Goal: Task Accomplishment & Management: Complete application form

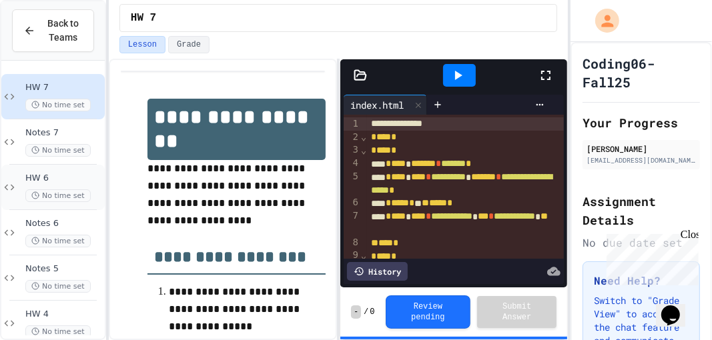
click at [18, 185] on div "HW 6 No time set" at bounding box center [52, 187] width 103 height 45
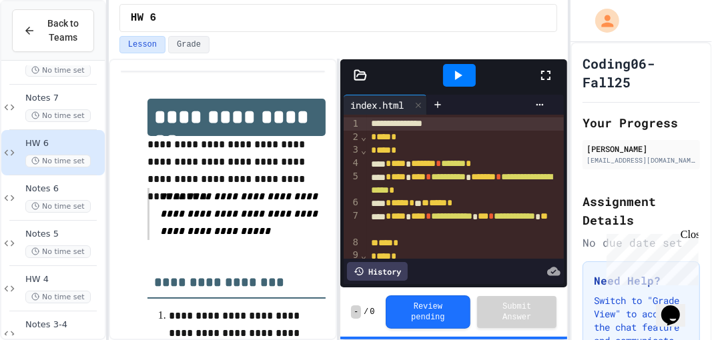
scroll to position [35, 0]
click at [59, 302] on div "HW 4 No time set" at bounding box center [52, 288] width 103 height 45
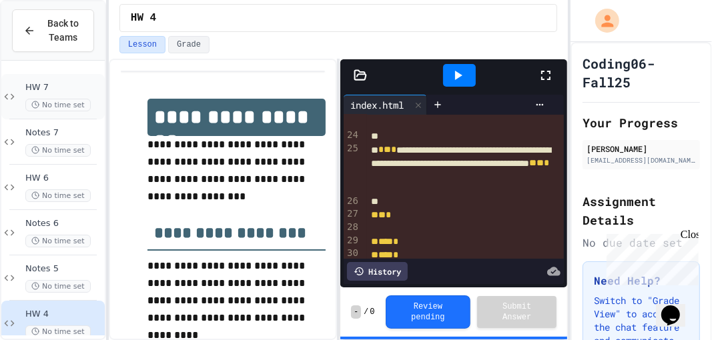
click at [59, 111] on div "HW 7 No time set" at bounding box center [52, 96] width 103 height 45
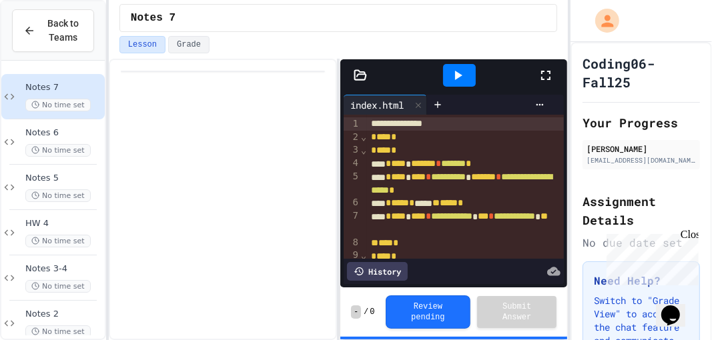
click at [544, 73] on icon at bounding box center [546, 75] width 16 height 16
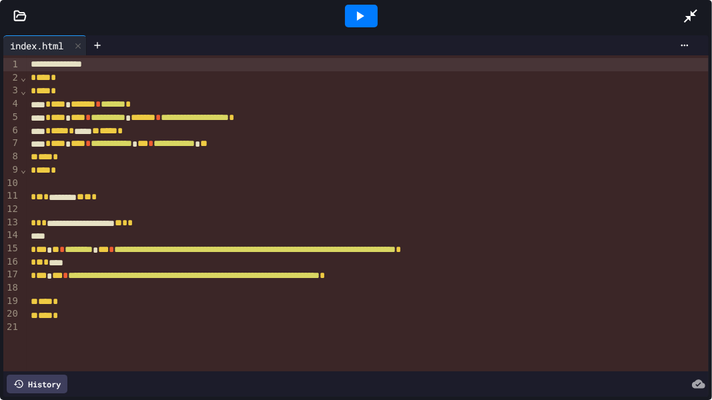
click at [371, 12] on div at bounding box center [361, 16] width 33 height 23
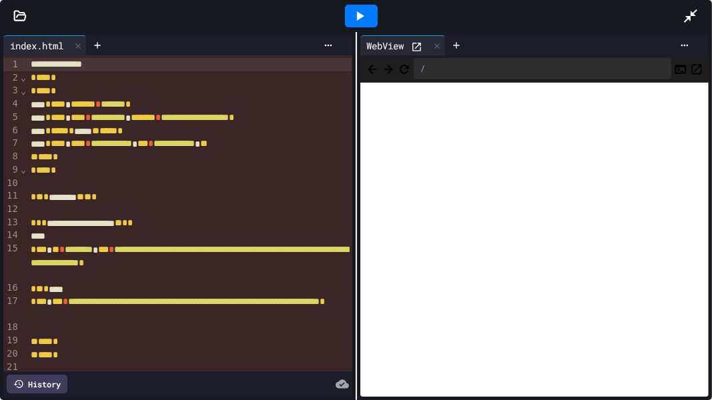
click at [695, 16] on icon at bounding box center [691, 16] width 16 height 16
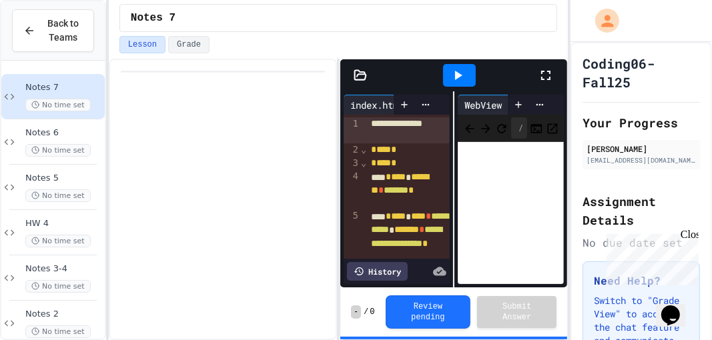
click at [53, 89] on span "Notes 7" at bounding box center [63, 87] width 77 height 11
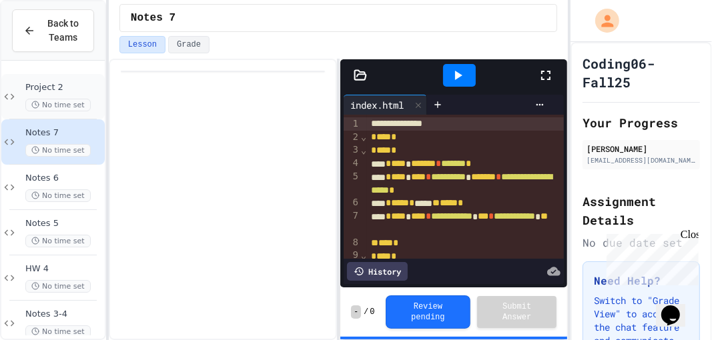
click at [91, 102] on div "No time set" at bounding box center [63, 105] width 77 height 13
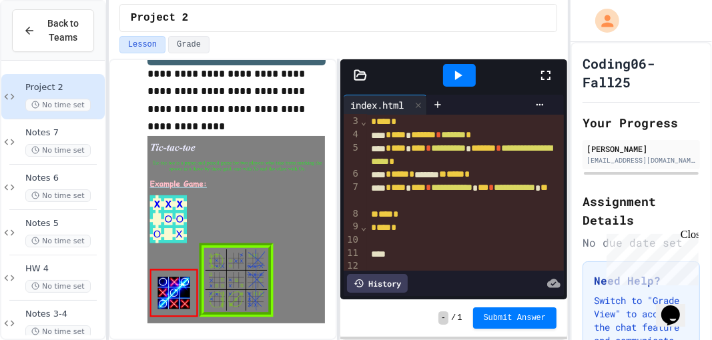
scroll to position [117, 0]
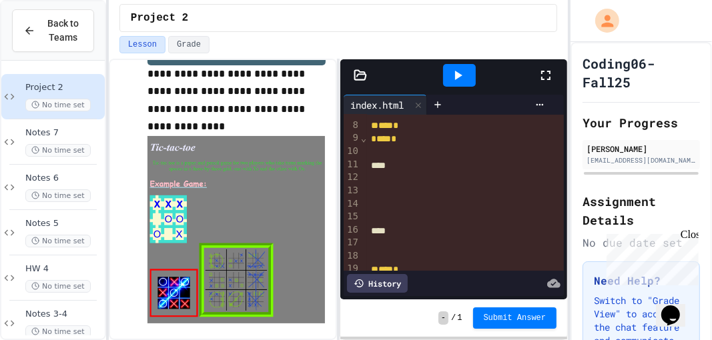
click at [377, 159] on div at bounding box center [466, 165] width 198 height 13
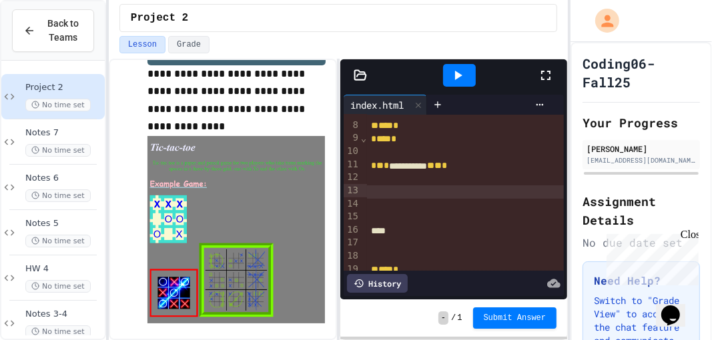
click at [388, 193] on div at bounding box center [466, 191] width 198 height 13
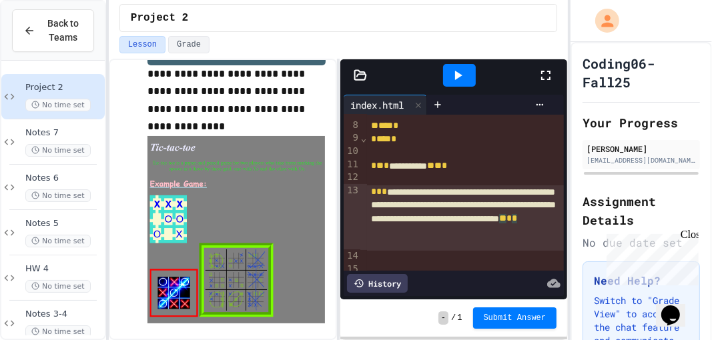
click at [456, 71] on icon at bounding box center [458, 75] width 16 height 16
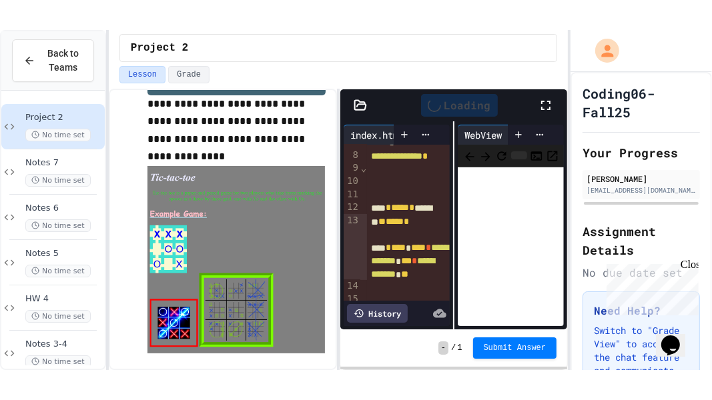
scroll to position [275, 0]
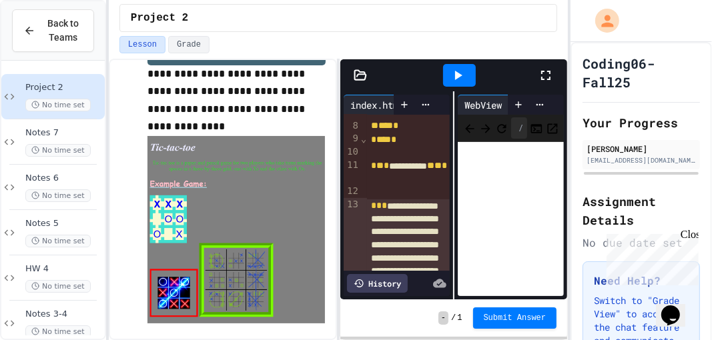
click at [552, 67] on icon at bounding box center [546, 75] width 16 height 16
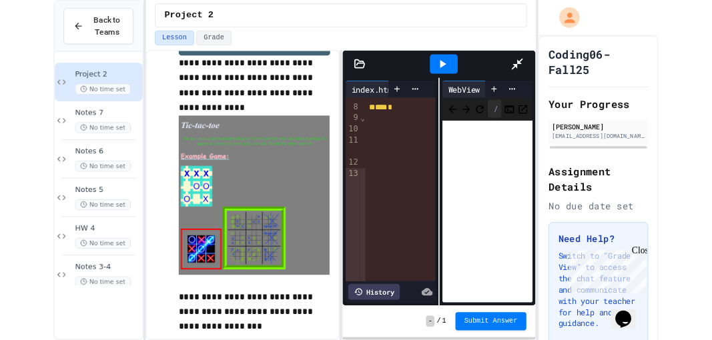
scroll to position [0, 0]
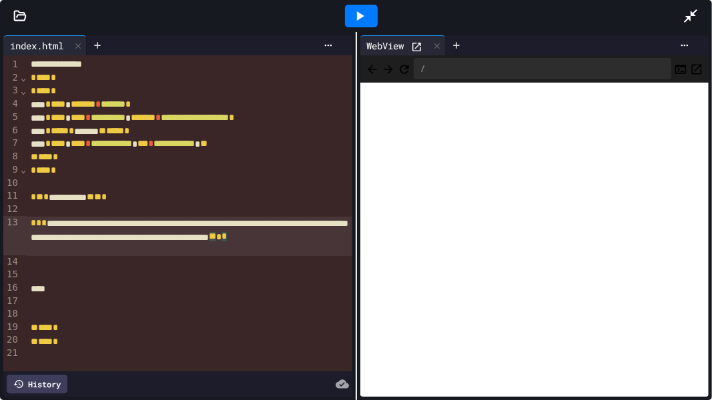
drag, startPoint x: 218, startPoint y: 248, endPoint x: 228, endPoint y: 248, distance: 10.7
click at [216, 242] on span "**" at bounding box center [212, 236] width 7 height 9
click at [105, 48] on div at bounding box center [97, 45] width 21 height 20
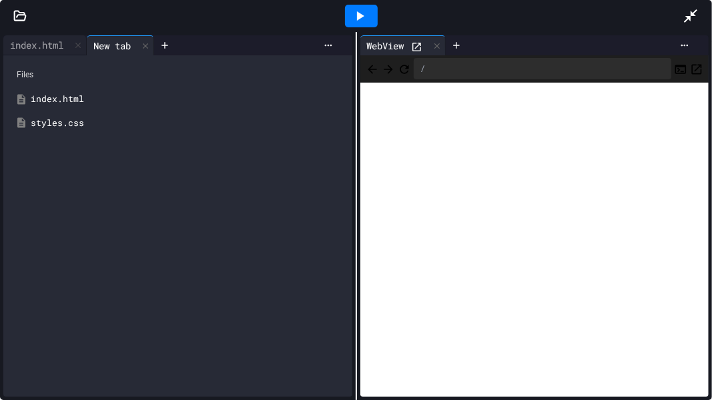
click at [46, 125] on div "styles.css" at bounding box center [188, 123] width 314 height 13
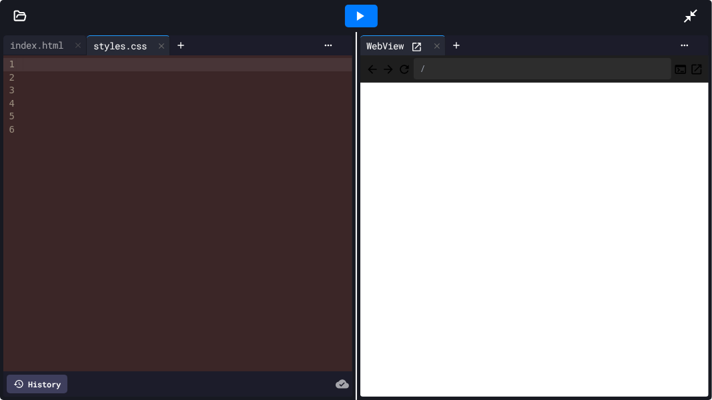
click at [39, 64] on div at bounding box center [187, 64] width 328 height 13
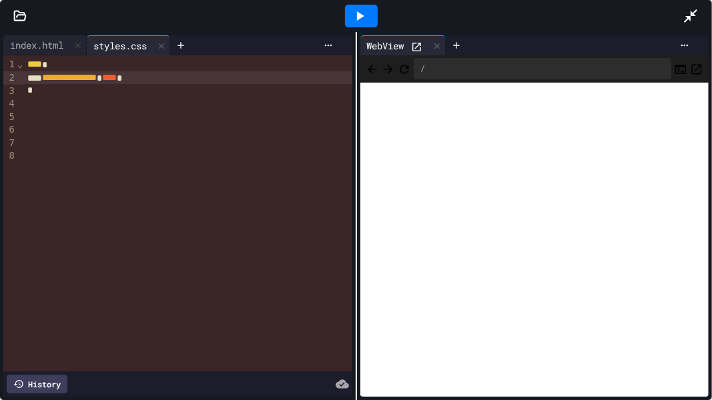
click at [367, 17] on icon at bounding box center [360, 16] width 16 height 16
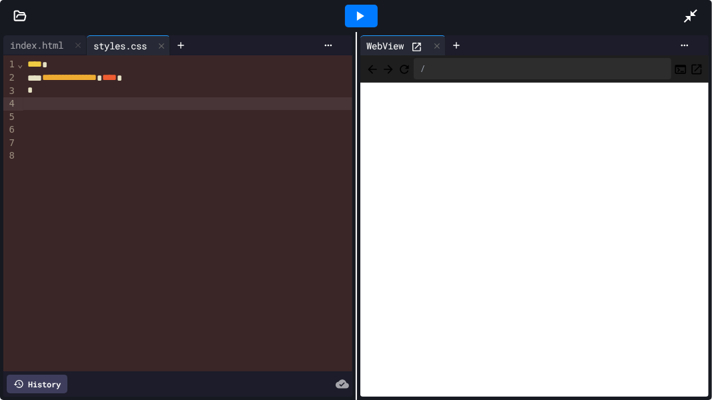
click at [36, 107] on div at bounding box center [187, 103] width 328 height 13
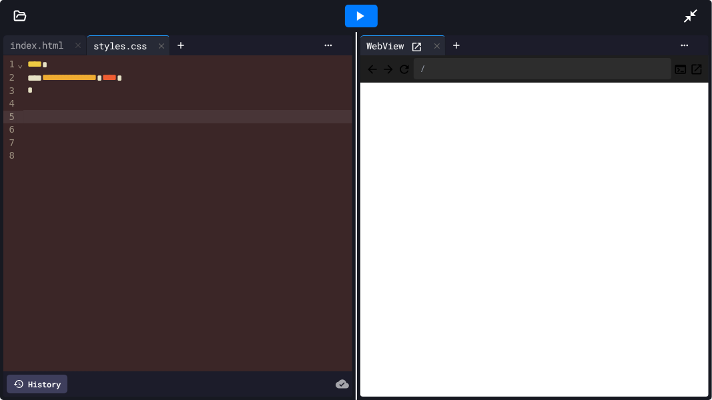
click at [34, 113] on div at bounding box center [187, 116] width 328 height 13
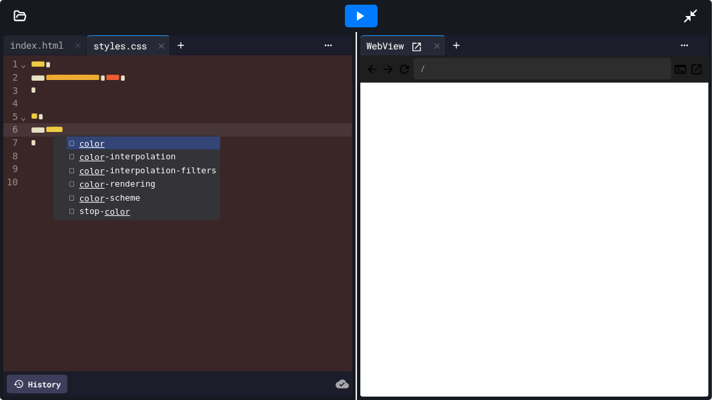
click at [686, 18] on icon at bounding box center [691, 16] width 16 height 16
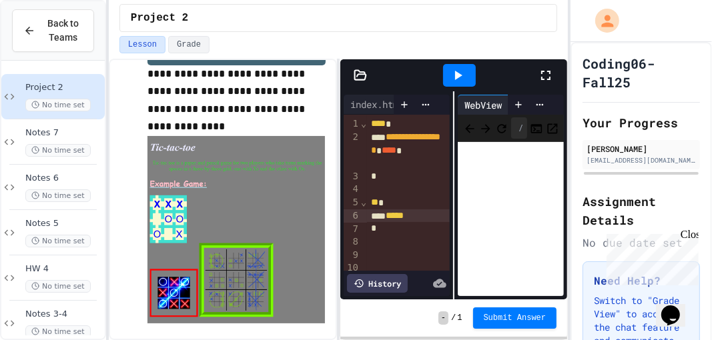
click at [561, 77] on div at bounding box center [552, 75] width 29 height 36
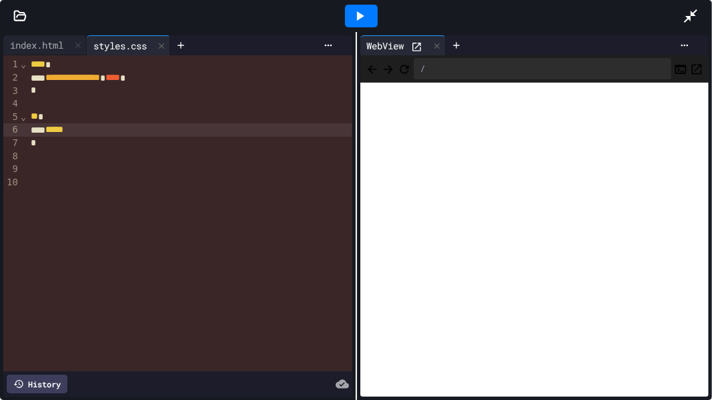
click at [100, 128] on div "*****" at bounding box center [189, 129] width 325 height 13
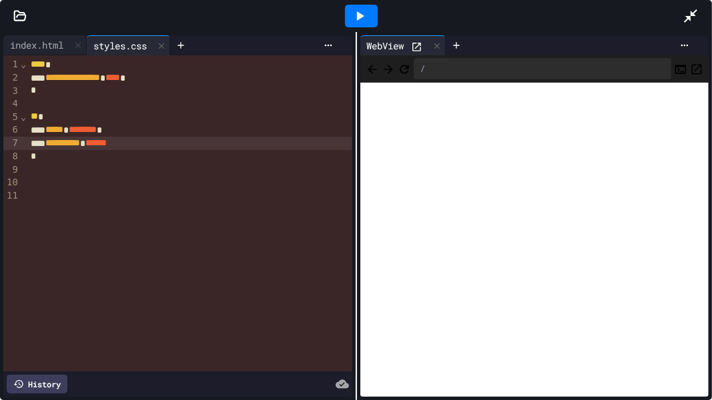
click at [357, 18] on icon at bounding box center [360, 15] width 7 height 9
click at [22, 181] on div "› ⌄ ⌄" at bounding box center [23, 213] width 7 height 316
click at [25, 179] on div "› ⌄ ⌄" at bounding box center [23, 213] width 7 height 316
click at [28, 183] on div at bounding box center [189, 182] width 325 height 13
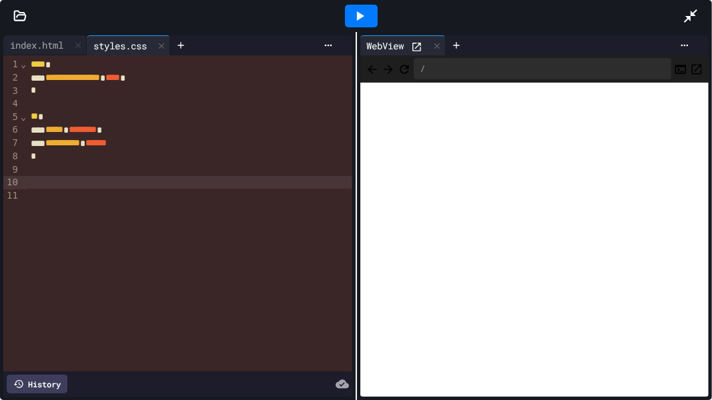
click at [694, 16] on icon at bounding box center [691, 16] width 16 height 16
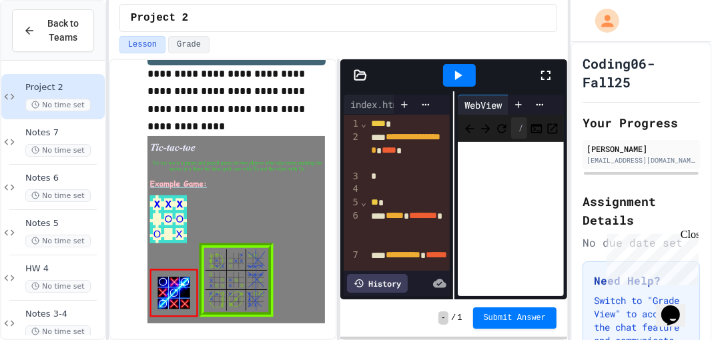
click at [546, 73] on icon at bounding box center [546, 75] width 16 height 16
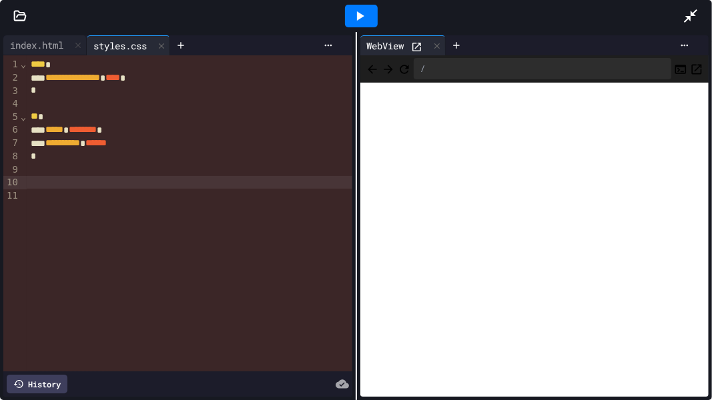
click at [45, 185] on div at bounding box center [189, 182] width 325 height 13
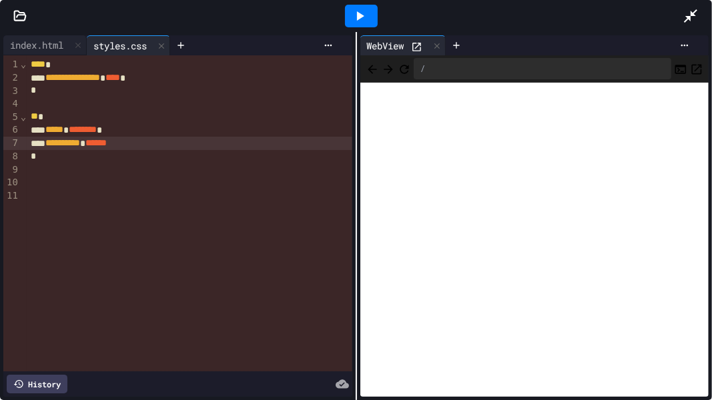
click at [151, 140] on div "**********" at bounding box center [189, 143] width 325 height 13
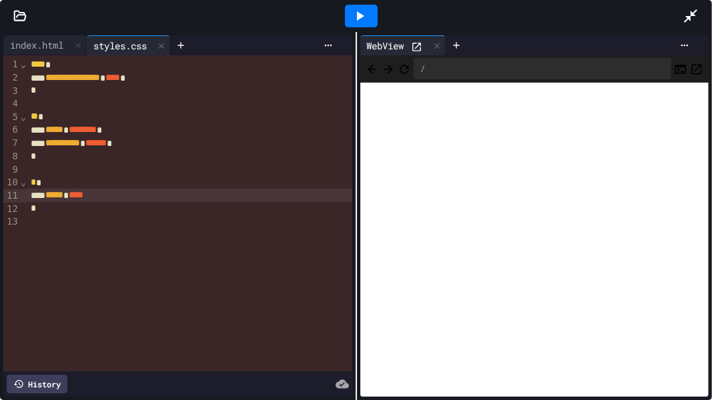
click at [696, 19] on icon at bounding box center [691, 16] width 16 height 16
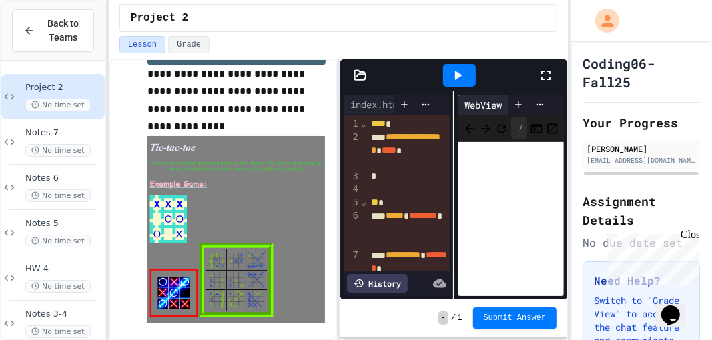
click at [551, 73] on icon at bounding box center [546, 75] width 16 height 16
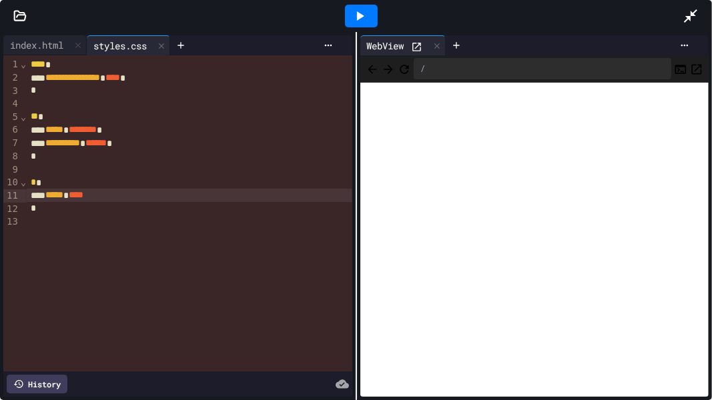
click at [162, 197] on div "***** * ****" at bounding box center [189, 195] width 325 height 13
click at [370, 18] on div at bounding box center [361, 16] width 33 height 23
click at [100, 193] on span "*********" at bounding box center [84, 194] width 31 height 9
click at [159, 194] on div "***** * *********" at bounding box center [189, 195] width 325 height 13
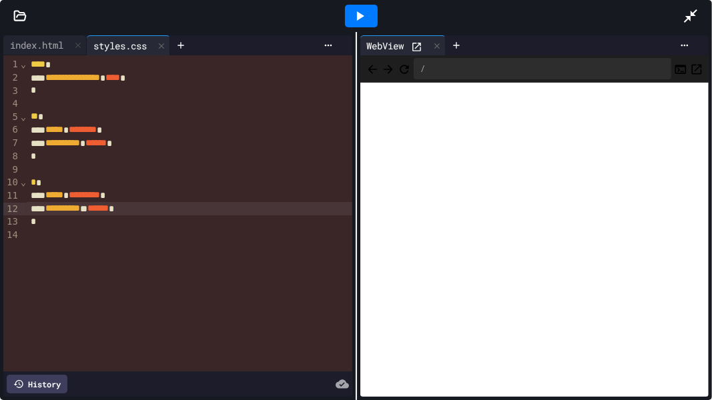
click at [356, 14] on icon at bounding box center [360, 16] width 16 height 16
click at [687, 15] on icon at bounding box center [691, 16] width 16 height 16
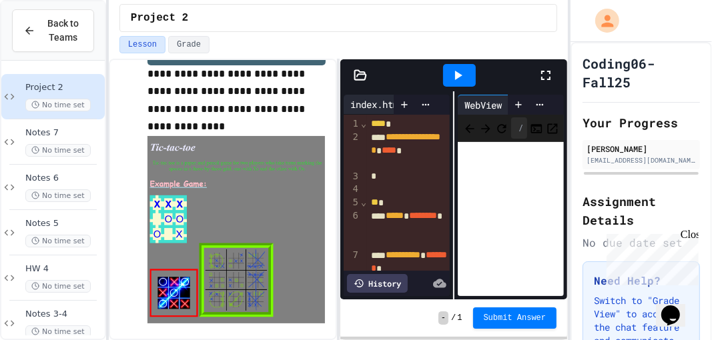
drag, startPoint x: 372, startPoint y: 109, endPoint x: 384, endPoint y: 112, distance: 11.8
click at [372, 109] on div "index.html" at bounding box center [377, 104] width 67 height 14
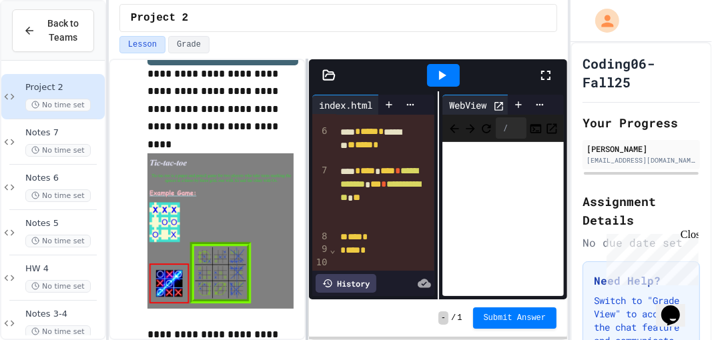
scroll to position [98, 0]
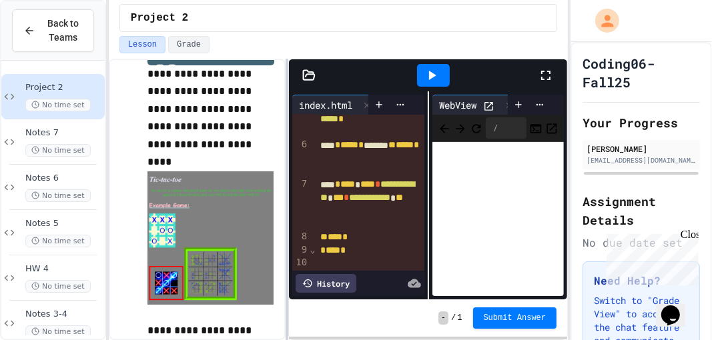
click at [286, 206] on div at bounding box center [287, 200] width 3 height 282
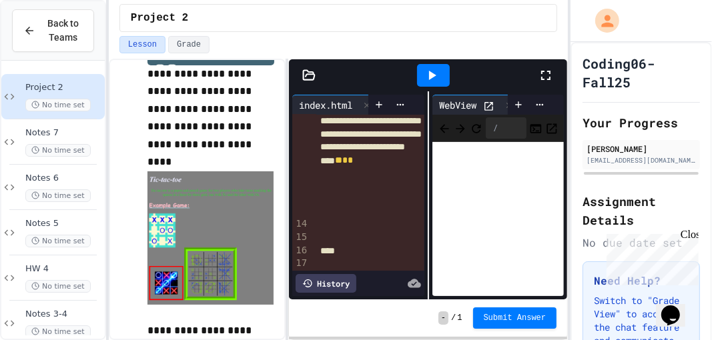
scroll to position [334, 0]
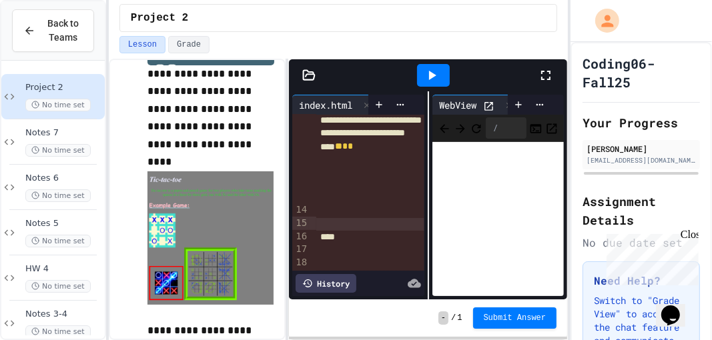
click at [320, 218] on div at bounding box center [370, 224] width 109 height 13
click at [428, 82] on div at bounding box center [433, 75] width 33 height 23
click at [550, 75] on icon at bounding box center [546, 75] width 16 height 16
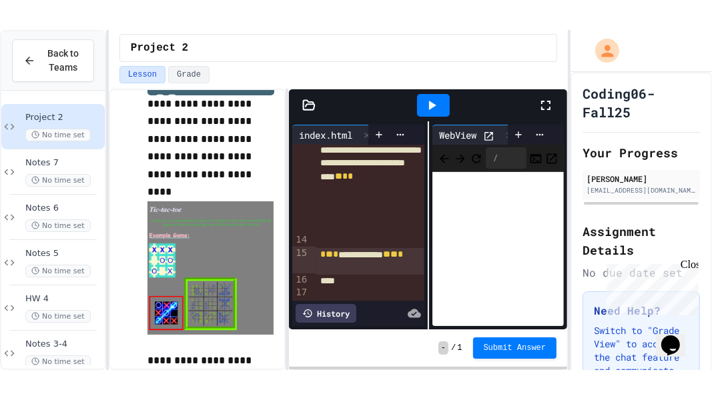
scroll to position [0, 0]
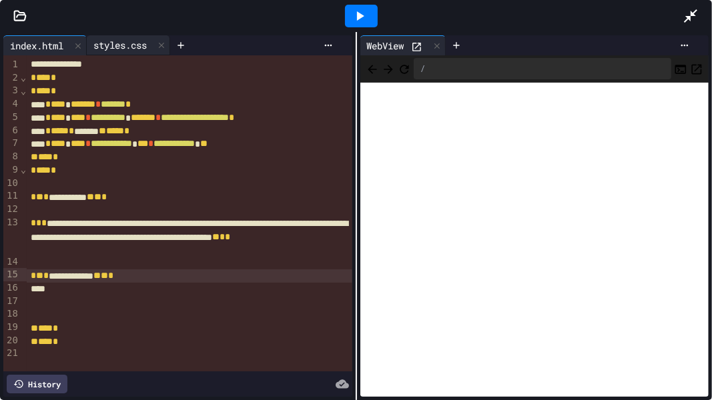
click at [137, 45] on div "styles.css" at bounding box center [120, 45] width 67 height 14
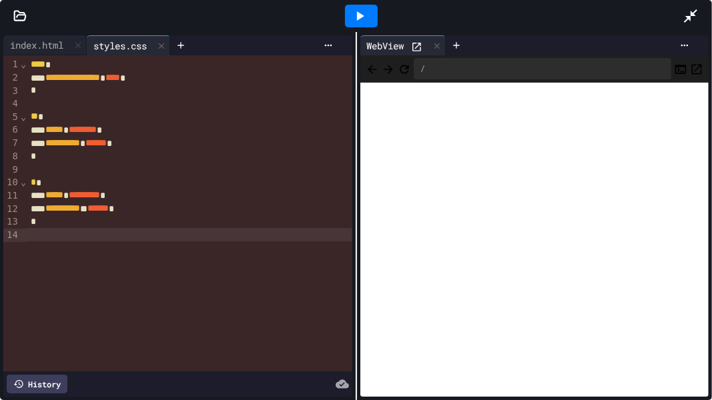
click at [44, 237] on div at bounding box center [189, 234] width 325 height 13
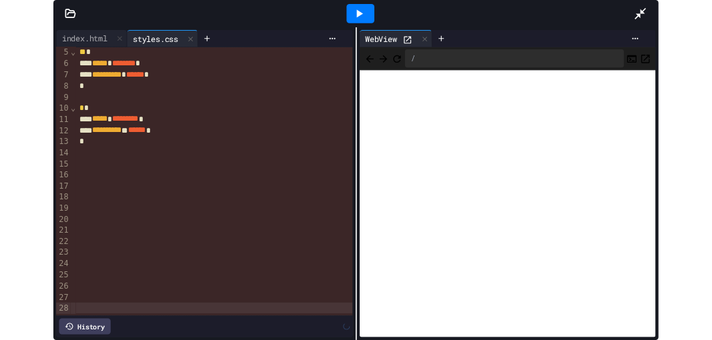
scroll to position [68, 0]
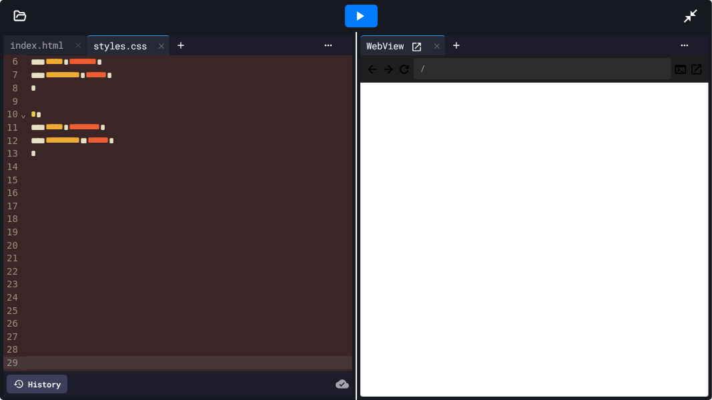
click at [35, 173] on div at bounding box center [189, 179] width 325 height 13
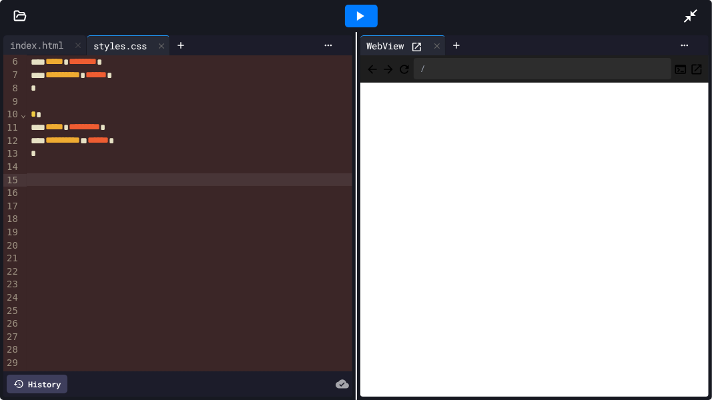
click at [40, 178] on div at bounding box center [189, 179] width 325 height 13
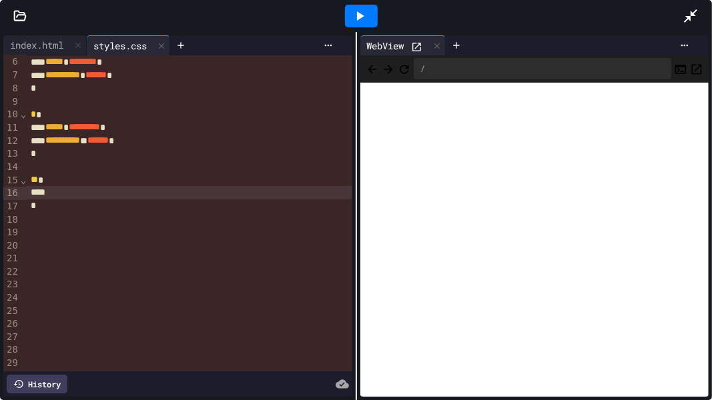
click at [688, 15] on icon at bounding box center [691, 16] width 16 height 16
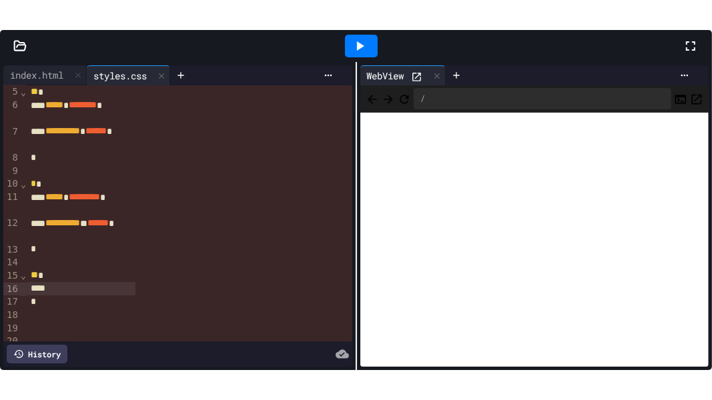
scroll to position [81, 0]
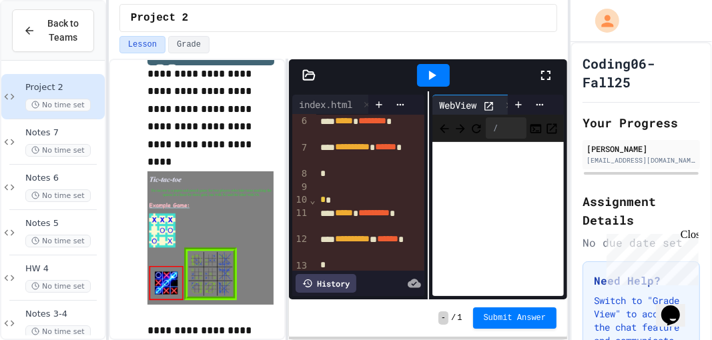
click at [541, 81] on icon at bounding box center [546, 75] width 16 height 16
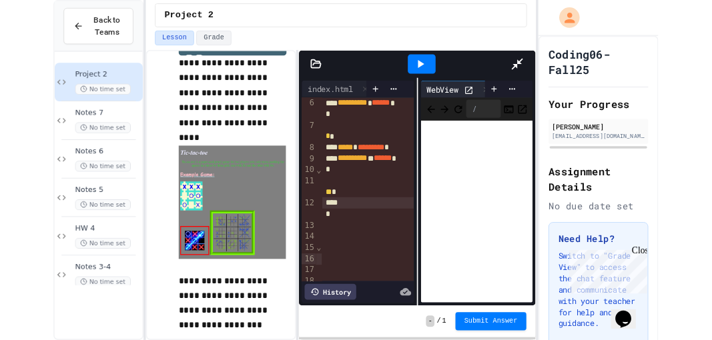
scroll to position [68, 0]
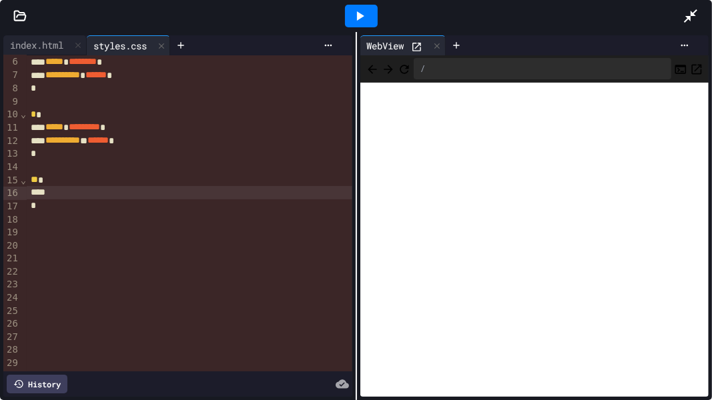
click at [45, 194] on div at bounding box center [189, 192] width 325 height 13
click at [350, 16] on div at bounding box center [361, 16] width 33 height 23
click at [57, 205] on div at bounding box center [189, 206] width 325 height 13
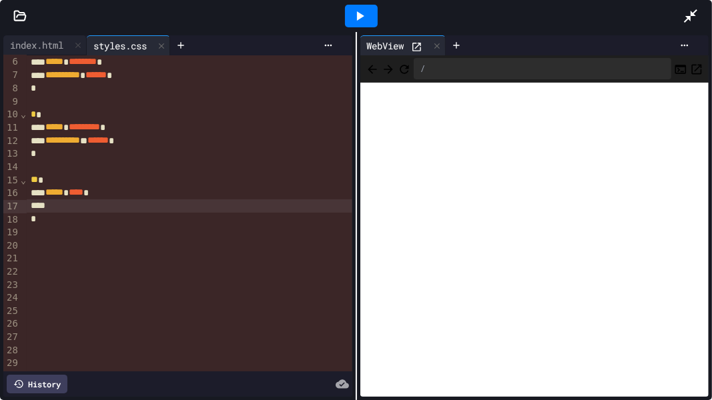
drag, startPoint x: 691, startPoint y: 16, endPoint x: 471, endPoint y: 58, distance: 223.5
click at [691, 16] on icon at bounding box center [691, 16] width 16 height 16
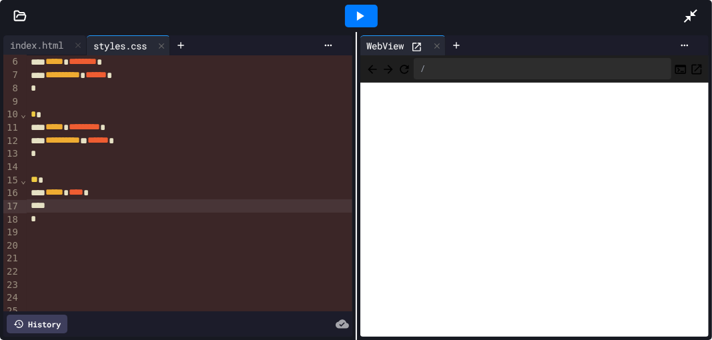
scroll to position [81, 0]
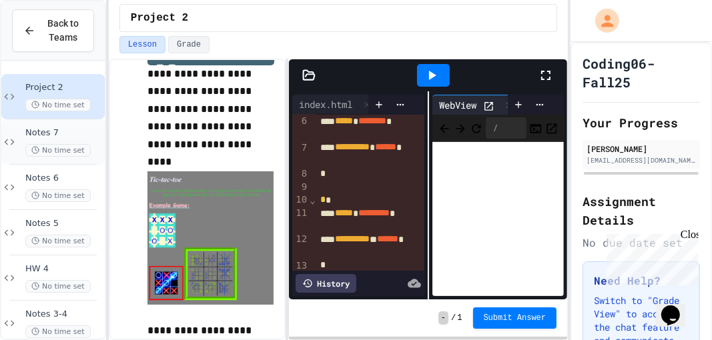
click at [47, 141] on div "Notes 7 No time set" at bounding box center [63, 141] width 77 height 29
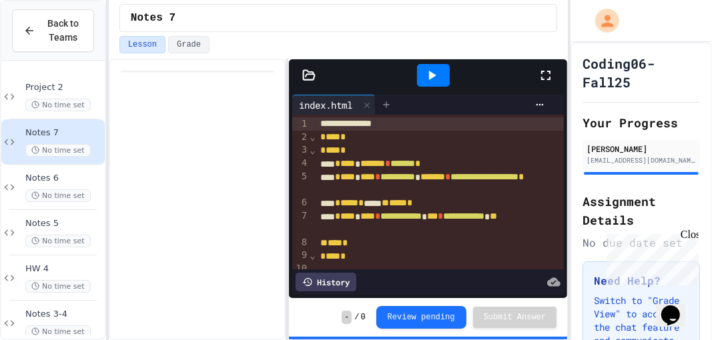
click at [392, 101] on icon at bounding box center [386, 104] width 11 height 11
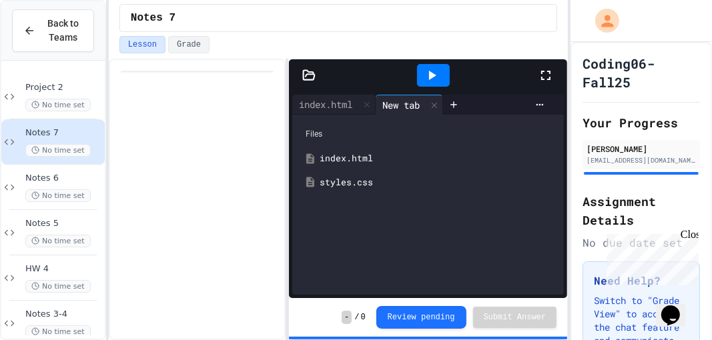
click at [356, 180] on div "styles.css" at bounding box center [438, 182] width 236 height 13
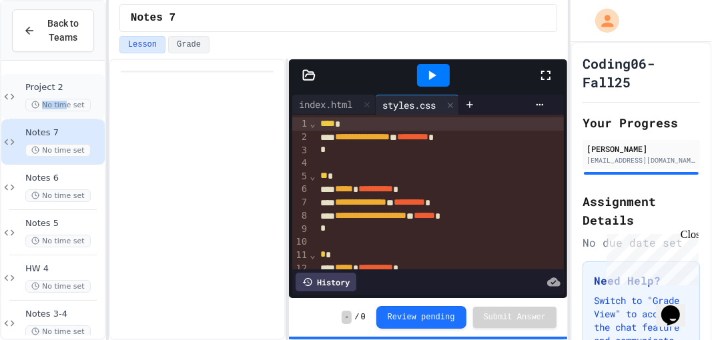
click at [69, 99] on span "No time set" at bounding box center [57, 105] width 65 height 13
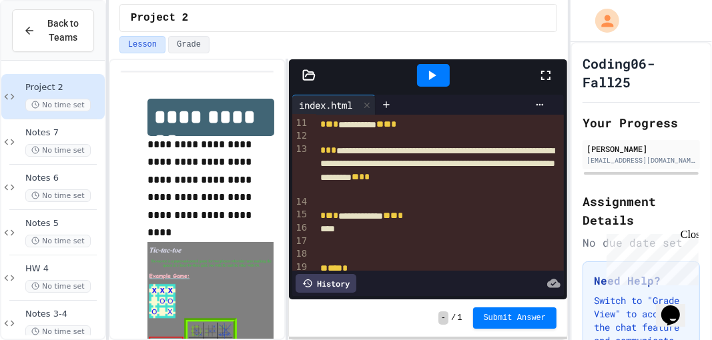
scroll to position [188, 0]
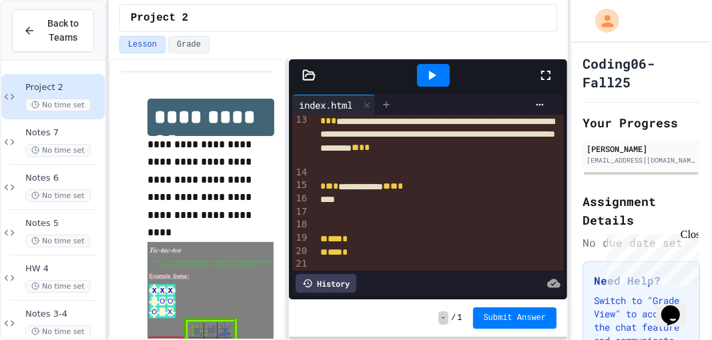
click at [394, 105] on div at bounding box center [386, 105] width 21 height 20
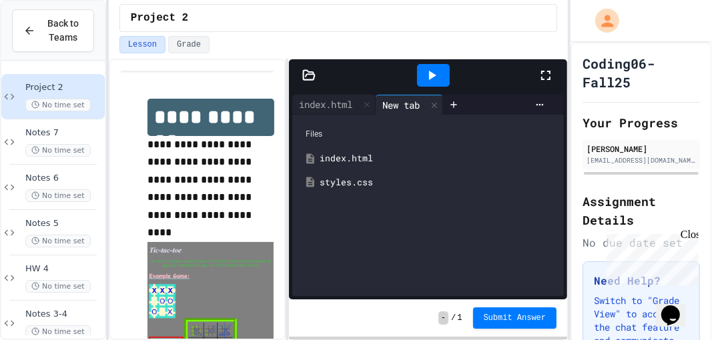
click at [322, 178] on div "styles.css" at bounding box center [438, 182] width 236 height 13
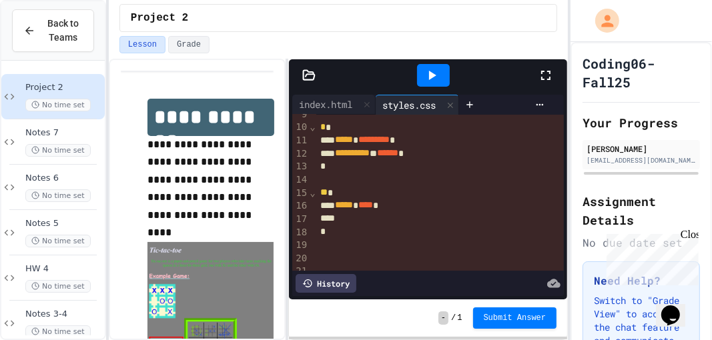
scroll to position [167, 0]
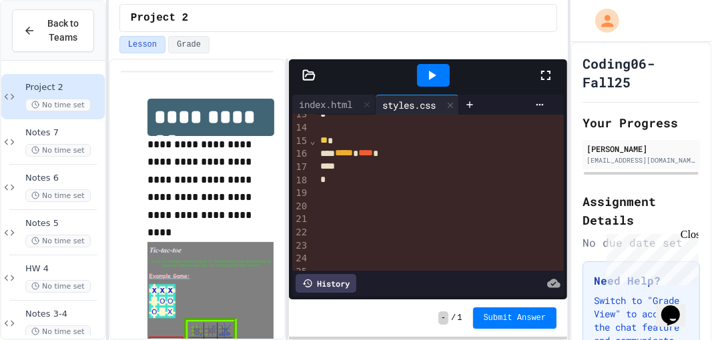
click at [346, 156] on span "*****" at bounding box center [344, 152] width 18 height 9
click at [342, 158] on div "***** * **** *" at bounding box center [440, 153] width 249 height 13
click at [343, 168] on div at bounding box center [440, 166] width 249 height 13
click at [432, 65] on div at bounding box center [433, 75] width 33 height 23
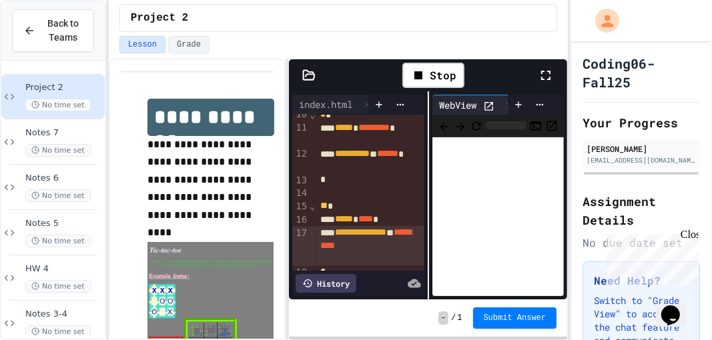
scroll to position [232, 0]
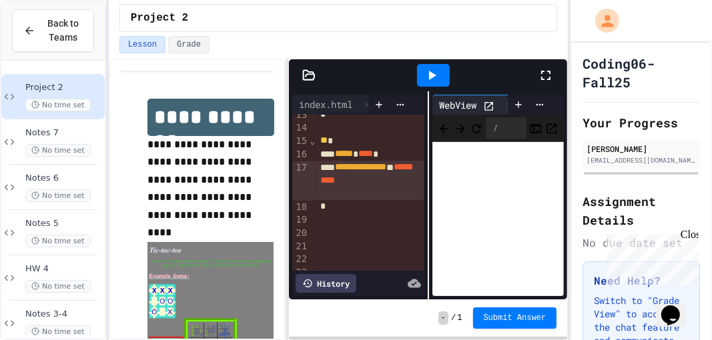
click at [372, 189] on div "**********" at bounding box center [370, 180] width 109 height 39
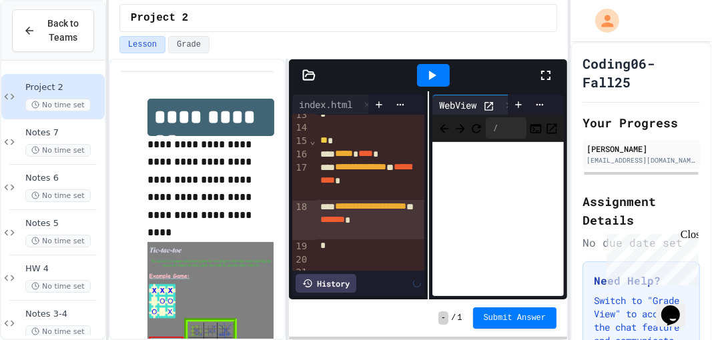
click at [449, 73] on div at bounding box center [433, 75] width 33 height 23
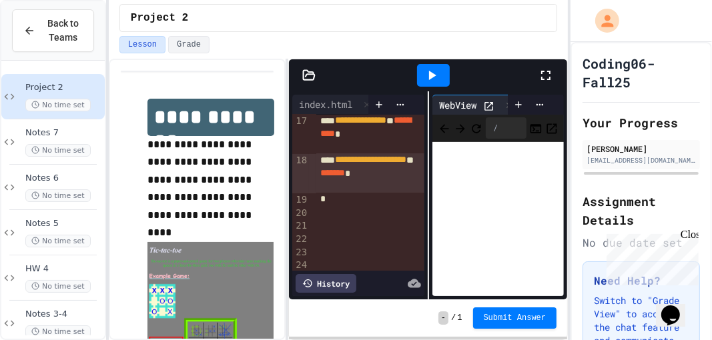
scroll to position [333, 0]
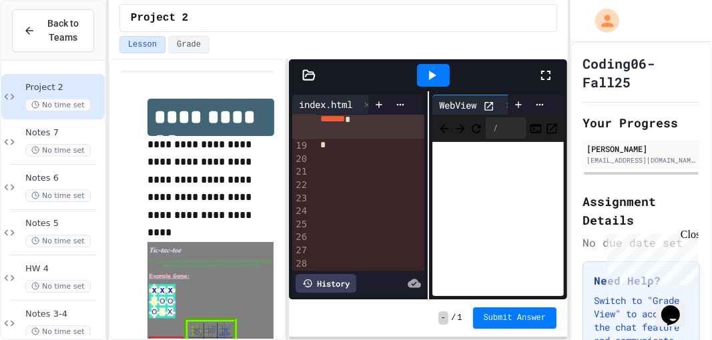
click at [324, 104] on div "index.html" at bounding box center [325, 104] width 67 height 14
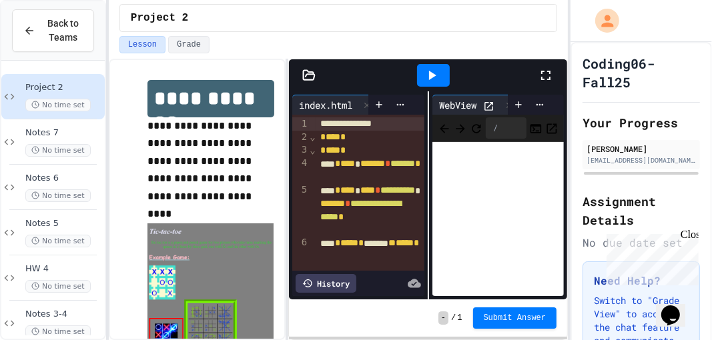
scroll to position [26, 0]
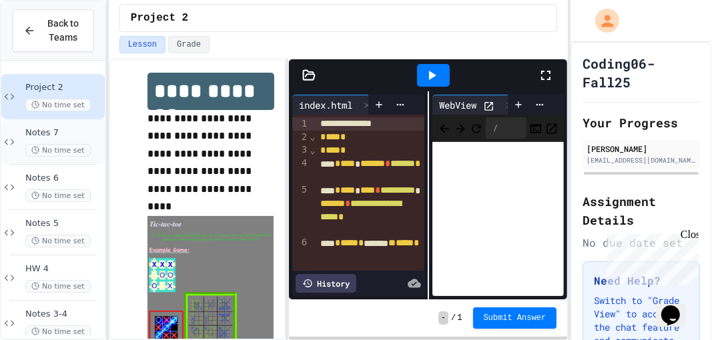
click at [69, 149] on span "No time set" at bounding box center [57, 150] width 65 height 13
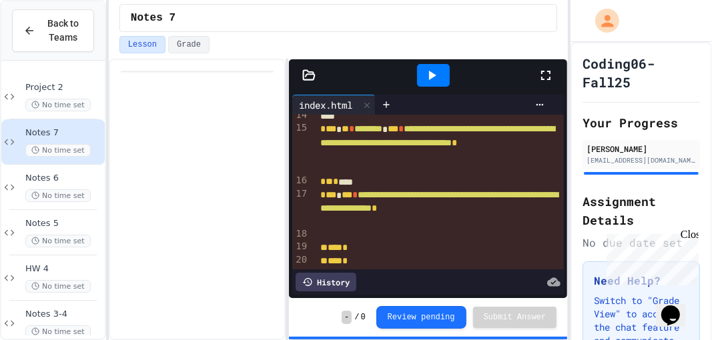
scroll to position [216, 0]
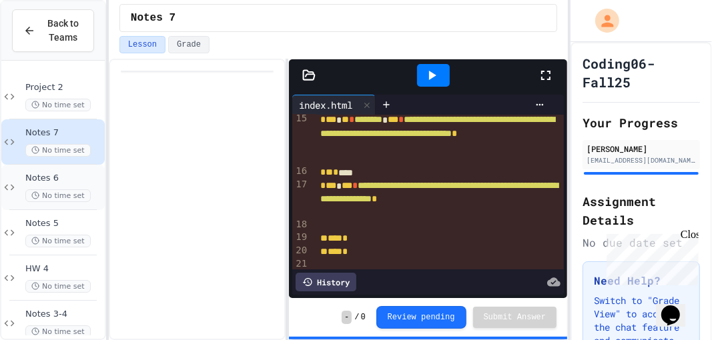
click at [59, 169] on div "Notes 6 No time set" at bounding box center [52, 187] width 103 height 45
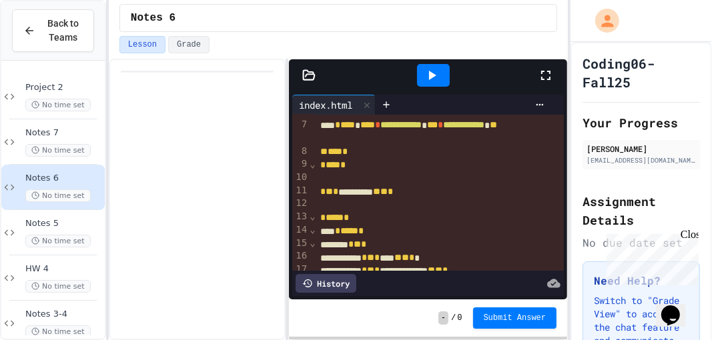
scroll to position [161, 0]
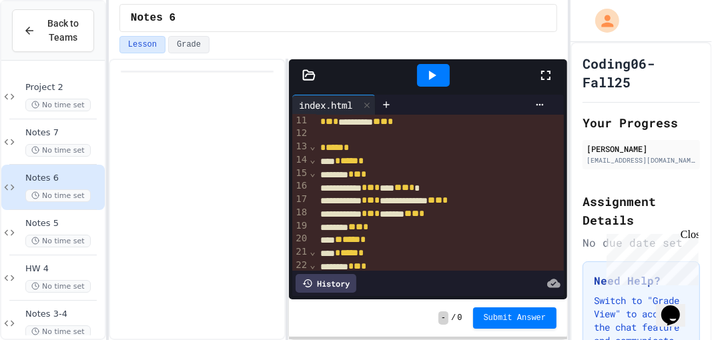
click at [430, 76] on icon at bounding box center [432, 75] width 7 height 9
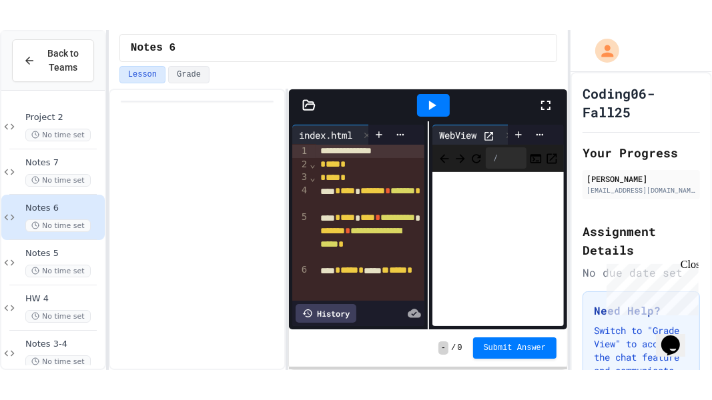
scroll to position [0, 0]
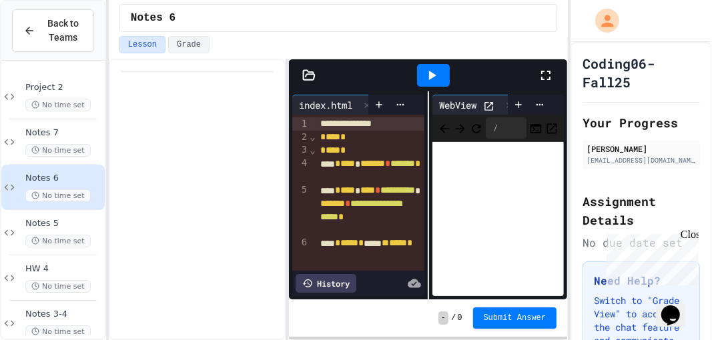
click at [548, 74] on icon at bounding box center [546, 75] width 16 height 16
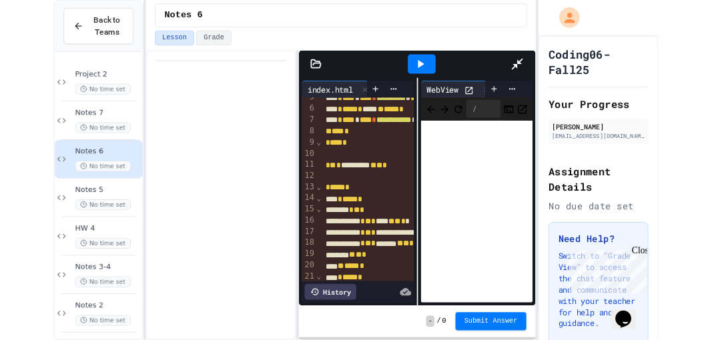
scroll to position [51, 0]
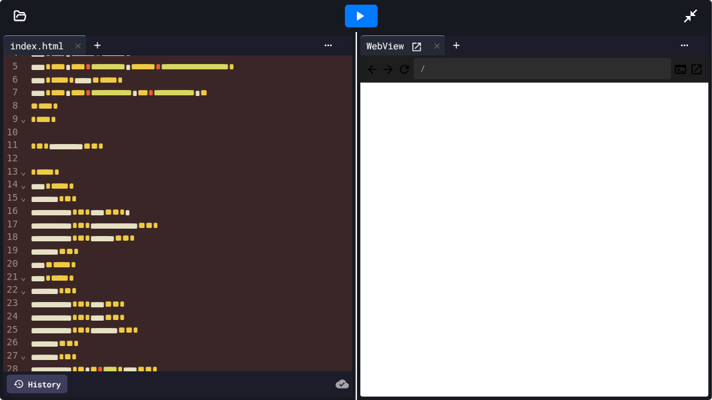
click at [686, 21] on icon at bounding box center [690, 15] width 13 height 13
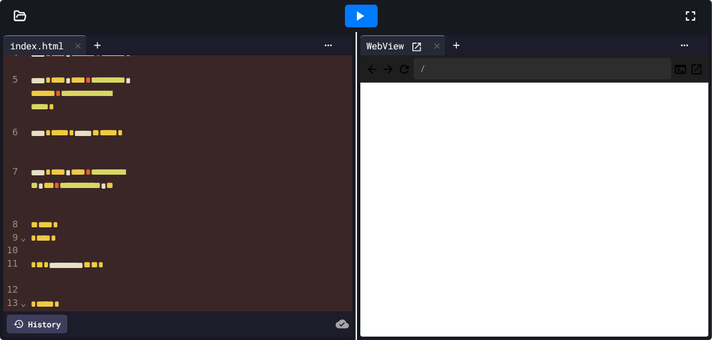
scroll to position [64, 0]
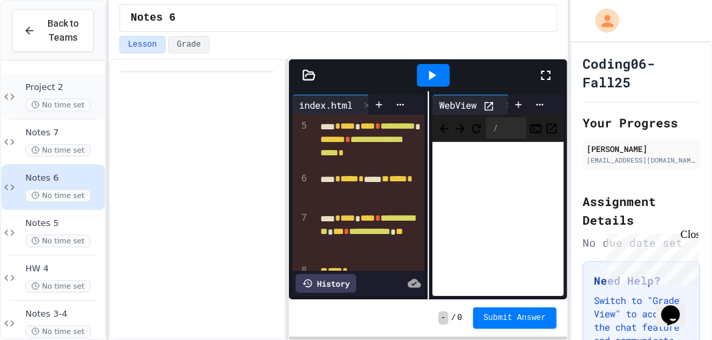
click at [45, 107] on span "No time set" at bounding box center [57, 105] width 65 height 13
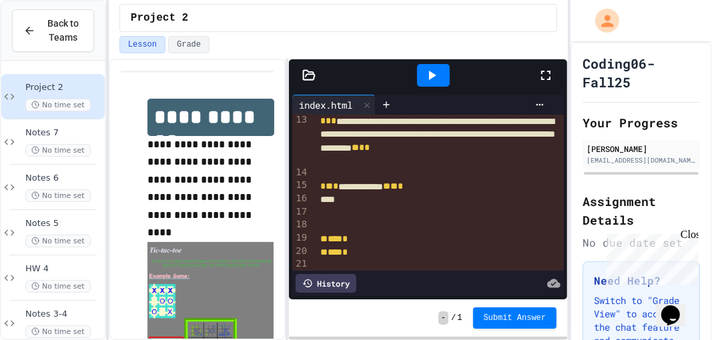
scroll to position [188, 0]
click at [320, 208] on div at bounding box center [440, 212] width 249 height 13
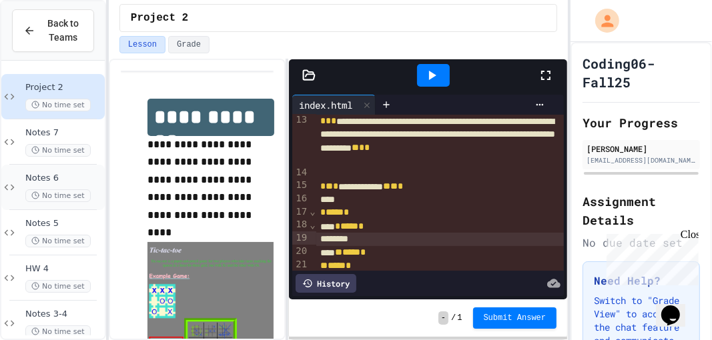
click at [77, 179] on span "Notes 6" at bounding box center [63, 178] width 77 height 11
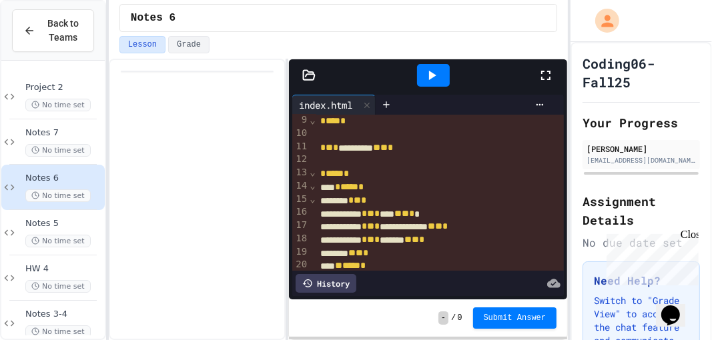
scroll to position [136, 0]
click at [47, 91] on span "Project 2" at bounding box center [63, 87] width 77 height 11
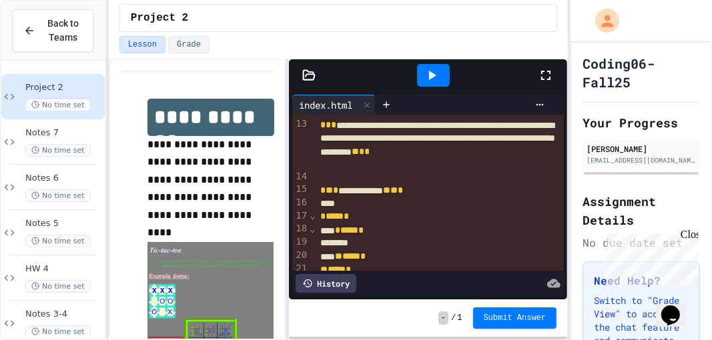
scroll to position [241, 0]
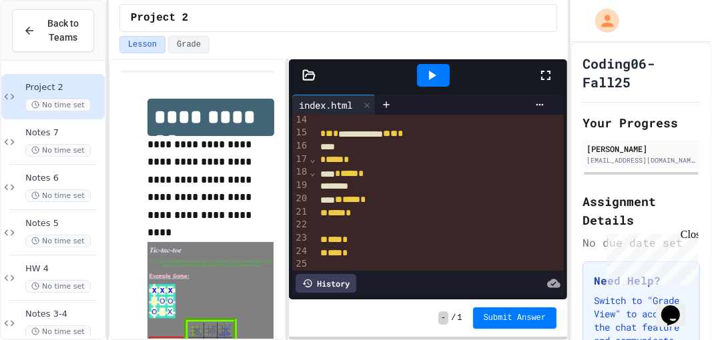
click at [379, 181] on div at bounding box center [440, 186] width 249 height 13
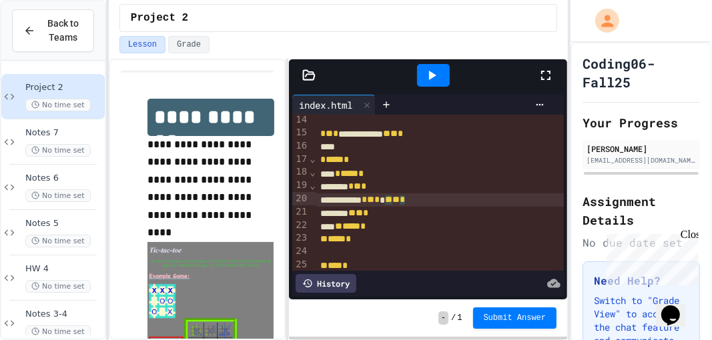
click at [444, 198] on div "* ** * * ** ** *" at bounding box center [440, 199] width 249 height 13
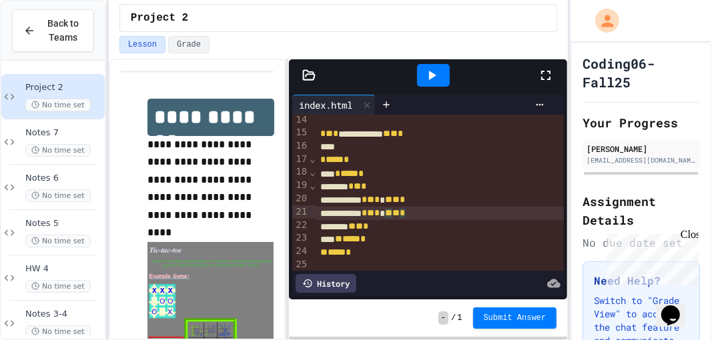
click at [444, 211] on div "* ** * * ** ** *" at bounding box center [440, 213] width 249 height 13
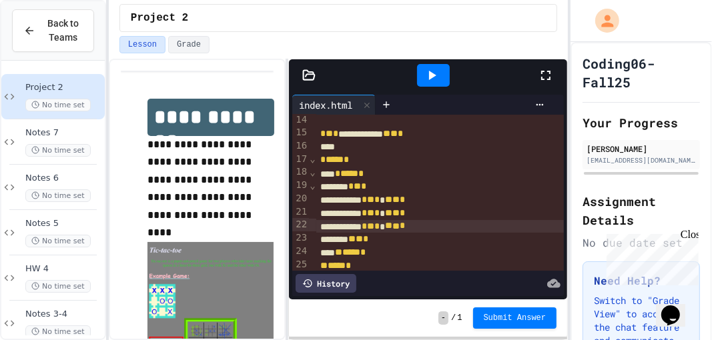
click at [442, 67] on div at bounding box center [433, 75] width 33 height 23
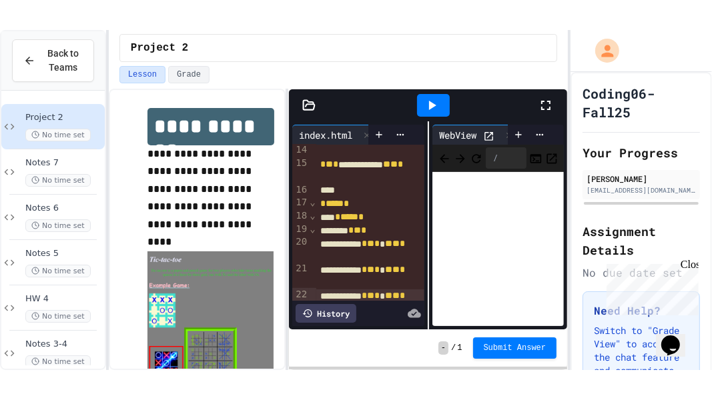
scroll to position [27, 0]
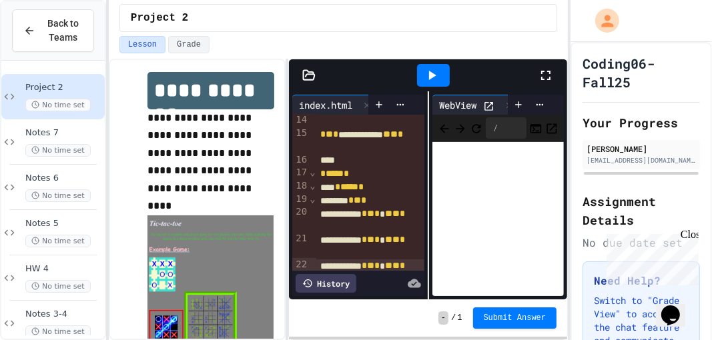
click at [548, 79] on icon at bounding box center [546, 75] width 16 height 16
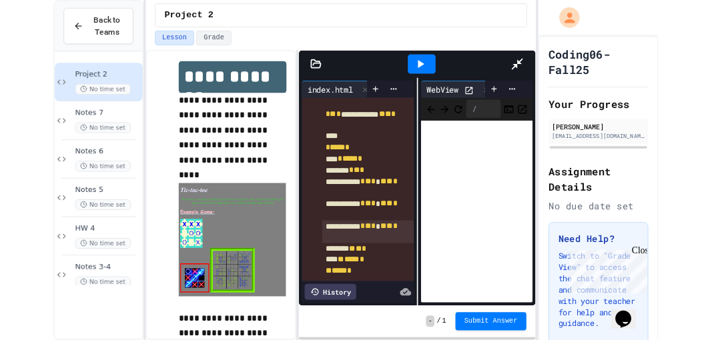
scroll to position [97, 0]
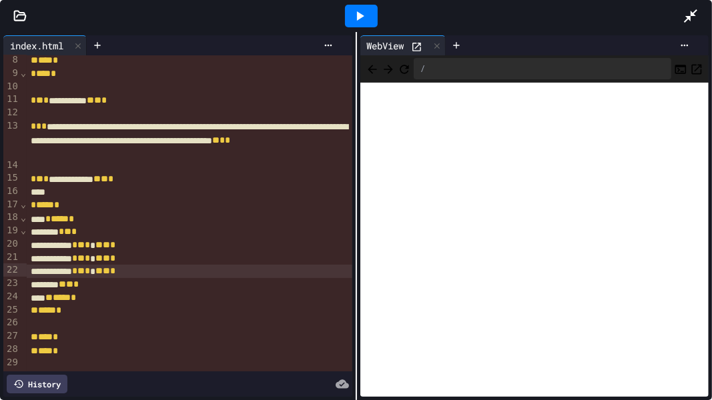
click at [689, 16] on icon at bounding box center [690, 15] width 13 height 13
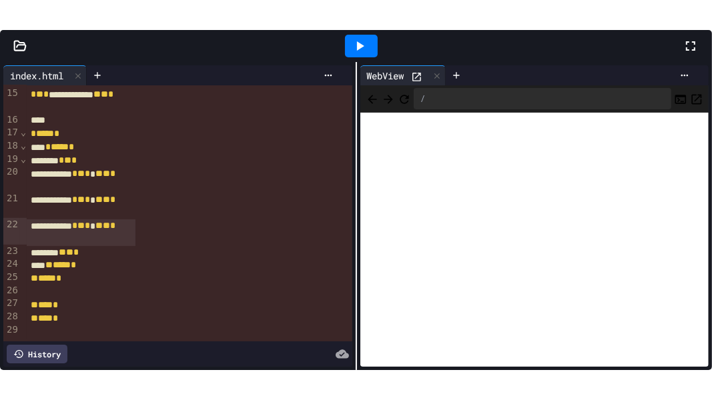
scroll to position [452, 0]
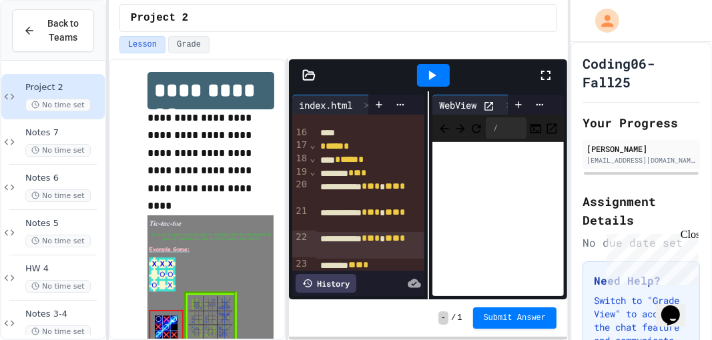
click at [540, 71] on icon at bounding box center [546, 75] width 16 height 16
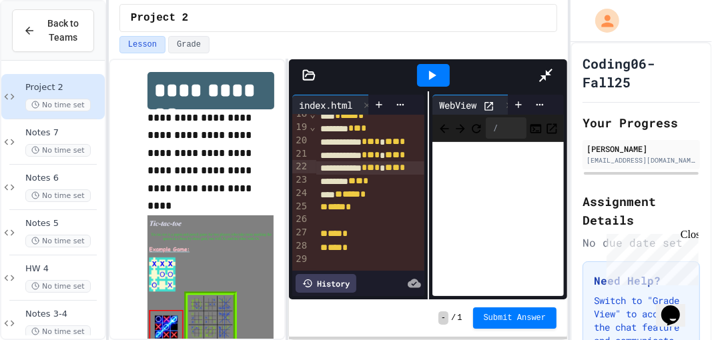
scroll to position [97, 0]
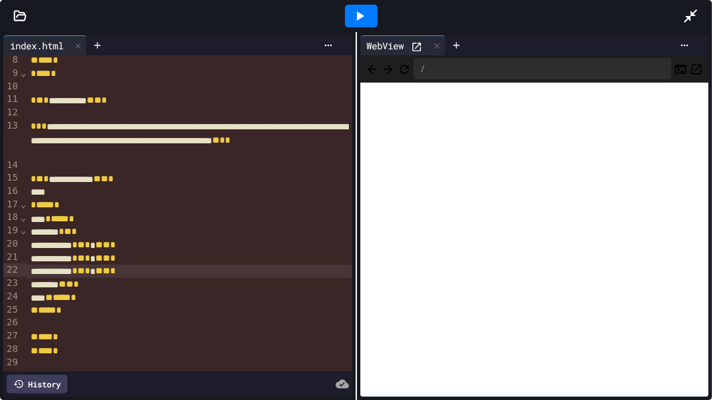
click at [685, 18] on icon at bounding box center [691, 16] width 16 height 16
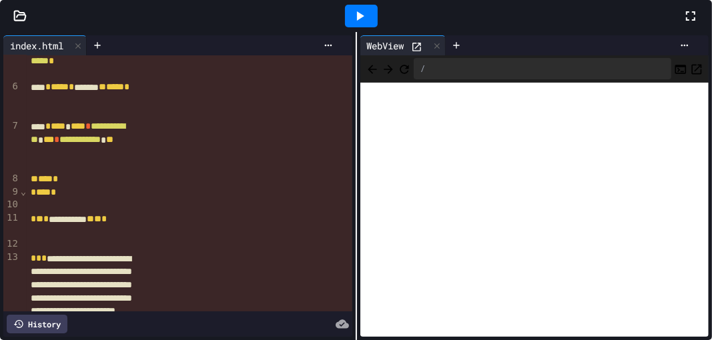
scroll to position [216, 0]
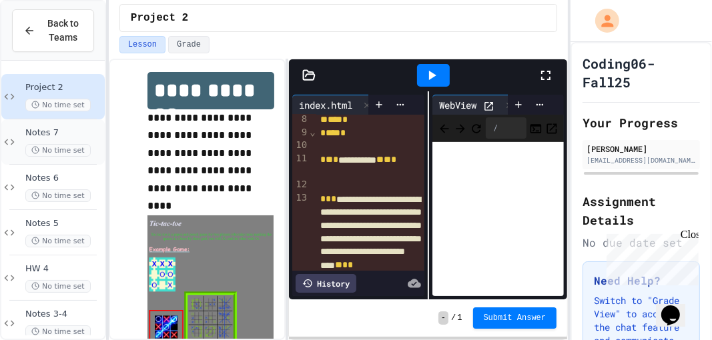
click at [43, 144] on span "No time set" at bounding box center [57, 150] width 65 height 13
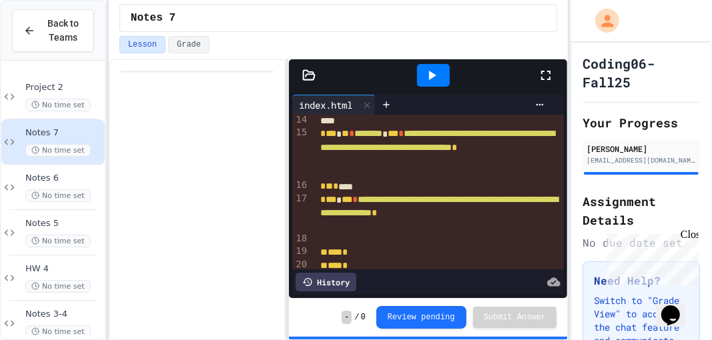
scroll to position [202, 0]
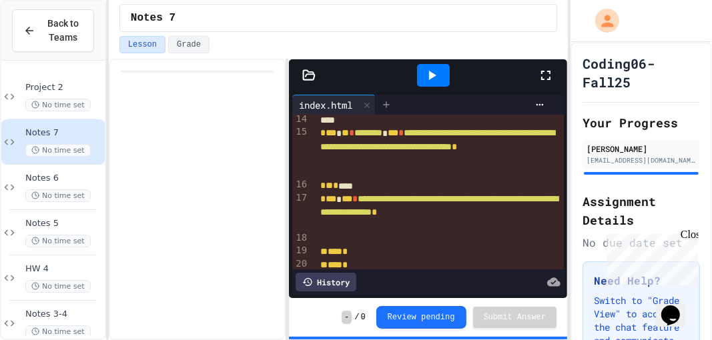
click at [389, 103] on icon at bounding box center [386, 104] width 11 height 11
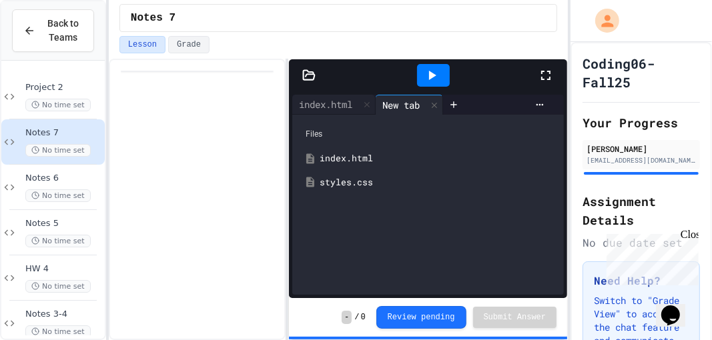
click at [339, 195] on div "Files index.html styles.css" at bounding box center [428, 205] width 272 height 180
click at [339, 189] on div "styles.css" at bounding box center [428, 183] width 258 height 24
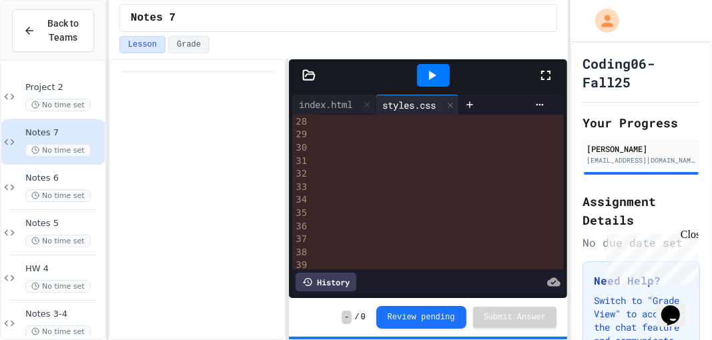
scroll to position [359, 0]
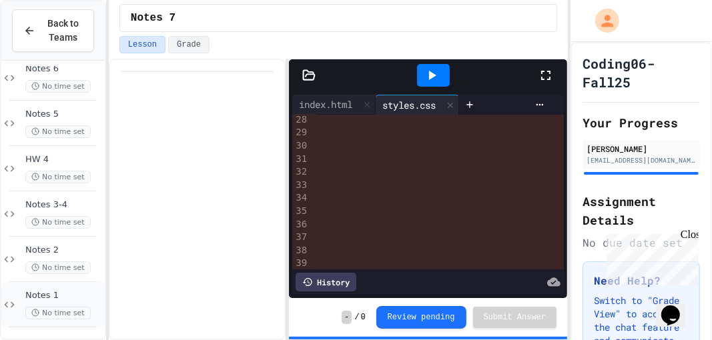
click at [63, 298] on span "Notes 1" at bounding box center [63, 295] width 77 height 11
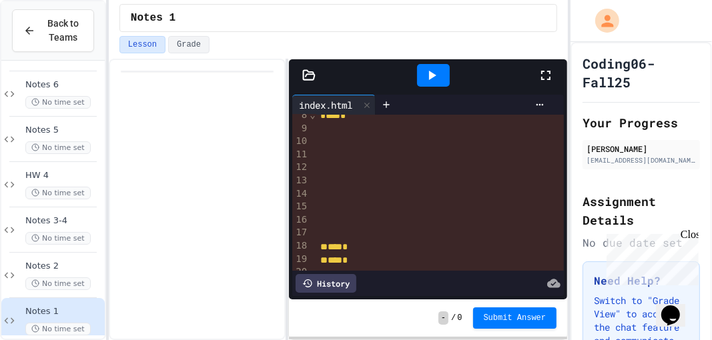
scroll to position [113, 0]
click at [72, 288] on div "Notes 2 No time set" at bounding box center [52, 275] width 103 height 45
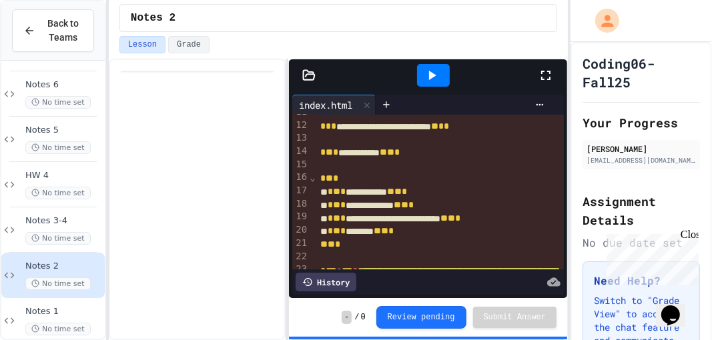
scroll to position [158, 0]
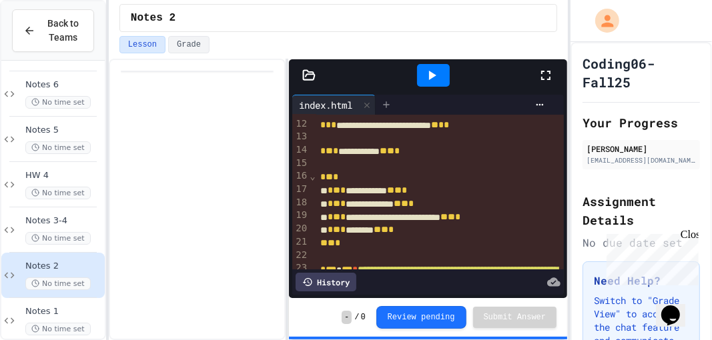
click at [392, 109] on div at bounding box center [386, 105] width 21 height 20
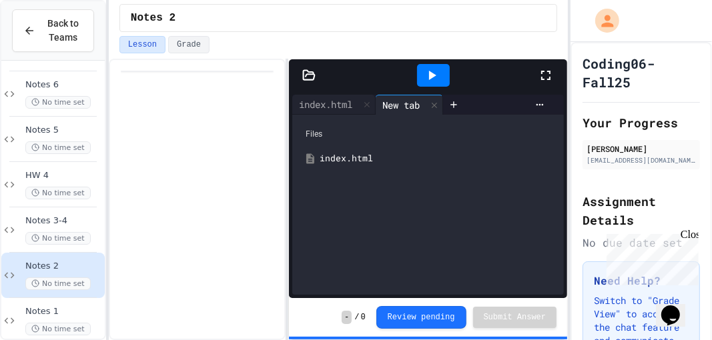
click at [354, 155] on div "index.html" at bounding box center [438, 158] width 236 height 13
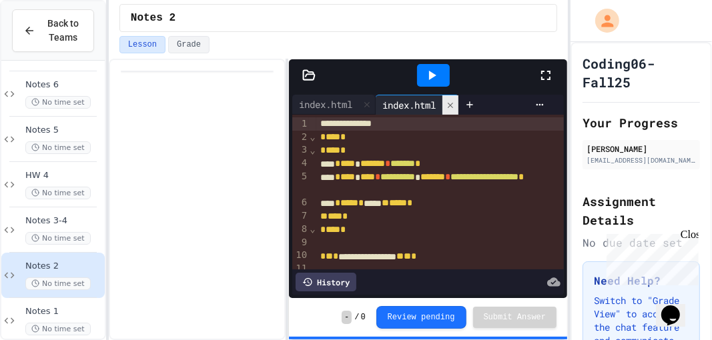
click at [452, 101] on icon at bounding box center [450, 105] width 9 height 9
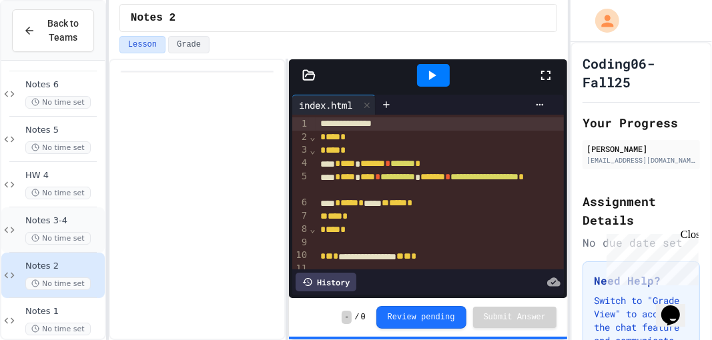
click at [88, 226] on div "Notes 3-4 No time set" at bounding box center [63, 230] width 77 height 29
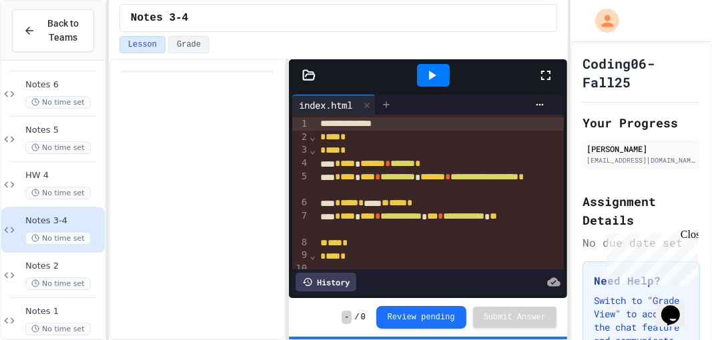
click at [394, 105] on div at bounding box center [386, 105] width 21 height 20
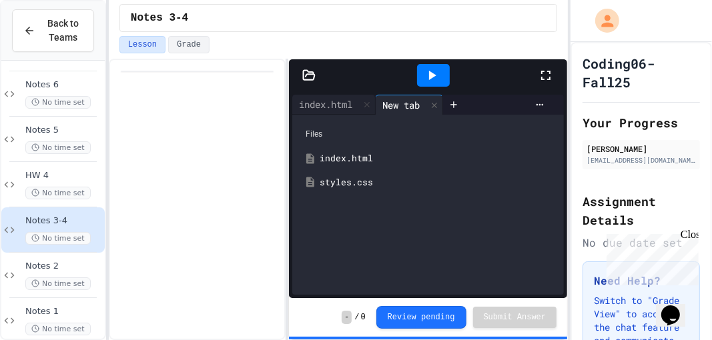
click at [358, 184] on div "styles.css" at bounding box center [438, 182] width 236 height 13
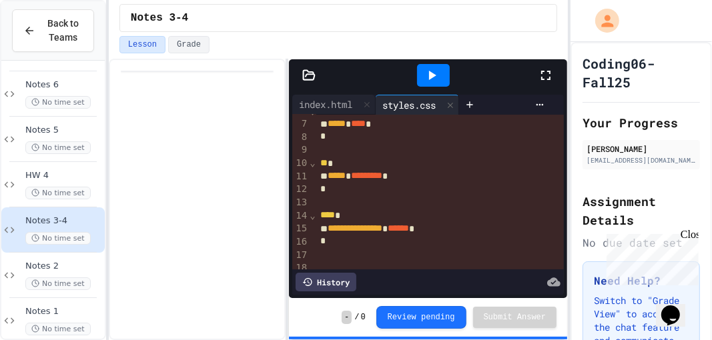
scroll to position [83, 0]
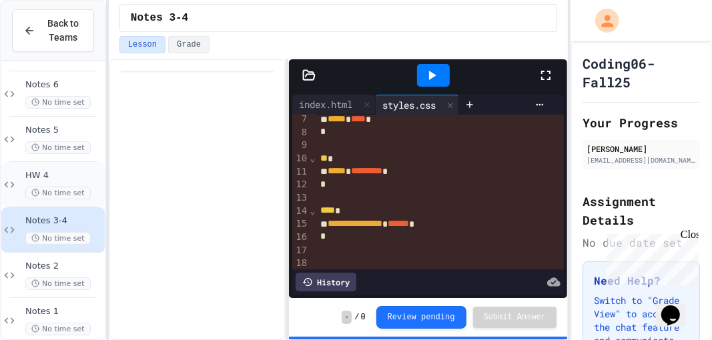
click at [65, 173] on span "HW 4" at bounding box center [63, 175] width 77 height 11
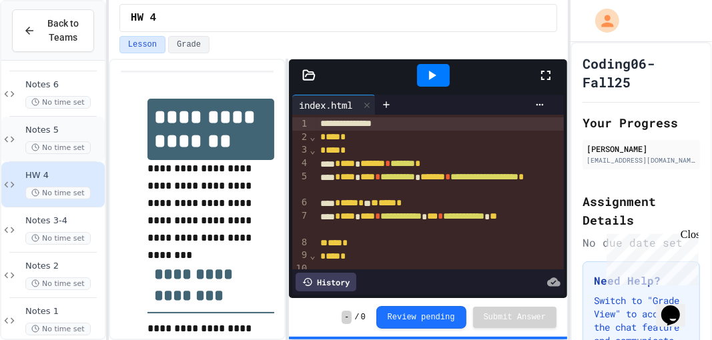
click at [83, 147] on span "No time set" at bounding box center [57, 147] width 65 height 13
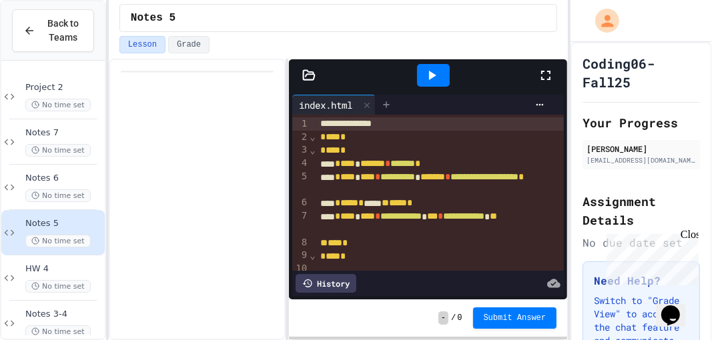
click at [389, 97] on div at bounding box center [386, 105] width 21 height 20
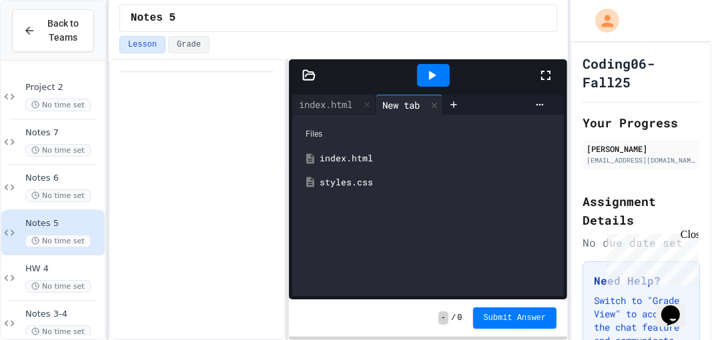
click at [328, 182] on div "styles.css" at bounding box center [438, 182] width 236 height 13
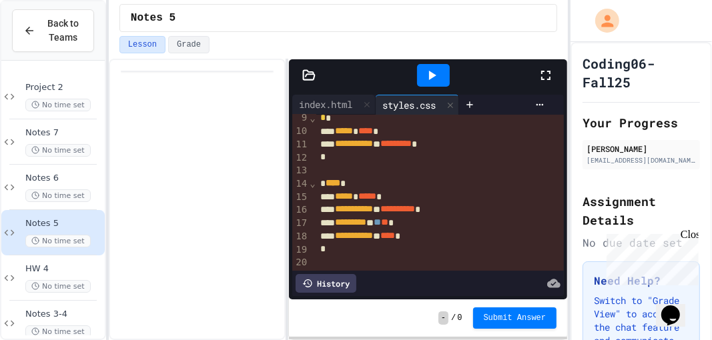
scroll to position [111, 0]
click at [75, 95] on div "Project 2 No time set" at bounding box center [63, 96] width 77 height 29
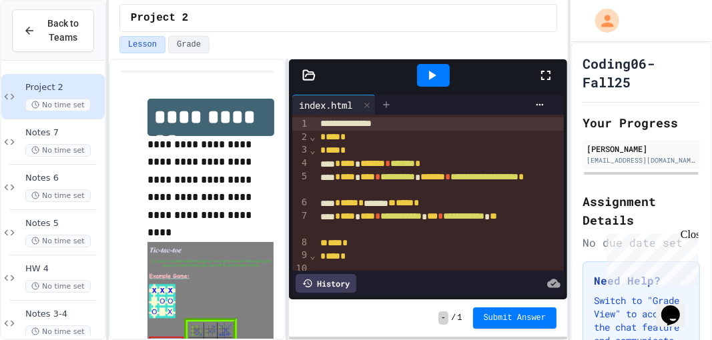
click at [392, 104] on icon at bounding box center [386, 104] width 11 height 11
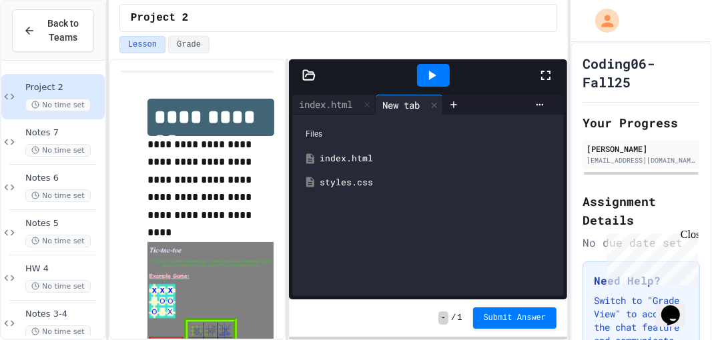
click at [327, 183] on div "styles.css" at bounding box center [438, 182] width 236 height 13
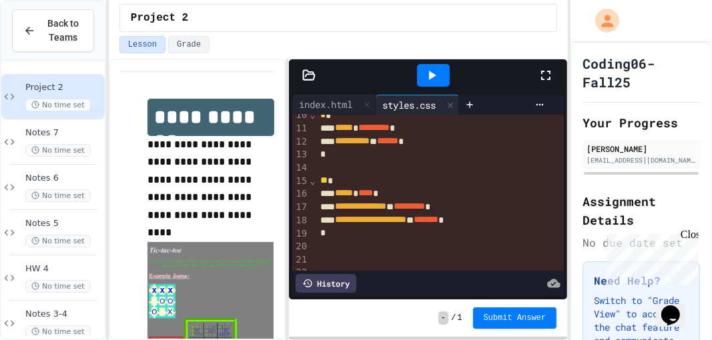
scroll to position [179, 0]
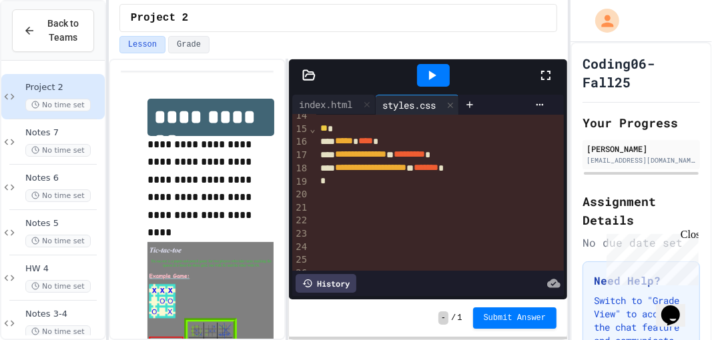
click at [316, 204] on div "› ⌄ ⌄ ⌄ ⌄" at bounding box center [312, 155] width 7 height 438
click at [321, 201] on div at bounding box center [440, 207] width 249 height 13
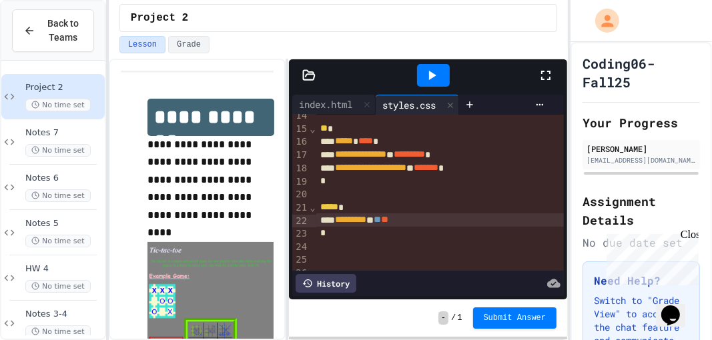
click at [432, 58] on div at bounding box center [433, 75] width 46 height 36
click at [438, 67] on icon at bounding box center [432, 75] width 16 height 16
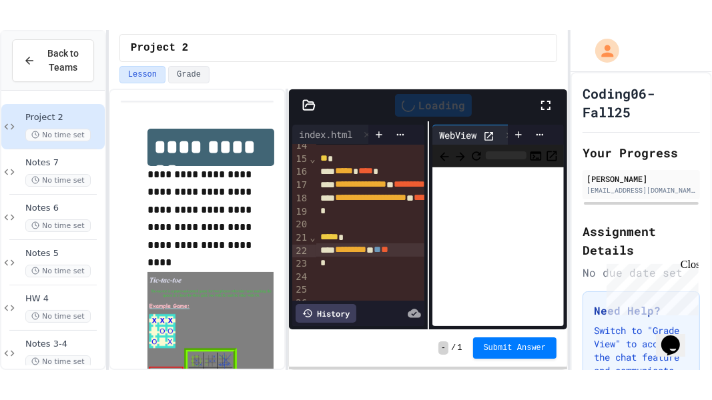
scroll to position [245, 0]
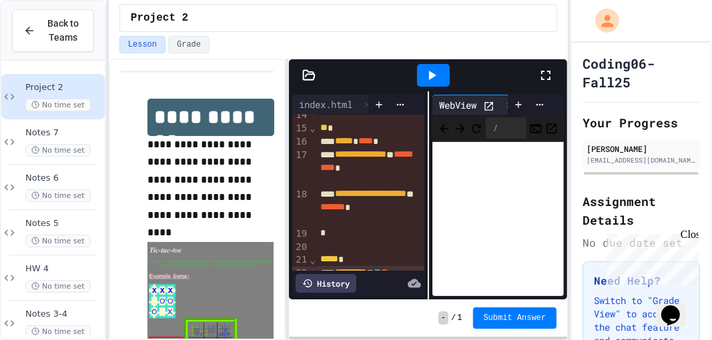
click at [542, 75] on icon at bounding box center [546, 75] width 16 height 16
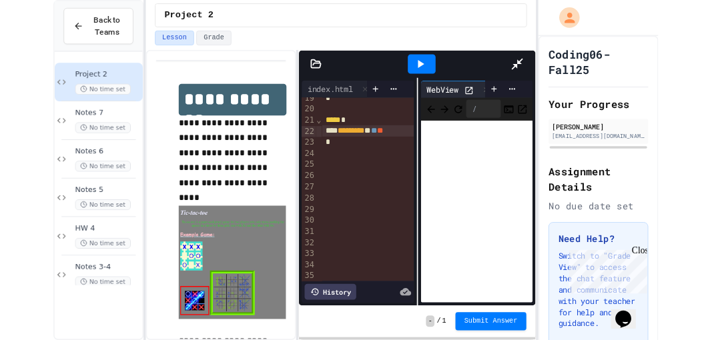
scroll to position [148, 0]
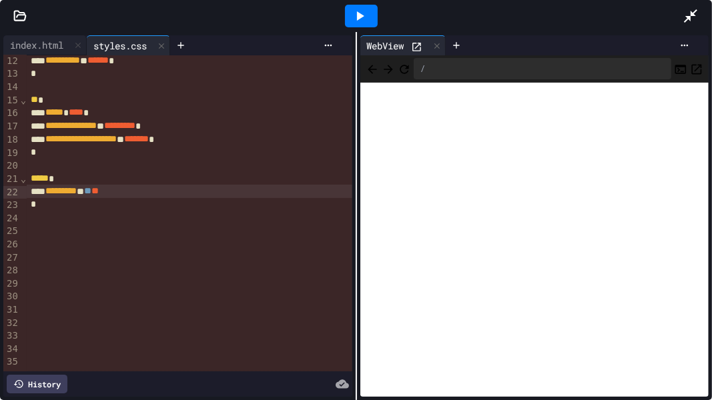
click at [91, 191] on span "**" at bounding box center [87, 190] width 7 height 9
click at [352, 19] on icon at bounding box center [360, 16] width 16 height 16
click at [689, 19] on icon at bounding box center [691, 16] width 16 height 16
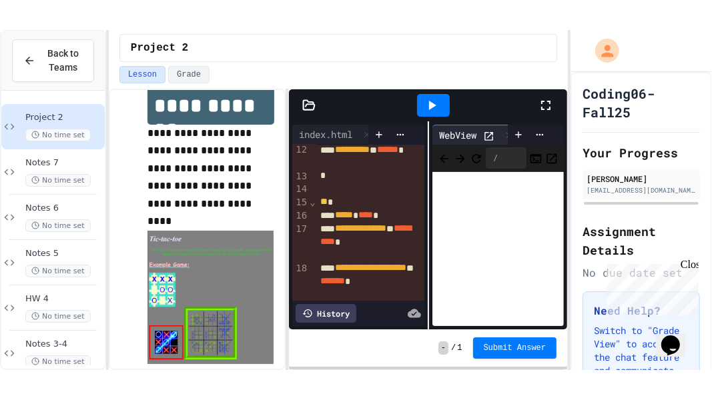
scroll to position [206, 0]
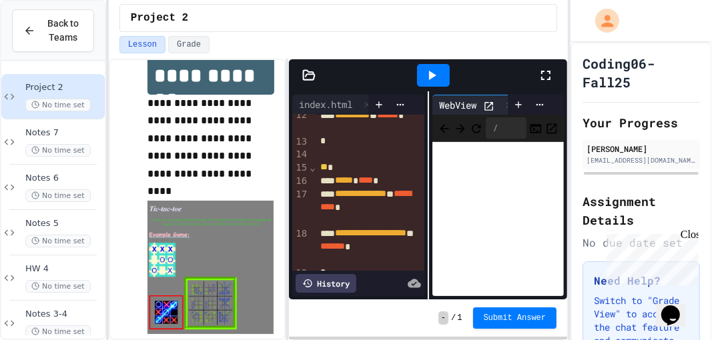
click at [542, 79] on icon at bounding box center [546, 75] width 16 height 16
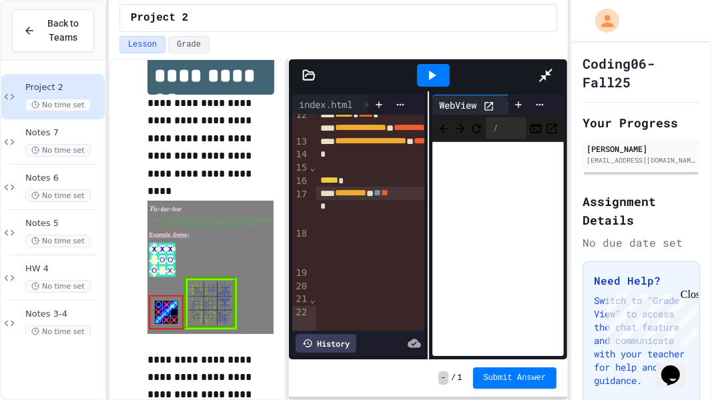
scroll to position [148, 0]
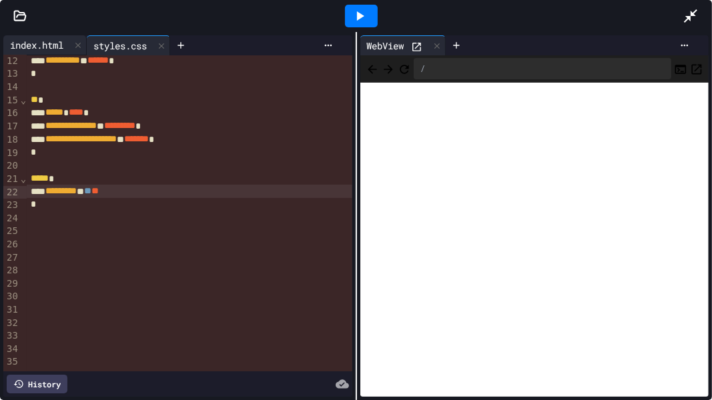
click at [53, 42] on div "index.html" at bounding box center [36, 45] width 67 height 14
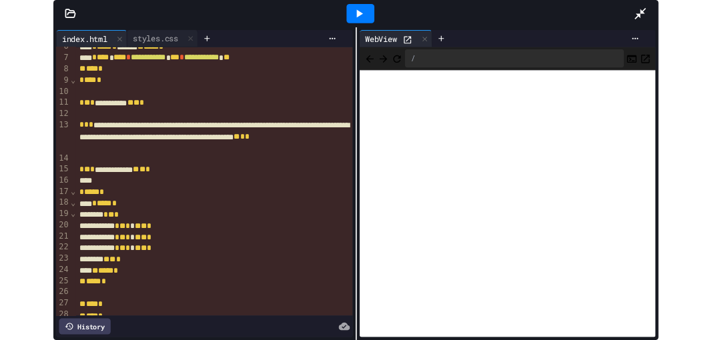
scroll to position [77, 0]
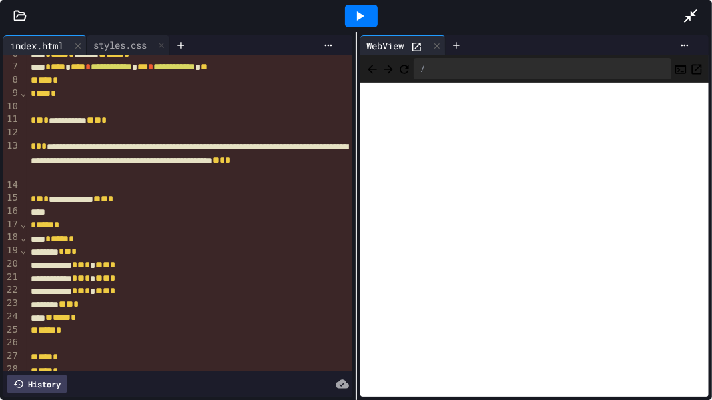
click at [694, 15] on icon at bounding box center [690, 15] width 13 height 13
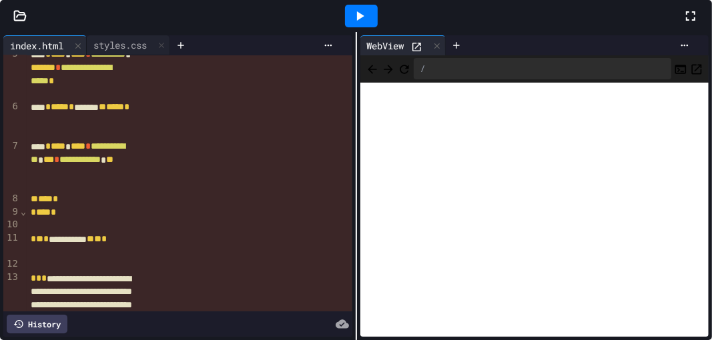
scroll to position [155, 0]
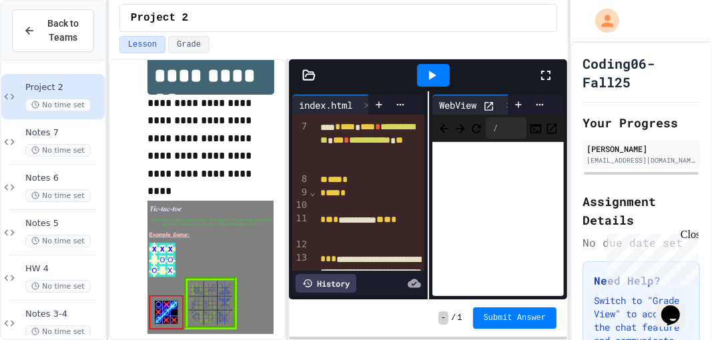
click at [67, 141] on div "Notes 7 No time set" at bounding box center [63, 141] width 77 height 29
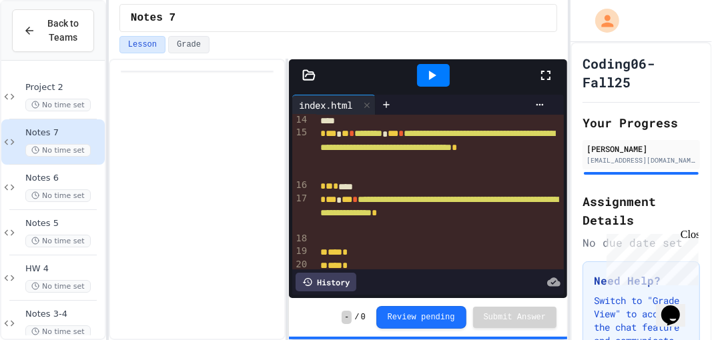
scroll to position [209, 0]
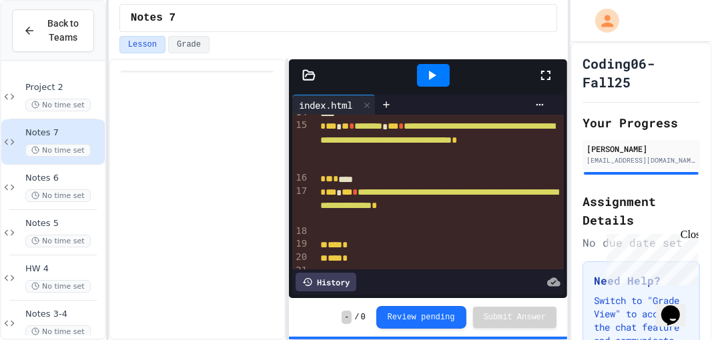
click at [65, 164] on div at bounding box center [52, 164] width 87 height 1
click at [390, 99] on icon at bounding box center [386, 104] width 11 height 11
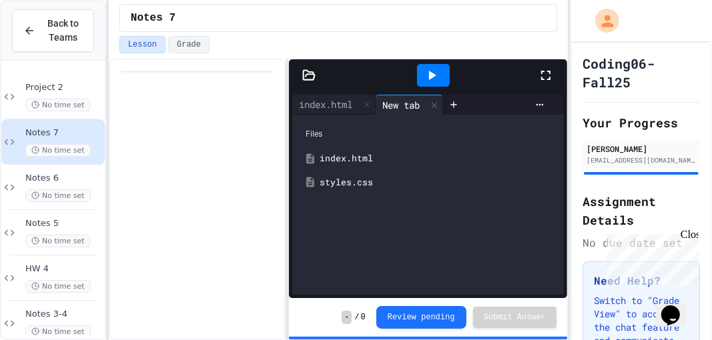
click at [324, 179] on div "styles.css" at bounding box center [438, 182] width 236 height 13
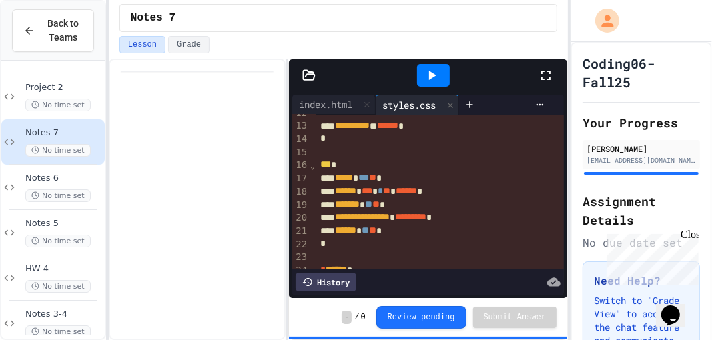
scroll to position [156, 0]
click at [59, 175] on span "Notes 6" at bounding box center [63, 178] width 77 height 11
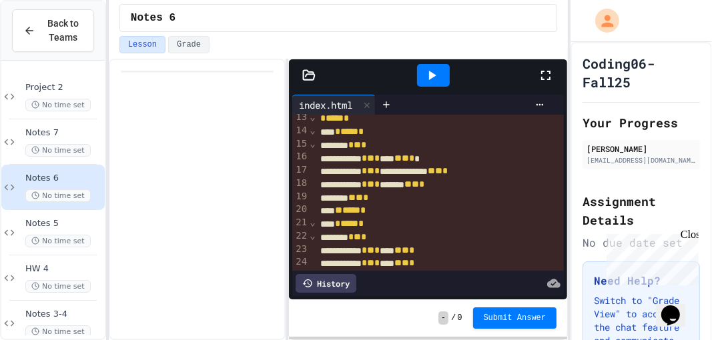
scroll to position [191, 0]
click at [63, 101] on span "No time set" at bounding box center [57, 105] width 65 height 13
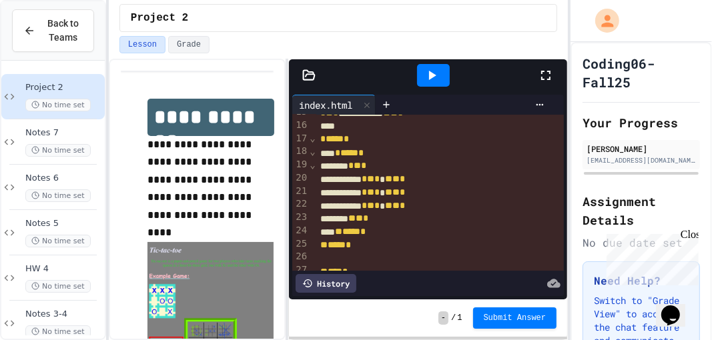
scroll to position [294, 0]
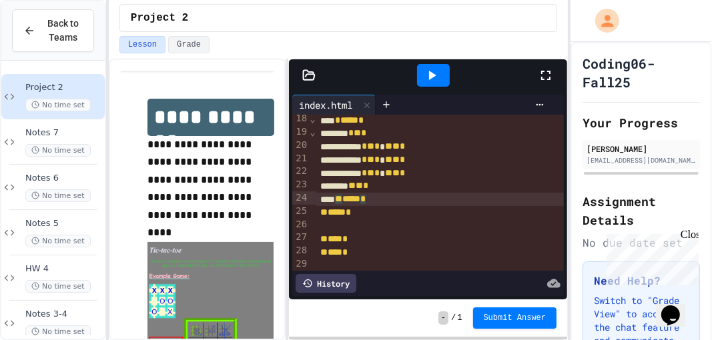
click at [366, 195] on span "*" at bounding box center [362, 199] width 5 height 9
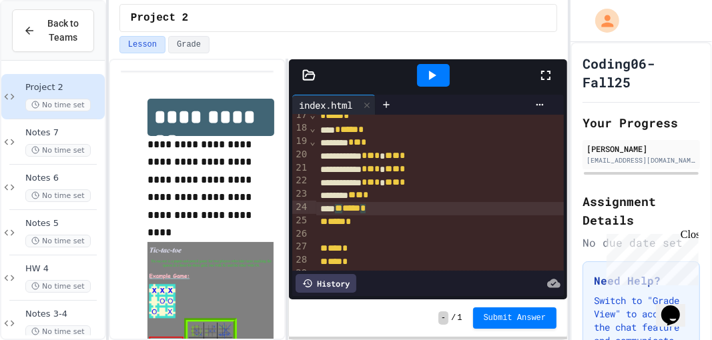
scroll to position [280, 0]
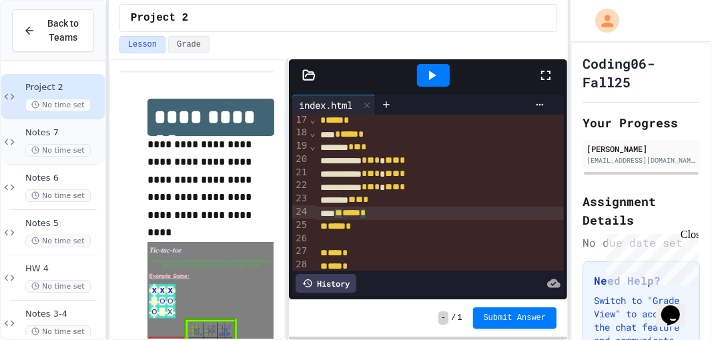
click at [73, 152] on span "No time set" at bounding box center [57, 150] width 65 height 13
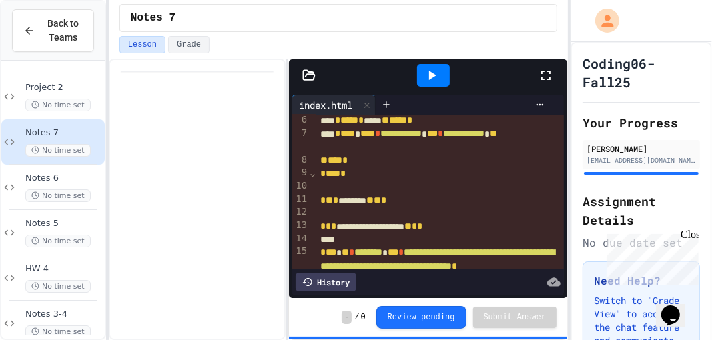
scroll to position [82, 0]
click at [86, 187] on div "Notes 6 No time set" at bounding box center [63, 187] width 77 height 29
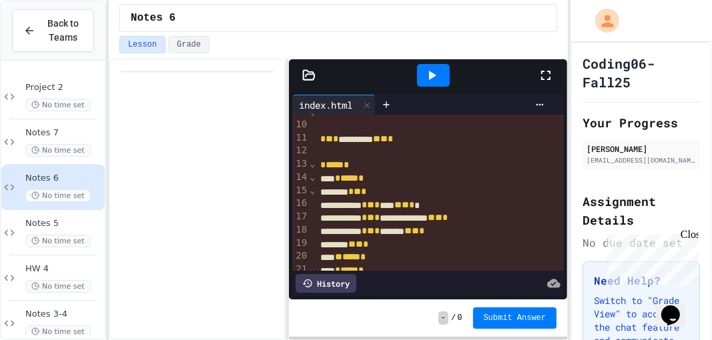
scroll to position [154, 0]
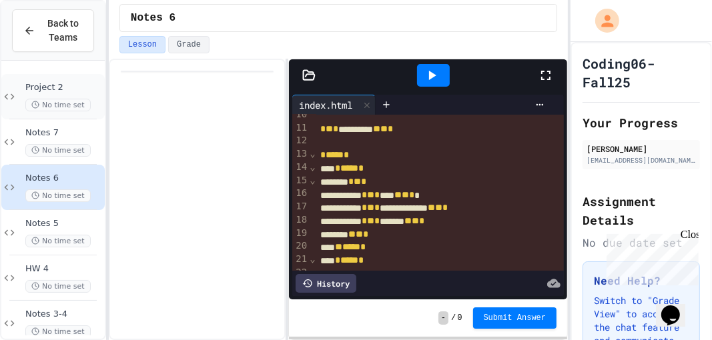
click at [88, 93] on div "Project 2 No time set" at bounding box center [63, 96] width 77 height 29
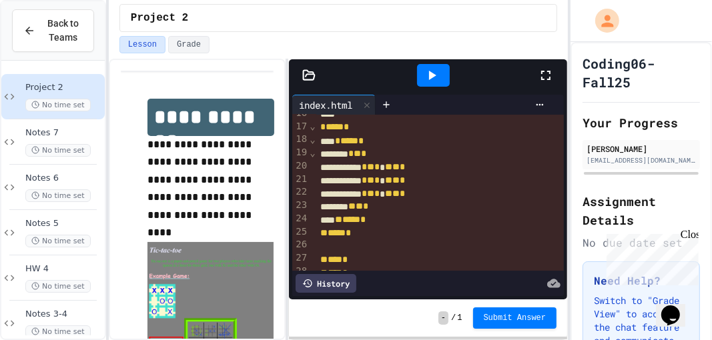
scroll to position [275, 0]
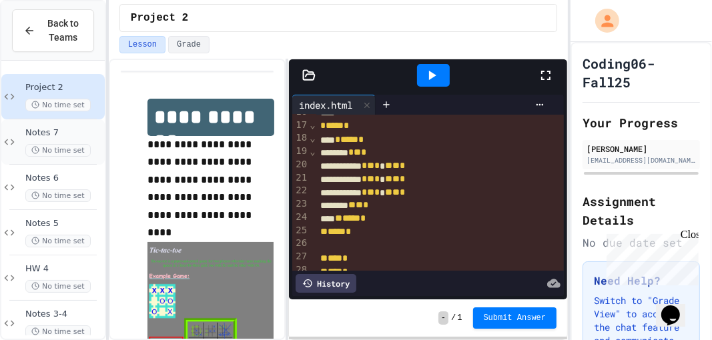
click at [90, 147] on div "No time set" at bounding box center [63, 150] width 77 height 13
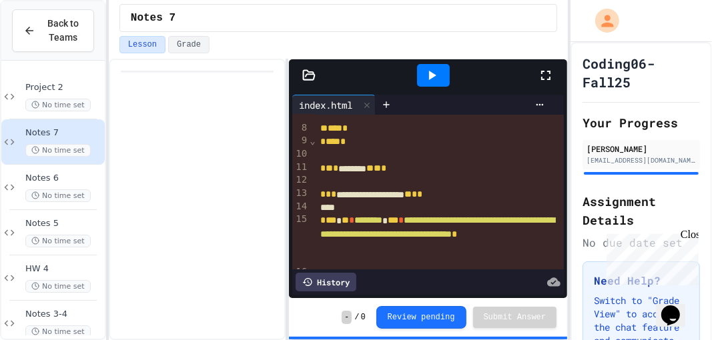
scroll to position [111, 0]
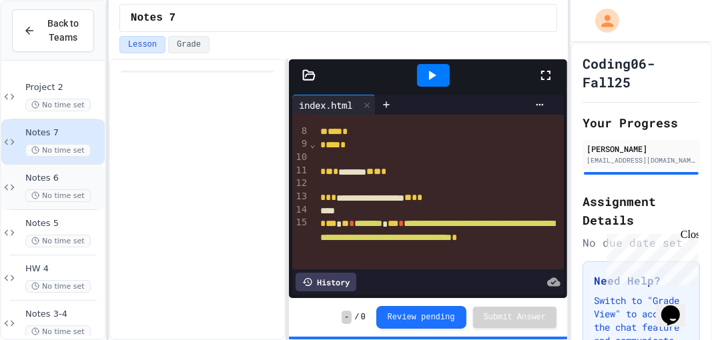
click at [92, 195] on div "No time set" at bounding box center [63, 195] width 77 height 13
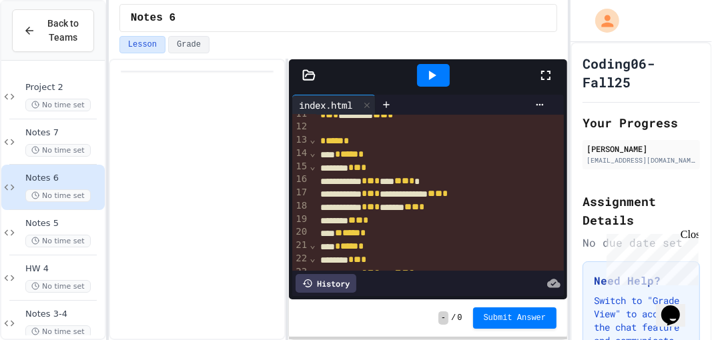
scroll to position [174, 0]
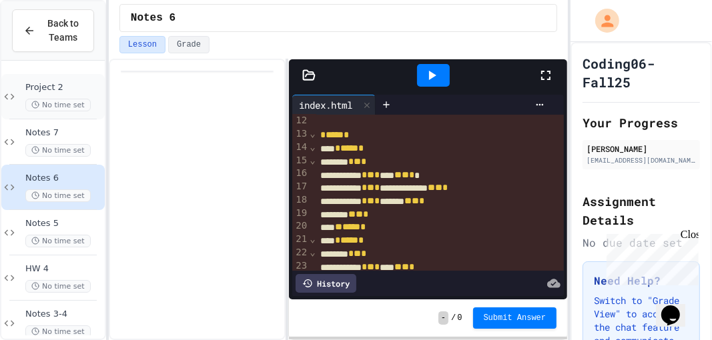
click at [79, 99] on span "No time set" at bounding box center [57, 105] width 65 height 13
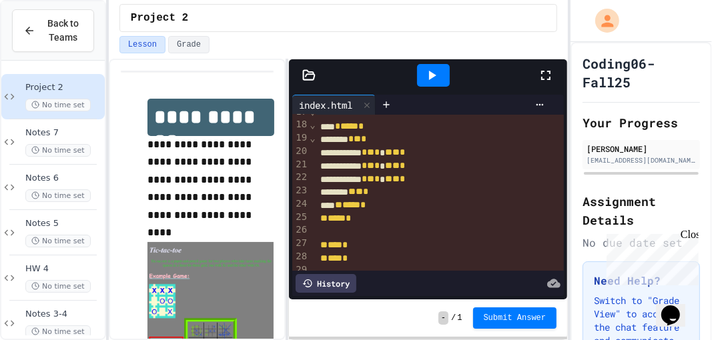
scroll to position [292, 0]
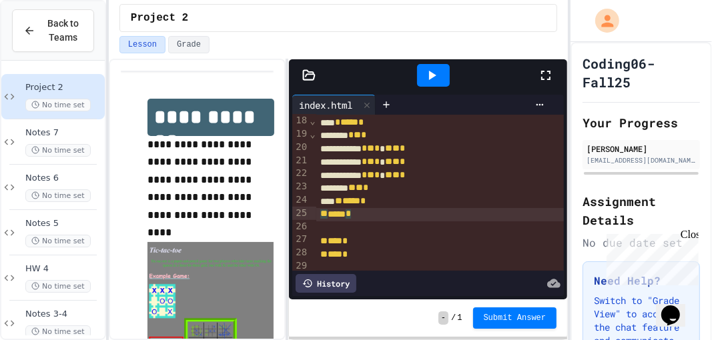
click at [366, 208] on div "** ***** *" at bounding box center [440, 215] width 249 height 14
click at [390, 195] on div "** ***** *" at bounding box center [440, 201] width 249 height 13
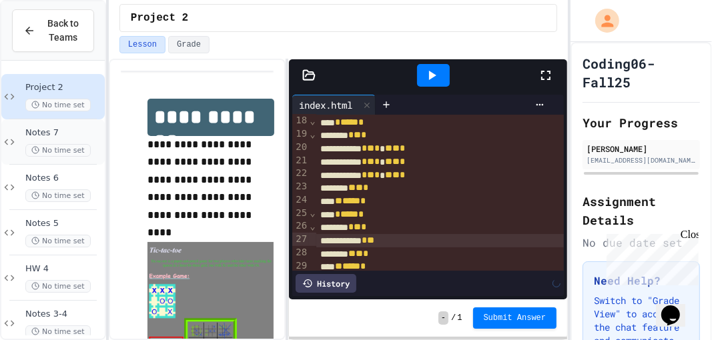
click at [57, 133] on span "Notes 7" at bounding box center [63, 132] width 77 height 11
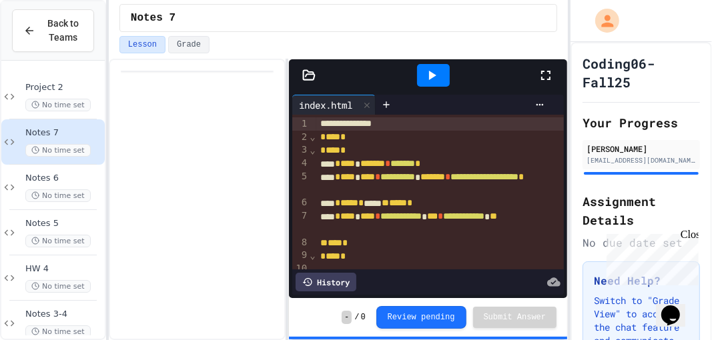
scroll to position [216, 0]
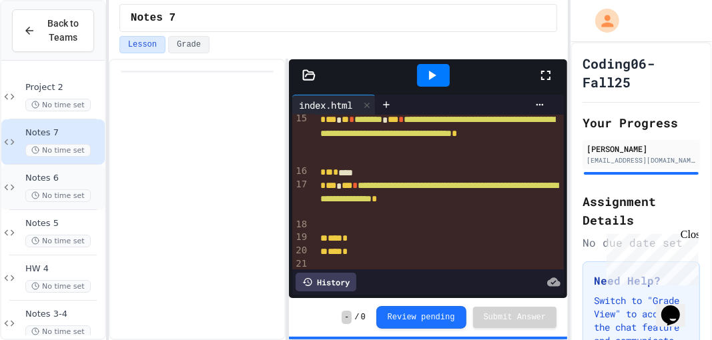
click at [54, 178] on span "Notes 6" at bounding box center [63, 178] width 77 height 11
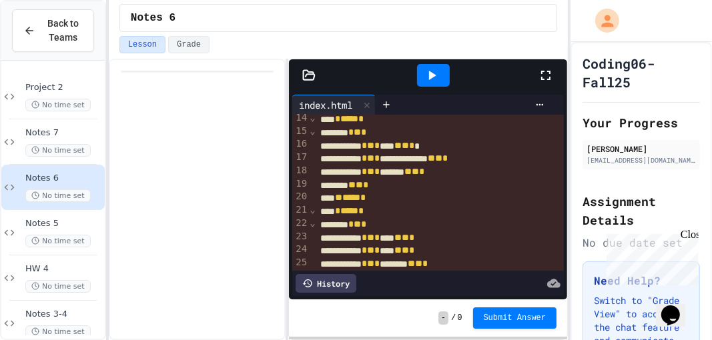
scroll to position [204, 0]
click at [46, 102] on span "No time set" at bounding box center [57, 105] width 65 height 13
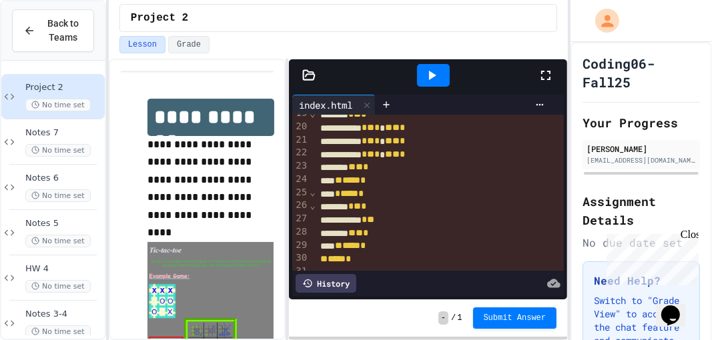
scroll to position [320, 0]
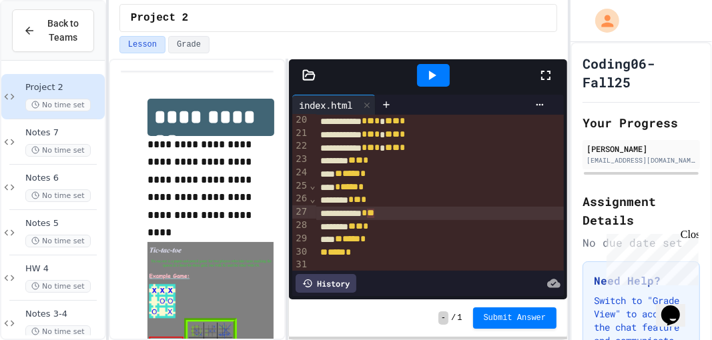
click at [374, 209] on span "**" at bounding box center [370, 213] width 7 height 9
click at [496, 213] on div "* ** * ** ** *" at bounding box center [440, 213] width 249 height 13
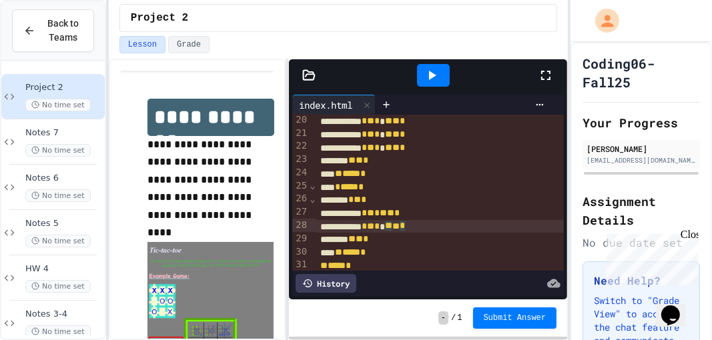
click at [459, 224] on div "* ** * * ** ** *" at bounding box center [440, 226] width 249 height 13
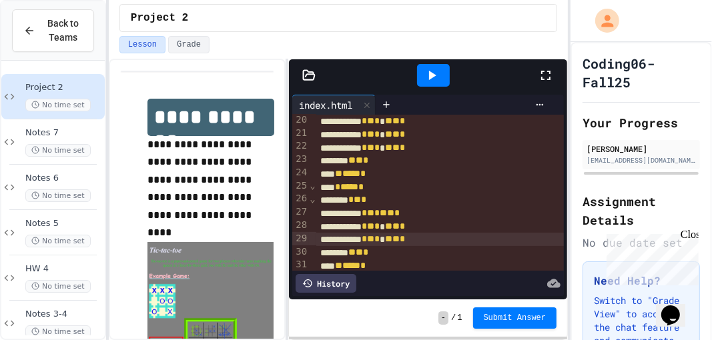
click at [425, 71] on div at bounding box center [433, 75] width 33 height 23
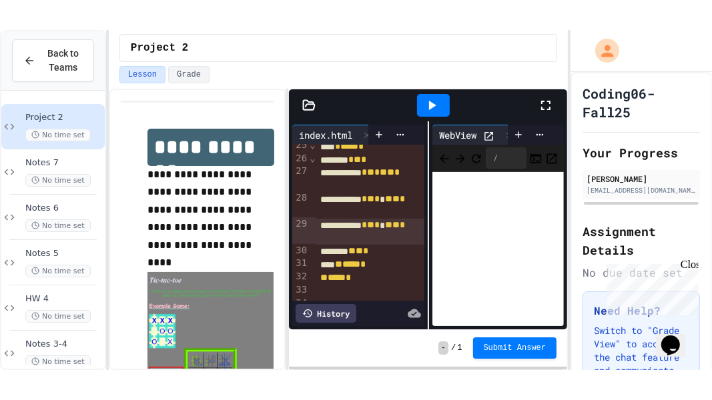
scroll to position [621, 0]
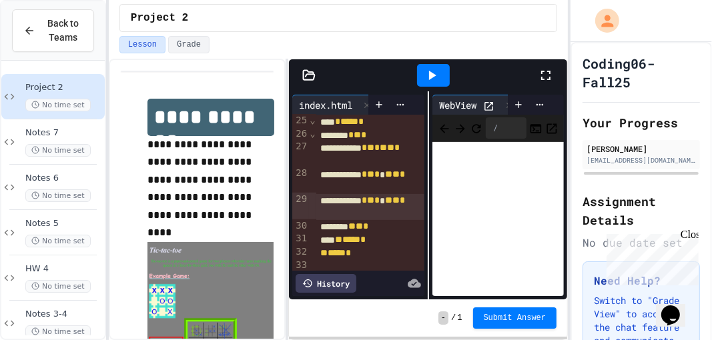
click at [553, 73] on icon at bounding box center [546, 75] width 16 height 16
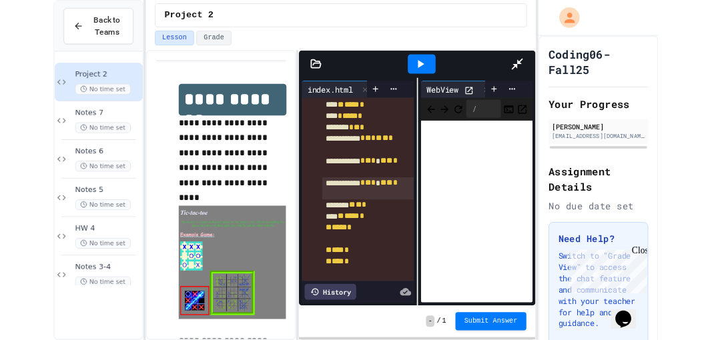
scroll to position [189, 0]
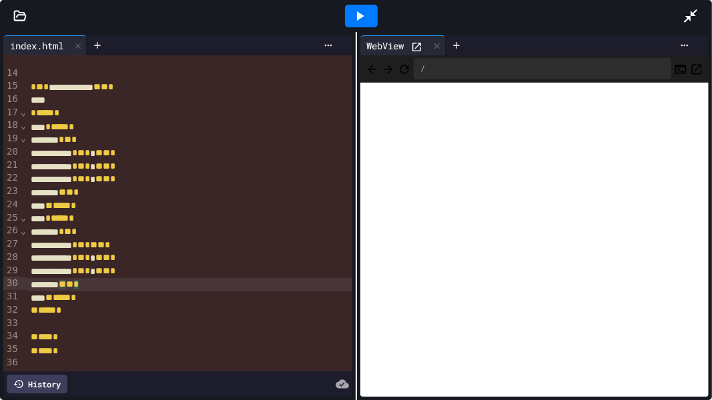
click at [79, 284] on span "*" at bounding box center [75, 284] width 5 height 9
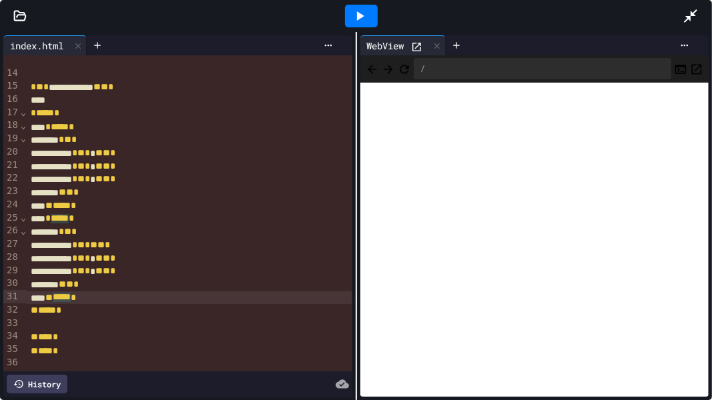
click at [76, 294] on span "*" at bounding box center [73, 297] width 5 height 9
click at [109, 292] on div "** ***** *" at bounding box center [189, 298] width 325 height 13
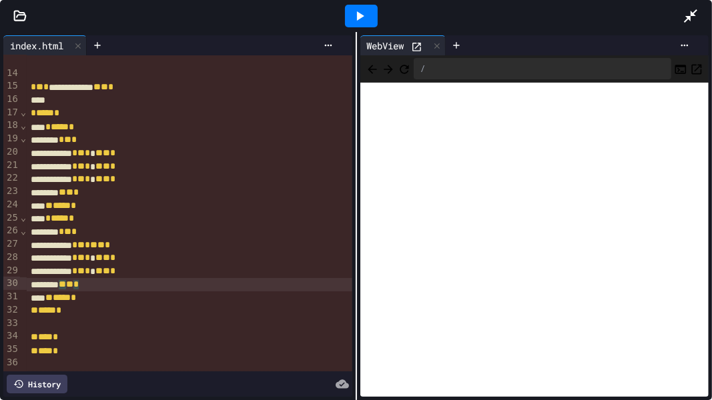
click at [106, 280] on div "** ** *" at bounding box center [189, 284] width 325 height 13
click at [695, 15] on icon at bounding box center [690, 15] width 13 height 13
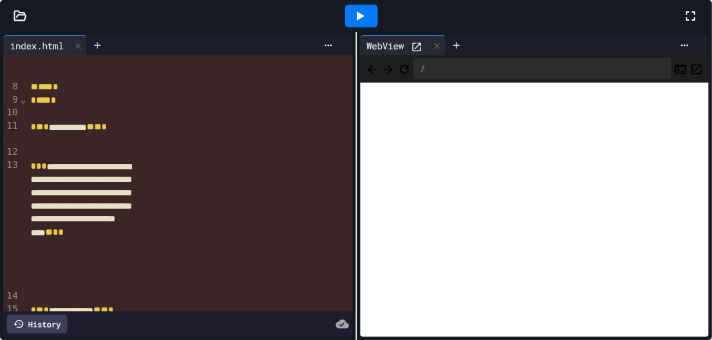
scroll to position [321, 0]
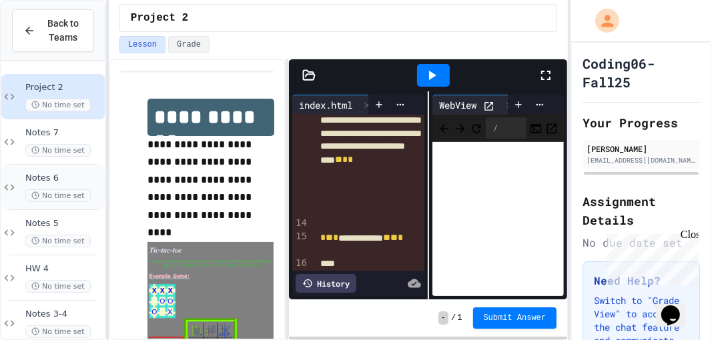
click at [77, 191] on span "No time set" at bounding box center [57, 195] width 65 height 13
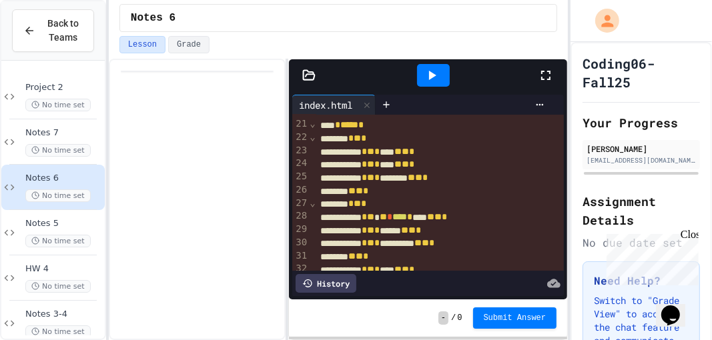
scroll to position [288, 0]
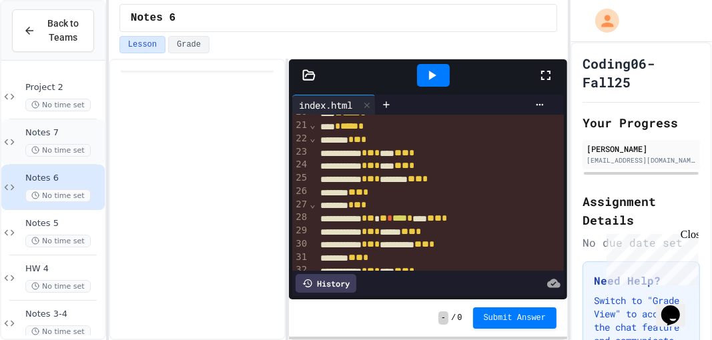
click at [66, 119] on div "Notes 7 No time set" at bounding box center [52, 141] width 103 height 45
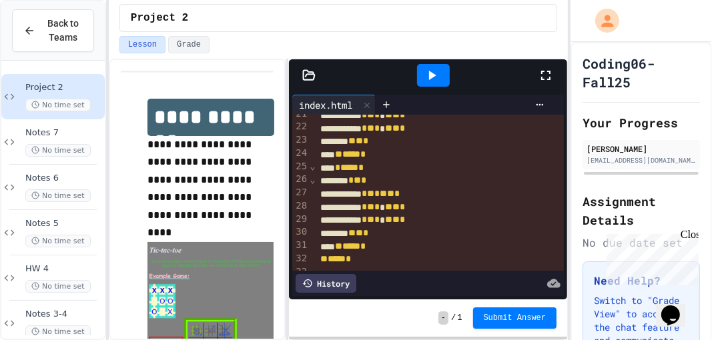
scroll to position [347, 0]
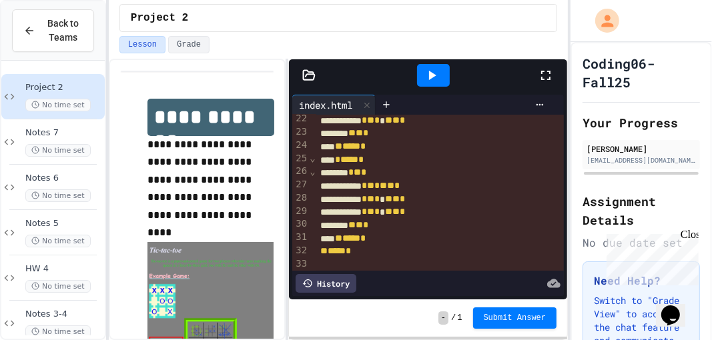
click at [396, 219] on div "** ** *" at bounding box center [440, 225] width 249 height 13
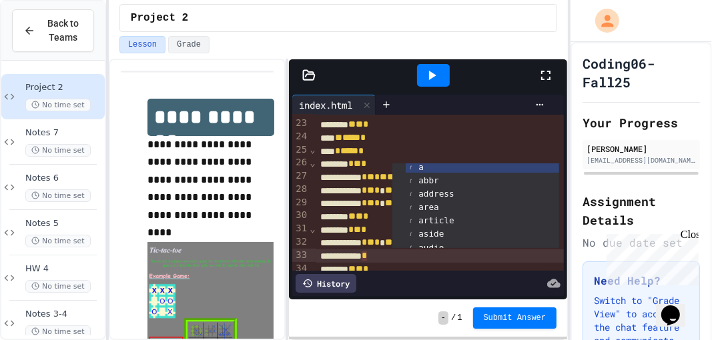
scroll to position [378, 0]
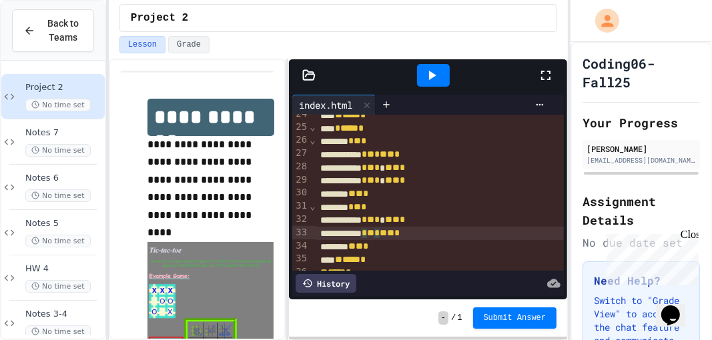
click at [447, 229] on div "* ** * ** ** *" at bounding box center [440, 233] width 249 height 13
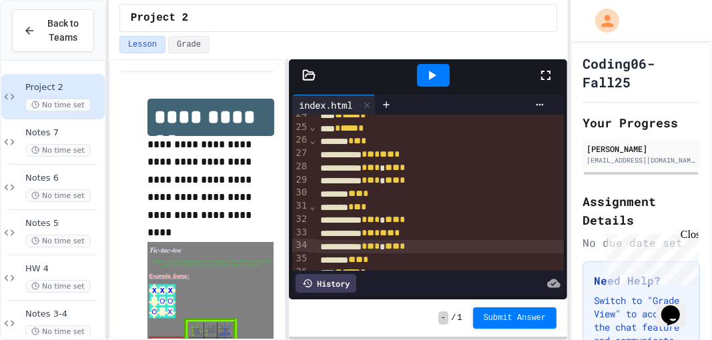
click at [436, 73] on icon at bounding box center [432, 75] width 16 height 16
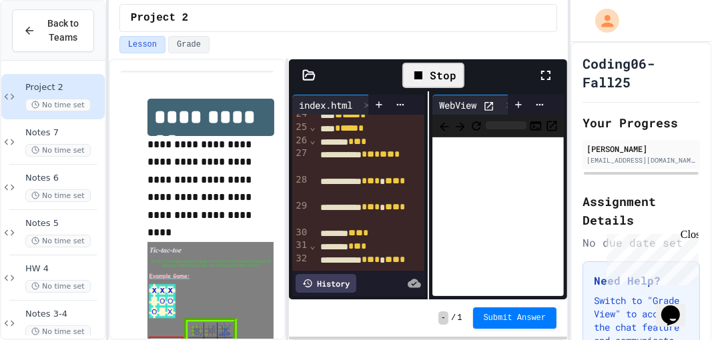
click at [540, 81] on icon at bounding box center [546, 75] width 16 height 16
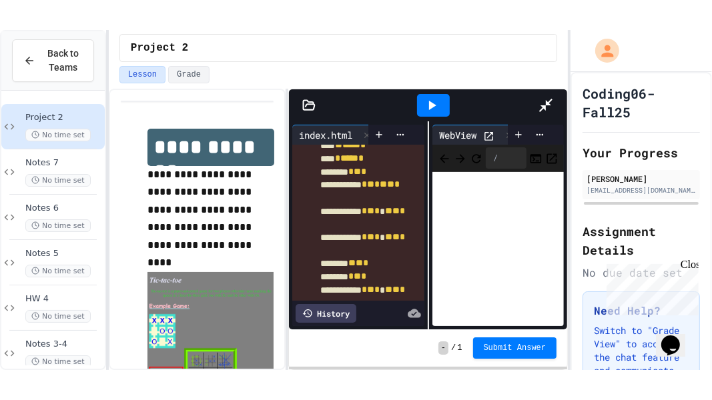
scroll to position [255, 0]
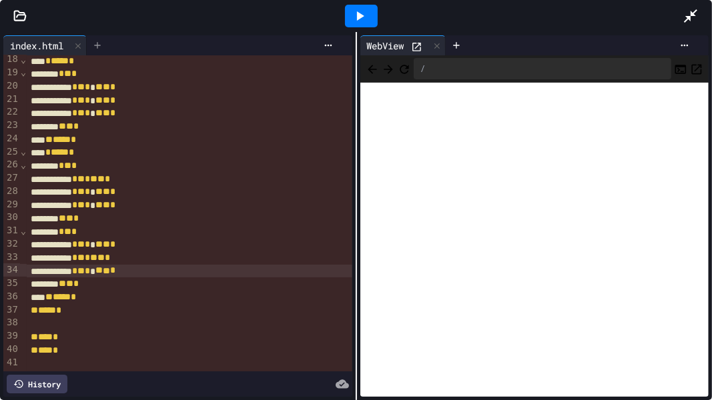
click at [103, 42] on icon at bounding box center [97, 45] width 11 height 11
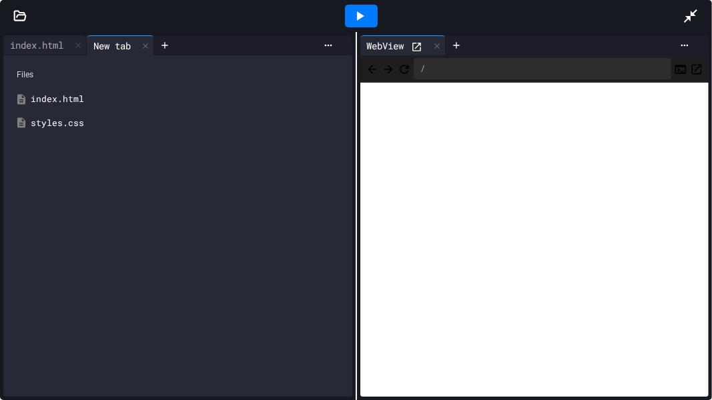
click at [75, 125] on div "styles.css" at bounding box center [188, 123] width 314 height 13
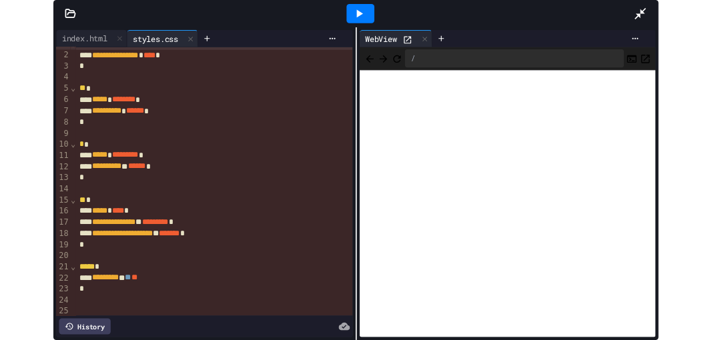
scroll to position [13, 0]
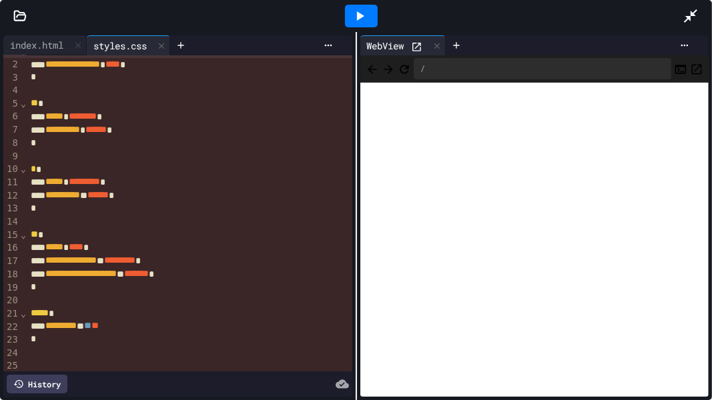
click at [91, 328] on span "**" at bounding box center [87, 325] width 7 height 9
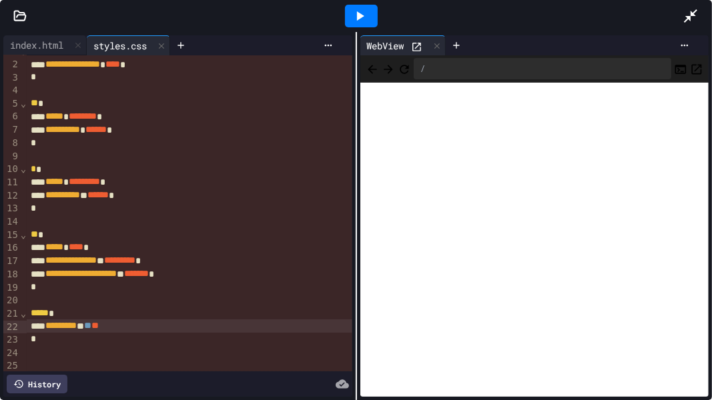
click at [376, 16] on div at bounding box center [361, 16] width 33 height 23
click at [91, 323] on span "**" at bounding box center [87, 325] width 7 height 9
click at [352, 17] on icon at bounding box center [360, 16] width 16 height 16
click at [696, 16] on icon at bounding box center [691, 16] width 16 height 16
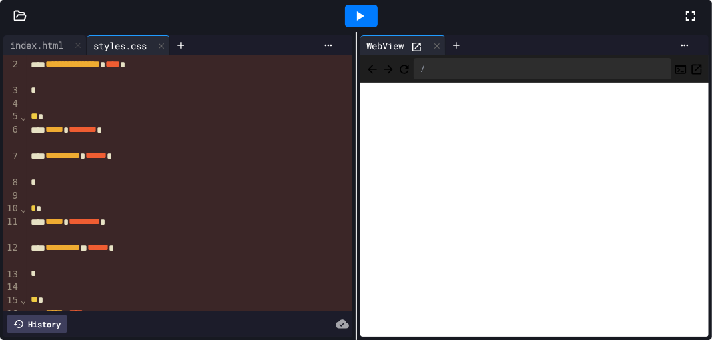
scroll to position [99, 0]
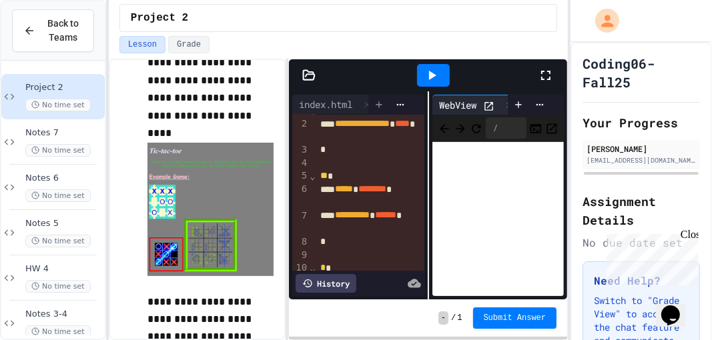
click at [380, 110] on div at bounding box center [378, 105] width 21 height 20
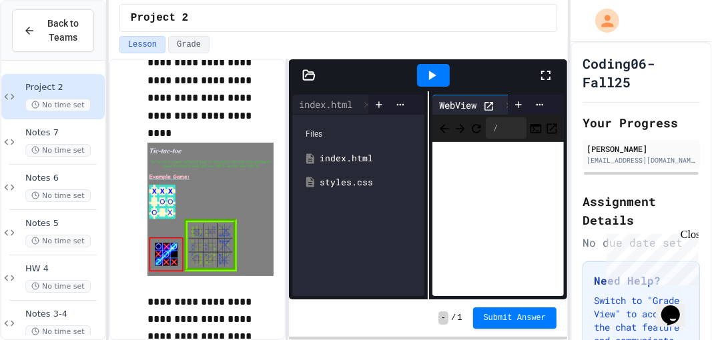
click at [327, 177] on div "styles.css" at bounding box center [368, 182] width 96 height 13
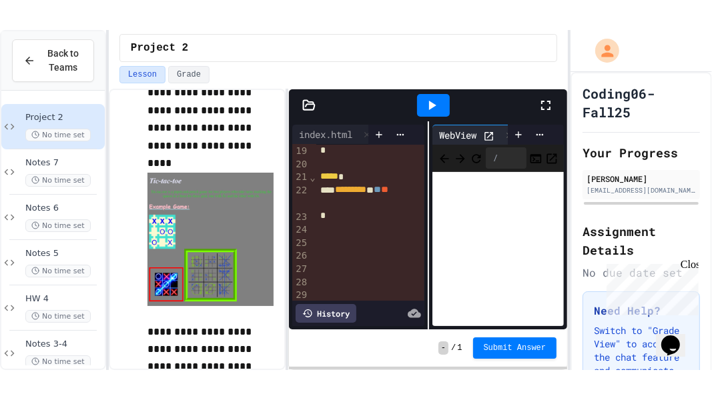
scroll to position [344, 0]
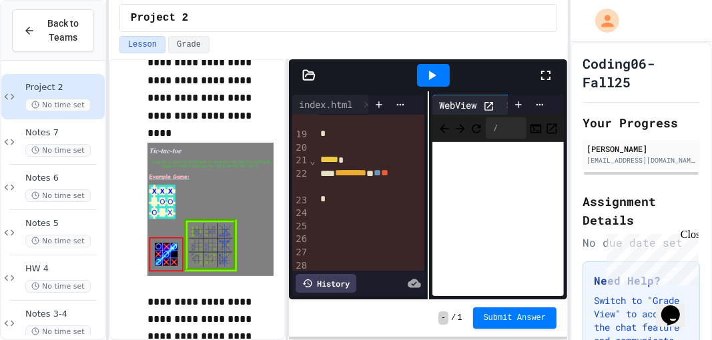
click at [353, 181] on div "********* * ** **" at bounding box center [370, 180] width 109 height 27
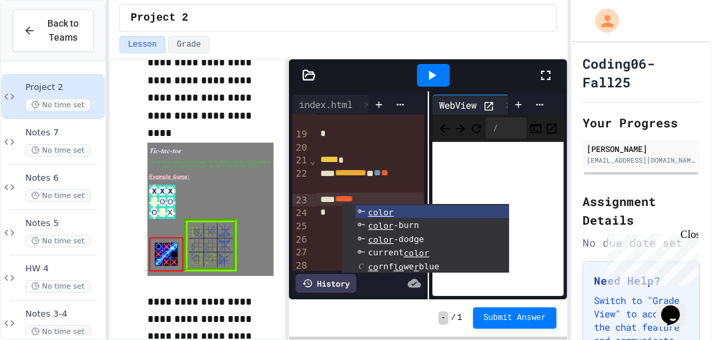
click at [357, 188] on div "********* * ** **" at bounding box center [370, 180] width 109 height 27
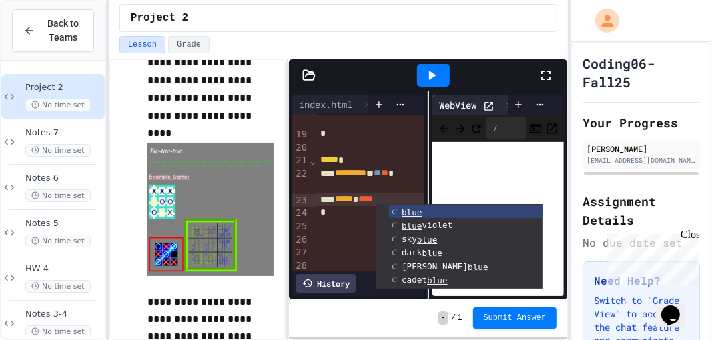
click at [432, 79] on icon at bounding box center [432, 75] width 16 height 16
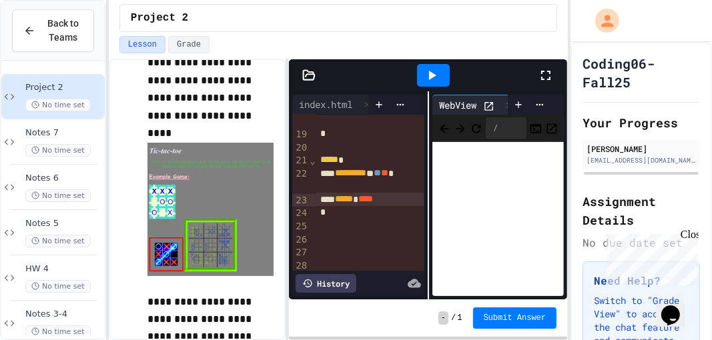
click at [551, 75] on icon at bounding box center [546, 75] width 16 height 16
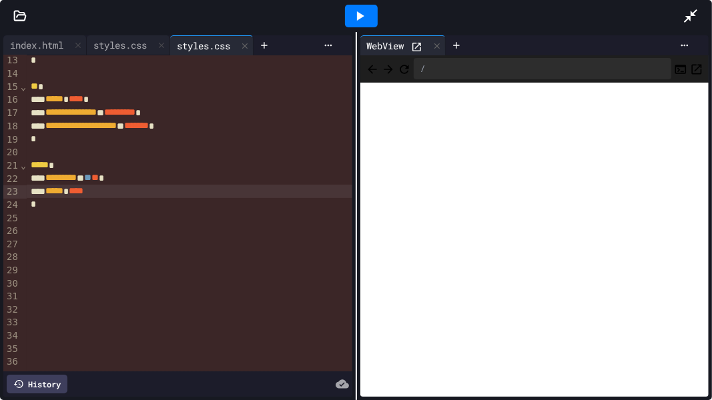
click at [83, 191] on span "****" at bounding box center [76, 190] width 15 height 9
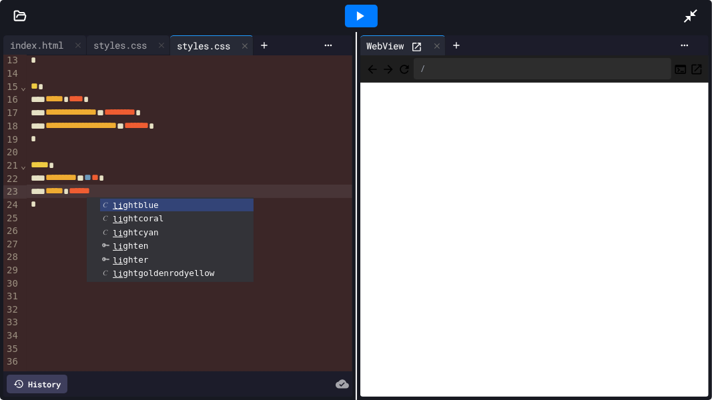
drag, startPoint x: 140, startPoint y: 203, endPoint x: 177, endPoint y: 186, distance: 40.9
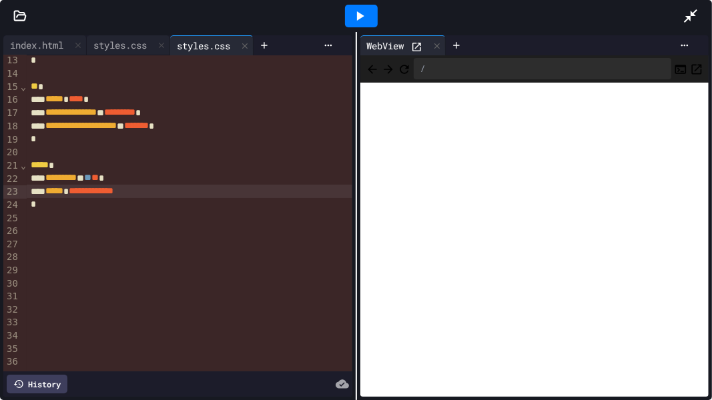
click at [349, 25] on div at bounding box center [361, 16] width 33 height 23
click at [113, 189] on span "**********" at bounding box center [91, 190] width 45 height 9
click at [163, 187] on div "**********" at bounding box center [189, 191] width 325 height 13
click at [373, 13] on div at bounding box center [361, 16] width 33 height 23
click at [692, 12] on icon at bounding box center [690, 15] width 13 height 13
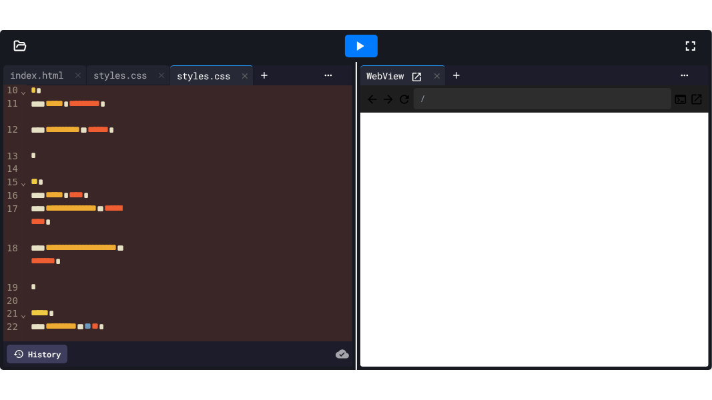
scroll to position [227, 0]
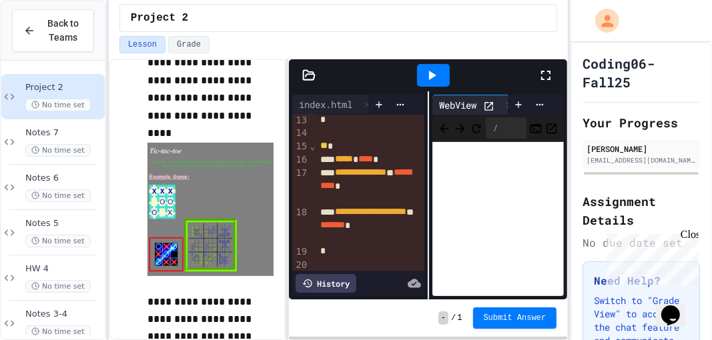
click at [548, 71] on icon at bounding box center [545, 75] width 9 height 9
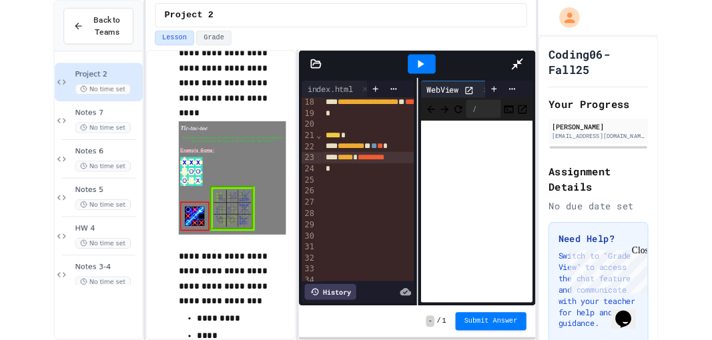
scroll to position [161, 0]
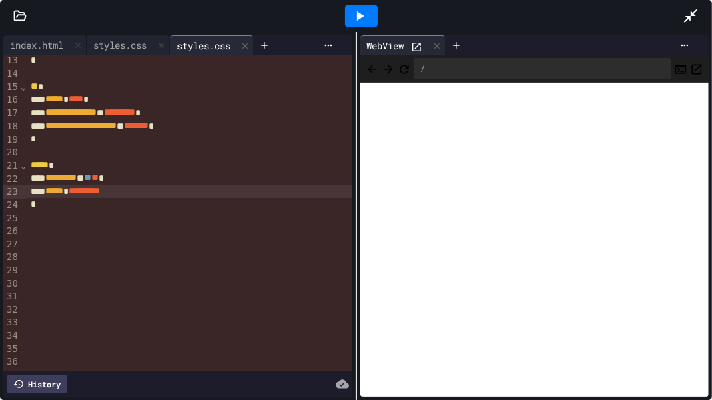
click at [100, 190] on span "*********" at bounding box center [84, 190] width 31 height 9
click at [374, 21] on div at bounding box center [361, 16] width 33 height 23
click at [698, 15] on icon at bounding box center [691, 16] width 16 height 16
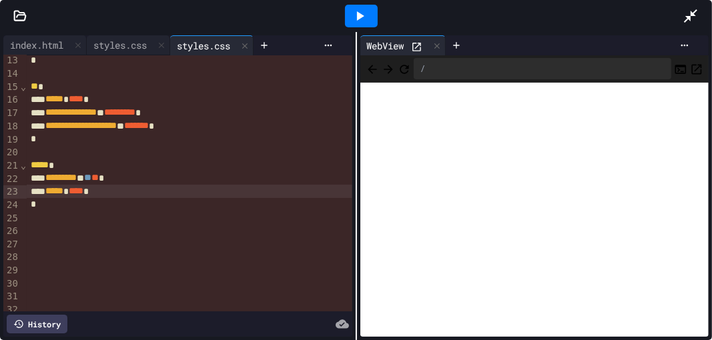
scroll to position [227, 0]
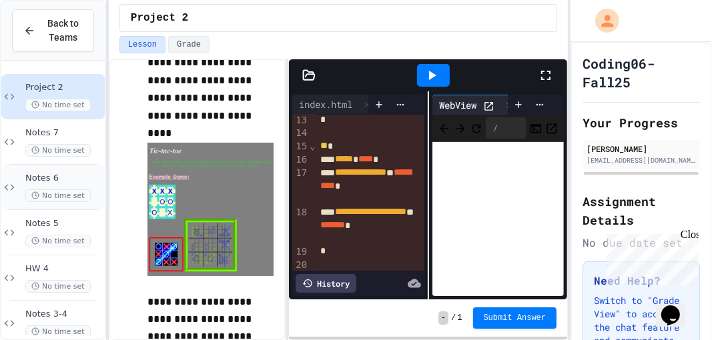
click at [59, 173] on span "Notes 6" at bounding box center [63, 178] width 77 height 11
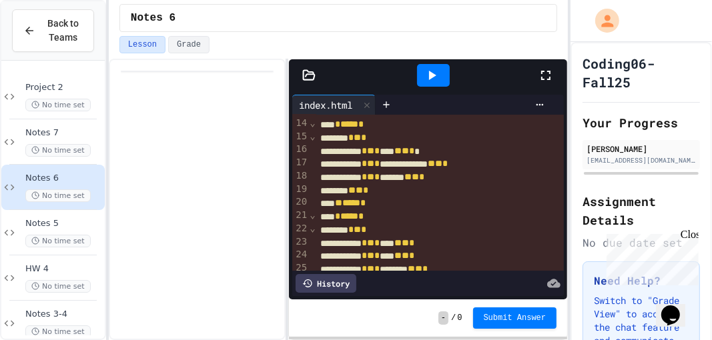
scroll to position [199, 0]
click at [428, 79] on icon at bounding box center [432, 75] width 16 height 16
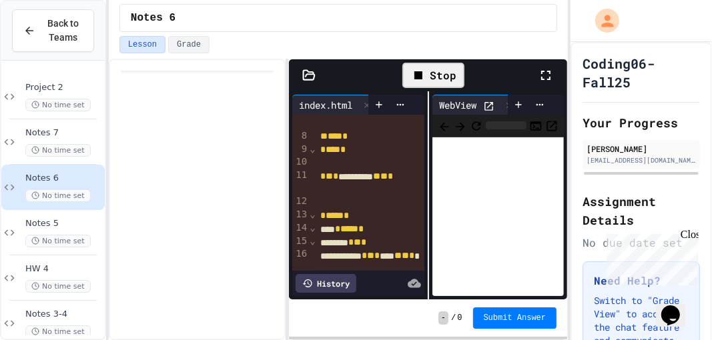
scroll to position [304, 0]
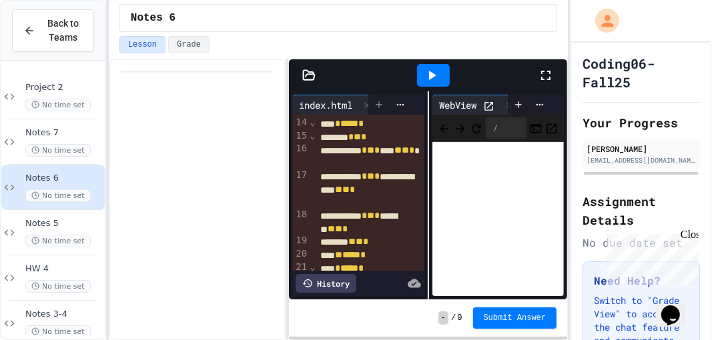
click at [379, 105] on icon at bounding box center [379, 104] width 11 height 11
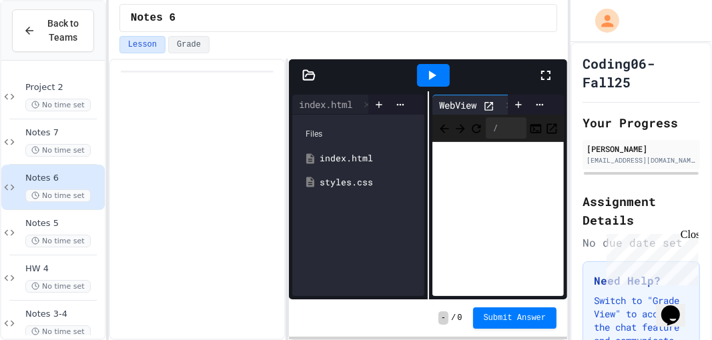
click at [346, 184] on div "styles.css" at bounding box center [368, 182] width 96 height 13
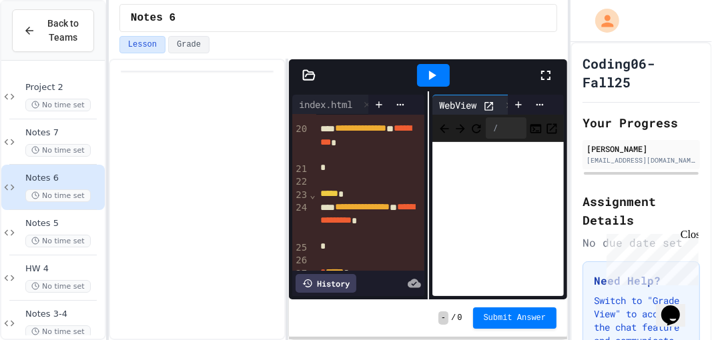
scroll to position [376, 0]
click at [68, 103] on span "No time set" at bounding box center [57, 105] width 65 height 13
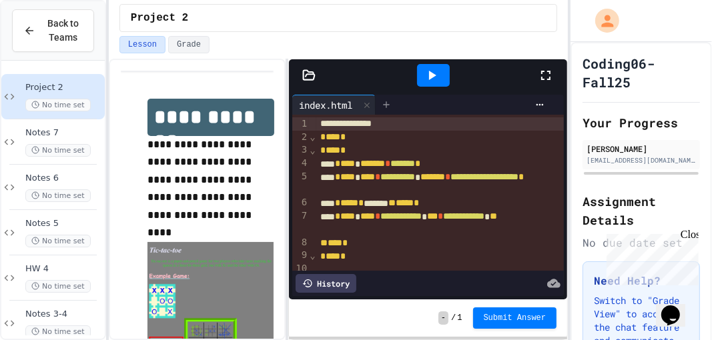
click at [385, 109] on div at bounding box center [386, 105] width 21 height 20
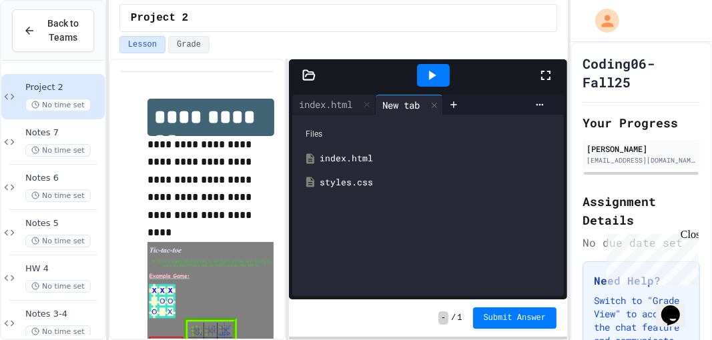
click at [358, 181] on div "styles.css" at bounding box center [438, 182] width 236 height 13
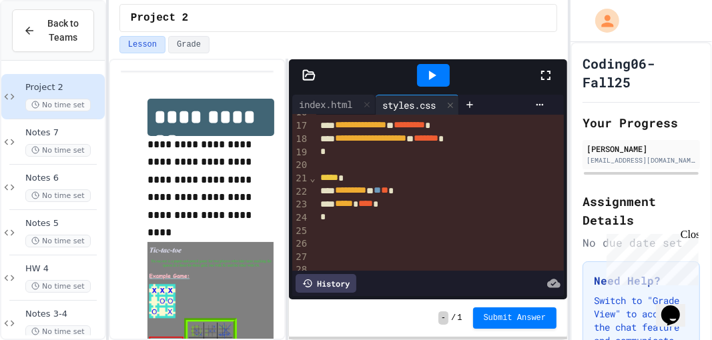
scroll to position [215, 0]
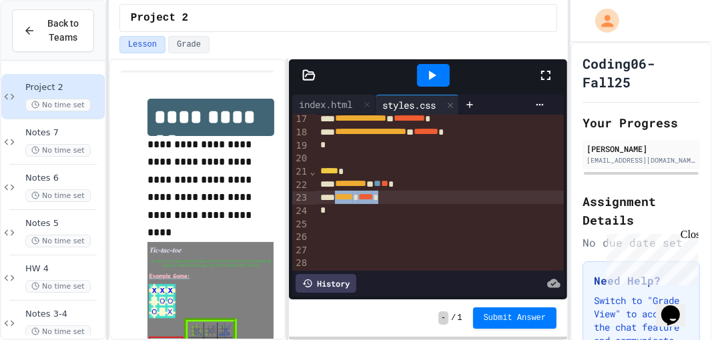
drag, startPoint x: 407, startPoint y: 192, endPoint x: 343, endPoint y: 200, distance: 64.5
click at [343, 200] on div "***** * **** *" at bounding box center [440, 197] width 249 height 13
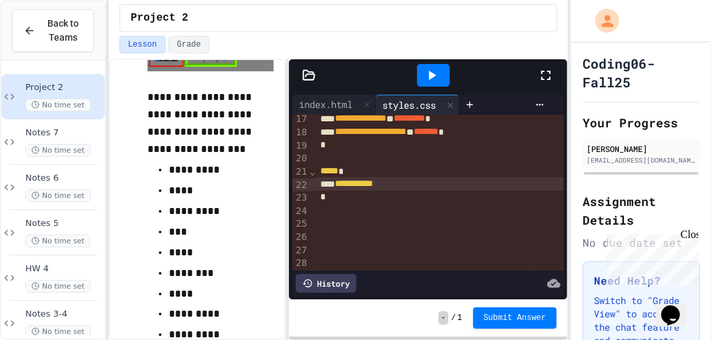
scroll to position [306, 0]
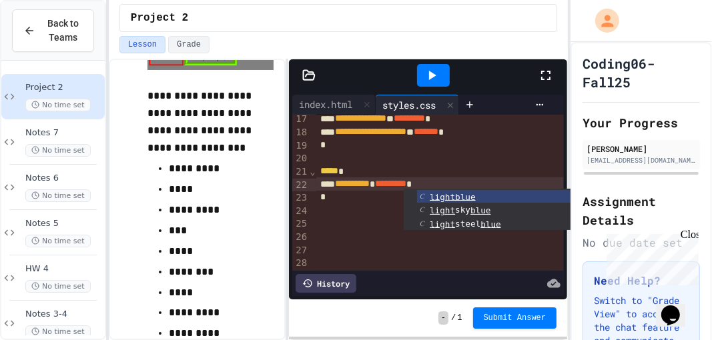
click at [439, 73] on icon at bounding box center [432, 75] width 16 height 16
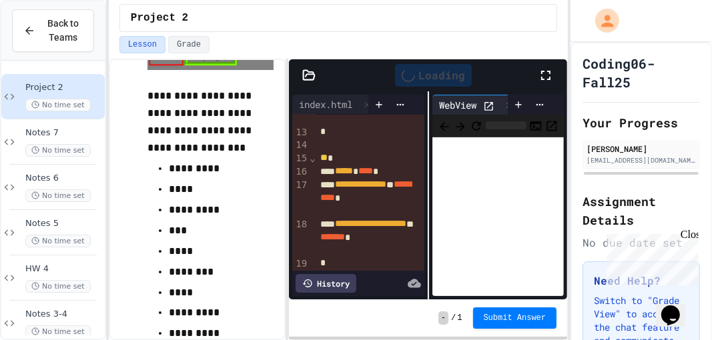
scroll to position [280, 0]
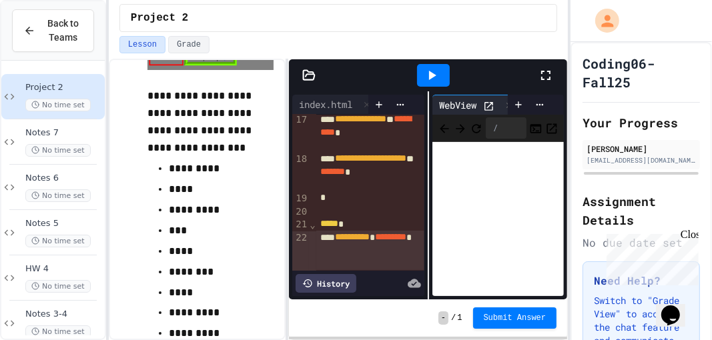
click at [375, 242] on span "*********" at bounding box center [390, 236] width 31 height 9
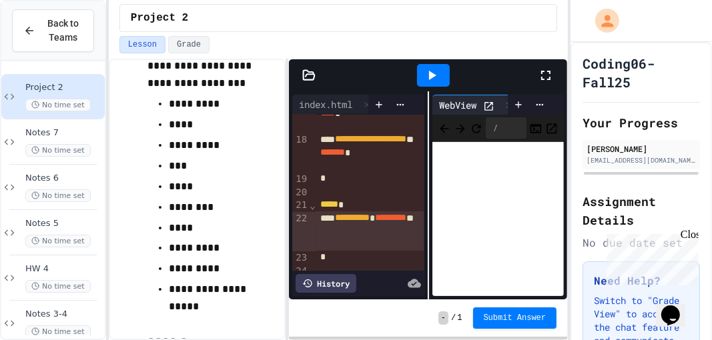
scroll to position [289, 0]
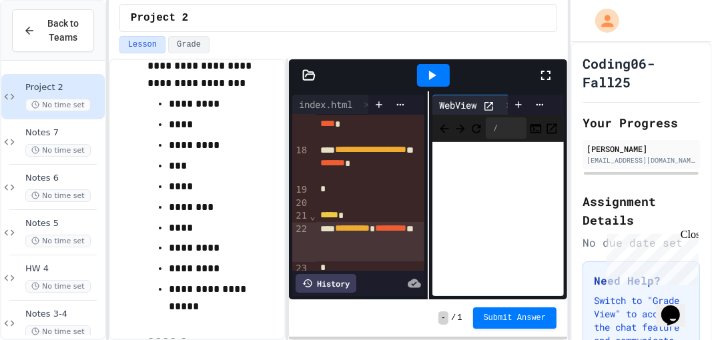
click at [335, 167] on span "*******" at bounding box center [332, 162] width 25 height 9
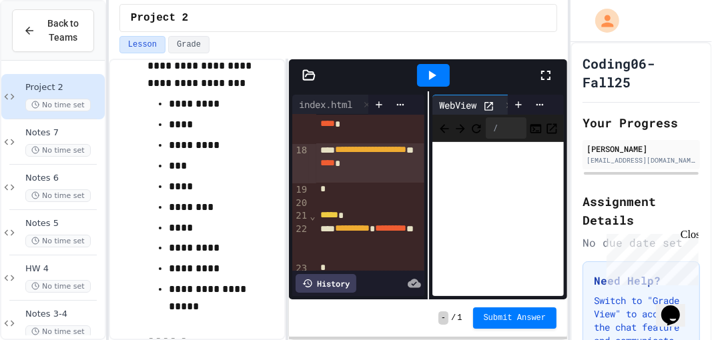
click at [432, 76] on icon at bounding box center [432, 75] width 7 height 9
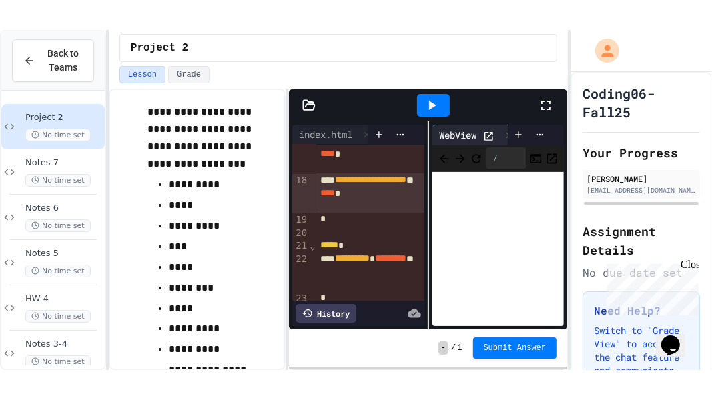
scroll to position [322, 0]
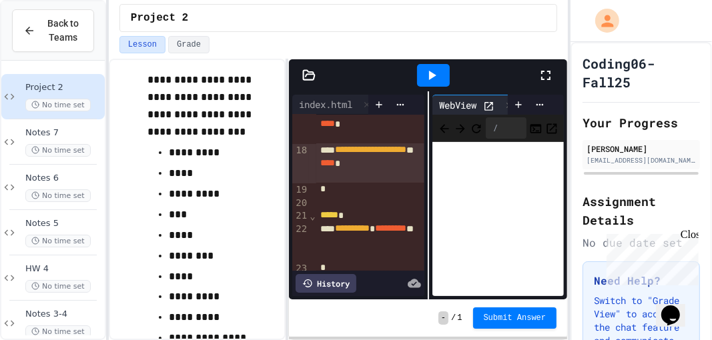
click at [321, 167] on span "****" at bounding box center [327, 162] width 15 height 9
click at [442, 76] on div at bounding box center [433, 75] width 33 height 23
click at [544, 73] on icon at bounding box center [546, 75] width 16 height 16
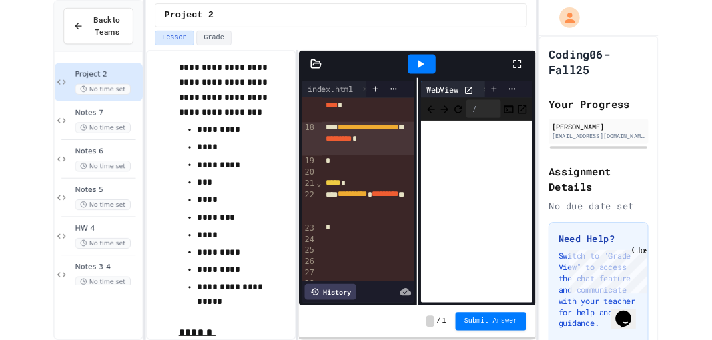
scroll to position [148, 0]
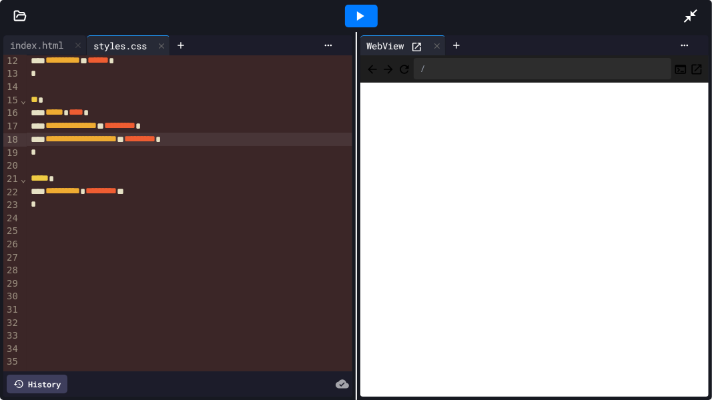
click at [695, 12] on icon at bounding box center [690, 15] width 13 height 13
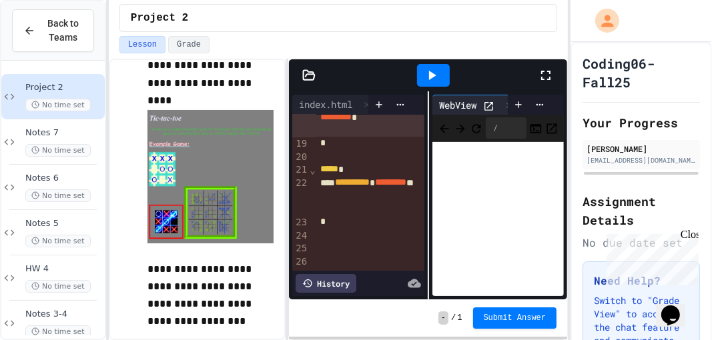
scroll to position [334, 0]
click at [310, 246] on div "› ⌄ ⌄ ⌄ ⌄ ⌄" at bounding box center [312, 84] width 7 height 609
click at [316, 246] on div "**********" at bounding box center [357, 193] width 131 height 156
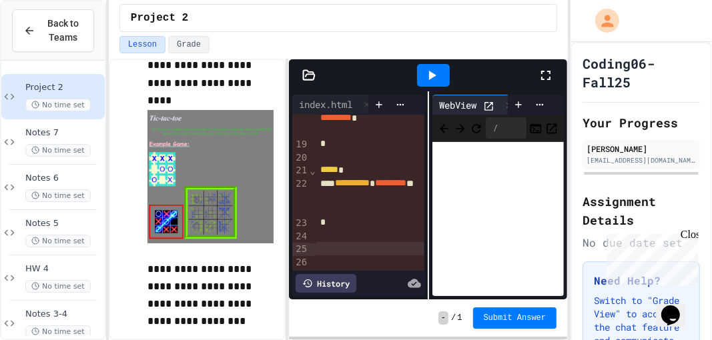
click at [323, 247] on div at bounding box center [370, 248] width 109 height 13
click at [85, 175] on span "Notes 6" at bounding box center [63, 178] width 77 height 11
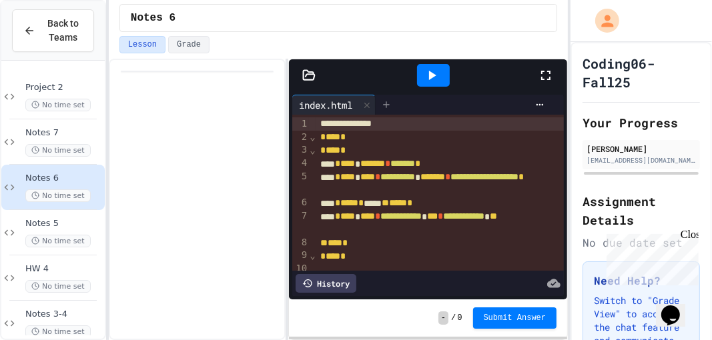
click at [384, 99] on icon at bounding box center [386, 104] width 11 height 11
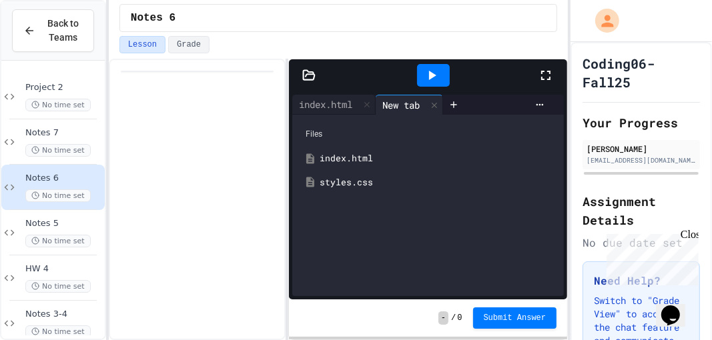
click at [374, 185] on div "styles.css" at bounding box center [438, 182] width 236 height 13
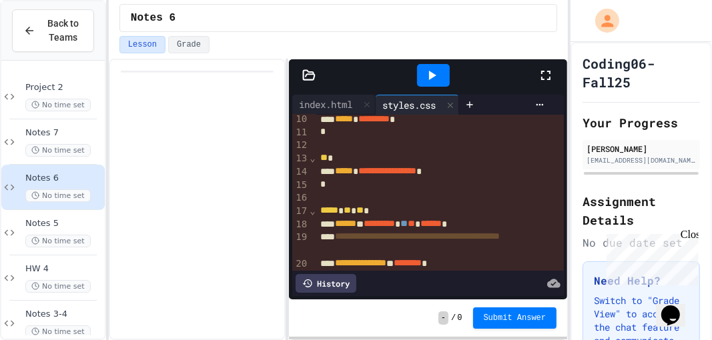
scroll to position [123, 0]
click at [51, 106] on span "No time set" at bounding box center [57, 105] width 65 height 13
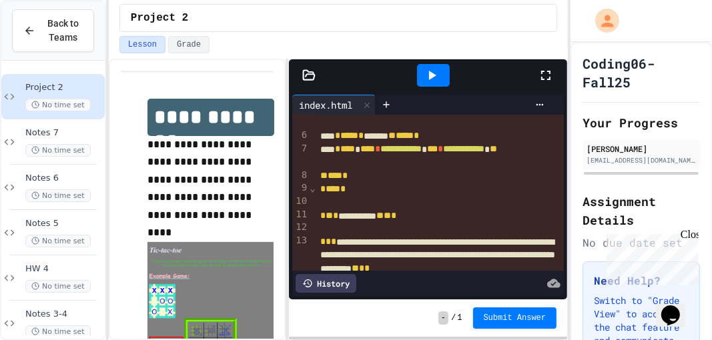
scroll to position [75, 0]
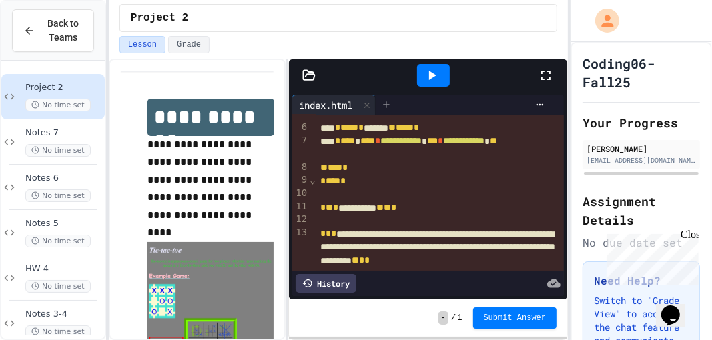
click at [383, 103] on div at bounding box center [386, 105] width 21 height 20
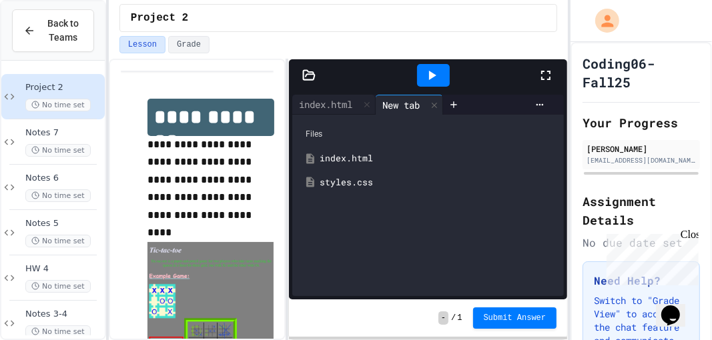
click at [346, 177] on div "styles.css" at bounding box center [438, 182] width 236 height 13
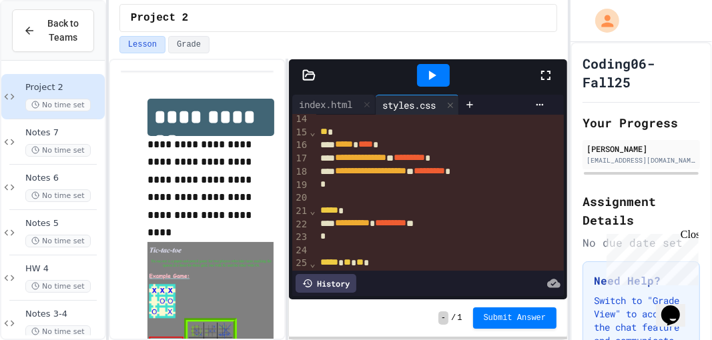
scroll to position [295, 0]
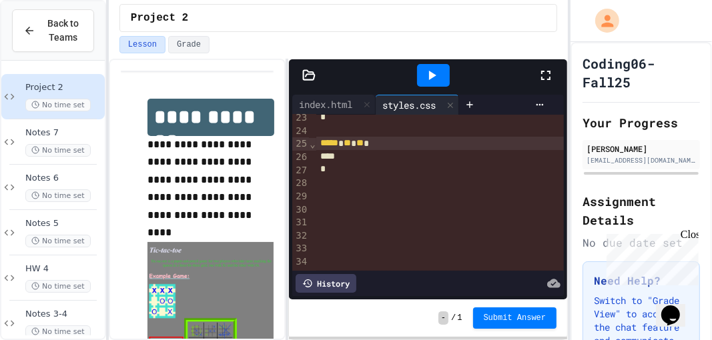
click at [338, 146] on span "*****" at bounding box center [329, 142] width 18 height 9
click at [347, 150] on div at bounding box center [440, 156] width 249 height 13
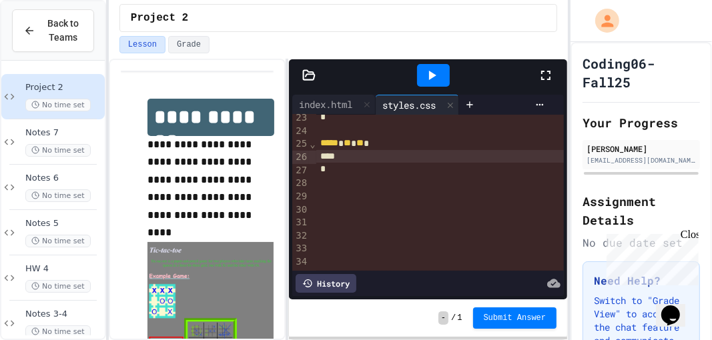
click at [391, 139] on div "***** * ** * ** *" at bounding box center [440, 143] width 249 height 13
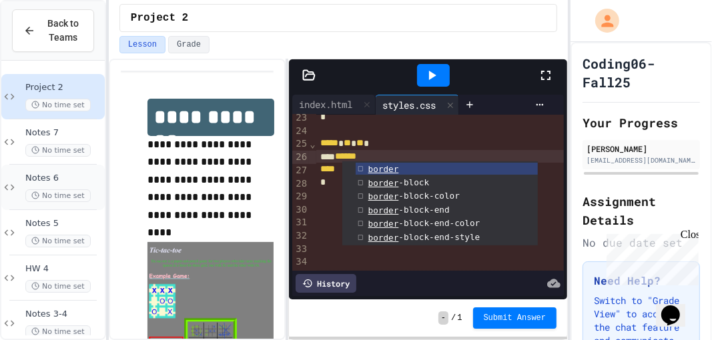
click at [84, 173] on span "Notes 6" at bounding box center [63, 178] width 77 height 11
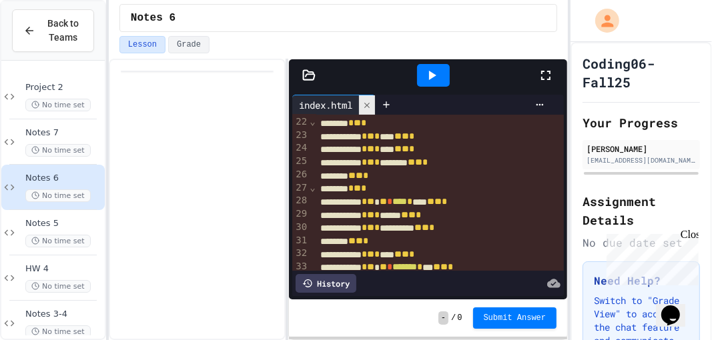
scroll to position [300, 0]
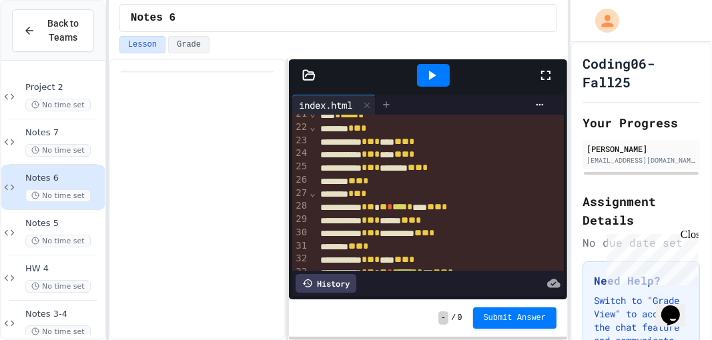
click at [389, 105] on icon at bounding box center [386, 104] width 11 height 11
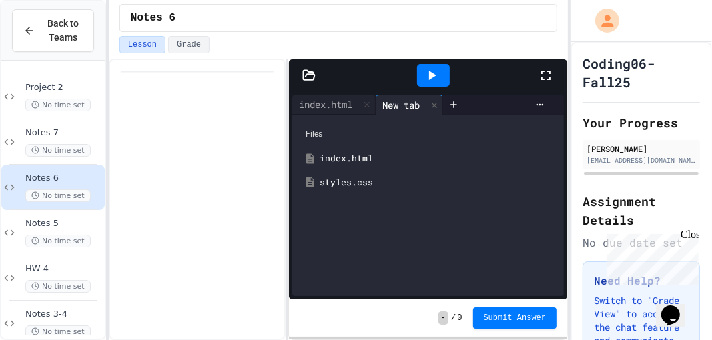
click at [334, 182] on div "styles.css" at bounding box center [438, 182] width 236 height 13
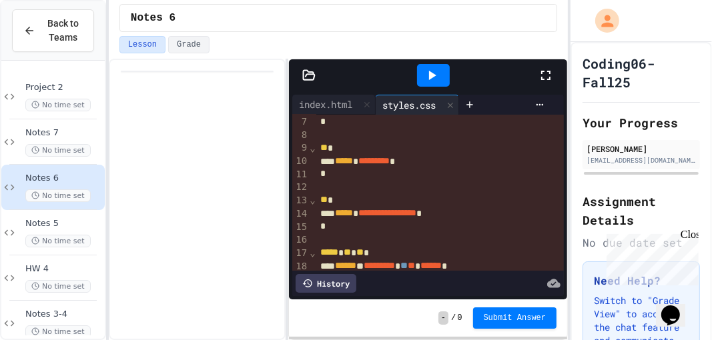
scroll to position [88, 0]
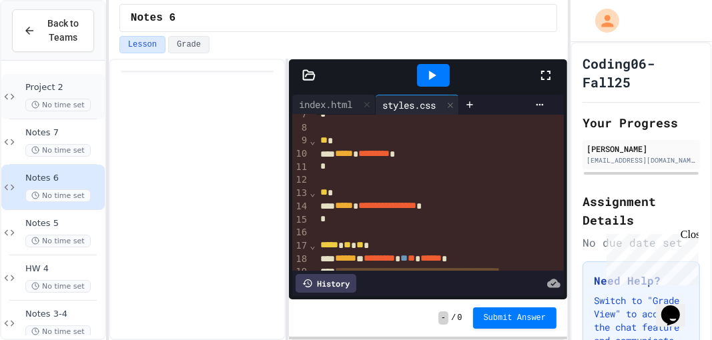
click at [58, 78] on div "Project 2 No time set" at bounding box center [52, 96] width 103 height 45
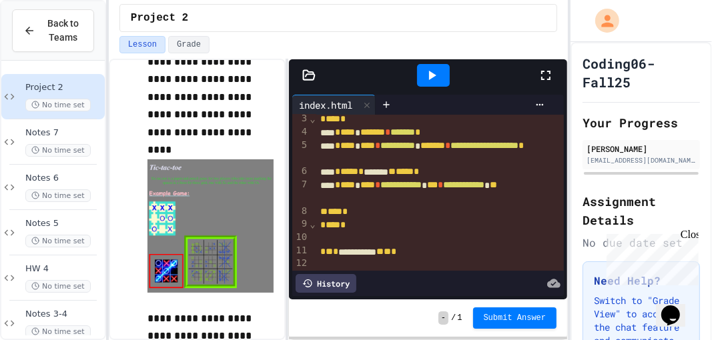
scroll to position [109, 0]
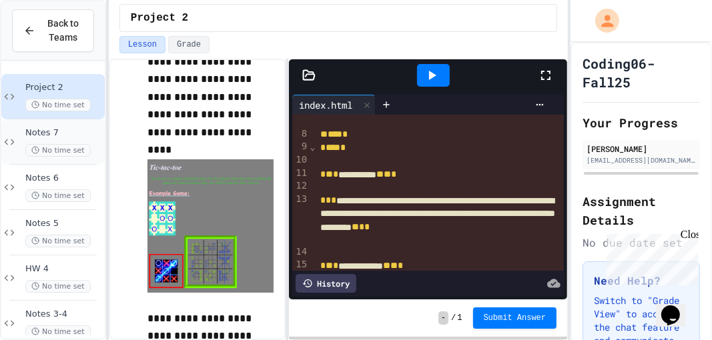
click at [58, 136] on span "Notes 7" at bounding box center [63, 132] width 77 height 11
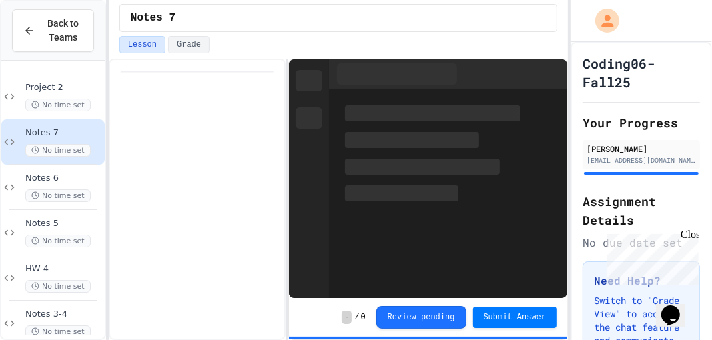
click at [91, 173] on span "Notes 6" at bounding box center [63, 178] width 77 height 11
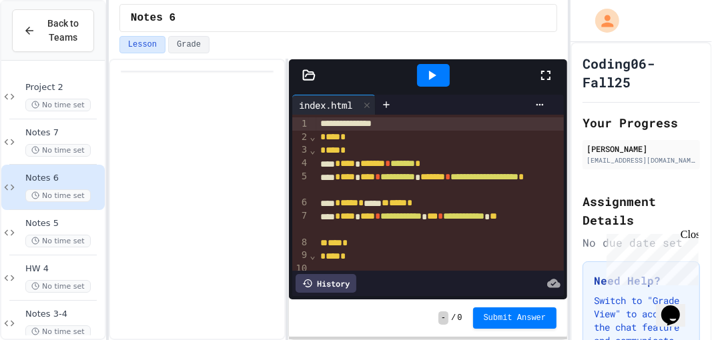
click at [420, 69] on div at bounding box center [433, 75] width 33 height 23
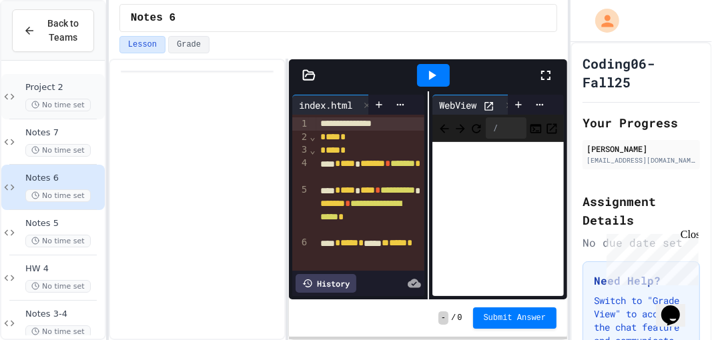
click at [46, 94] on div "Project 2 No time set" at bounding box center [63, 96] width 77 height 29
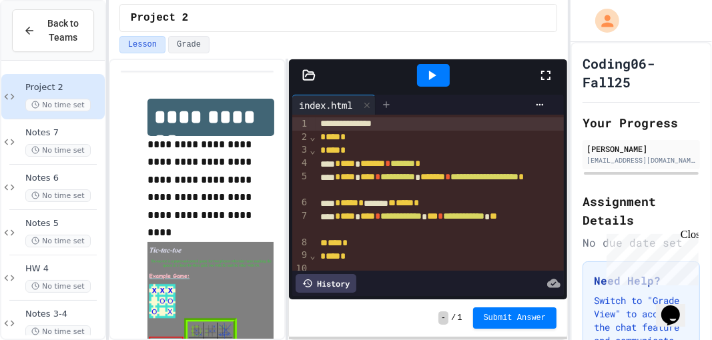
click at [389, 107] on icon at bounding box center [386, 104] width 11 height 11
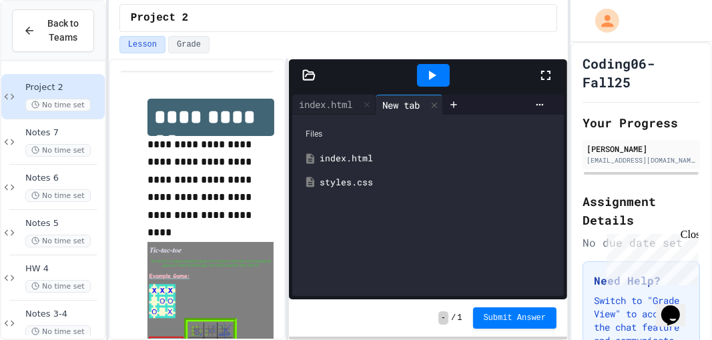
click at [344, 179] on div "styles.css" at bounding box center [438, 182] width 236 height 13
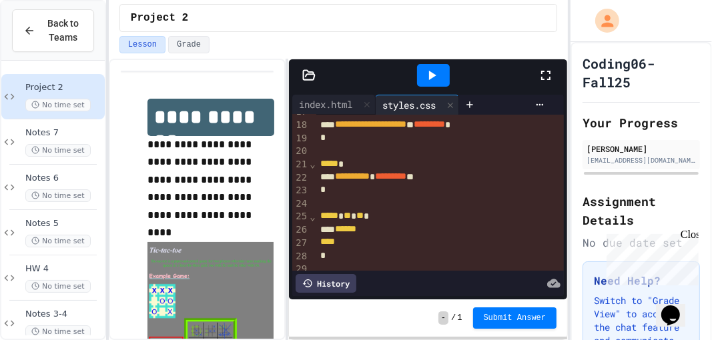
scroll to position [231, 0]
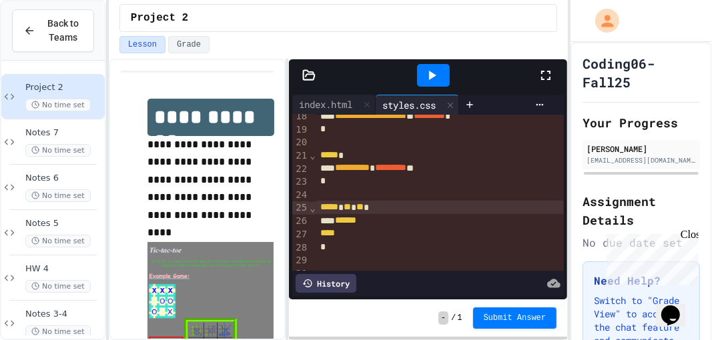
click at [351, 206] on span "**" at bounding box center [347, 206] width 7 height 9
click at [356, 222] on span "******" at bounding box center [345, 220] width 21 height 9
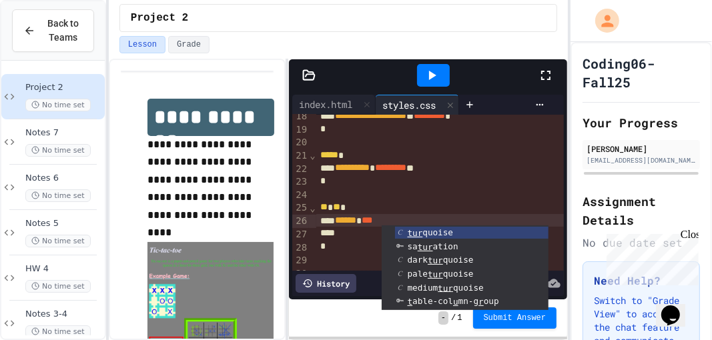
drag, startPoint x: 445, startPoint y: 229, endPoint x: 382, endPoint y: 246, distance: 64.9
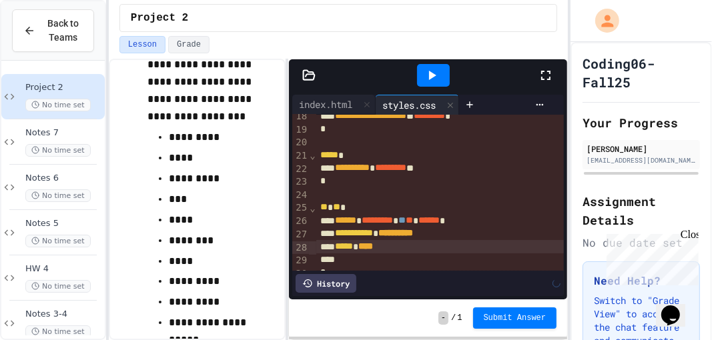
scroll to position [4, 0]
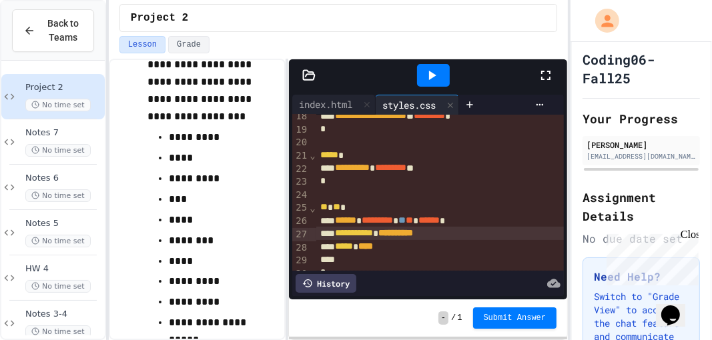
click at [465, 238] on div "**********" at bounding box center [440, 233] width 249 height 13
click at [401, 251] on div "***** * ****" at bounding box center [440, 246] width 249 height 13
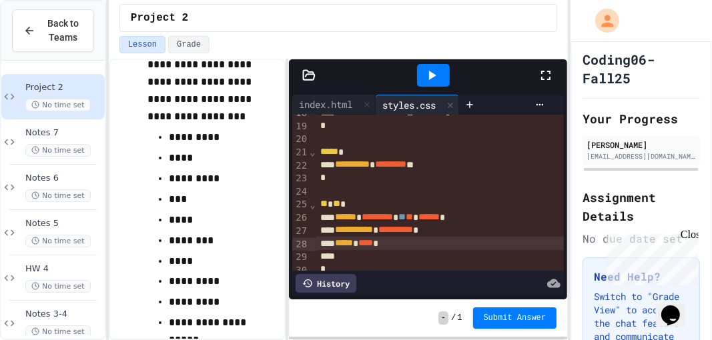
scroll to position [235, 0]
click at [358, 254] on div at bounding box center [440, 256] width 249 height 13
click at [437, 78] on icon at bounding box center [432, 75] width 16 height 16
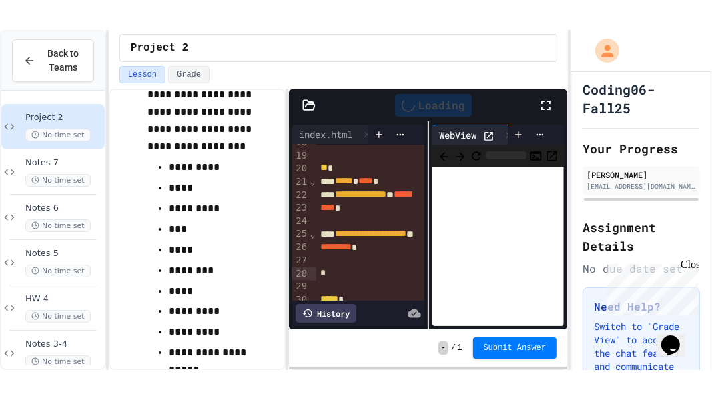
scroll to position [354, 0]
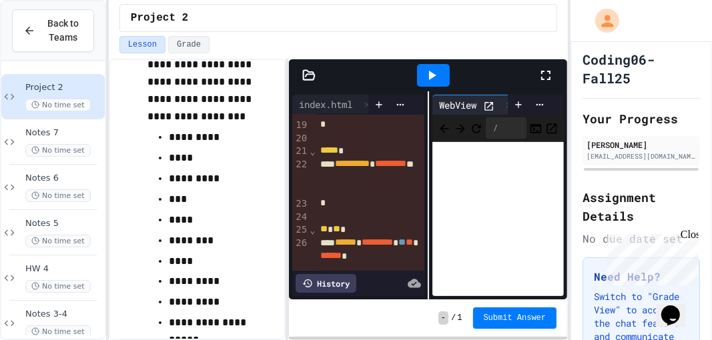
click at [550, 78] on icon at bounding box center [546, 75] width 16 height 16
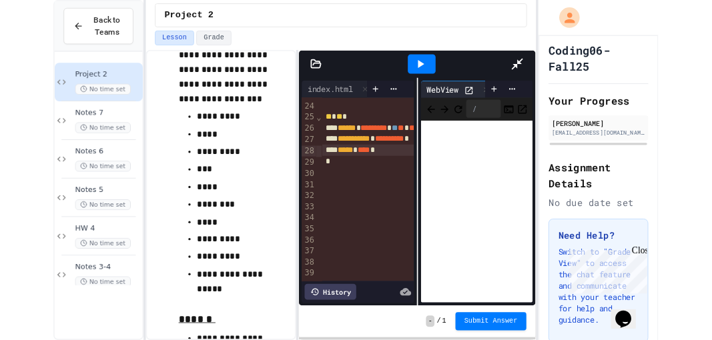
scroll to position [201, 0]
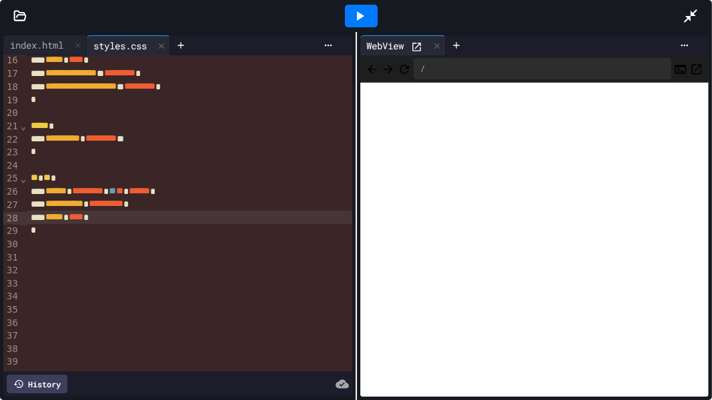
click at [696, 17] on icon at bounding box center [691, 16] width 16 height 16
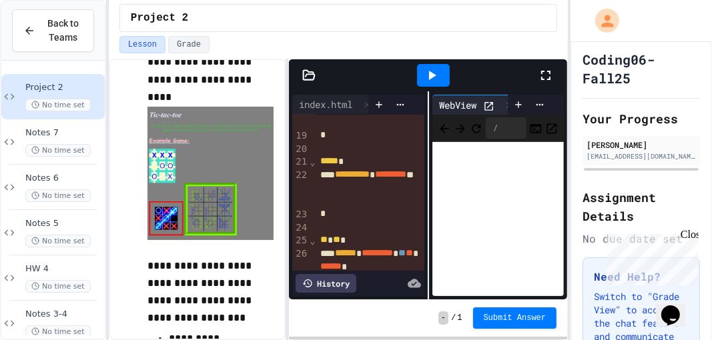
scroll to position [358, 0]
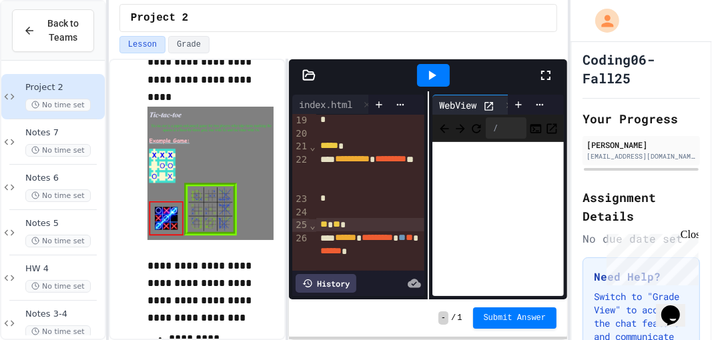
click at [320, 222] on span "**" at bounding box center [323, 224] width 7 height 9
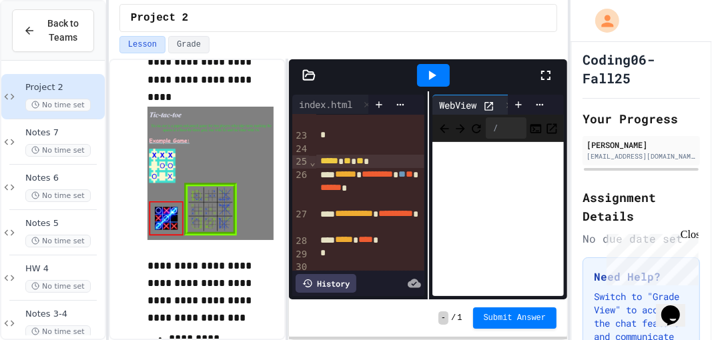
scroll to position [435, 0]
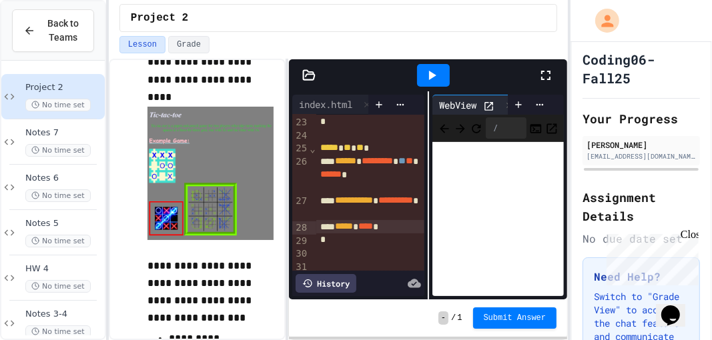
click at [406, 228] on div "***** * **** *" at bounding box center [370, 226] width 109 height 13
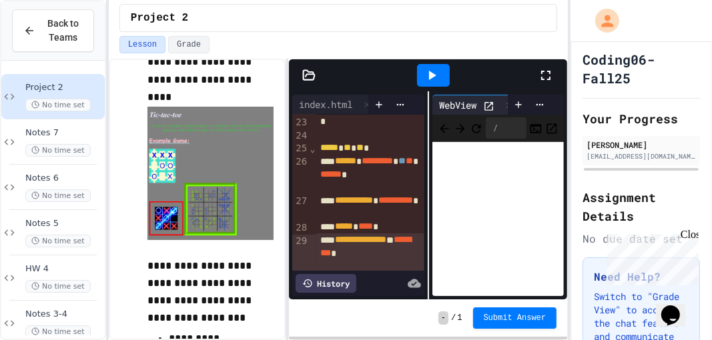
click at [426, 78] on icon at bounding box center [432, 75] width 16 height 16
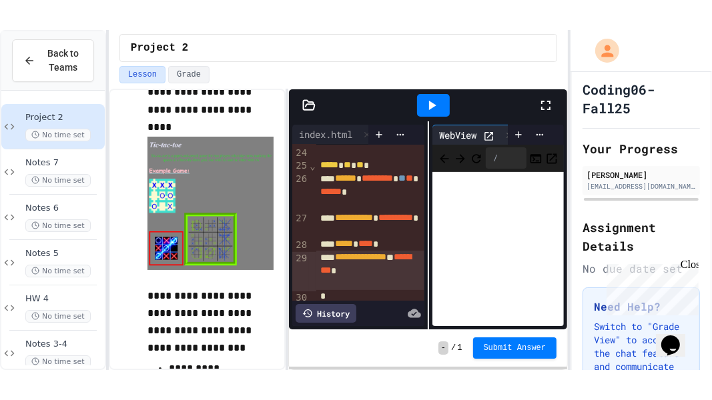
scroll to position [437, 0]
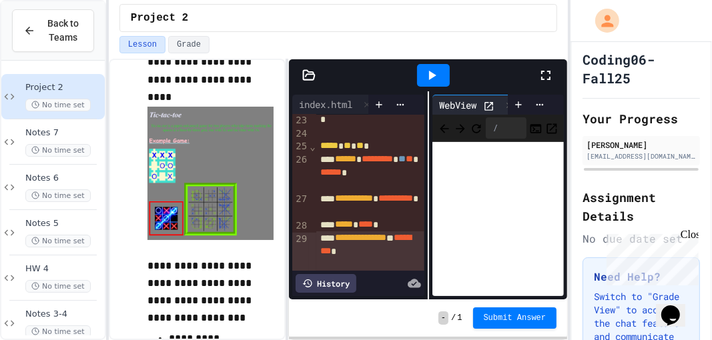
click at [543, 71] on icon at bounding box center [545, 75] width 9 height 9
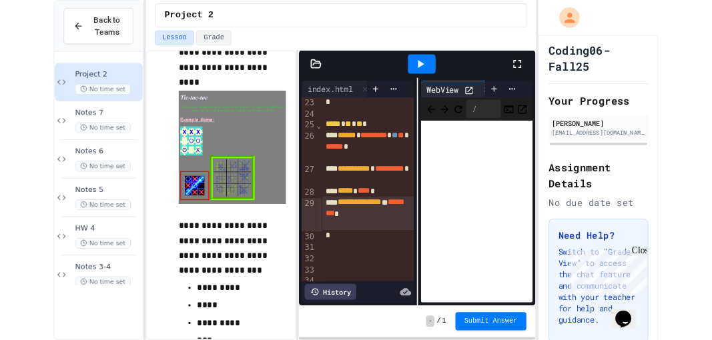
scroll to position [214, 0]
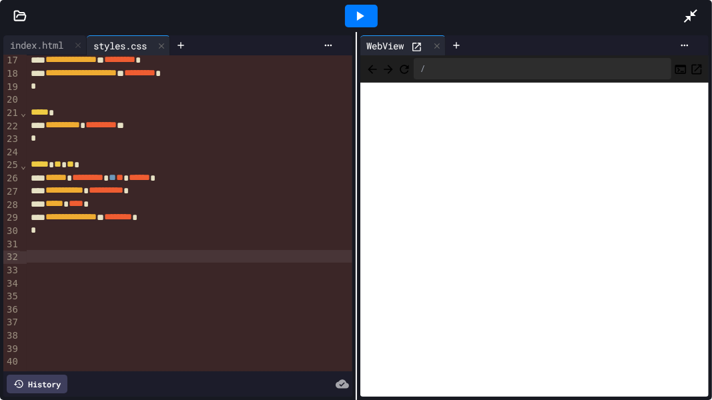
click at [43, 260] on div at bounding box center [189, 256] width 325 height 13
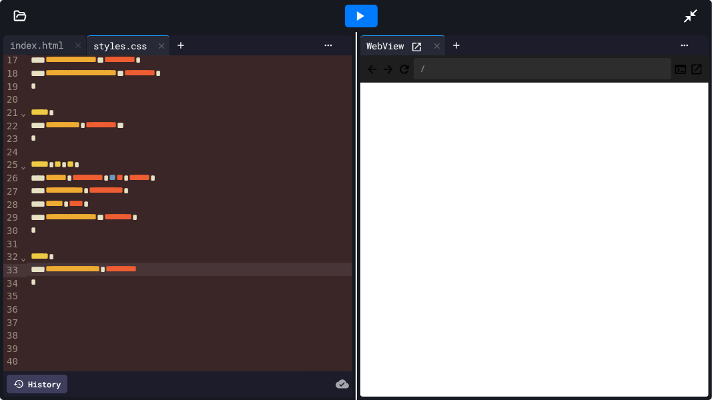
click at [691, 14] on icon at bounding box center [691, 16] width 16 height 16
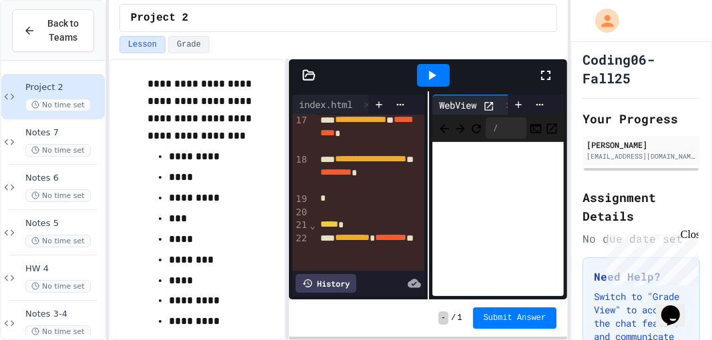
scroll to position [322, 0]
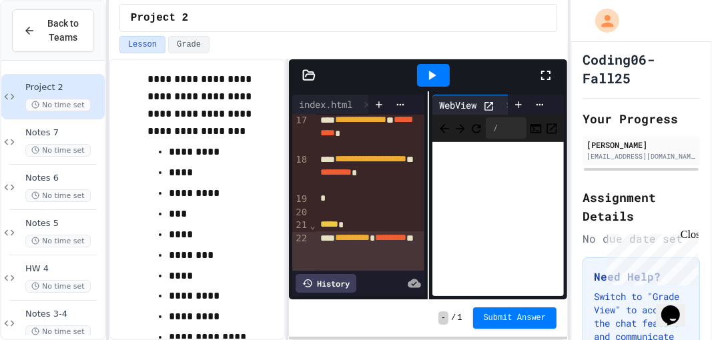
click at [382, 242] on span "*********" at bounding box center [390, 237] width 31 height 9
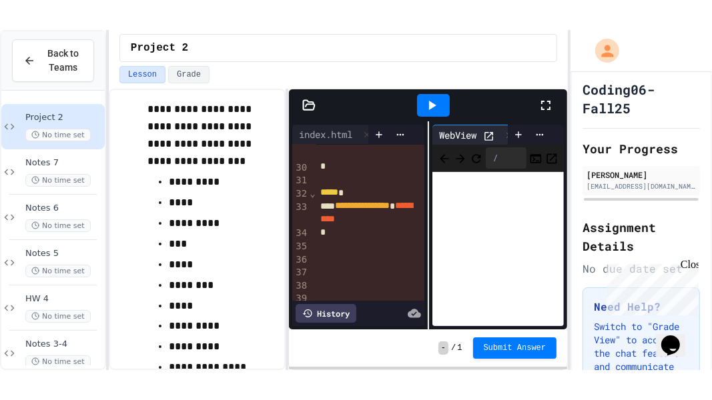
scroll to position [578, 0]
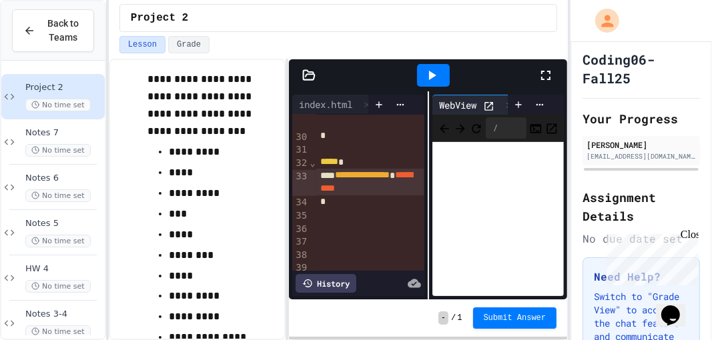
click at [356, 186] on span "*********" at bounding box center [366, 181] width 92 height 23
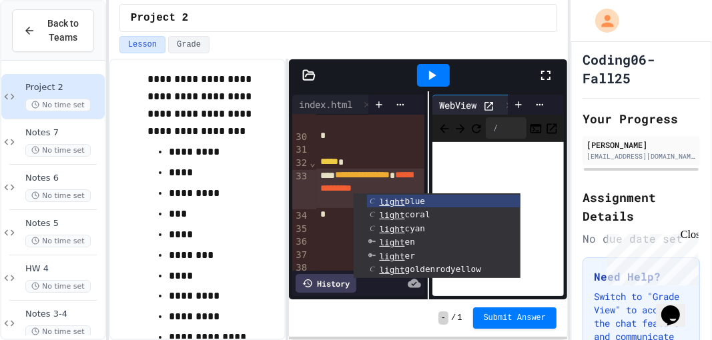
click at [444, 65] on div at bounding box center [433, 75] width 33 height 23
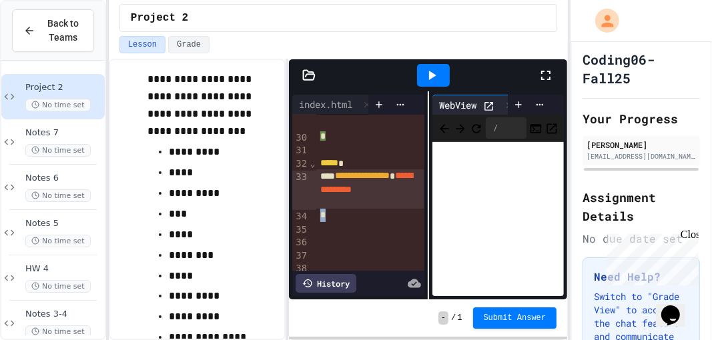
drag, startPoint x: 335, startPoint y: 212, endPoint x: 342, endPoint y: 204, distance: 10.4
click at [556, 71] on div at bounding box center [552, 75] width 29 height 36
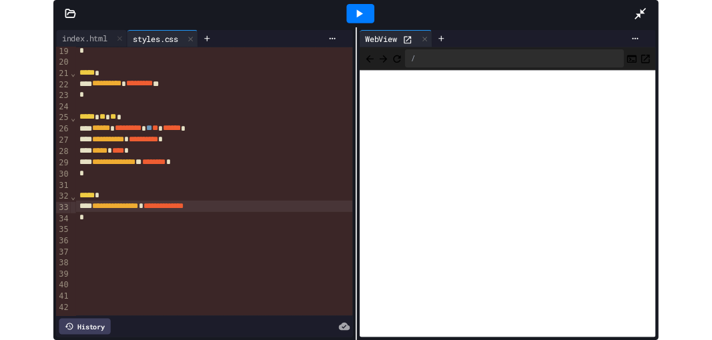
scroll to position [240, 0]
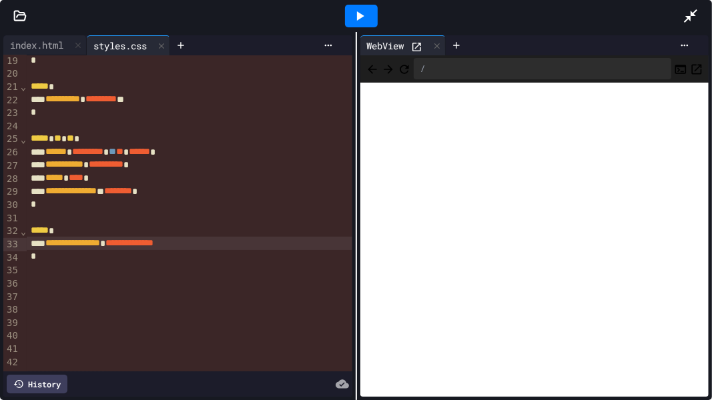
click at [236, 250] on div "**********" at bounding box center [189, 243] width 325 height 13
click at [376, 15] on div at bounding box center [361, 16] width 33 height 23
click at [702, 10] on div at bounding box center [697, 16] width 29 height 36
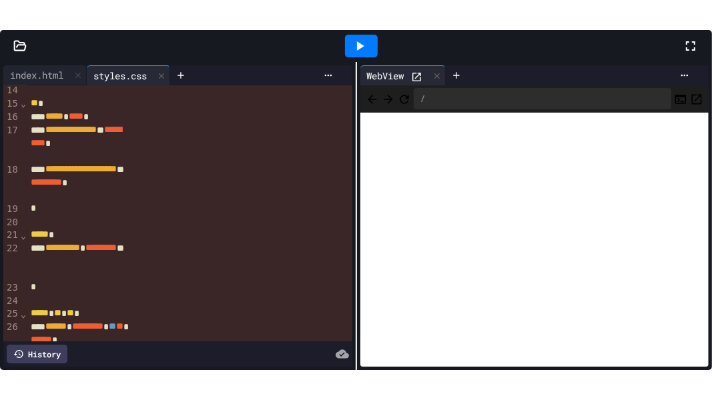
scroll to position [359, 0]
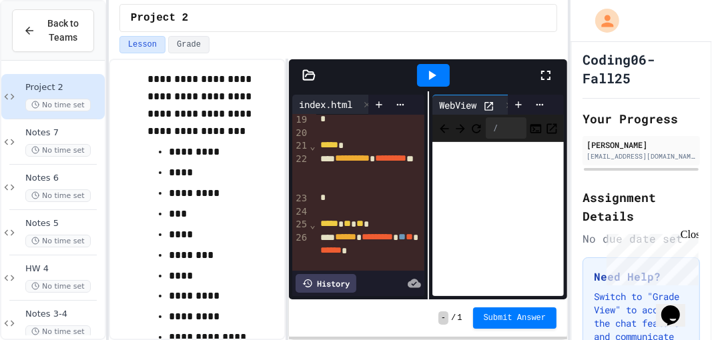
click at [334, 101] on div "index.html" at bounding box center [325, 104] width 67 height 14
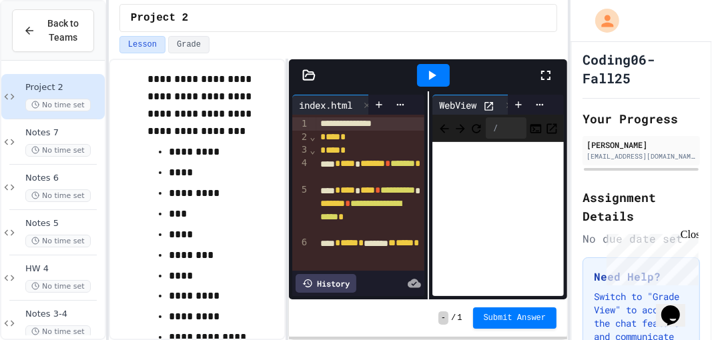
click at [542, 71] on icon at bounding box center [545, 75] width 9 height 9
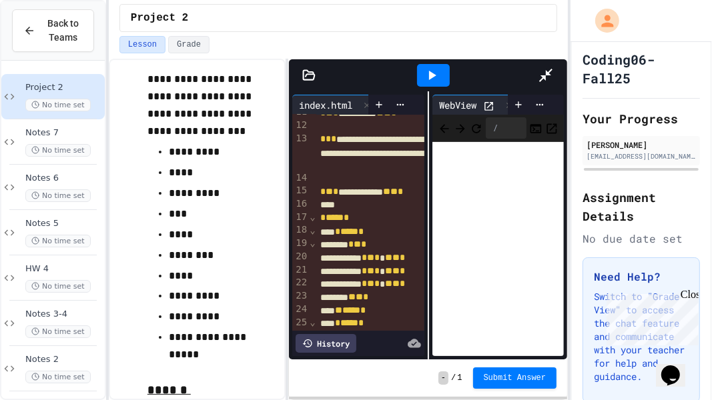
scroll to position [138, 0]
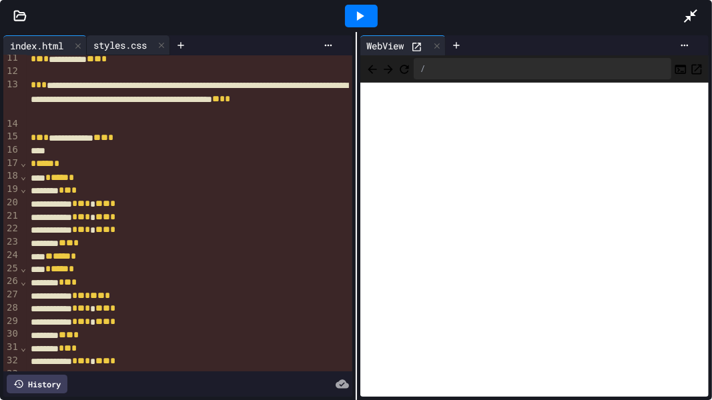
click at [125, 38] on div "styles.css" at bounding box center [120, 45] width 67 height 14
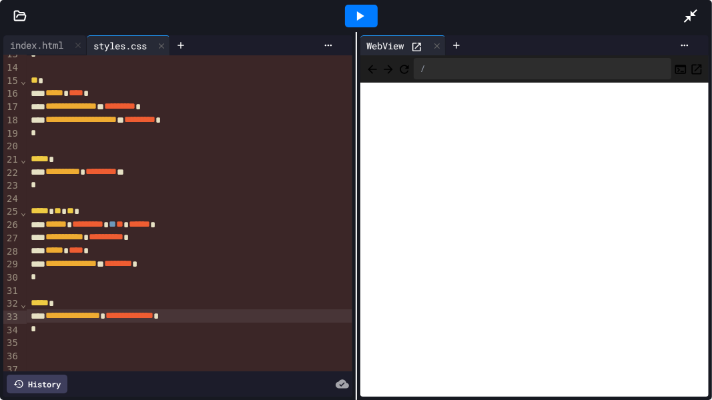
scroll to position [167, 0]
click at [123, 95] on div "***** * **** *" at bounding box center [189, 93] width 325 height 13
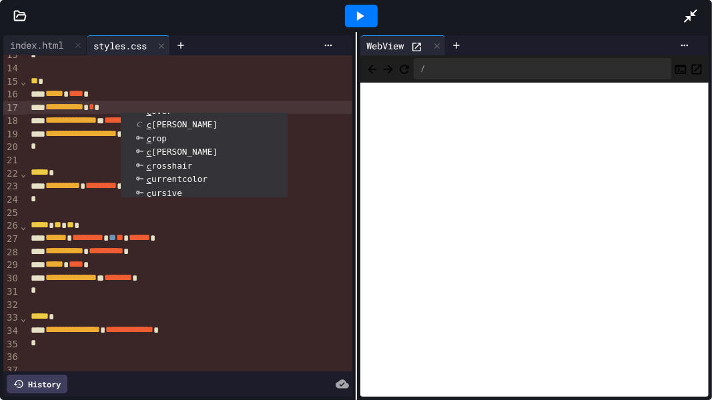
scroll to position [533, 0]
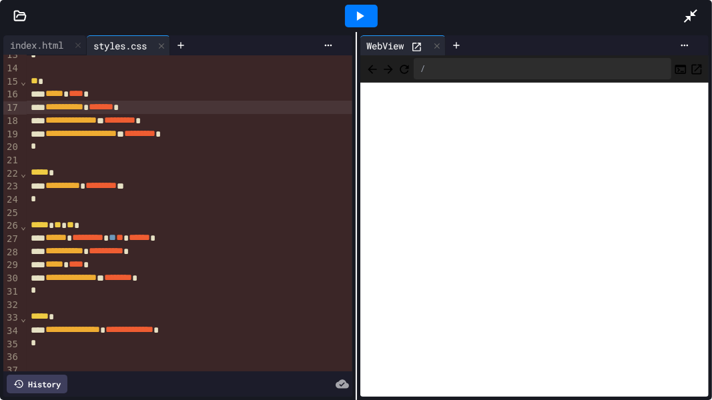
drag, startPoint x: 359, startPoint y: 12, endPoint x: 362, endPoint y: 20, distance: 8.7
click at [360, 12] on icon at bounding box center [360, 16] width 16 height 16
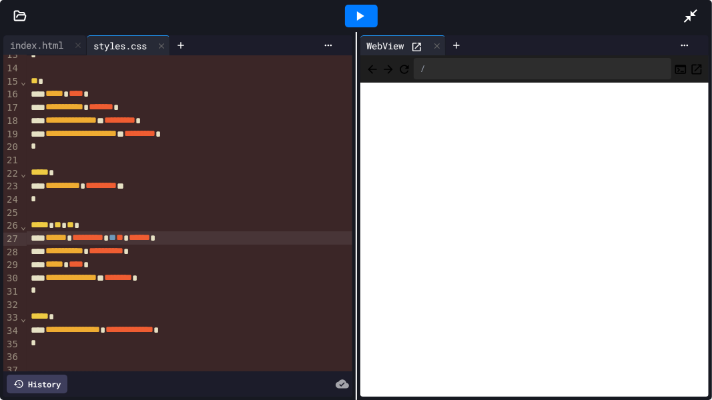
click at [116, 239] on span "**" at bounding box center [112, 237] width 7 height 9
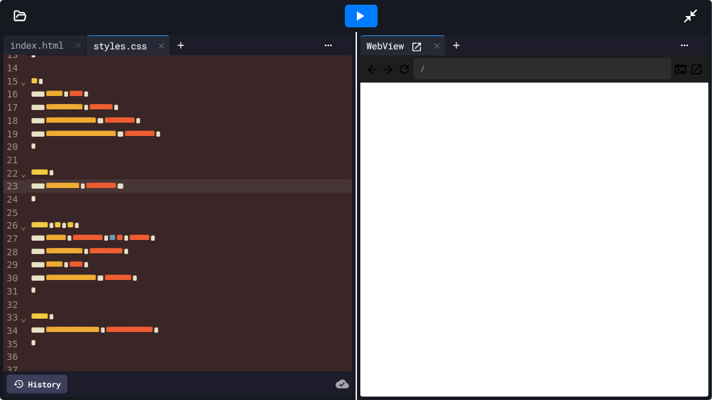
click at [175, 181] on div "**********" at bounding box center [189, 185] width 325 height 13
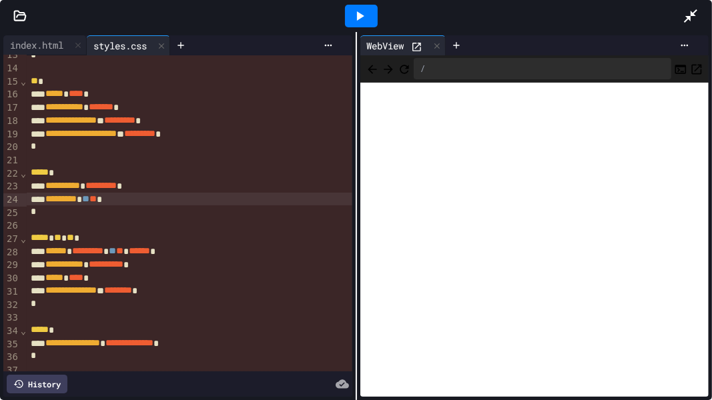
click at [347, 18] on div at bounding box center [361, 16] width 33 height 23
drag, startPoint x: 113, startPoint y: 202, endPoint x: 123, endPoint y: 202, distance: 9.4
click at [89, 201] on span "**" at bounding box center [85, 198] width 7 height 9
click at [373, 17] on div at bounding box center [361, 16] width 33 height 23
click at [77, 202] on span "*********" at bounding box center [60, 198] width 31 height 9
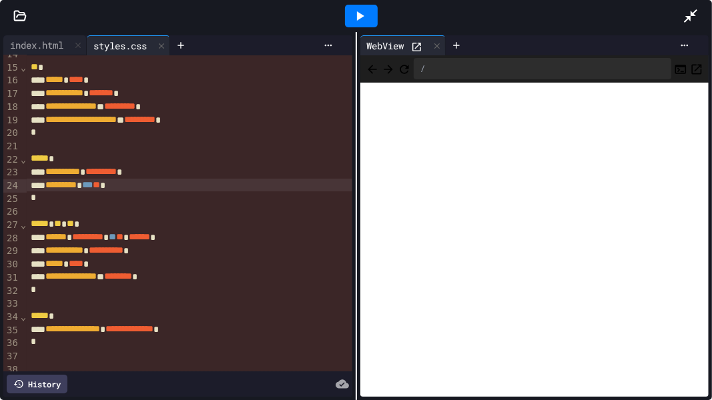
scroll to position [191, 0]
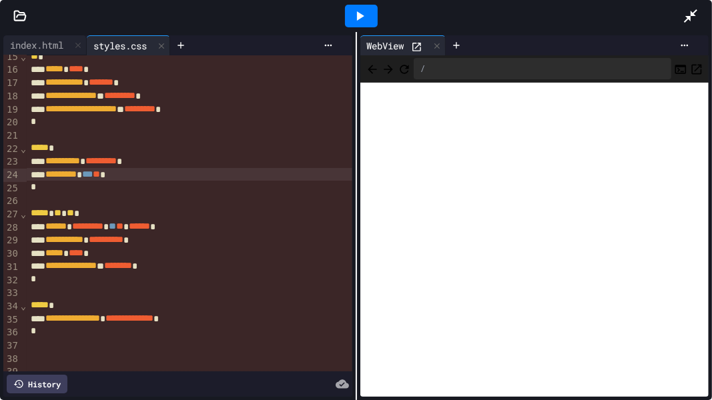
drag, startPoint x: 116, startPoint y: 175, endPoint x: 141, endPoint y: 196, distance: 32.7
click at [93, 177] on span "***" at bounding box center [87, 173] width 11 height 9
click at [353, 21] on icon at bounding box center [360, 16] width 16 height 16
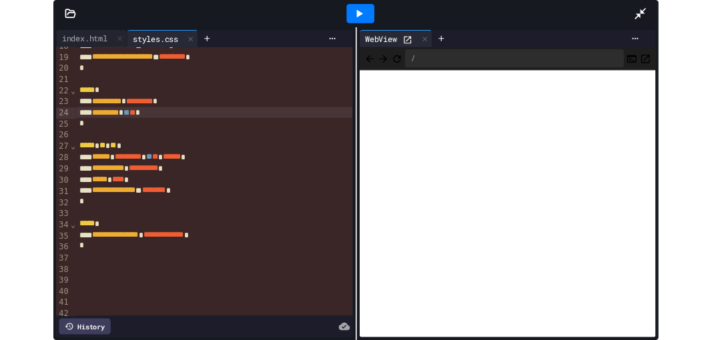
scroll to position [234, 0]
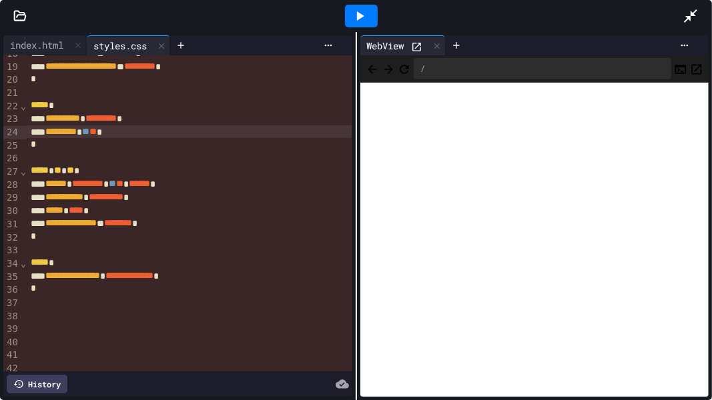
click at [150, 182] on span "******" at bounding box center [139, 183] width 21 height 9
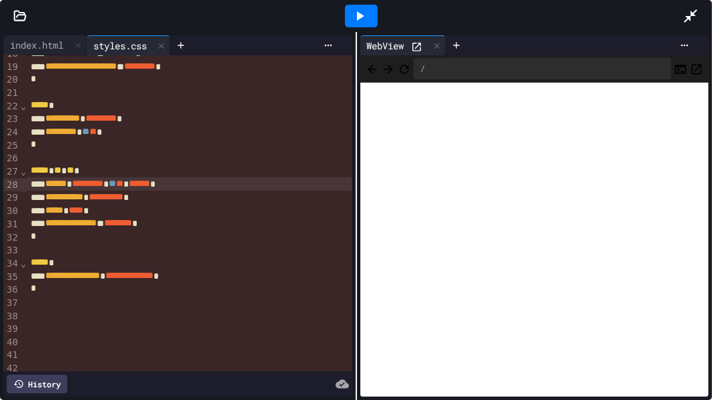
click at [702, 10] on div at bounding box center [697, 16] width 29 height 36
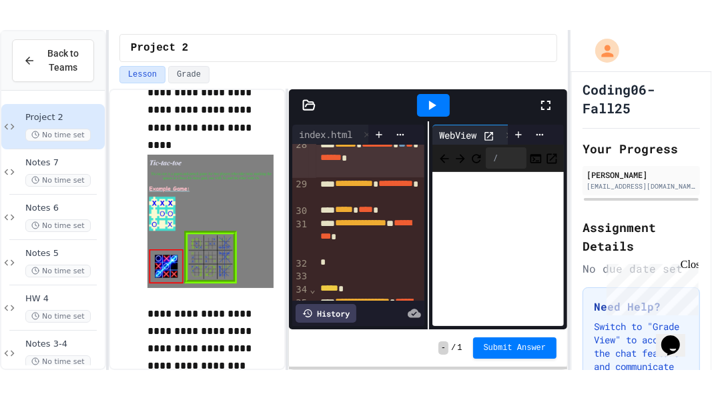
scroll to position [575, 0]
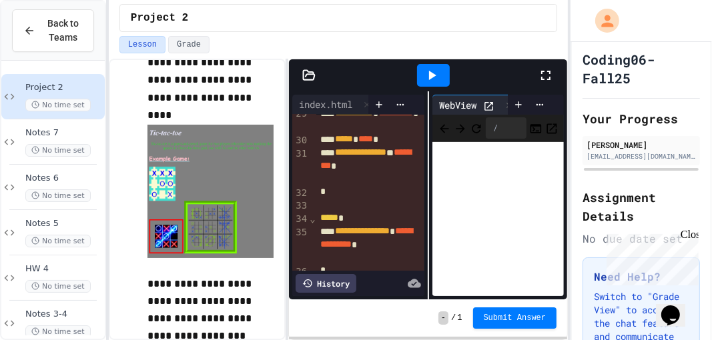
click at [536, 72] on div at bounding box center [433, 75] width 209 height 36
click at [538, 73] on icon at bounding box center [546, 75] width 16 height 16
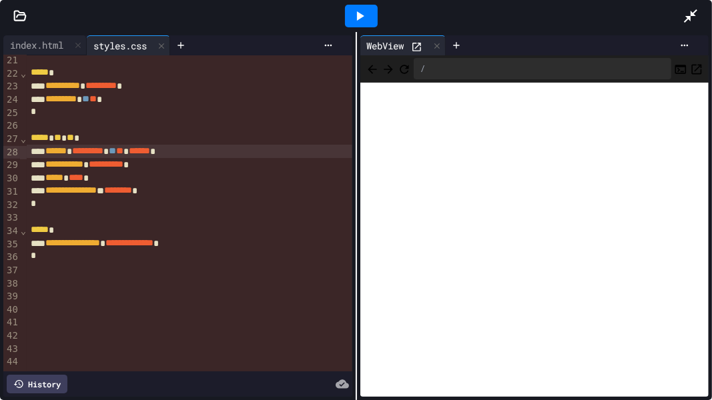
click at [687, 13] on icon at bounding box center [691, 16] width 16 height 16
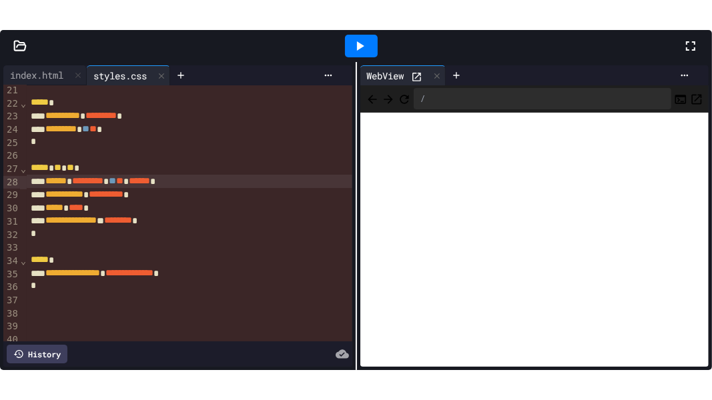
scroll to position [398, 0]
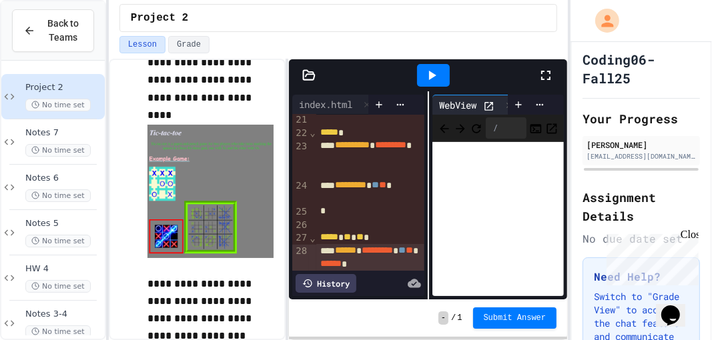
click at [534, 73] on div at bounding box center [433, 75] width 209 height 36
click at [546, 75] on icon at bounding box center [546, 75] width 16 height 16
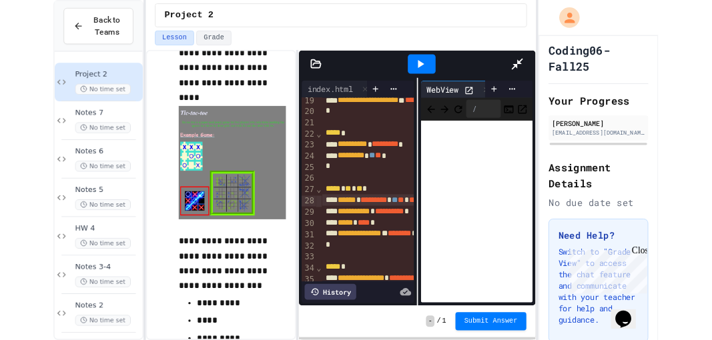
scroll to position [242, 0]
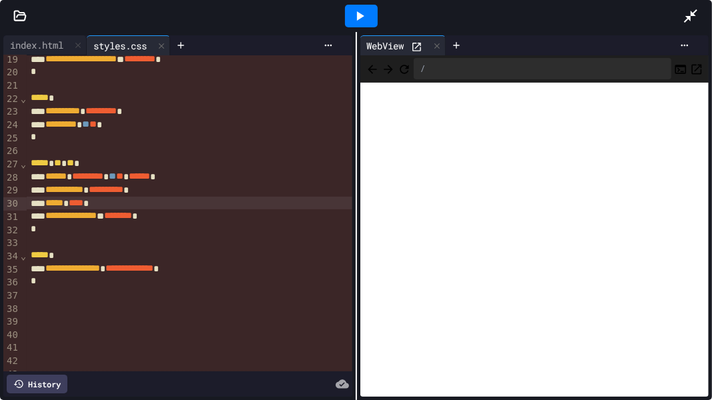
click at [83, 204] on span "****" at bounding box center [76, 202] width 15 height 9
click at [685, 12] on icon at bounding box center [691, 16] width 16 height 16
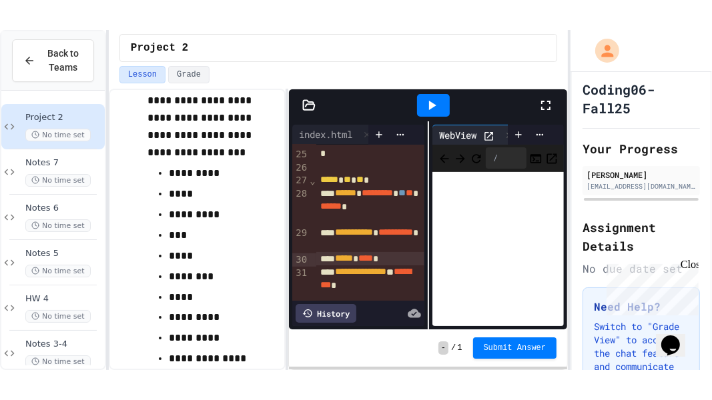
scroll to position [487, 0]
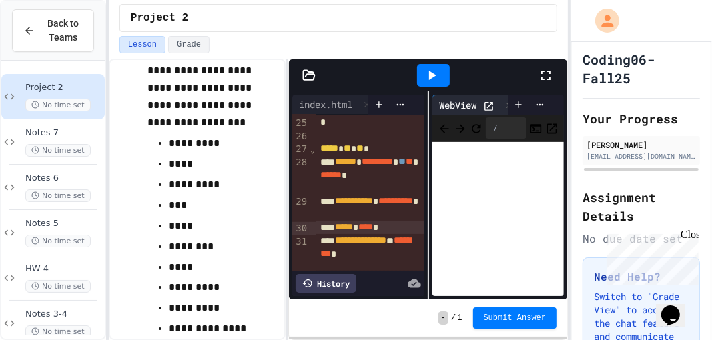
click at [353, 227] on span "*****" at bounding box center [344, 226] width 18 height 9
click at [373, 227] on span "****" at bounding box center [365, 226] width 15 height 9
click at [430, 79] on icon at bounding box center [432, 75] width 16 height 16
click at [544, 73] on icon at bounding box center [546, 75] width 16 height 16
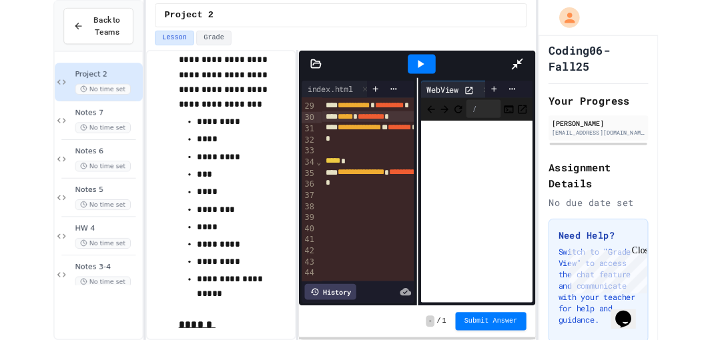
scroll to position [267, 0]
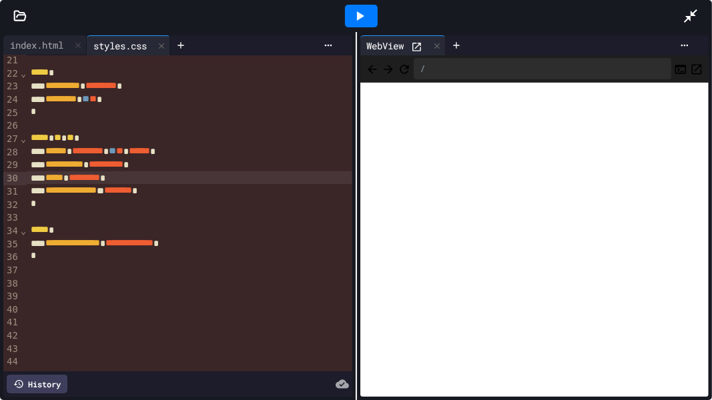
click at [100, 182] on span "*********" at bounding box center [84, 177] width 31 height 9
click at [100, 181] on span "*********" at bounding box center [84, 177] width 31 height 9
click at [370, 13] on div at bounding box center [361, 16] width 33 height 23
click at [688, 17] on icon at bounding box center [690, 15] width 13 height 13
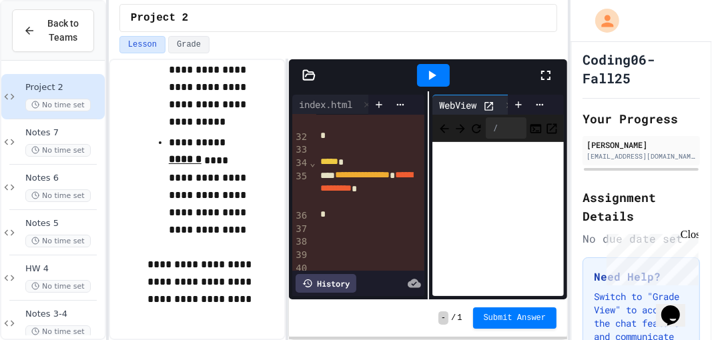
scroll to position [633, 0]
click at [67, 182] on span "Notes 6" at bounding box center [63, 178] width 77 height 11
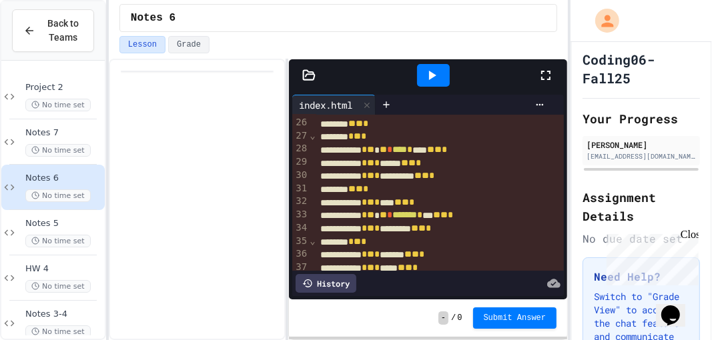
scroll to position [367, 0]
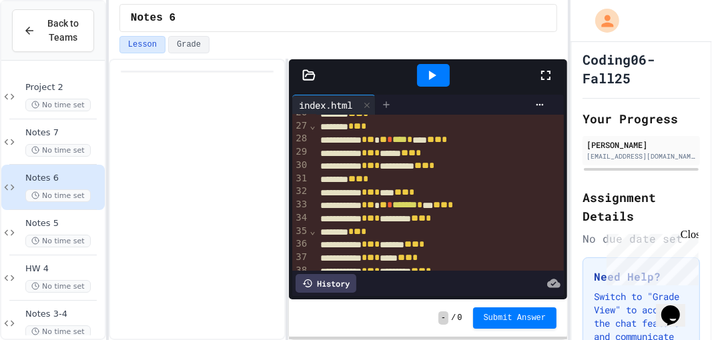
click at [386, 96] on div at bounding box center [386, 105] width 21 height 20
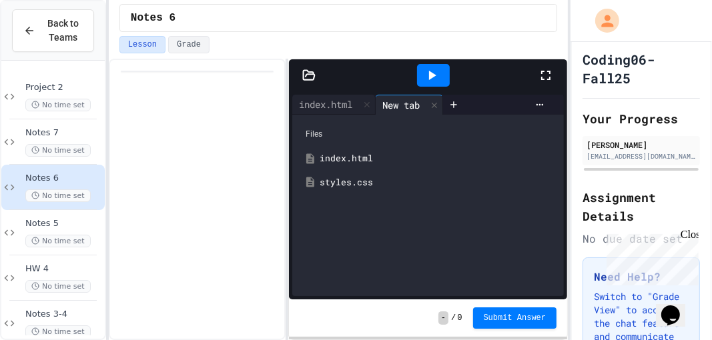
click at [351, 179] on div "styles.css" at bounding box center [438, 182] width 236 height 13
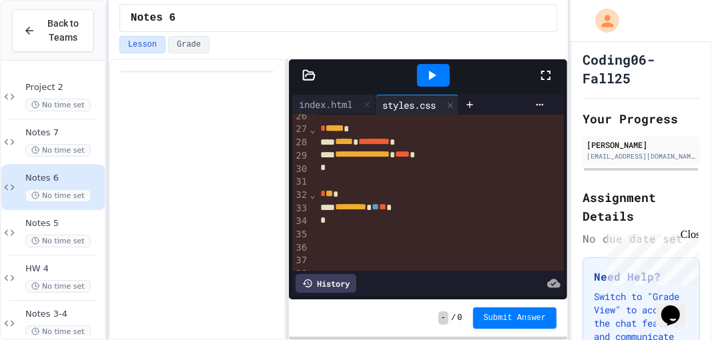
scroll to position [361, 0]
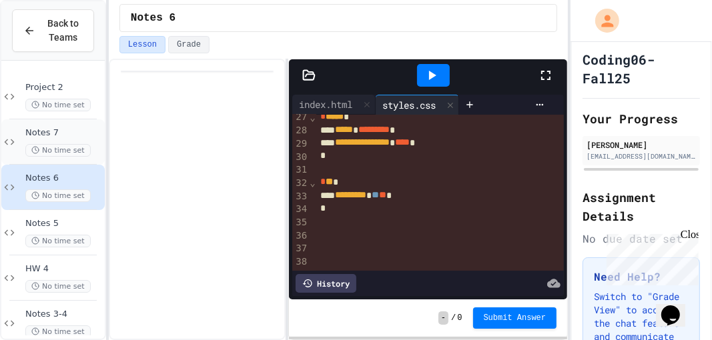
click at [57, 144] on span "No time set" at bounding box center [57, 150] width 65 height 13
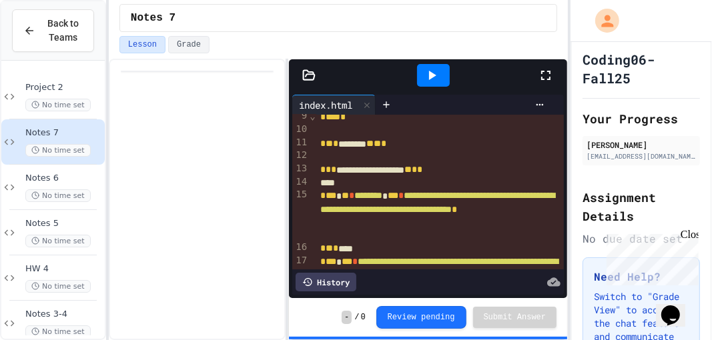
scroll to position [143, 0]
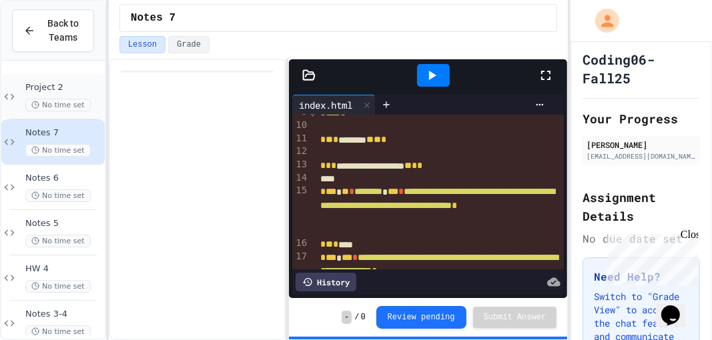
click at [61, 92] on div "Project 2 No time set" at bounding box center [63, 96] width 77 height 29
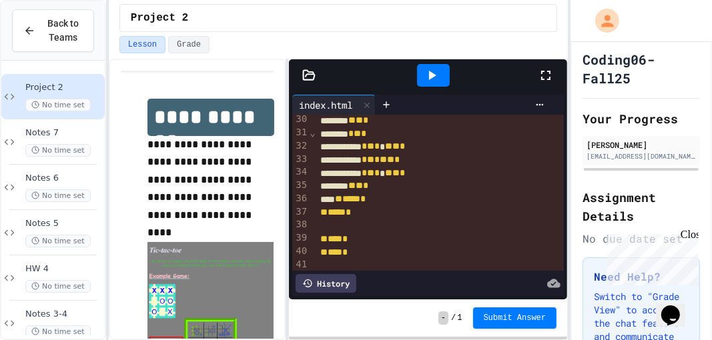
scroll to position [452, 0]
click at [374, 220] on div at bounding box center [440, 225] width 249 height 13
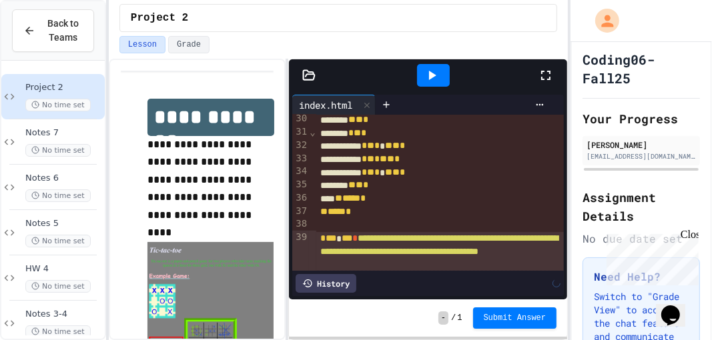
scroll to position [465, 0]
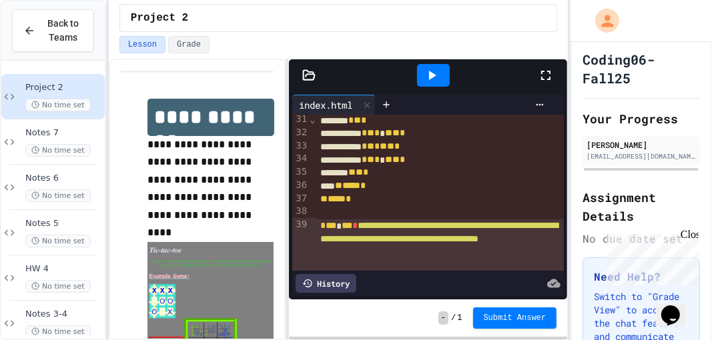
drag, startPoint x: 418, startPoint y: 59, endPoint x: 426, endPoint y: 65, distance: 9.9
click at [420, 60] on div at bounding box center [433, 75] width 46 height 36
click at [425, 67] on icon at bounding box center [432, 75] width 16 height 16
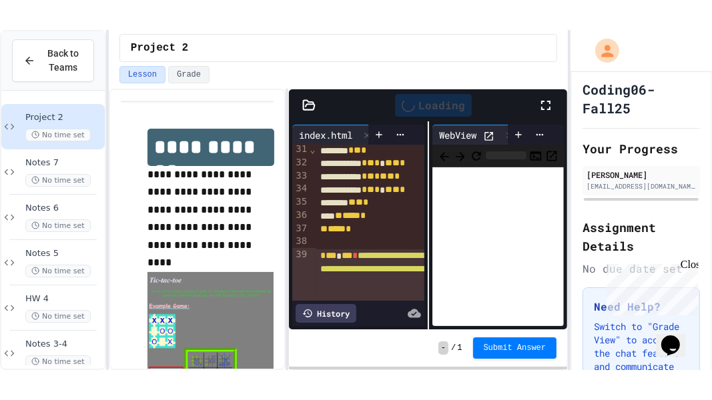
scroll to position [741, 0]
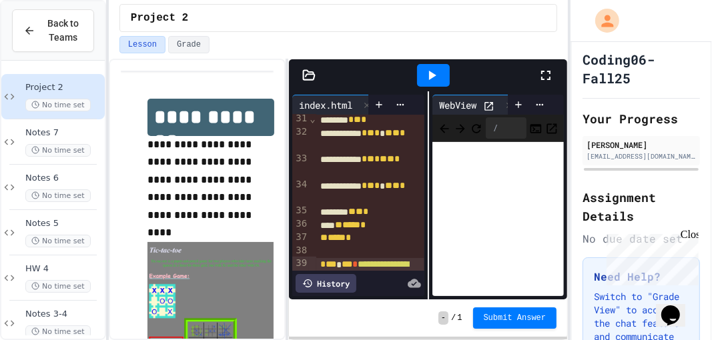
click at [549, 84] on div at bounding box center [552, 75] width 29 height 36
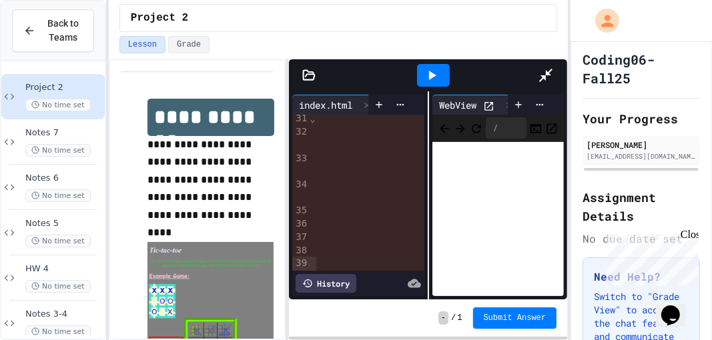
scroll to position [295, 0]
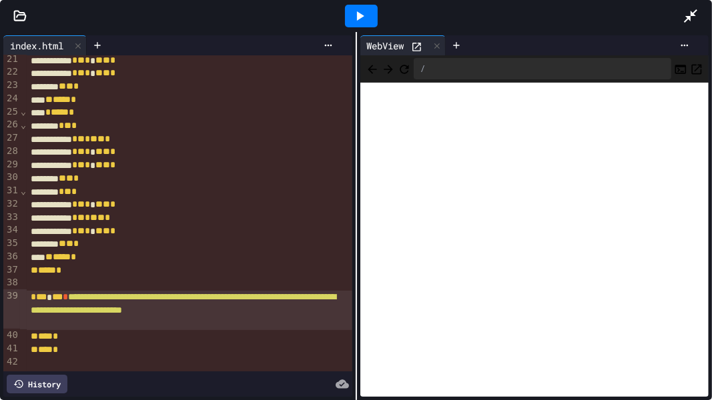
click at [232, 315] on span "**********" at bounding box center [183, 303] width 305 height 23
click at [358, 7] on div at bounding box center [361, 16] width 33 height 23
click at [701, 10] on div at bounding box center [697, 16] width 29 height 36
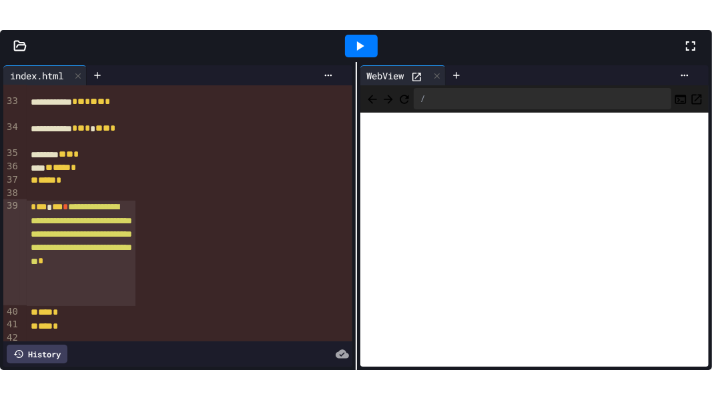
scroll to position [774, 0]
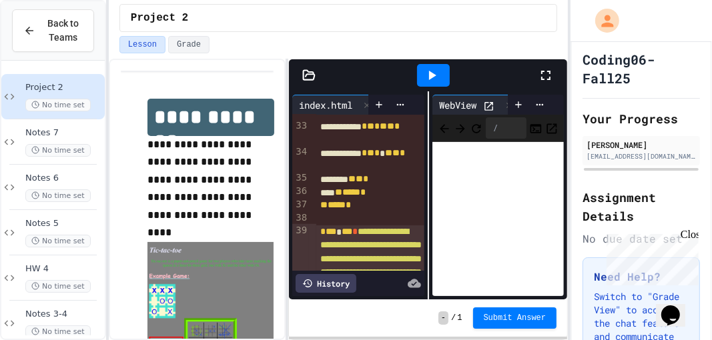
click at [342, 236] on span "***" at bounding box center [347, 231] width 11 height 9
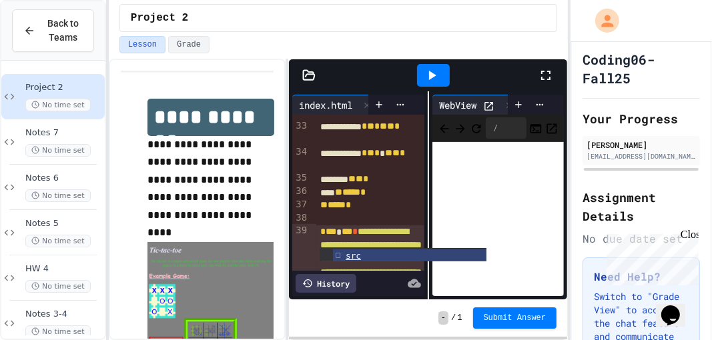
click at [434, 71] on icon at bounding box center [432, 75] width 16 height 16
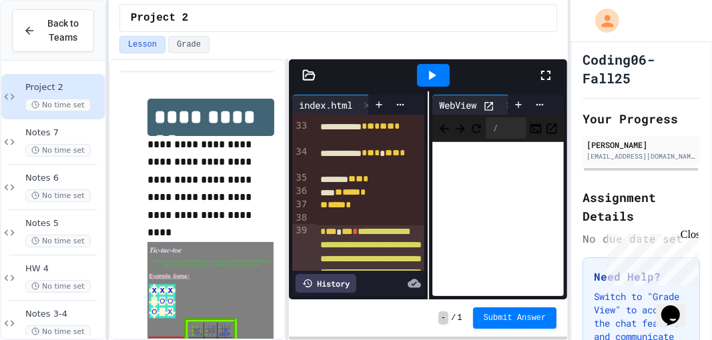
click at [550, 73] on icon at bounding box center [546, 75] width 16 height 16
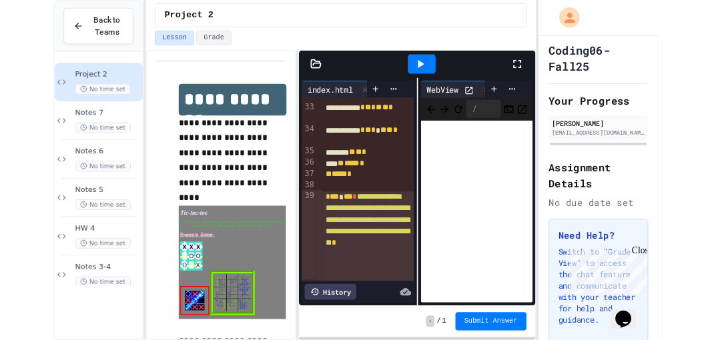
scroll to position [295, 0]
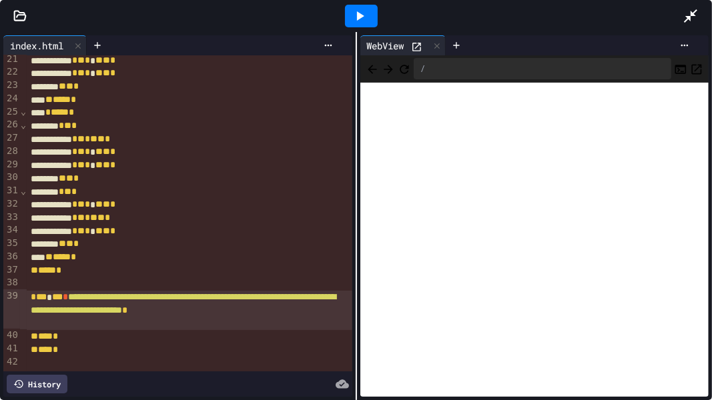
click at [242, 316] on div "**********" at bounding box center [189, 310] width 325 height 39
click at [145, 315] on span "*****" at bounding box center [136, 310] width 18 height 9
click at [695, 25] on div at bounding box center [697, 16] width 29 height 36
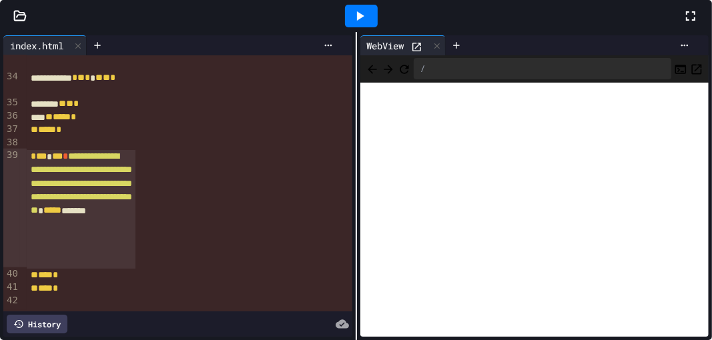
scroll to position [886, 0]
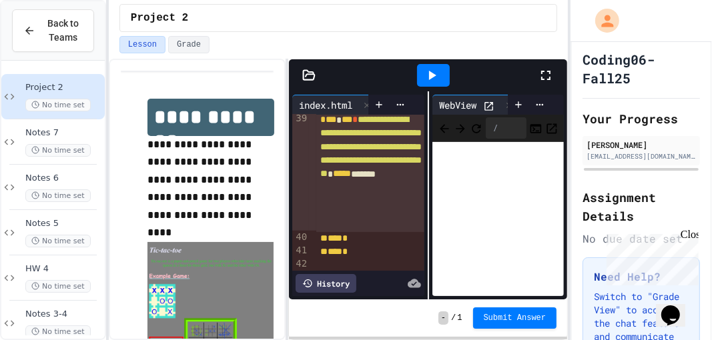
click at [346, 216] on div "**********" at bounding box center [370, 172] width 109 height 119
click at [352, 226] on div "**********" at bounding box center [370, 172] width 109 height 119
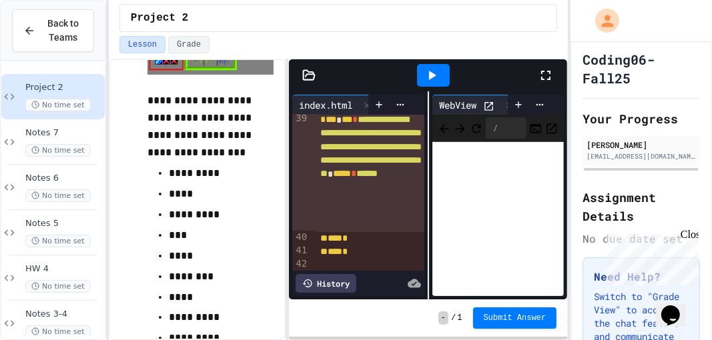
scroll to position [246, 0]
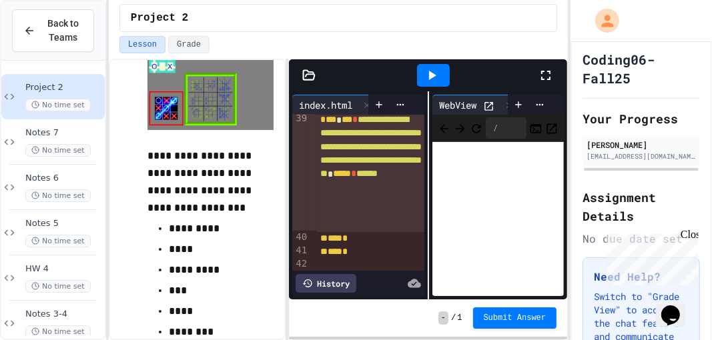
click at [550, 69] on icon at bounding box center [546, 75] width 16 height 16
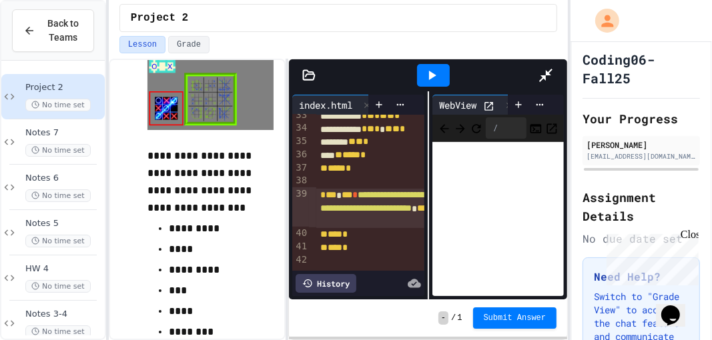
scroll to position [295, 0]
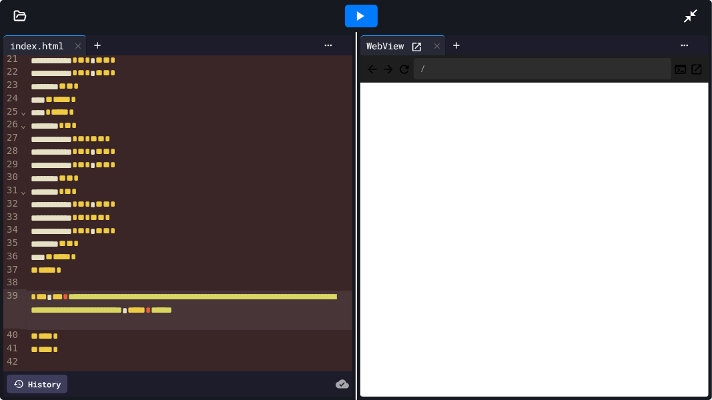
click at [362, 12] on icon at bounding box center [360, 16] width 16 height 16
click at [172, 315] on span "******" at bounding box center [161, 310] width 21 height 9
click at [378, 19] on div at bounding box center [361, 16] width 46 height 36
click at [373, 21] on div at bounding box center [361, 16] width 46 height 36
click at [371, 22] on div at bounding box center [361, 16] width 33 height 23
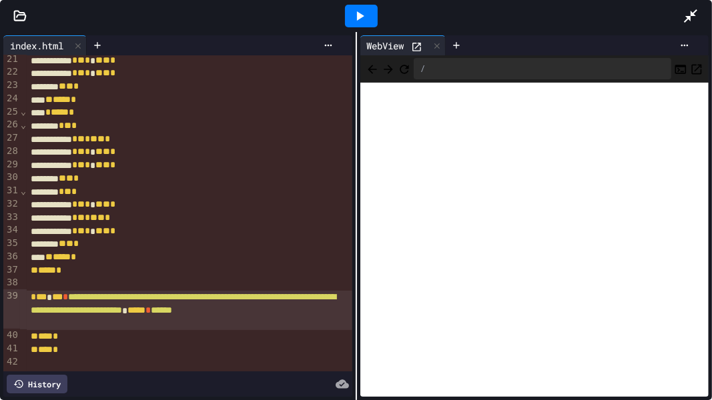
click at [690, 9] on icon at bounding box center [691, 16] width 16 height 16
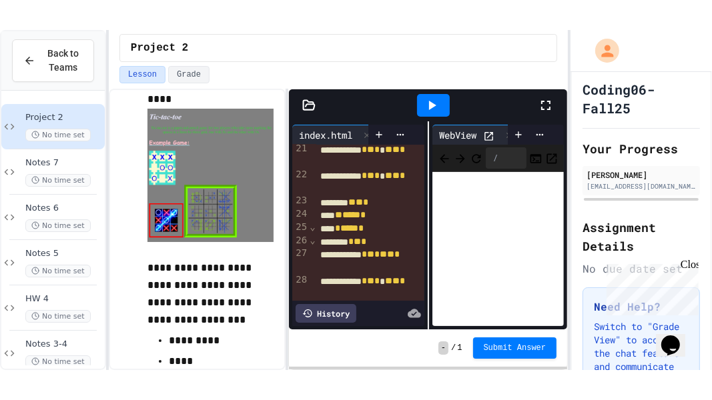
scroll to position [169, 0]
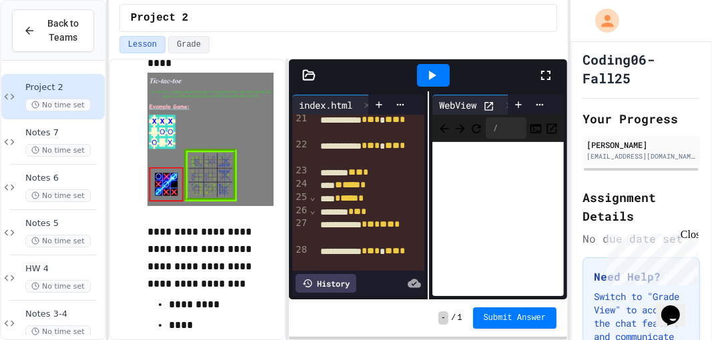
click at [552, 79] on icon at bounding box center [546, 75] width 16 height 16
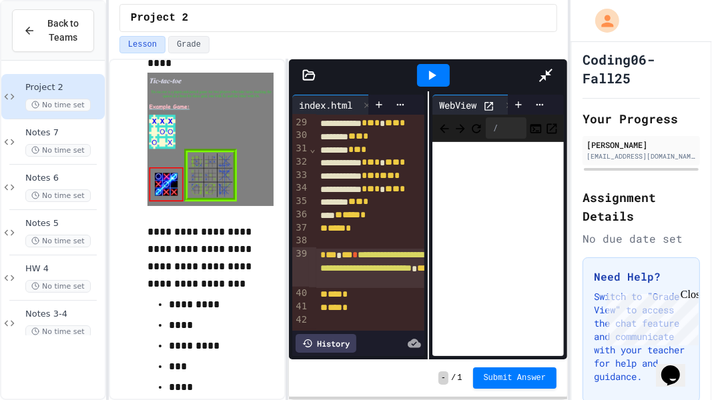
scroll to position [295, 0]
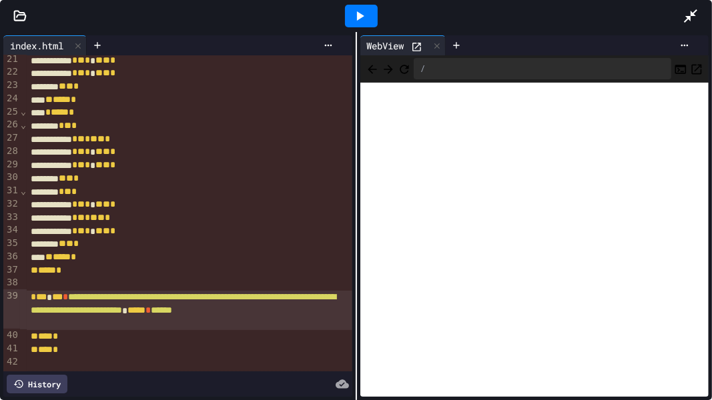
click at [172, 315] on span "******" at bounding box center [161, 310] width 21 height 9
click at [375, 18] on div at bounding box center [361, 16] width 33 height 23
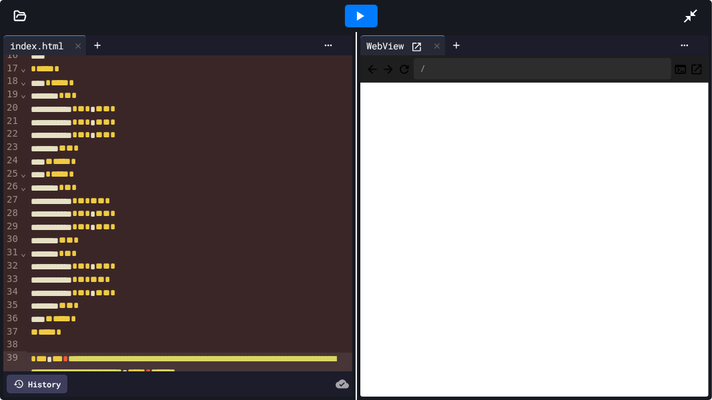
scroll to position [235, 0]
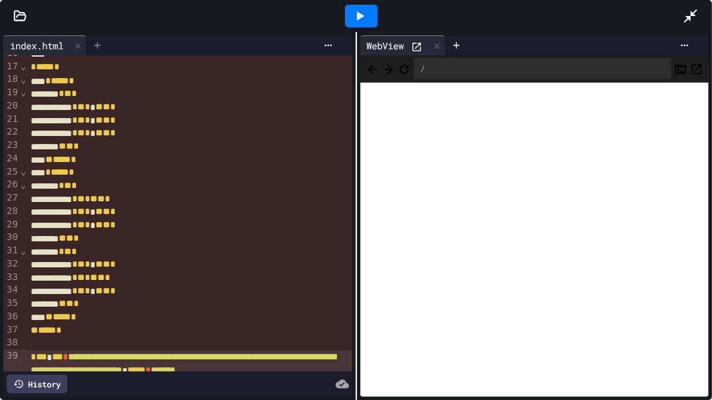
click at [99, 54] on div at bounding box center [97, 45] width 21 height 20
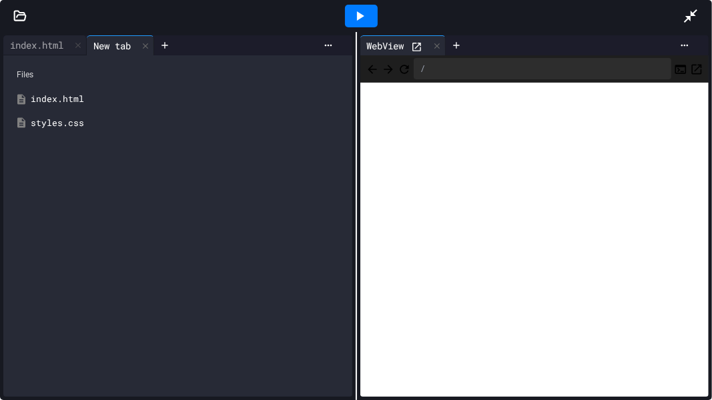
click at [77, 122] on div "styles.css" at bounding box center [188, 123] width 314 height 13
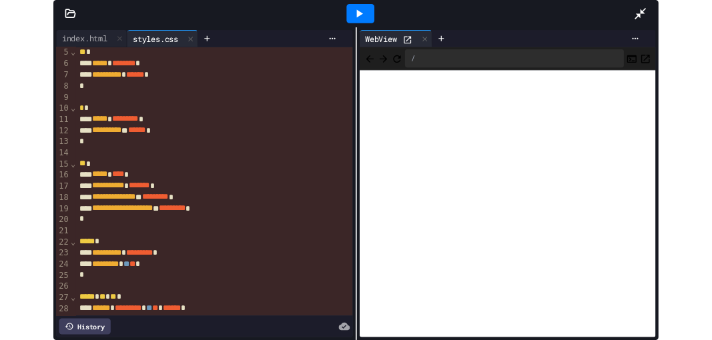
scroll to position [57, 0]
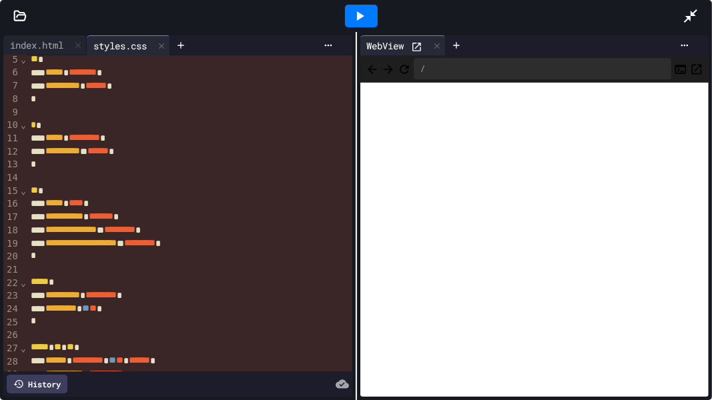
click at [89, 309] on span "**" at bounding box center [85, 308] width 7 height 9
click at [356, 12] on icon at bounding box center [360, 16] width 16 height 16
click at [683, 20] on icon at bounding box center [691, 16] width 16 height 16
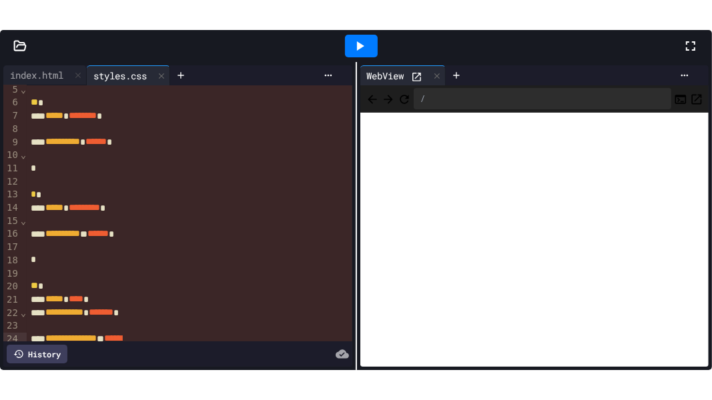
scroll to position [71, 0]
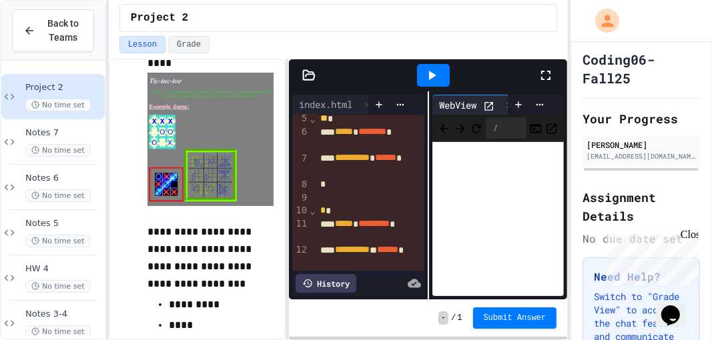
click at [544, 79] on icon at bounding box center [546, 75] width 16 height 16
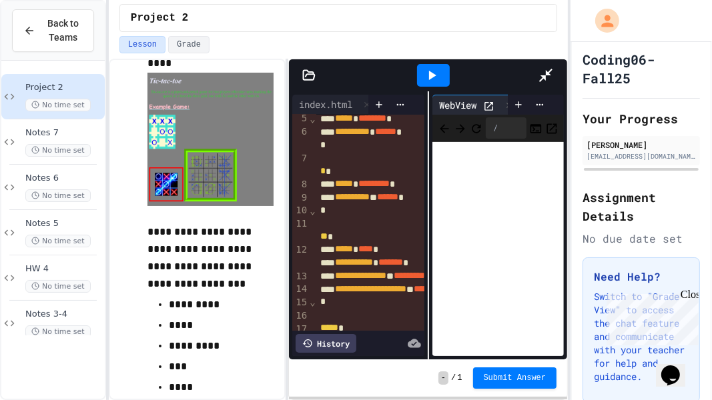
scroll to position [57, 0]
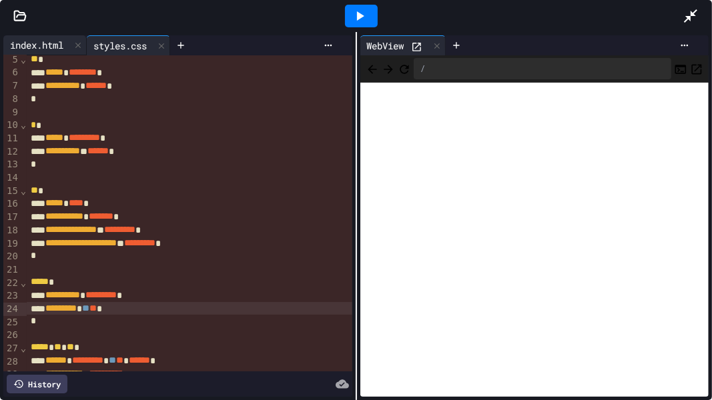
click at [41, 38] on div "index.html" at bounding box center [36, 45] width 67 height 14
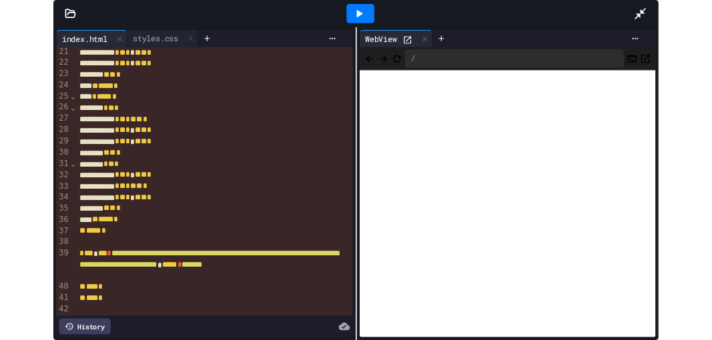
scroll to position [294, 0]
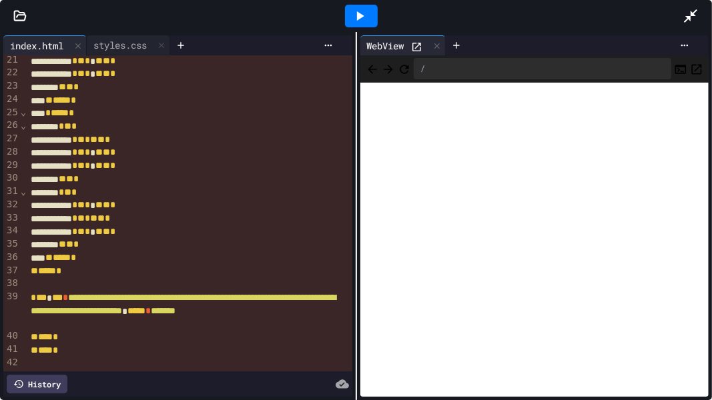
click at [326, 324] on div "**********" at bounding box center [189, 311] width 325 height 39
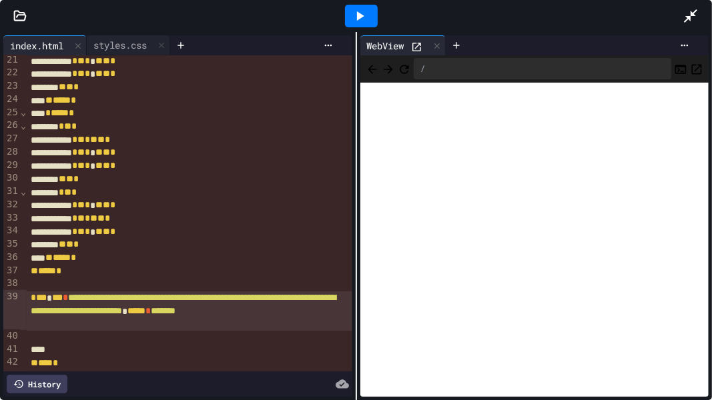
click at [53, 294] on div "**********" at bounding box center [189, 311] width 325 height 39
click at [693, 24] on div at bounding box center [697, 16] width 29 height 36
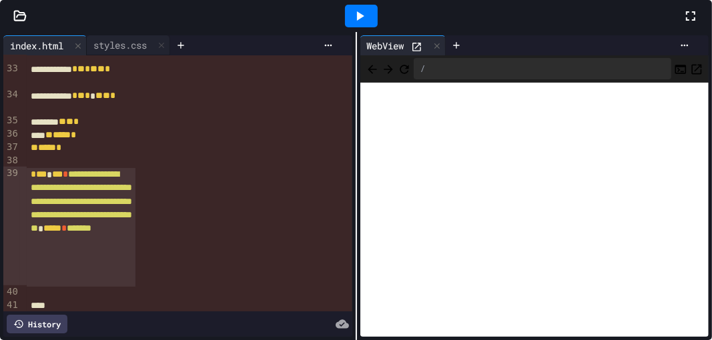
scroll to position [781, 0]
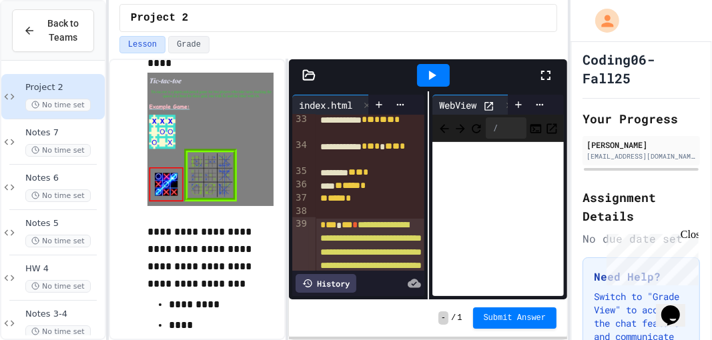
click at [344, 222] on div "**********" at bounding box center [370, 278] width 109 height 119
click at [377, 99] on icon at bounding box center [379, 104] width 11 height 11
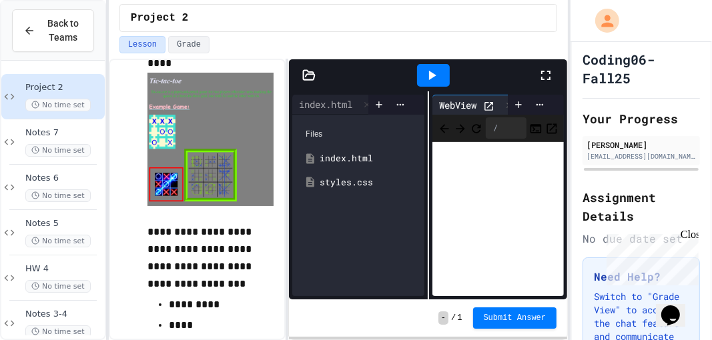
click at [352, 191] on div "styles.css" at bounding box center [358, 183] width 118 height 24
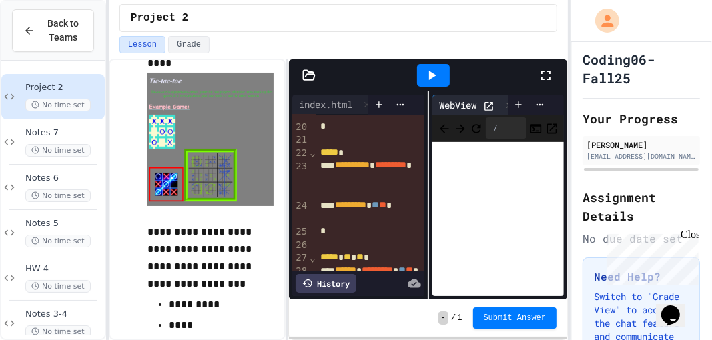
click at [546, 73] on icon at bounding box center [546, 75] width 16 height 16
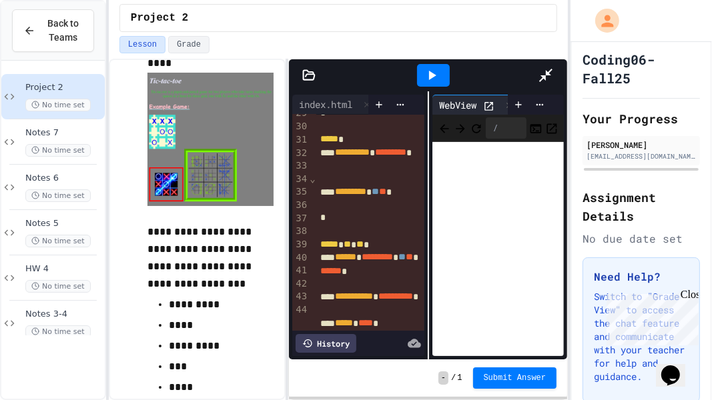
scroll to position [247, 0]
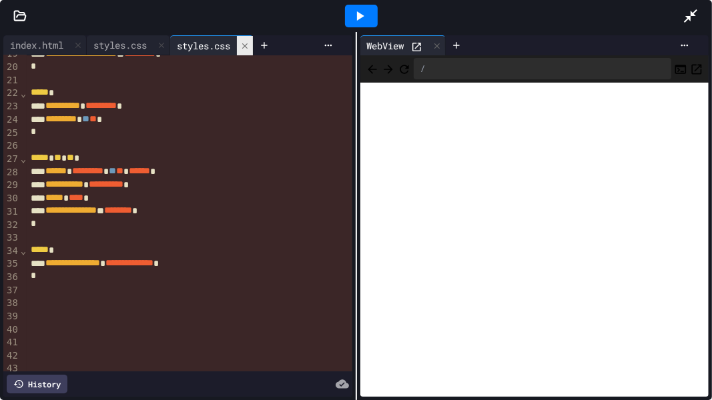
click at [250, 49] on icon at bounding box center [244, 45] width 9 height 9
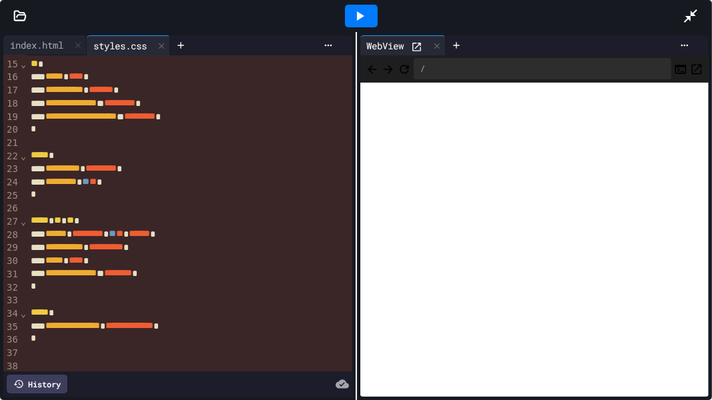
scroll to position [266, 0]
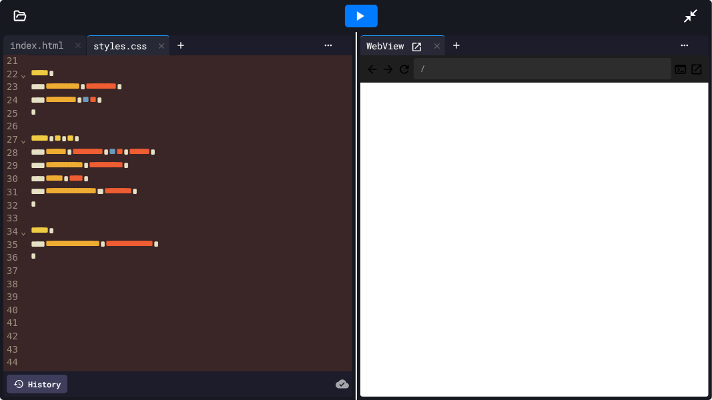
click at [40, 294] on div at bounding box center [189, 296] width 325 height 13
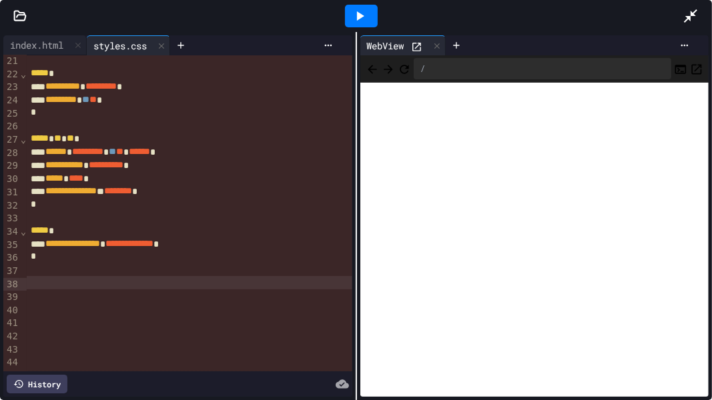
click at [27, 278] on div at bounding box center [189, 282] width 325 height 13
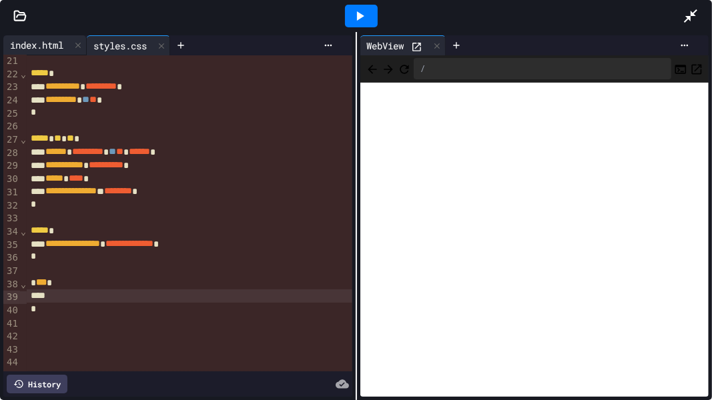
click at [41, 43] on div "index.html" at bounding box center [36, 45] width 67 height 14
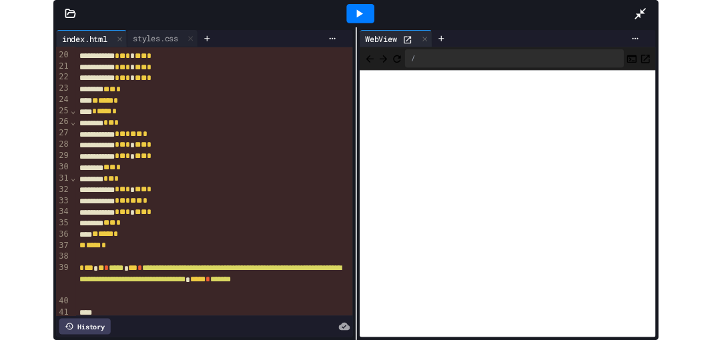
scroll to position [321, 0]
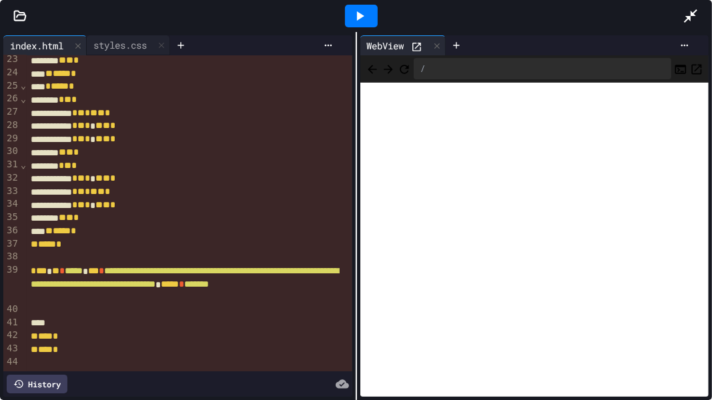
click at [57, 319] on div at bounding box center [189, 323] width 325 height 13
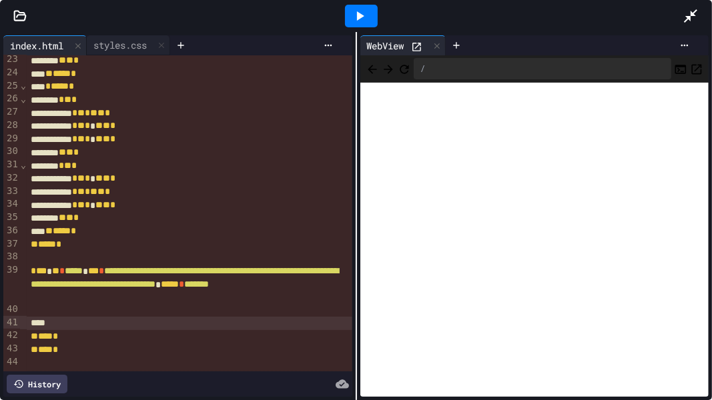
click at [32, 320] on div at bounding box center [189, 323] width 325 height 13
click at [689, 9] on icon at bounding box center [691, 16] width 16 height 16
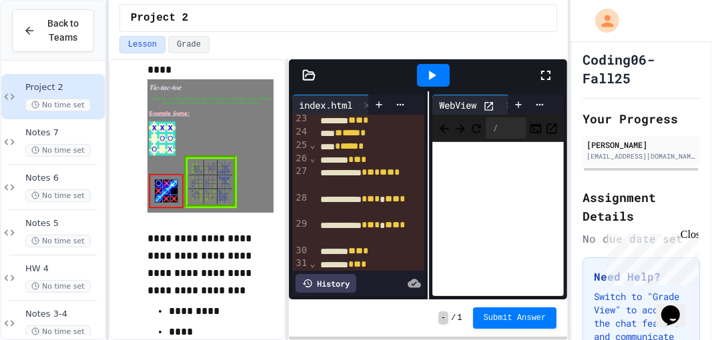
scroll to position [161, 0]
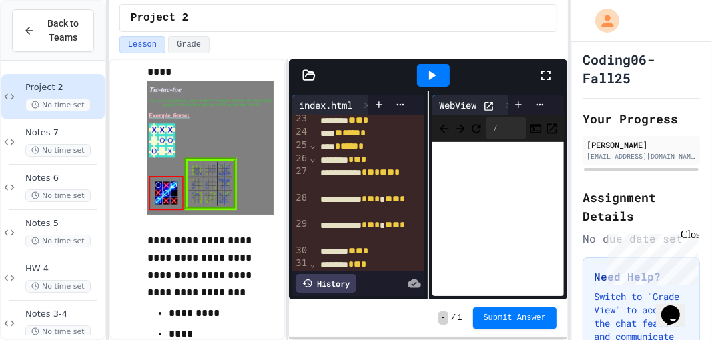
drag, startPoint x: 395, startPoint y: 138, endPoint x: 374, endPoint y: 163, distance: 32.7
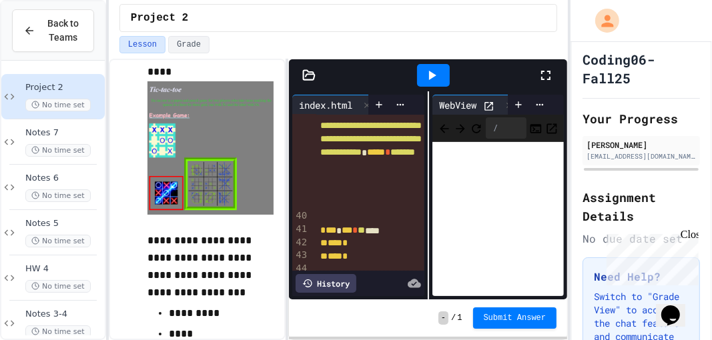
scroll to position [912, 0]
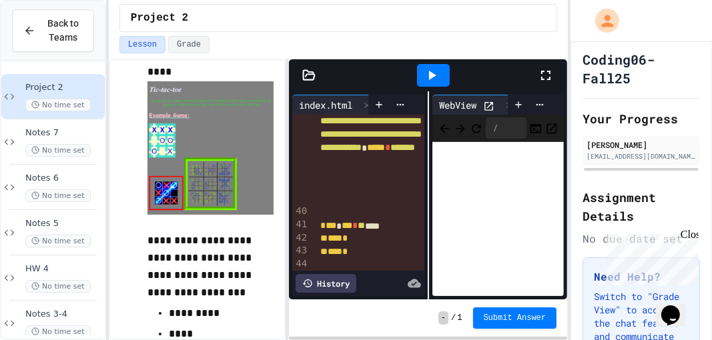
click at [365, 221] on span "**" at bounding box center [361, 225] width 7 height 9
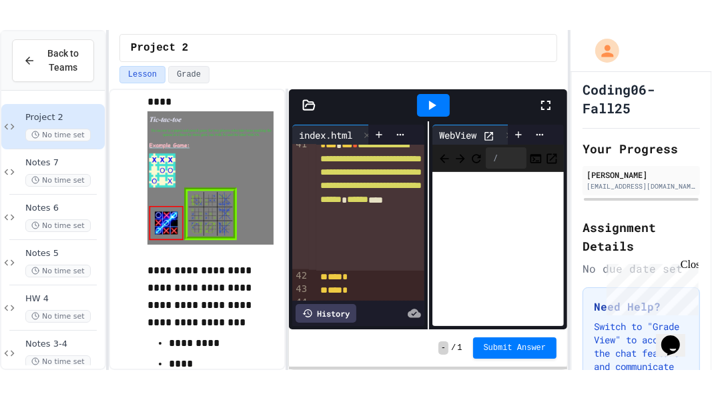
scroll to position [1031, 0]
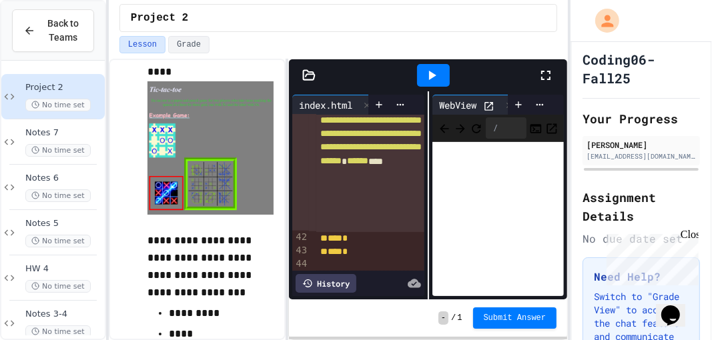
click at [348, 215] on div "**********" at bounding box center [370, 166] width 109 height 132
click at [351, 218] on div "**********" at bounding box center [370, 166] width 109 height 132
click at [348, 224] on div "**********" at bounding box center [370, 166] width 109 height 132
click at [545, 73] on icon at bounding box center [546, 75] width 16 height 16
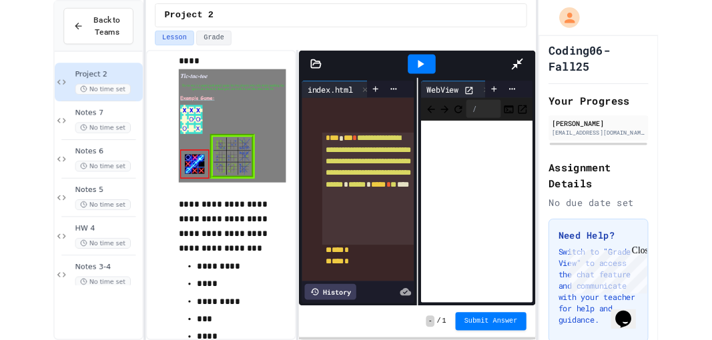
scroll to position [347, 0]
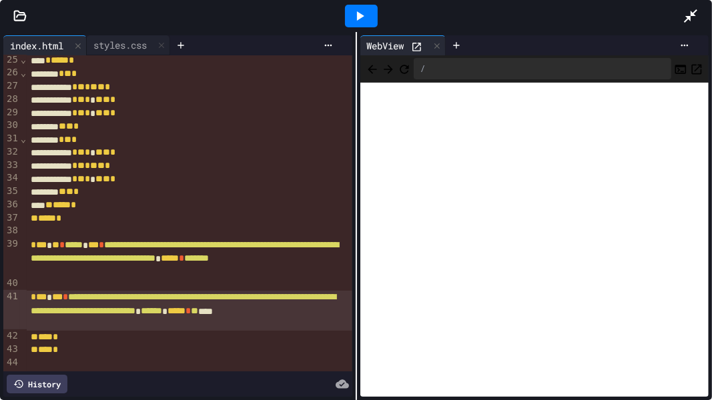
click at [360, 11] on icon at bounding box center [360, 16] width 16 height 16
click at [215, 321] on div "**********" at bounding box center [189, 310] width 325 height 39
click at [348, 20] on div at bounding box center [361, 16] width 33 height 23
click at [198, 316] on span "**" at bounding box center [194, 310] width 7 height 9
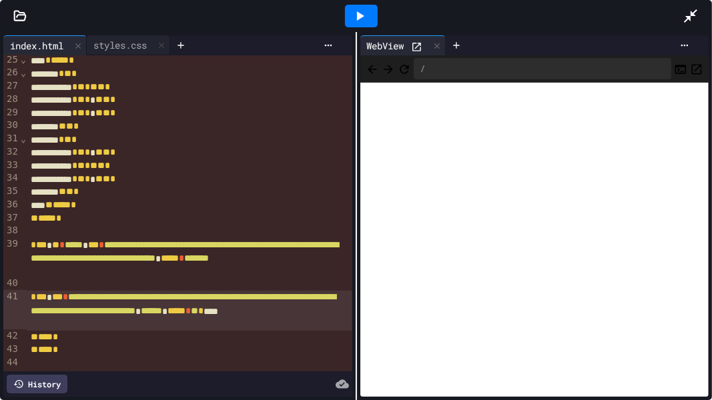
click at [314, 267] on div "**********" at bounding box center [189, 258] width 325 height 39
click at [218, 320] on div "**********" at bounding box center [189, 310] width 325 height 39
click at [350, 13] on div at bounding box center [361, 16] width 33 height 23
click at [179, 325] on div "**********" at bounding box center [189, 310] width 325 height 39
click at [161, 324] on div "**********" at bounding box center [189, 310] width 325 height 39
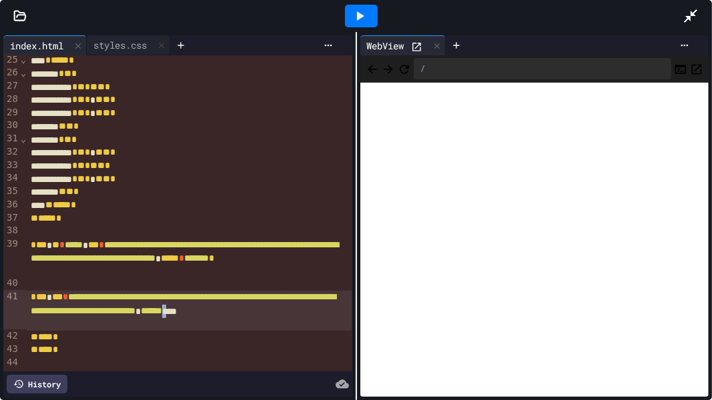
click at [161, 324] on div "**********" at bounding box center [189, 310] width 325 height 39
click at [378, 18] on div at bounding box center [361, 16] width 46 height 36
click at [372, 21] on div at bounding box center [361, 16] width 33 height 23
click at [216, 316] on span "*******" at bounding box center [203, 310] width 25 height 9
click at [208, 316] on span "*******" at bounding box center [203, 310] width 25 height 9
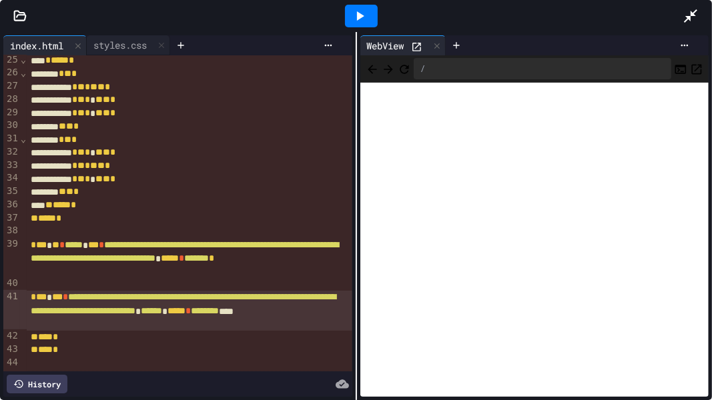
click at [371, 25] on div at bounding box center [361, 16] width 33 height 23
click at [208, 316] on span "********" at bounding box center [205, 310] width 28 height 9
click at [366, 11] on icon at bounding box center [360, 16] width 16 height 16
click at [214, 316] on span "********" at bounding box center [205, 310] width 28 height 9
click at [374, 15] on div at bounding box center [361, 16] width 33 height 23
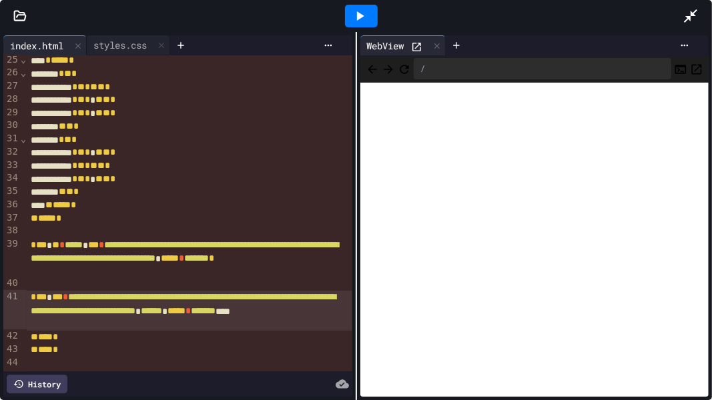
click at [210, 316] on span "*******" at bounding box center [203, 310] width 25 height 9
click at [361, 11] on icon at bounding box center [360, 16] width 16 height 16
click at [214, 316] on span "*******" at bounding box center [203, 310] width 25 height 9
click at [356, 21] on icon at bounding box center [360, 16] width 16 height 16
click at [214, 316] on span "*******" at bounding box center [203, 310] width 25 height 9
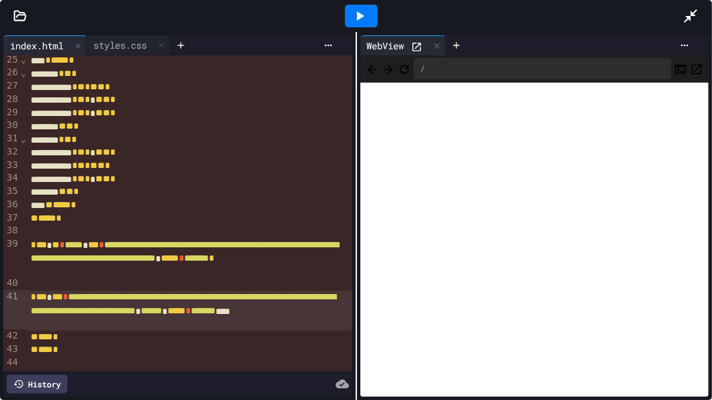
click at [371, 20] on div at bounding box center [361, 16] width 33 height 23
click at [687, 16] on icon at bounding box center [690, 15] width 13 height 13
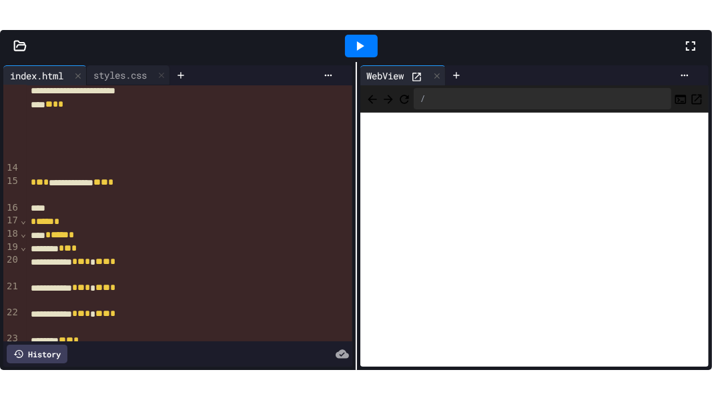
scroll to position [623, 0]
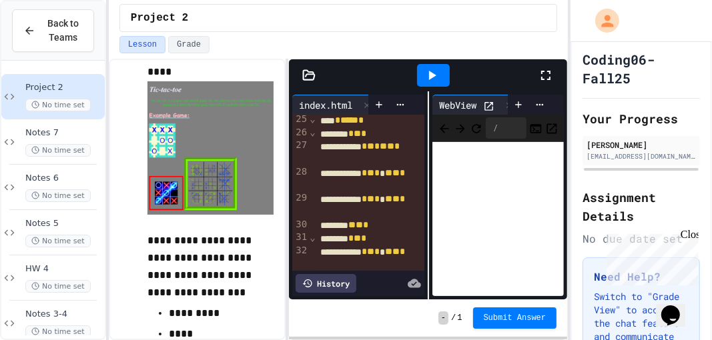
click at [536, 75] on div at bounding box center [433, 75] width 209 height 36
click at [550, 79] on icon at bounding box center [546, 75] width 16 height 16
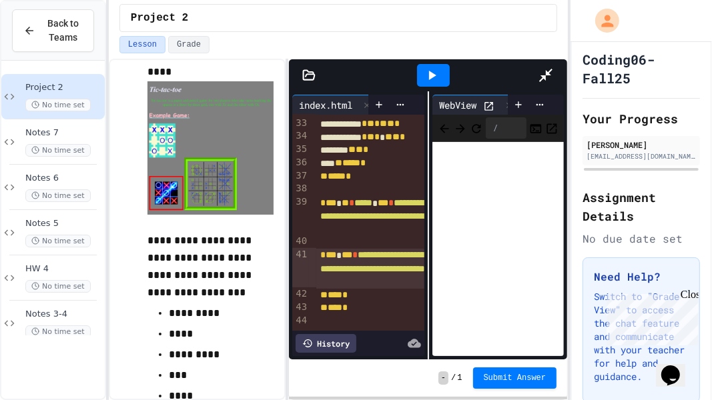
scroll to position [347, 0]
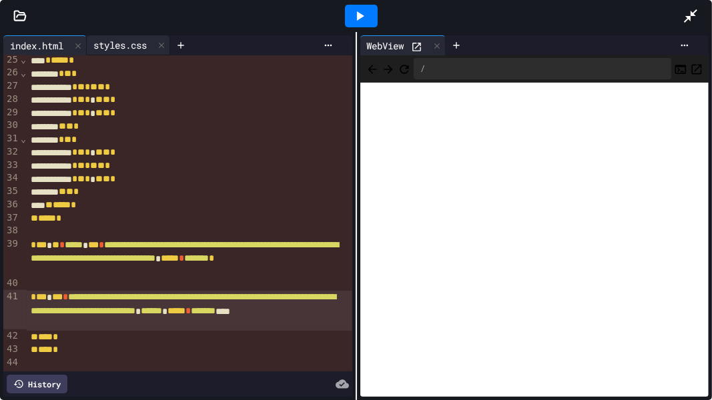
click at [145, 39] on div "styles.css" at bounding box center [120, 45] width 67 height 14
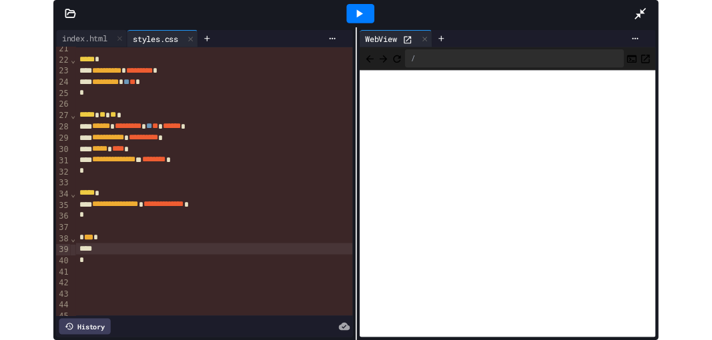
scroll to position [271, 0]
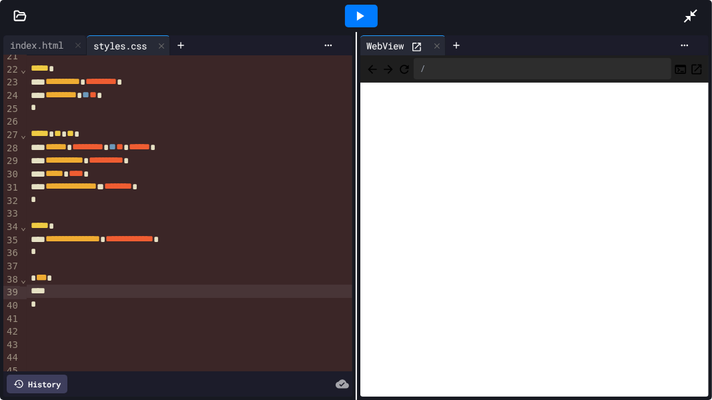
click at [690, 24] on div at bounding box center [697, 16] width 29 height 36
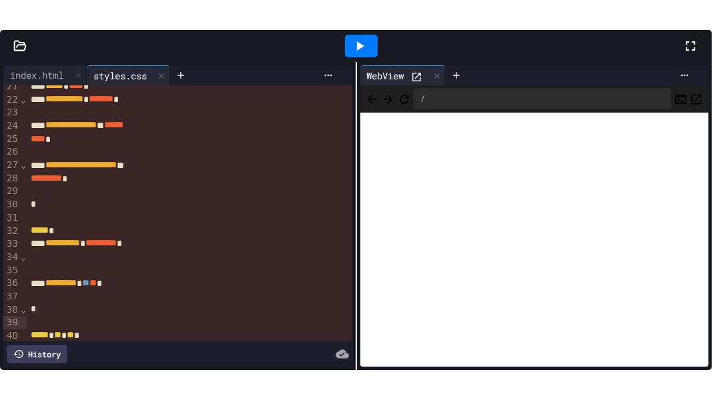
scroll to position [402, 0]
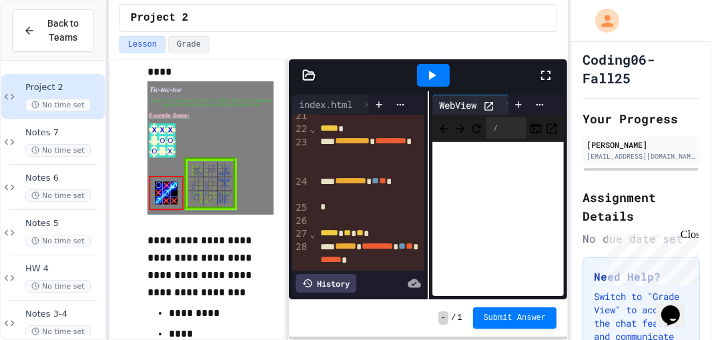
click at [546, 73] on icon at bounding box center [546, 75] width 16 height 16
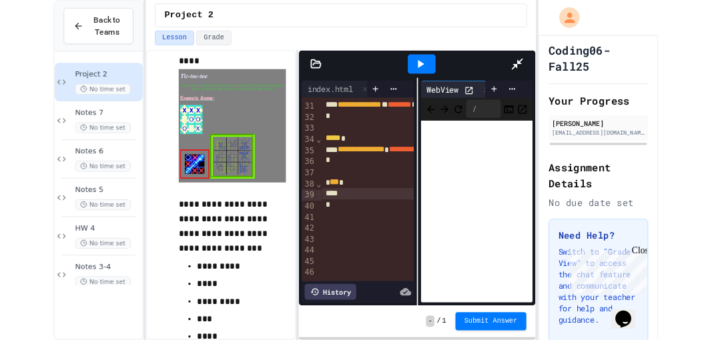
scroll to position [271, 0]
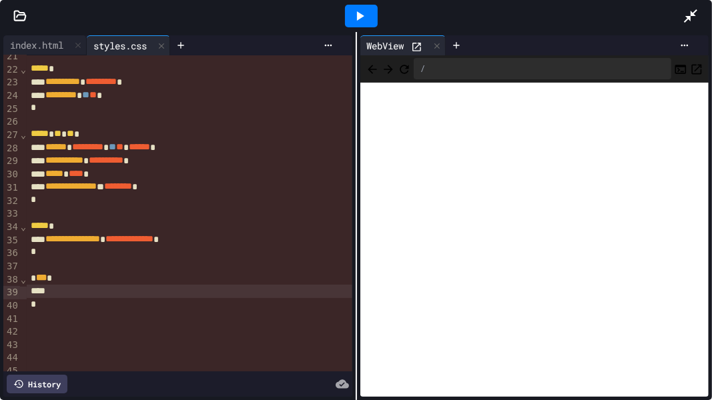
click at [73, 288] on div at bounding box center [189, 291] width 325 height 13
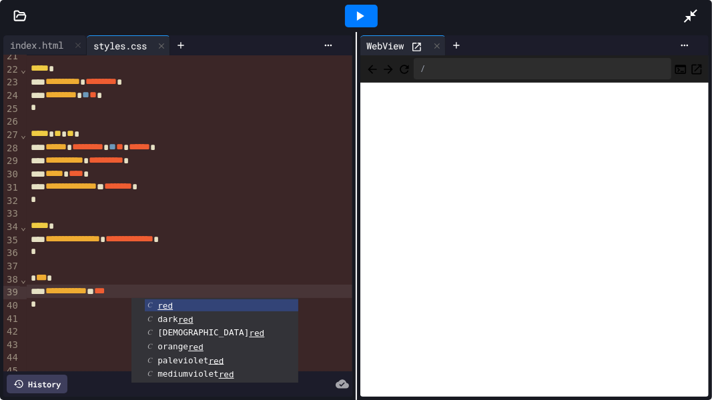
click at [372, 11] on div at bounding box center [361, 16] width 33 height 23
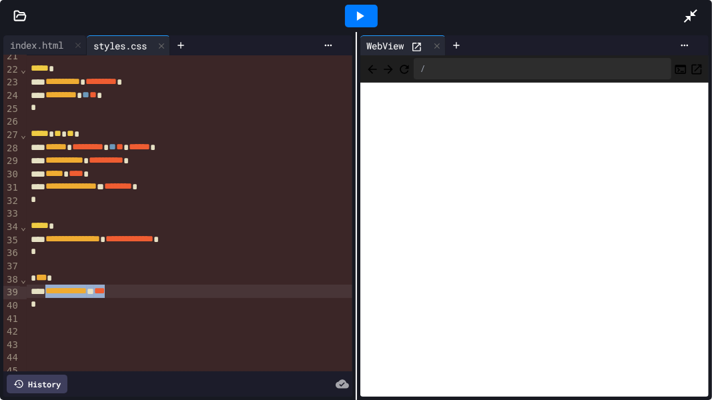
drag, startPoint x: 154, startPoint y: 290, endPoint x: 51, endPoint y: 297, distance: 103.0
click at [52, 297] on div "**********" at bounding box center [189, 291] width 325 height 13
click at [695, 16] on icon at bounding box center [691, 16] width 16 height 16
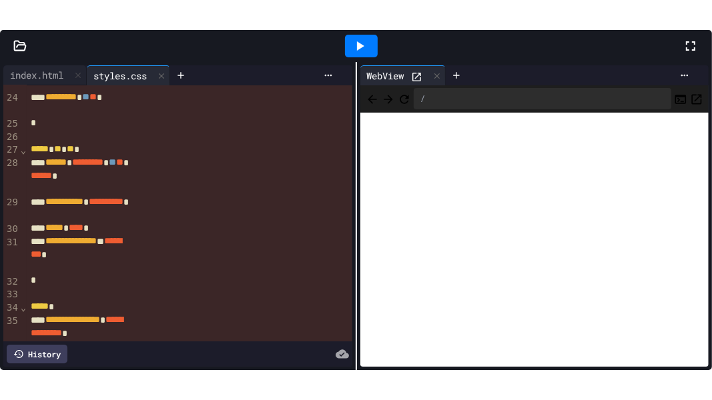
scroll to position [469, 0]
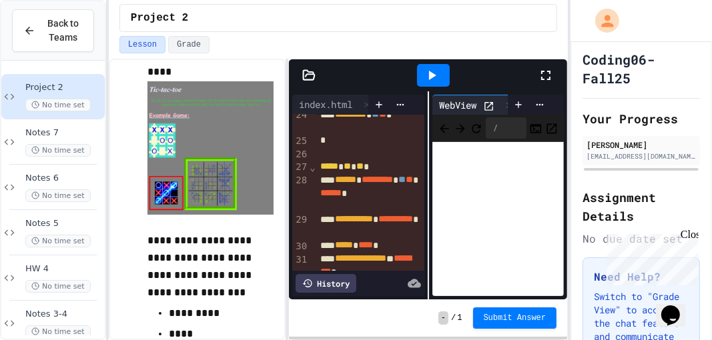
click at [540, 78] on icon at bounding box center [546, 75] width 16 height 16
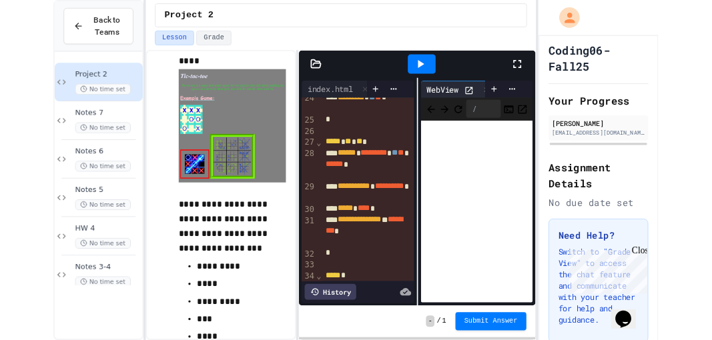
scroll to position [293, 0]
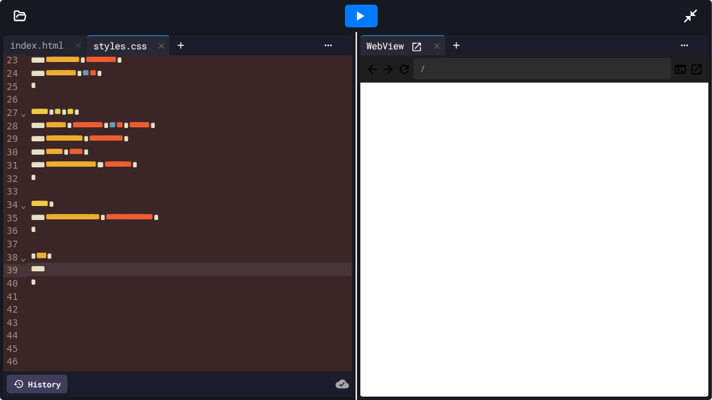
click at [61, 270] on div at bounding box center [189, 269] width 325 height 13
click at [61, 262] on div "* *** *" at bounding box center [189, 256] width 325 height 13
click at [367, 12] on icon at bounding box center [360, 16] width 16 height 16
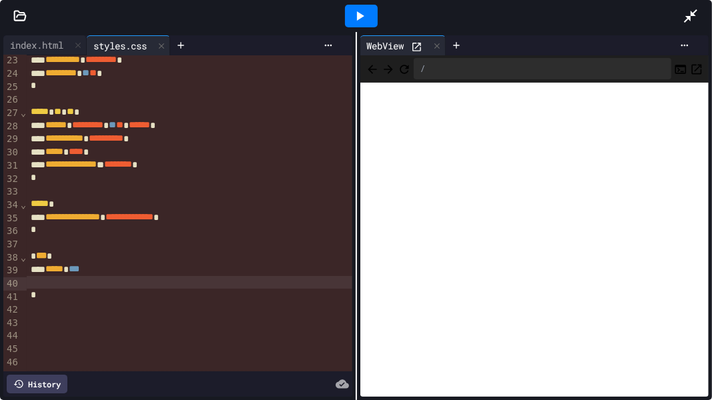
click at [57, 286] on div at bounding box center [189, 282] width 325 height 13
click at [55, 286] on div at bounding box center [189, 282] width 325 height 13
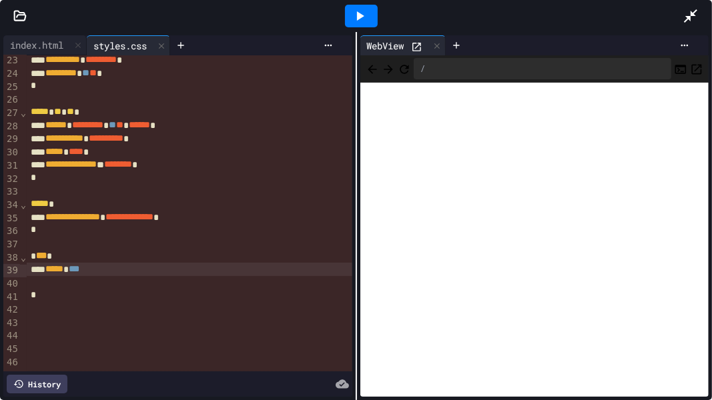
drag, startPoint x: 104, startPoint y: 268, endPoint x: 121, endPoint y: 280, distance: 20.6
click at [107, 268] on div "***** * ***" at bounding box center [189, 269] width 325 height 13
click at [107, 267] on div "***** * ***" at bounding box center [189, 269] width 325 height 13
click at [694, 9] on icon at bounding box center [691, 16] width 16 height 16
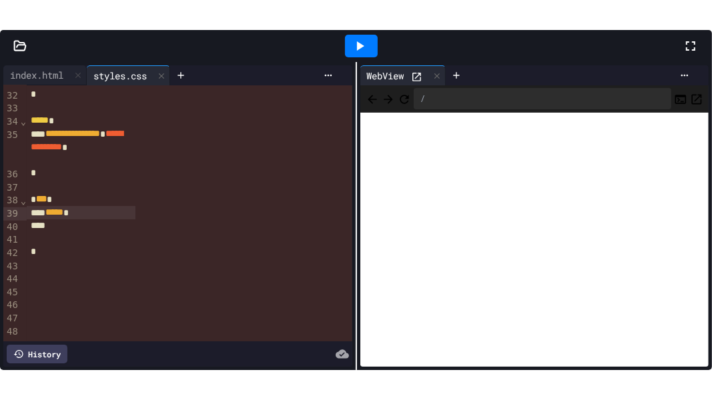
scroll to position [731, 0]
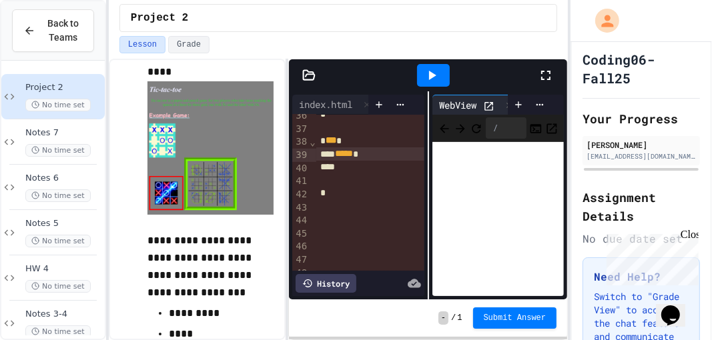
click at [379, 152] on div "***** *" at bounding box center [370, 153] width 109 height 13
click at [548, 71] on icon at bounding box center [546, 75] width 16 height 16
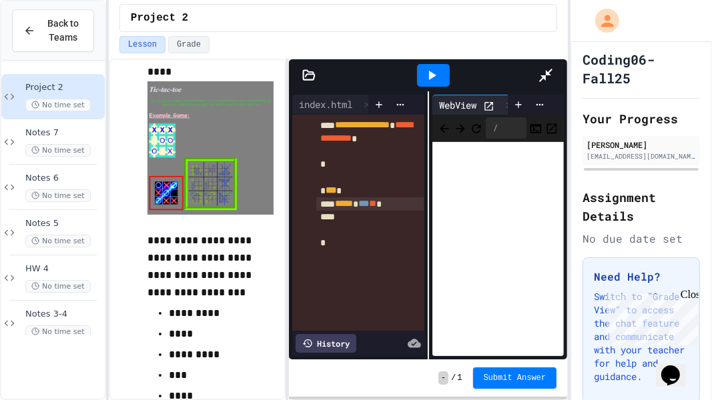
scroll to position [319, 0]
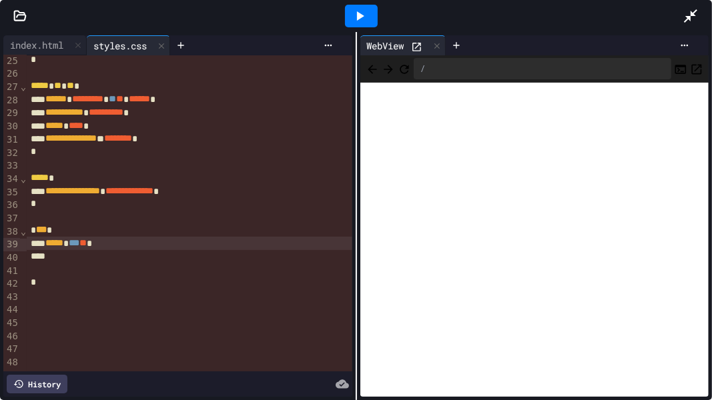
click at [71, 260] on div at bounding box center [189, 256] width 325 height 13
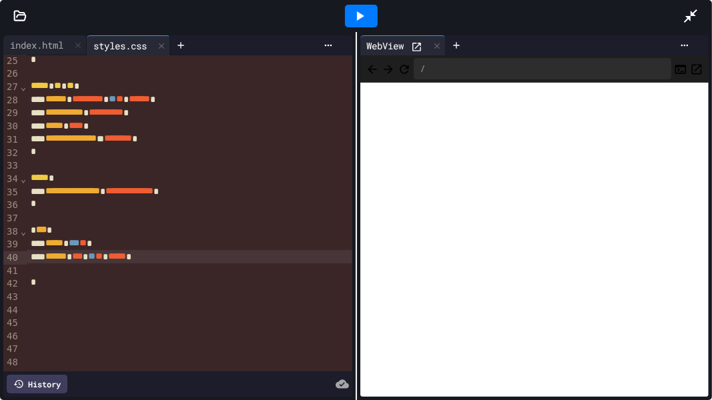
click at [363, 11] on icon at bounding box center [360, 16] width 16 height 16
click at [40, 47] on div "index.html" at bounding box center [36, 45] width 67 height 14
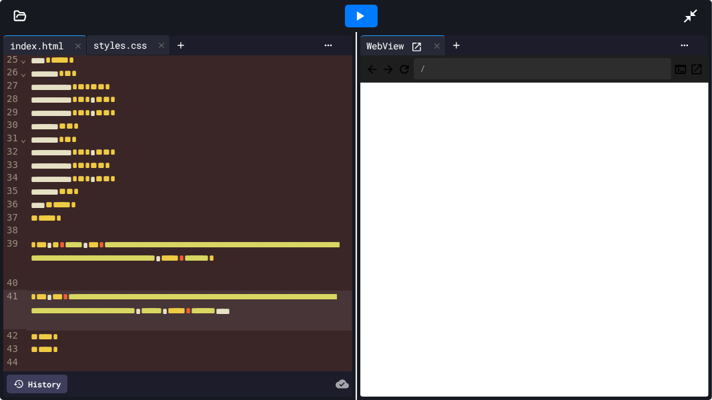
click at [103, 45] on div "styles.css" at bounding box center [120, 45] width 67 height 14
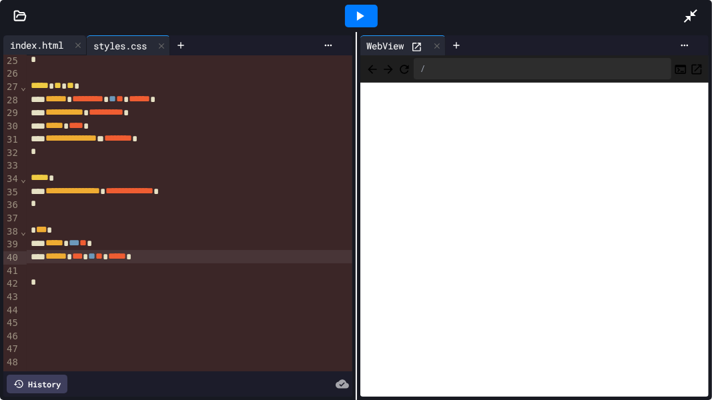
click at [60, 39] on div "index.html" at bounding box center [36, 45] width 67 height 14
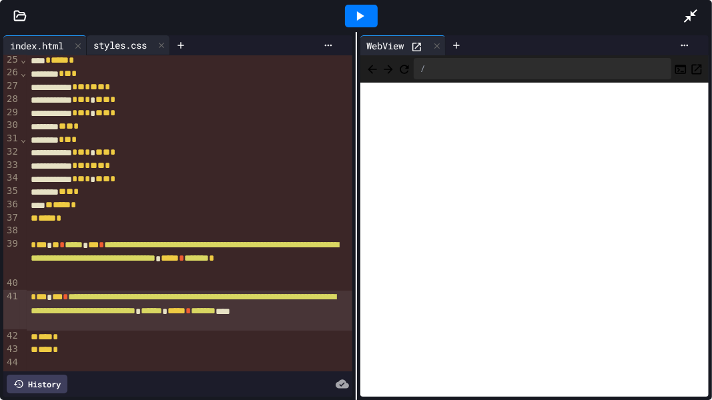
click at [105, 46] on div "styles.css" at bounding box center [120, 45] width 67 height 14
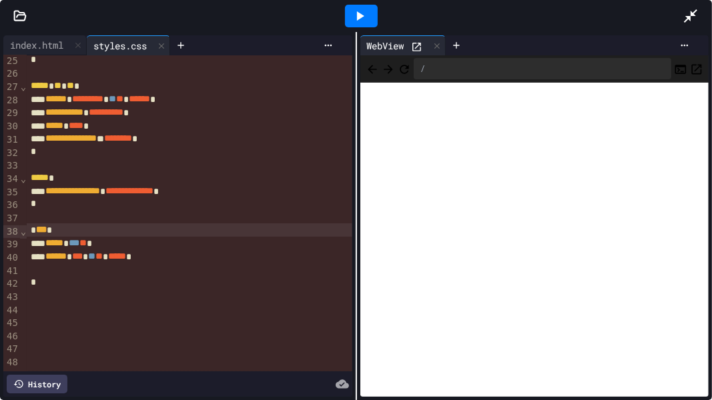
click at [35, 230] on div "* *** *" at bounding box center [189, 230] width 325 height 13
click at [376, 11] on div at bounding box center [361, 16] width 33 height 23
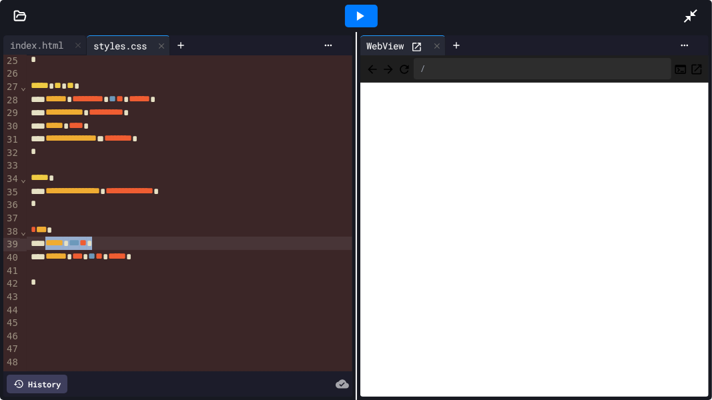
drag, startPoint x: 120, startPoint y: 242, endPoint x: 55, endPoint y: 244, distance: 65.4
click at [55, 244] on div "***** * *** ** *" at bounding box center [189, 243] width 325 height 13
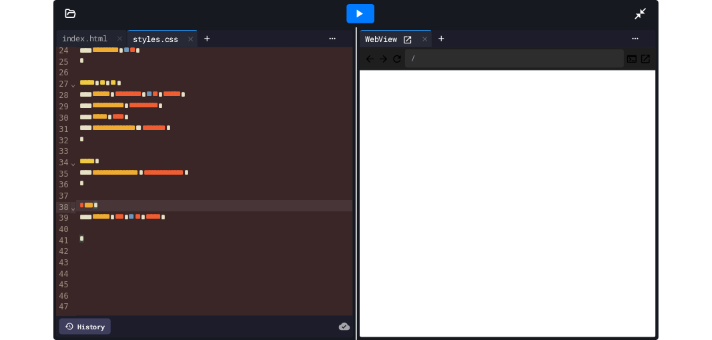
scroll to position [306, 0]
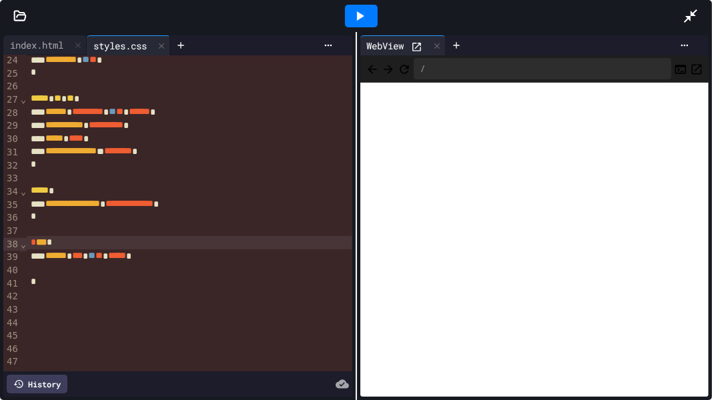
click at [369, 13] on div at bounding box center [361, 16] width 33 height 23
drag, startPoint x: 125, startPoint y: 256, endPoint x: 179, endPoint y: 300, distance: 69.2
click at [131, 261] on div "****** * *** ** ** ***** *" at bounding box center [189, 256] width 325 height 13
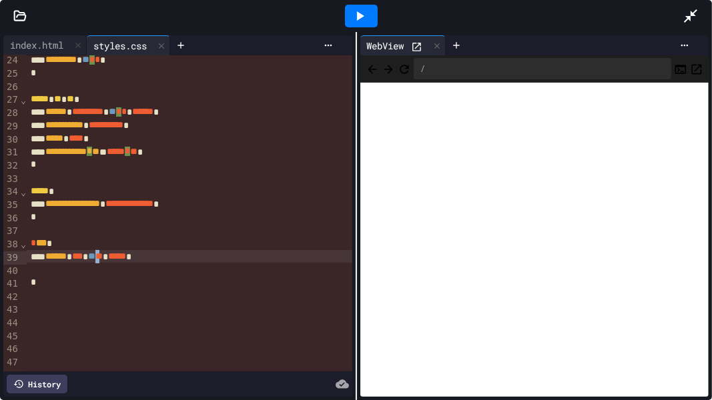
click at [694, 16] on icon at bounding box center [691, 16] width 16 height 16
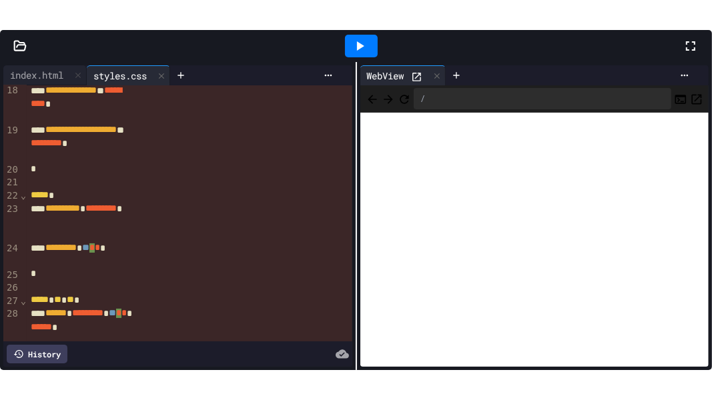
scroll to position [464, 0]
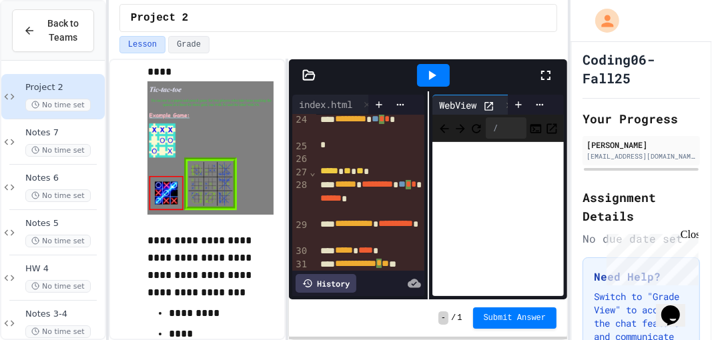
click at [544, 77] on icon at bounding box center [546, 75] width 16 height 16
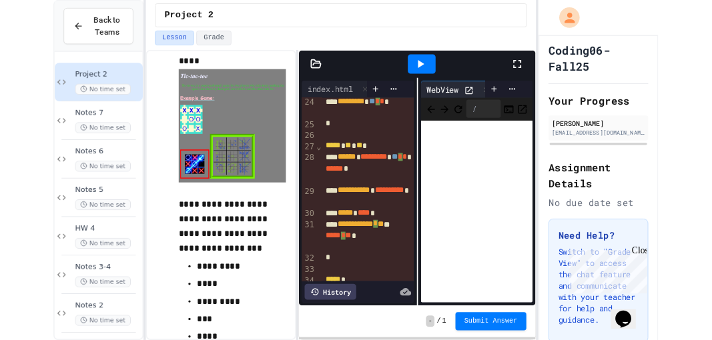
scroll to position [306, 0]
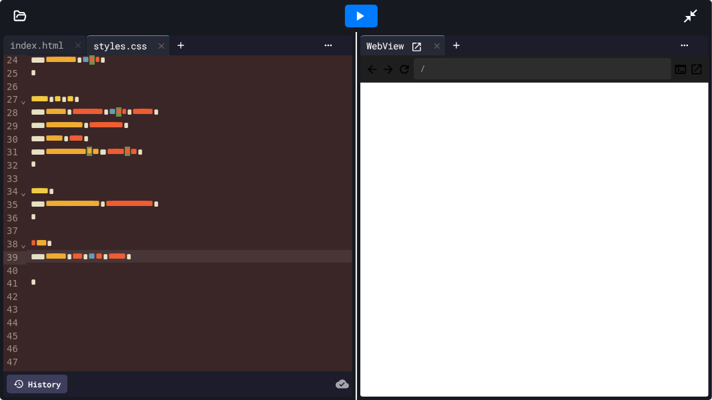
click at [95, 259] on span "**" at bounding box center [91, 256] width 7 height 9
click at [356, 13] on icon at bounding box center [360, 16] width 16 height 16
click at [700, 9] on div at bounding box center [697, 16] width 29 height 36
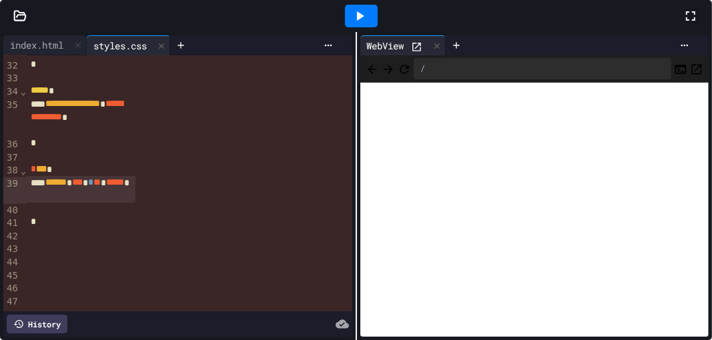
scroll to position [705, 0]
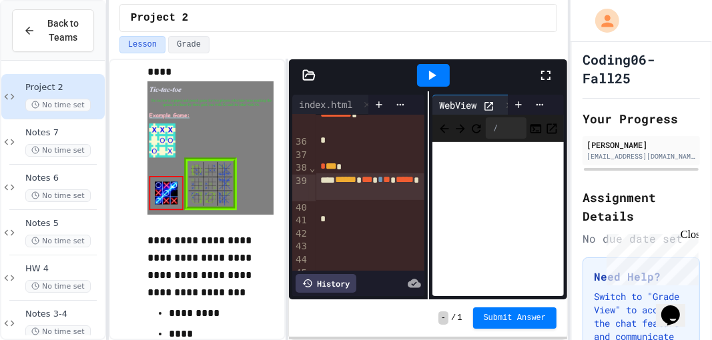
click at [374, 194] on div "****** * *** * ** ***** *" at bounding box center [370, 186] width 109 height 27
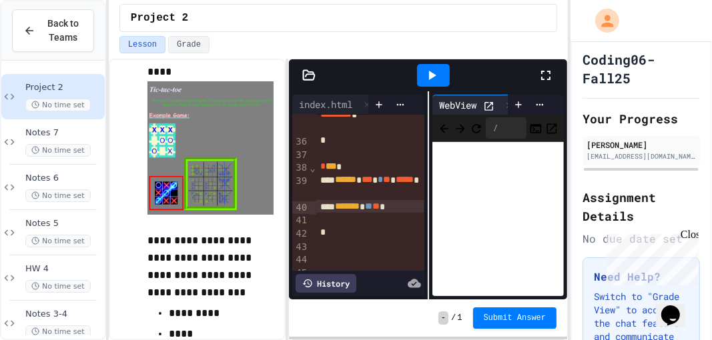
click at [442, 69] on div at bounding box center [433, 75] width 33 height 23
click at [544, 75] on icon at bounding box center [546, 75] width 16 height 16
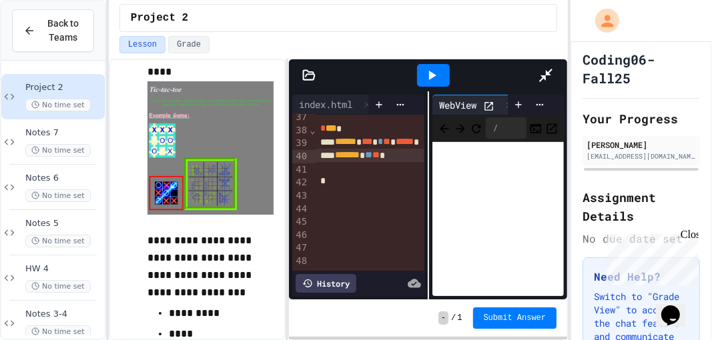
scroll to position [320, 0]
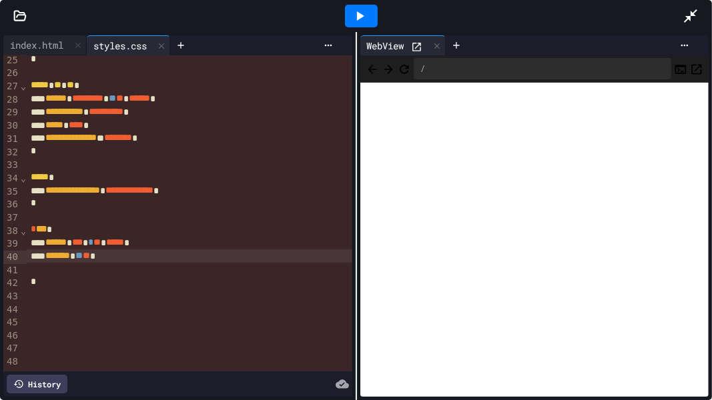
click at [692, 17] on icon at bounding box center [691, 16] width 16 height 16
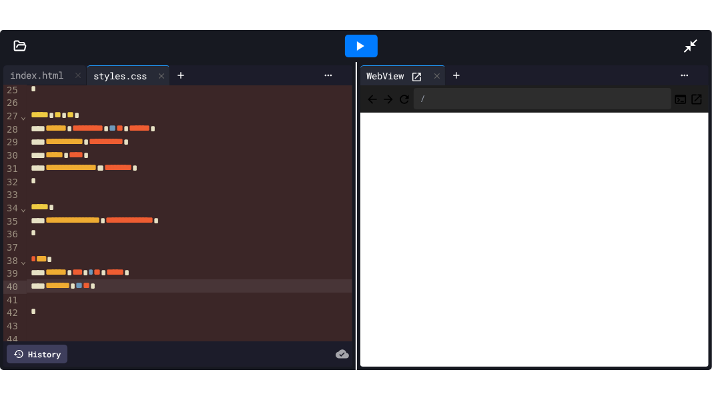
scroll to position [491, 0]
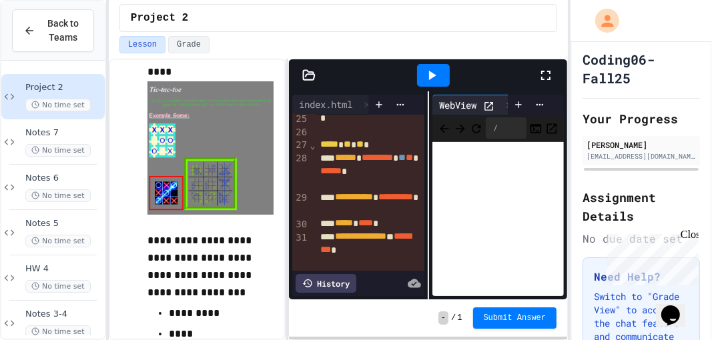
click at [536, 78] on div at bounding box center [433, 75] width 209 height 36
click at [542, 74] on icon at bounding box center [546, 75] width 16 height 16
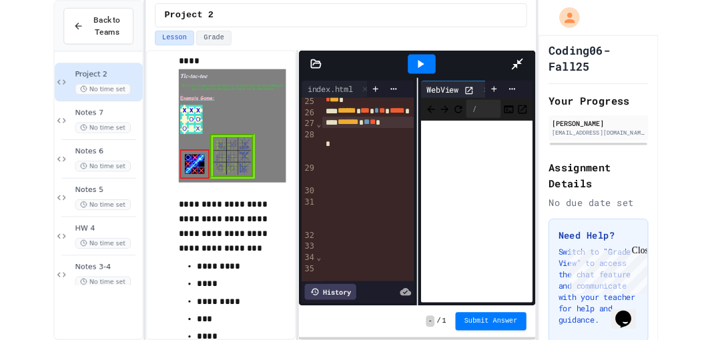
scroll to position [320, 0]
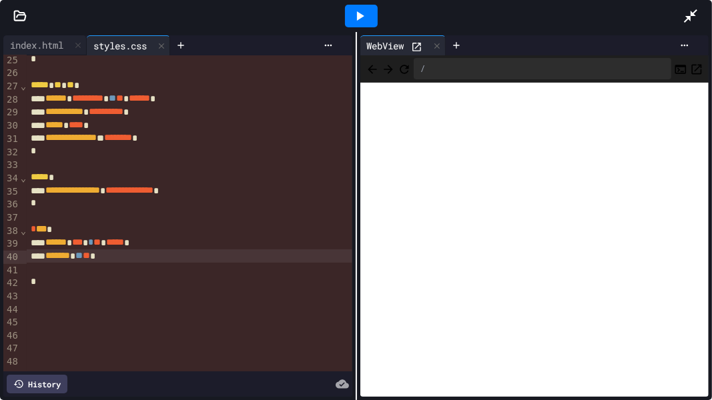
drag, startPoint x: 104, startPoint y: 254, endPoint x: 114, endPoint y: 262, distance: 12.8
click at [83, 258] on span "**" at bounding box center [78, 255] width 7 height 9
click at [370, 12] on div at bounding box center [361, 16] width 33 height 23
click at [698, 15] on div at bounding box center [697, 16] width 29 height 36
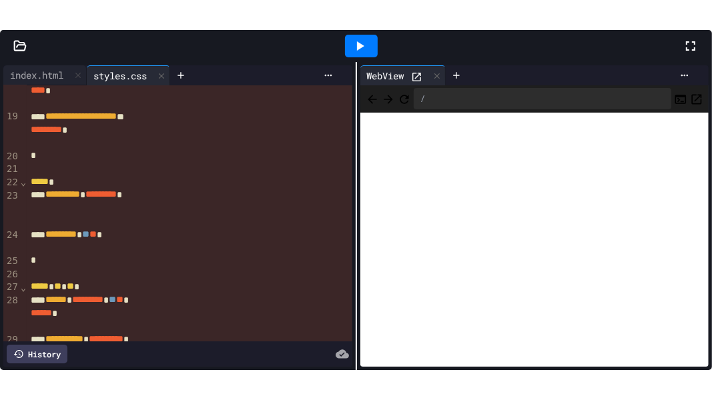
scroll to position [491, 0]
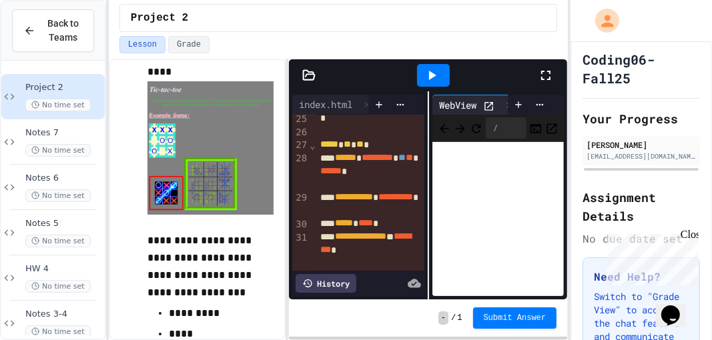
click at [552, 70] on icon at bounding box center [546, 75] width 16 height 16
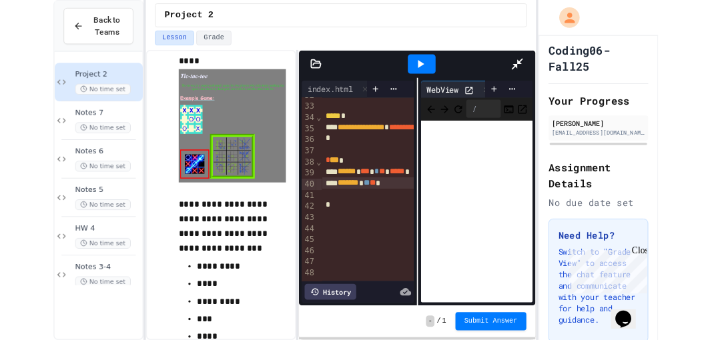
scroll to position [320, 0]
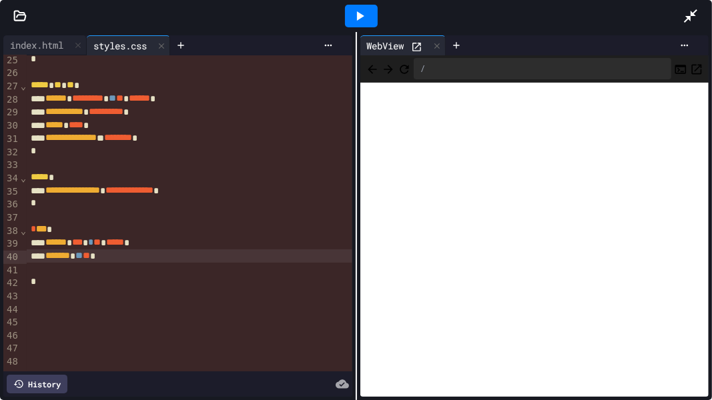
drag, startPoint x: 111, startPoint y: 258, endPoint x: 119, endPoint y: 261, distance: 8.1
click at [90, 259] on span "**" at bounding box center [86, 255] width 7 height 9
click at [84, 215] on div at bounding box center [189, 216] width 325 height 13
click at [83, 260] on span "**" at bounding box center [78, 255] width 7 height 9
click at [370, 21] on div at bounding box center [361, 16] width 33 height 23
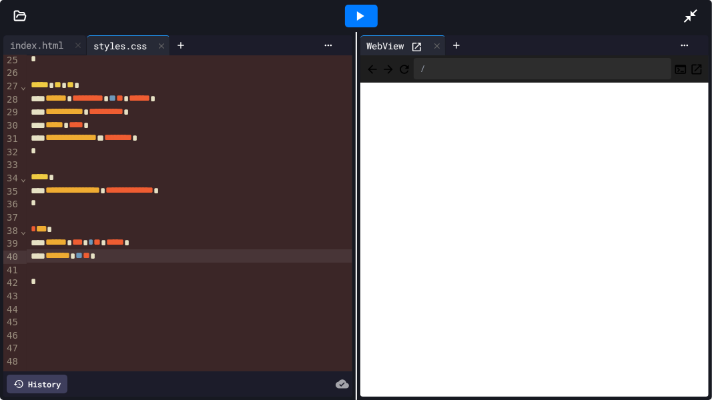
click at [688, 14] on icon at bounding box center [691, 16] width 16 height 16
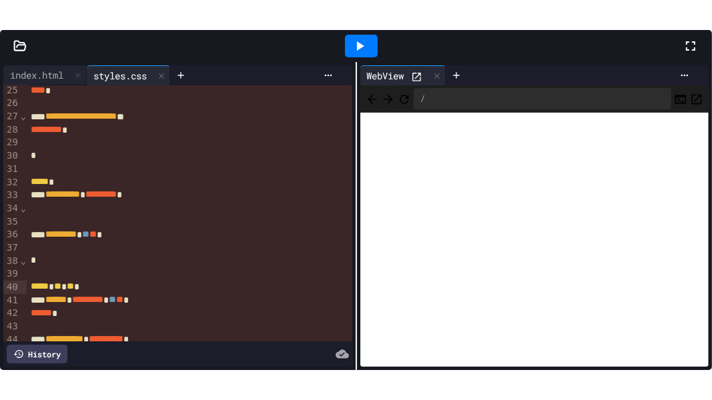
scroll to position [491, 0]
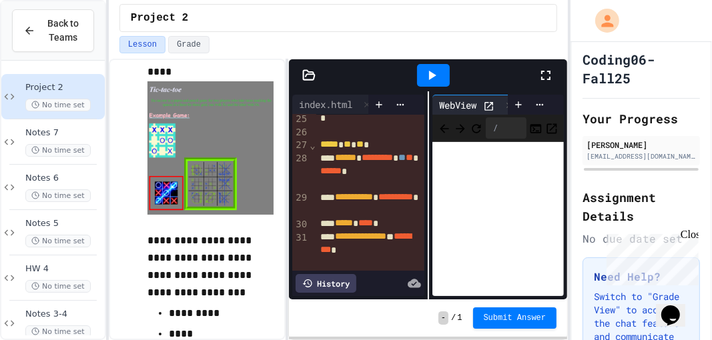
click at [554, 78] on div at bounding box center [552, 75] width 29 height 36
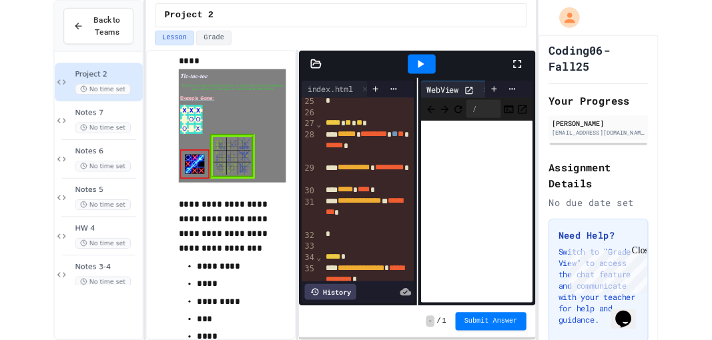
scroll to position [320, 0]
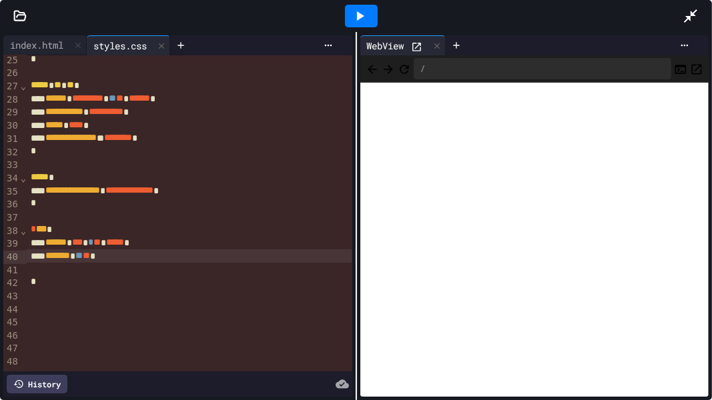
click at [695, 26] on div at bounding box center [697, 16] width 29 height 36
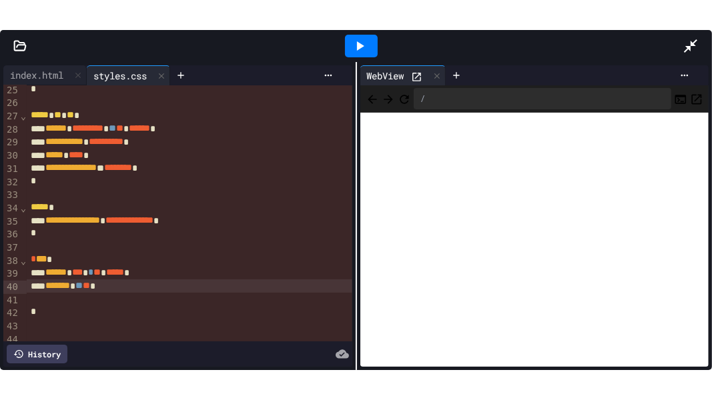
scroll to position [491, 0]
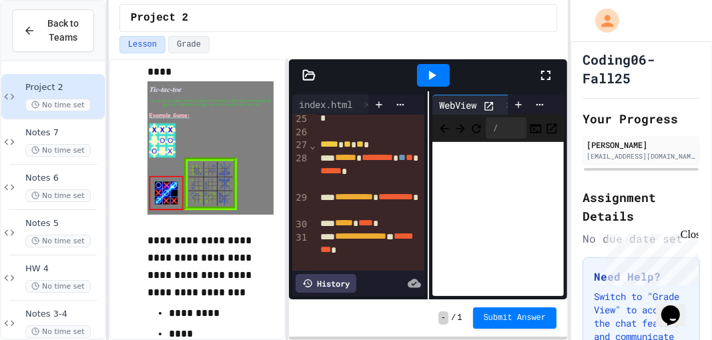
click at [544, 73] on icon at bounding box center [546, 75] width 16 height 16
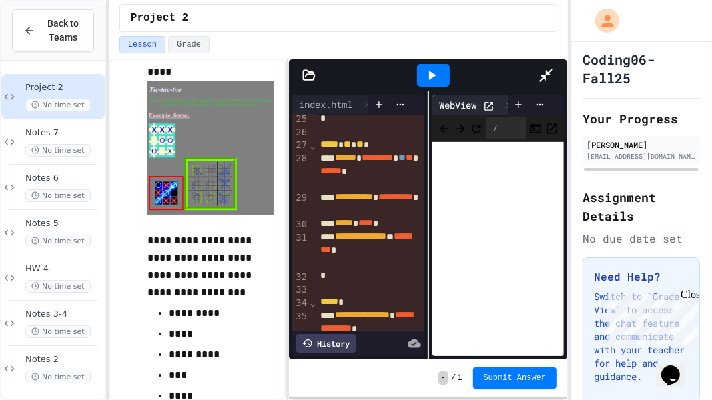
scroll to position [320, 0]
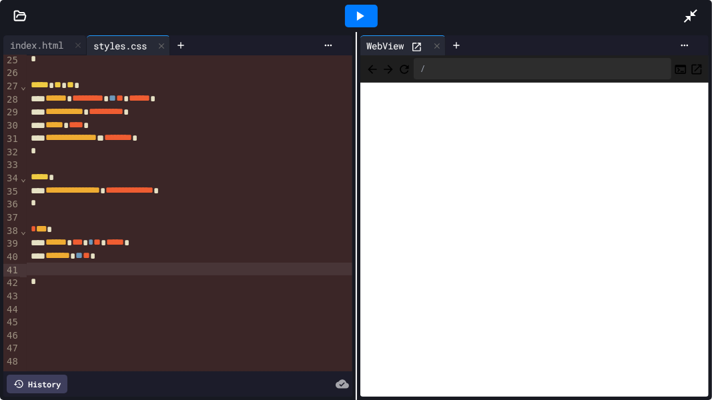
click at [67, 275] on div at bounding box center [189, 269] width 325 height 13
click at [60, 270] on div at bounding box center [189, 269] width 325 height 13
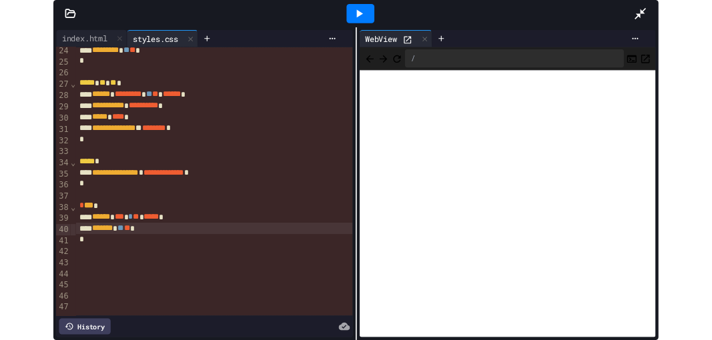
scroll to position [306, 0]
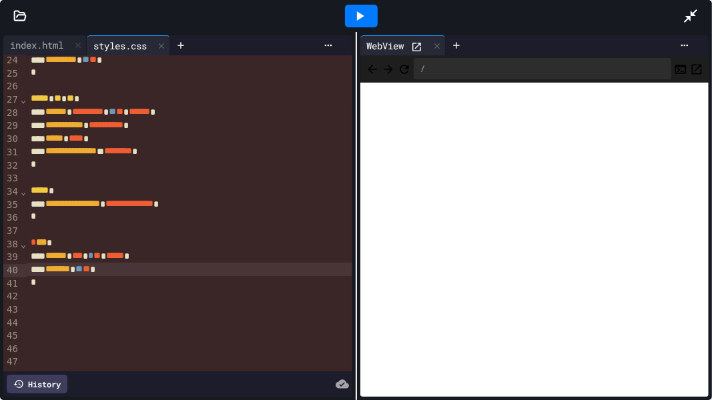
click at [22, 308] on div "› ⌄ ⌄ ⌄ ⌄ ⌄ ⌄ ⌄ ⌄" at bounding box center [23, 60] width 7 height 623
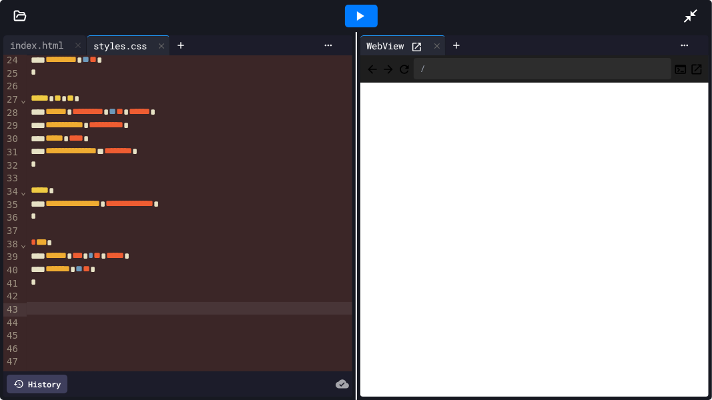
click at [29, 306] on div at bounding box center [189, 308] width 325 height 13
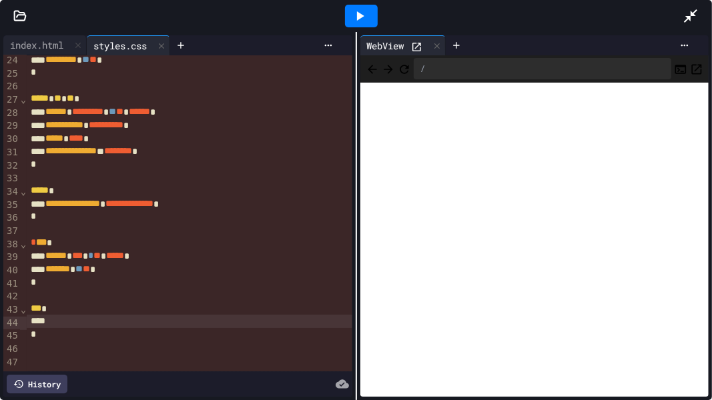
click at [681, 8] on div at bounding box center [361, 16] width 643 height 36
click at [683, 11] on icon at bounding box center [691, 16] width 16 height 16
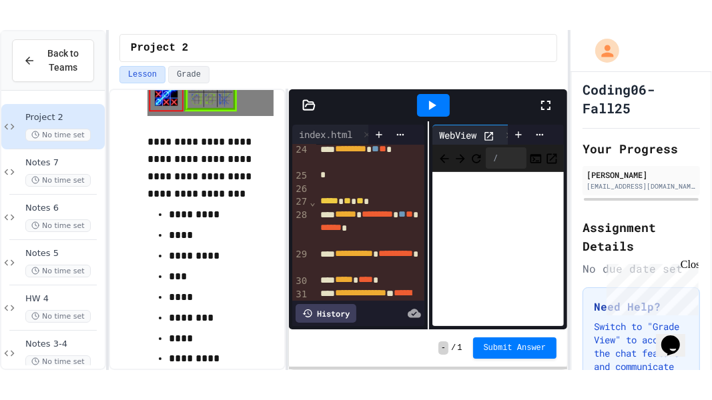
scroll to position [349, 0]
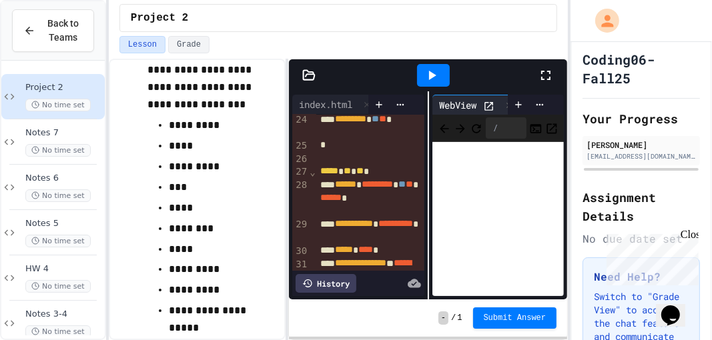
click at [545, 73] on icon at bounding box center [546, 75] width 16 height 16
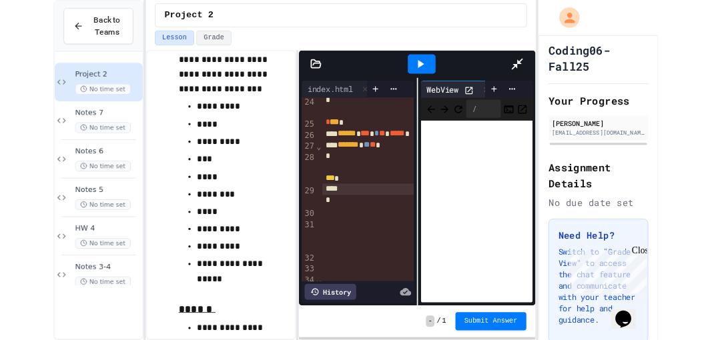
scroll to position [306, 0]
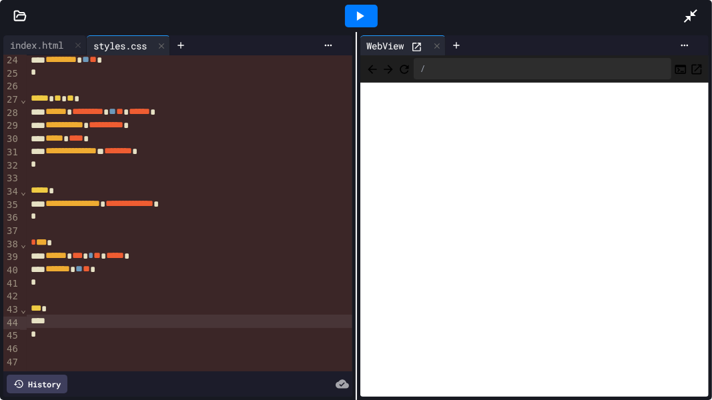
click at [43, 326] on div at bounding box center [189, 321] width 325 height 13
click at [51, 325] on div at bounding box center [189, 321] width 325 height 13
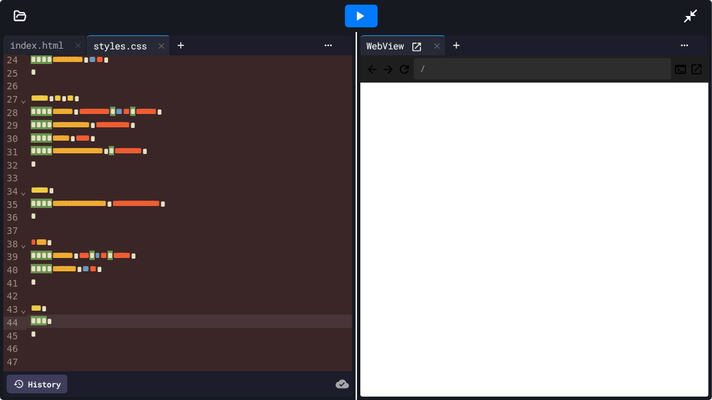
click at [54, 310] on div "*** *" at bounding box center [189, 308] width 325 height 13
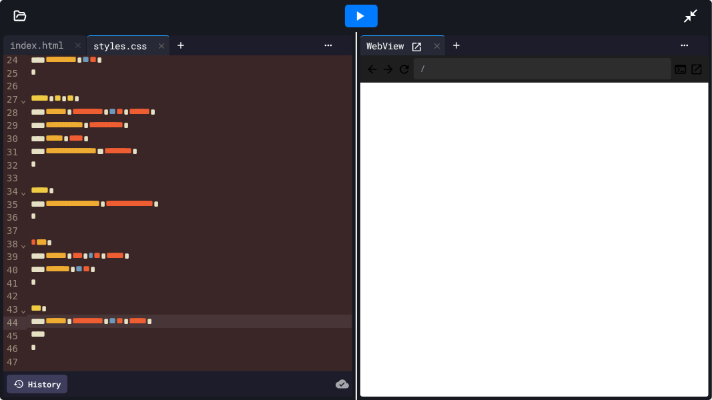
click at [356, 20] on icon at bounding box center [360, 16] width 16 height 16
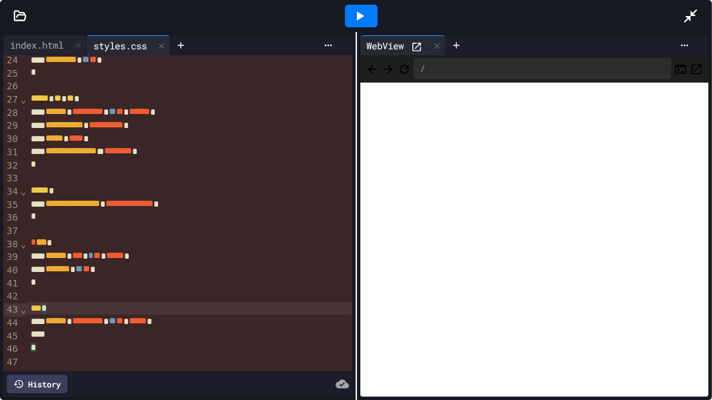
drag, startPoint x: 204, startPoint y: 313, endPoint x: 206, endPoint y: 321, distance: 8.3
click at [204, 314] on div "*** *" at bounding box center [189, 308] width 325 height 13
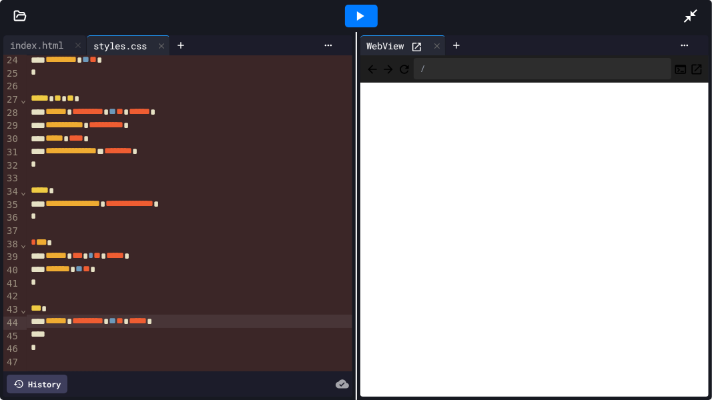
click at [207, 322] on div "****** * ********* ** ** ***** *" at bounding box center [189, 321] width 325 height 13
click at [344, 24] on div at bounding box center [361, 16] width 46 height 36
click at [349, 18] on div at bounding box center [361, 16] width 33 height 23
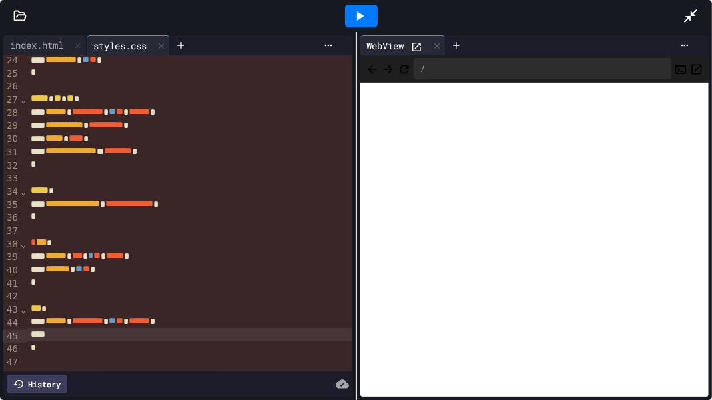
click at [67, 334] on div at bounding box center [189, 334] width 325 height 13
click at [689, 16] on icon at bounding box center [690, 15] width 13 height 13
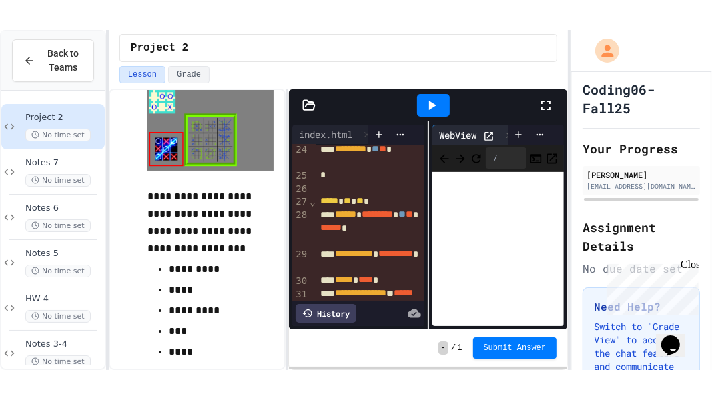
scroll to position [230, 0]
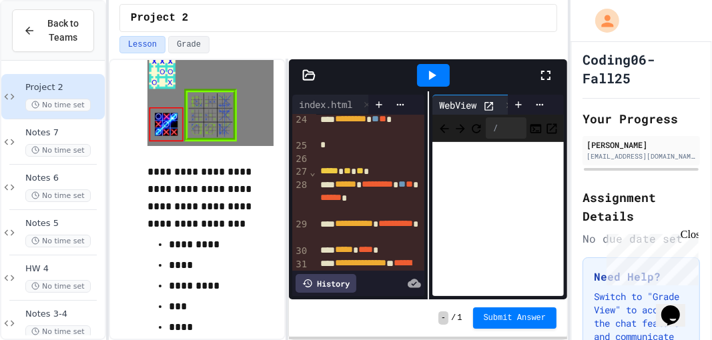
click at [538, 71] on icon at bounding box center [546, 75] width 16 height 16
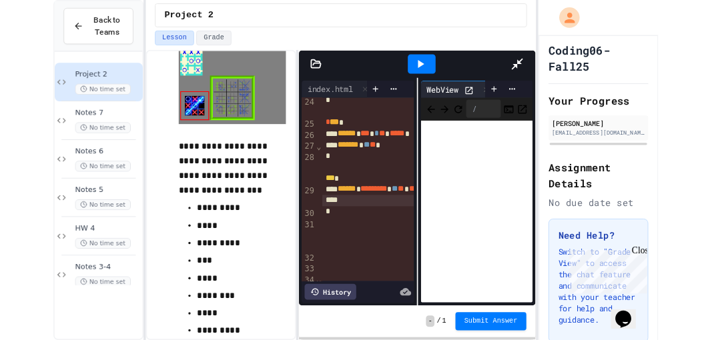
scroll to position [306, 0]
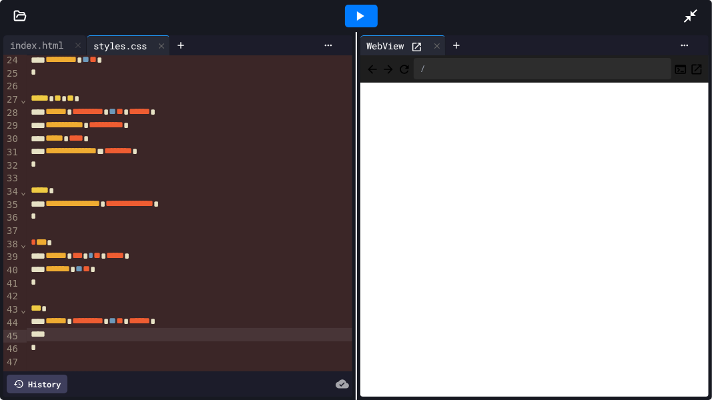
click at [58, 338] on div at bounding box center [189, 334] width 325 height 13
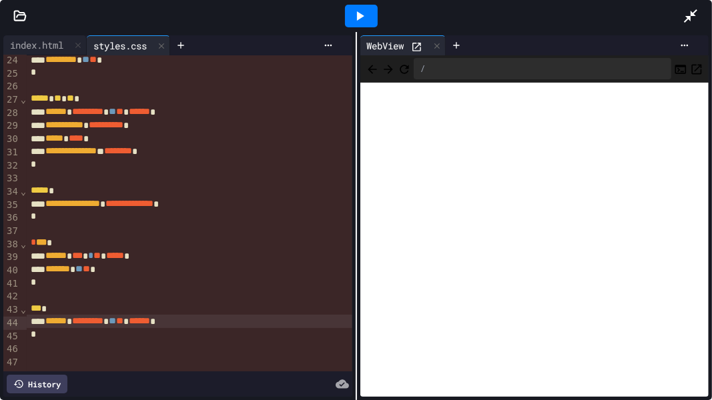
drag, startPoint x: 693, startPoint y: 17, endPoint x: 659, endPoint y: 41, distance: 41.7
click at [692, 18] on icon at bounding box center [691, 16] width 16 height 16
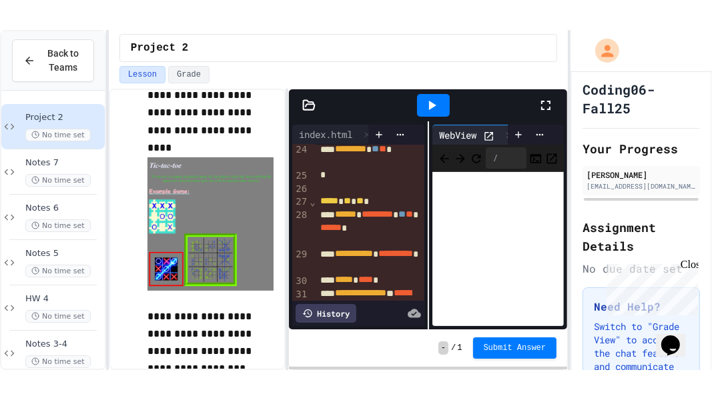
scroll to position [113, 0]
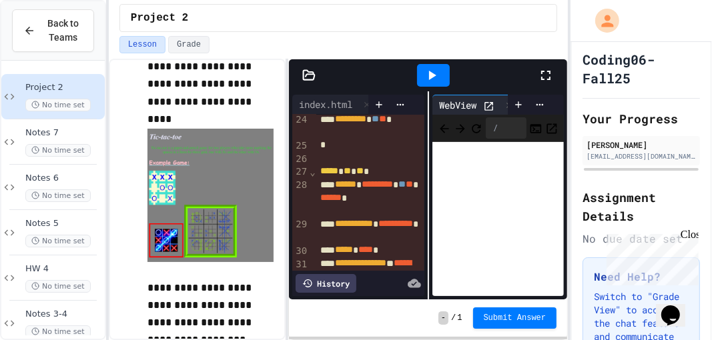
click at [546, 72] on icon at bounding box center [546, 75] width 16 height 16
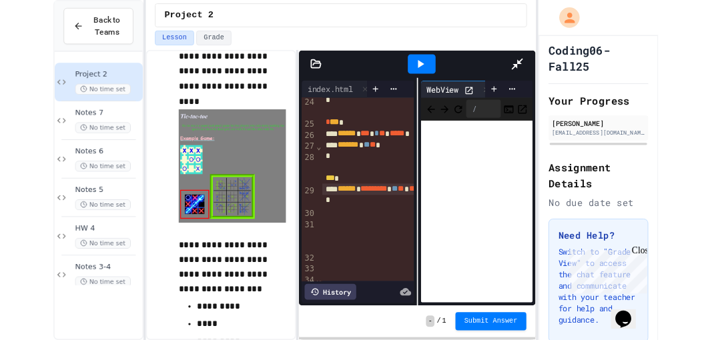
scroll to position [306, 0]
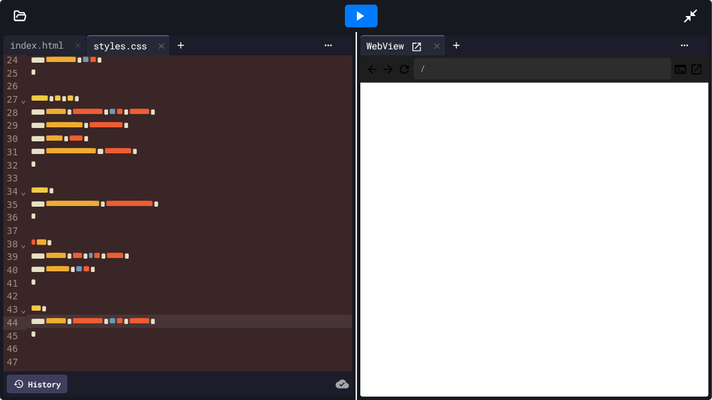
click at [685, 14] on icon at bounding box center [691, 16] width 16 height 16
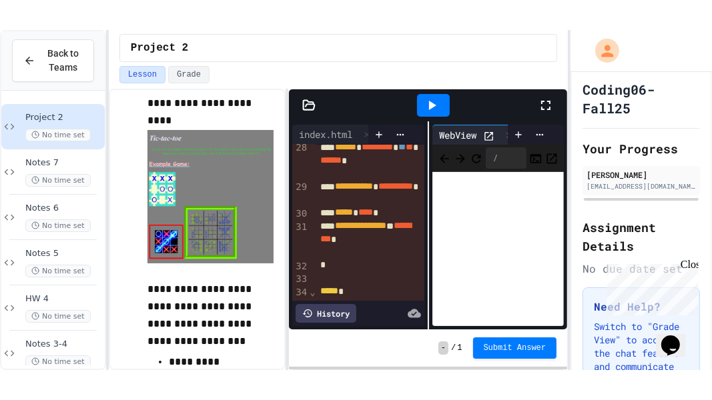
scroll to position [533, 0]
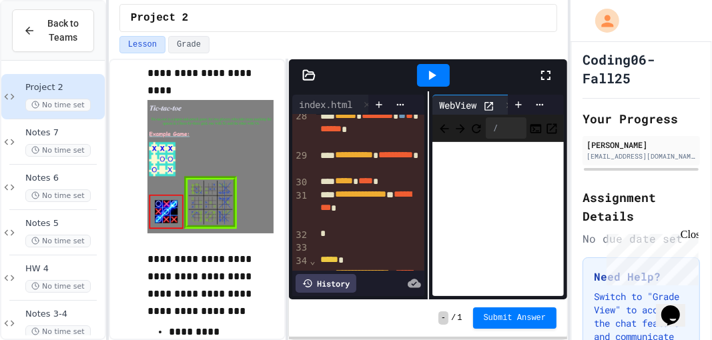
click at [550, 73] on icon at bounding box center [546, 75] width 16 height 16
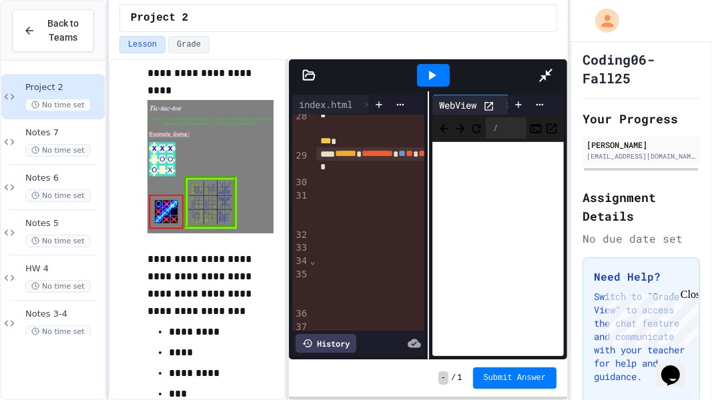
scroll to position [332, 0]
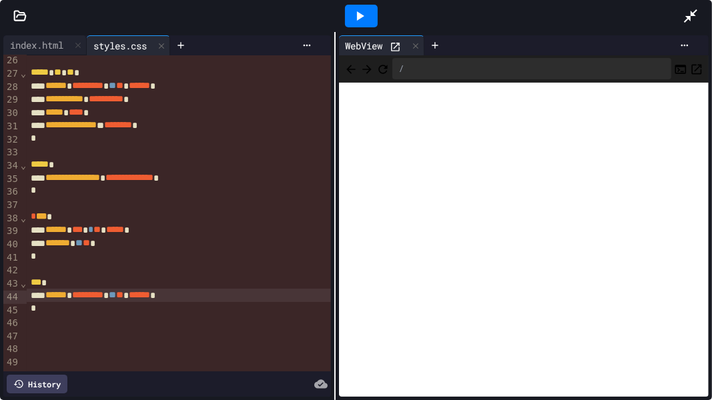
click at [332, 238] on div "**********" at bounding box center [356, 216] width 712 height 368
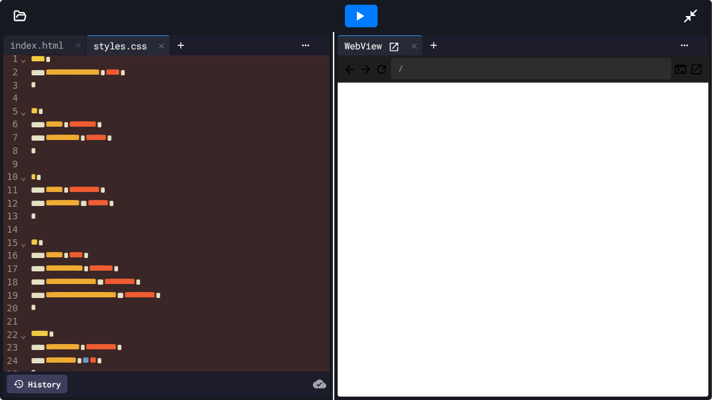
scroll to position [0, 0]
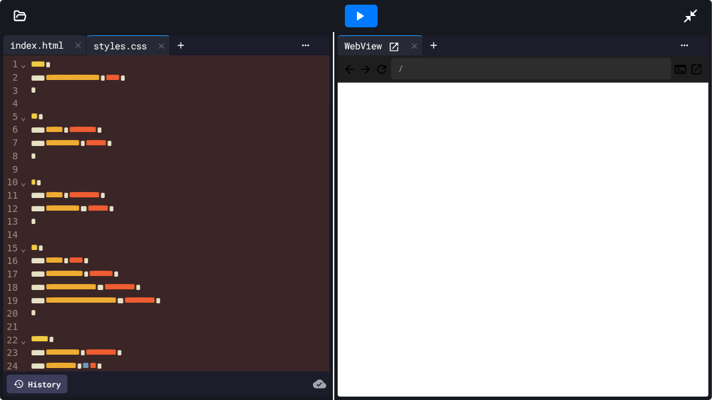
click at [56, 51] on div "index.html" at bounding box center [36, 45] width 67 height 14
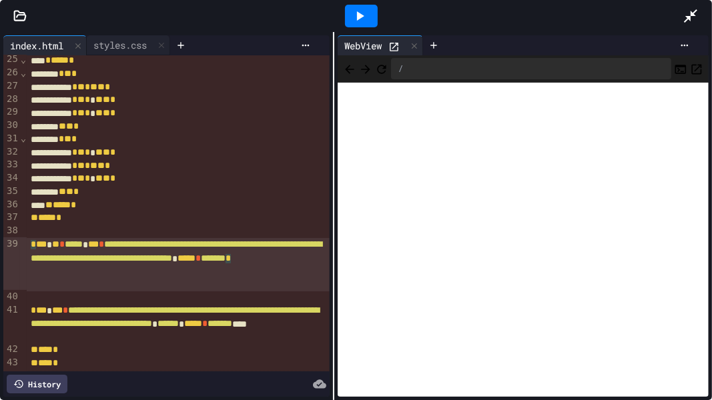
click at [141, 289] on div "**********" at bounding box center [178, 264] width 303 height 53
click at [232, 328] on span "*******" at bounding box center [220, 323] width 25 height 9
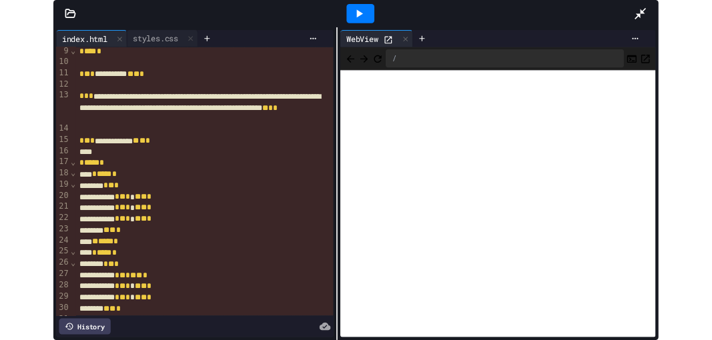
scroll to position [119, 0]
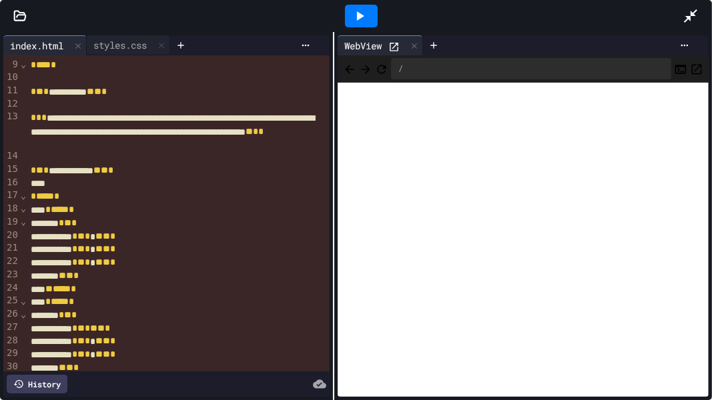
click at [690, 9] on icon at bounding box center [691, 16] width 16 height 16
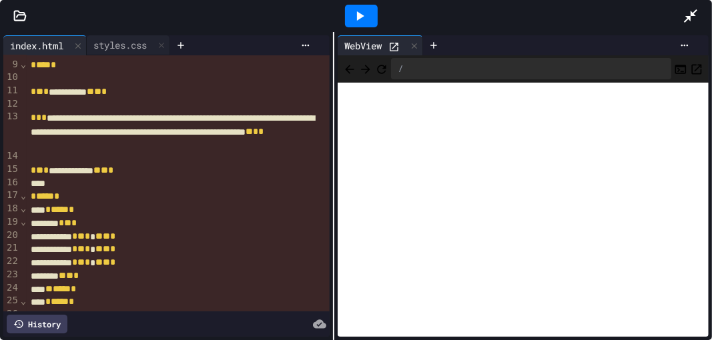
scroll to position [238, 0]
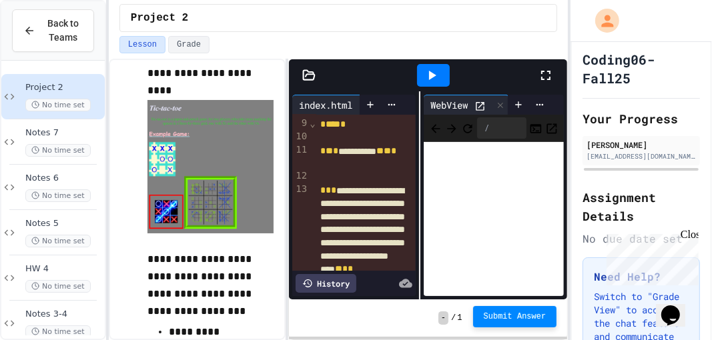
click at [535, 318] on span "Submit Answer" at bounding box center [515, 317] width 63 height 11
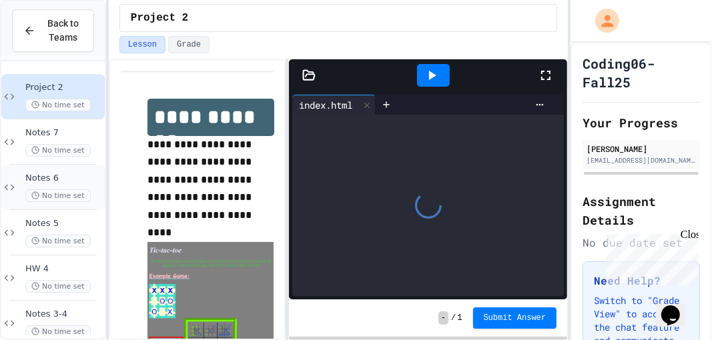
click at [65, 181] on span "Notes 6" at bounding box center [63, 178] width 77 height 11
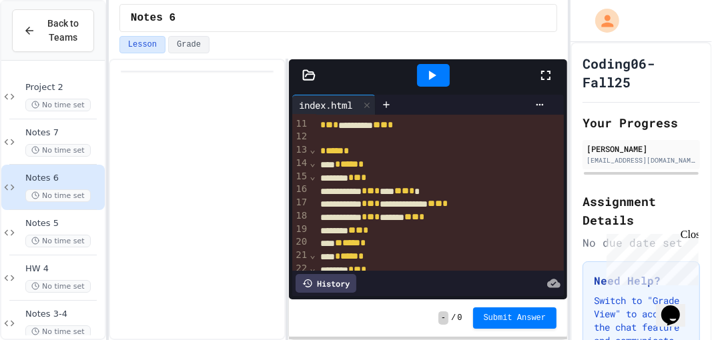
scroll to position [159, 0]
click at [386, 109] on div at bounding box center [386, 105] width 21 height 20
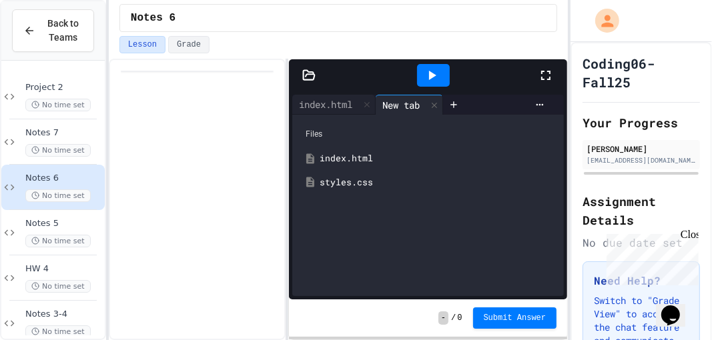
click at [347, 178] on div "styles.css" at bounding box center [438, 182] width 236 height 13
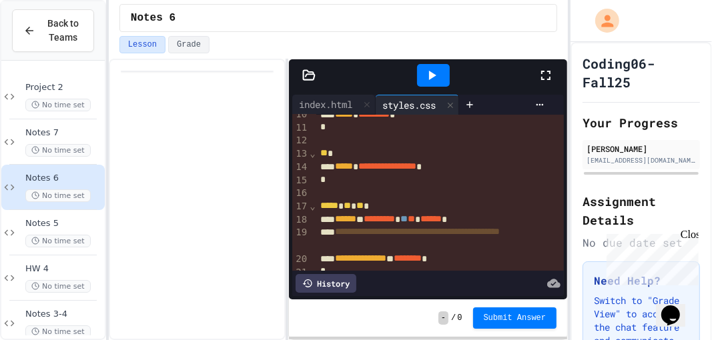
scroll to position [128, 0]
click at [436, 69] on icon at bounding box center [432, 75] width 16 height 16
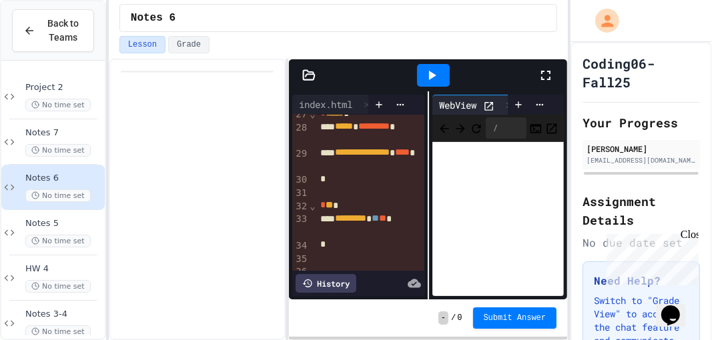
scroll to position [540, 0]
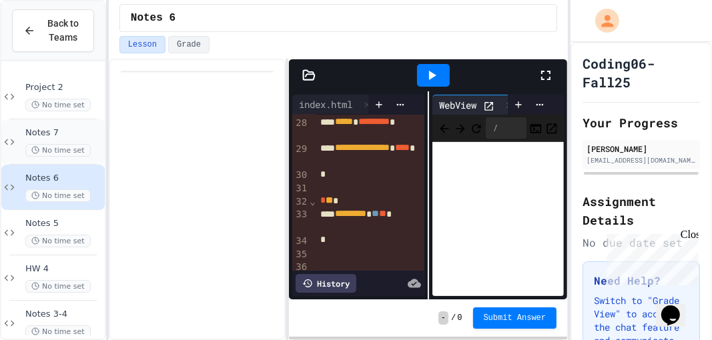
click at [73, 135] on span "Notes 7" at bounding box center [63, 132] width 77 height 11
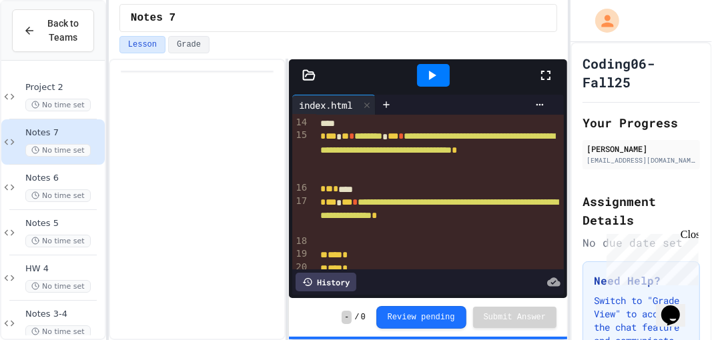
scroll to position [200, 0]
click at [96, 183] on span "Notes 6" at bounding box center [63, 178] width 77 height 11
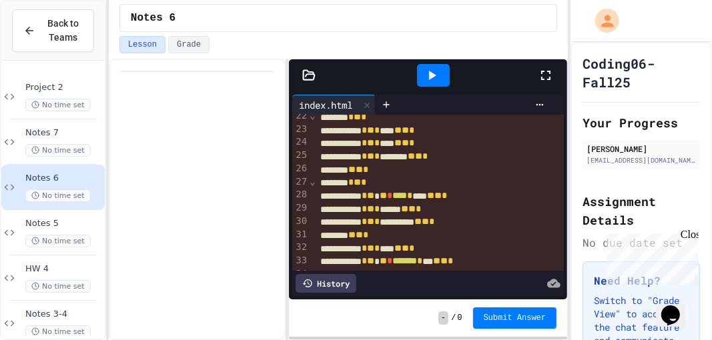
scroll to position [313, 0]
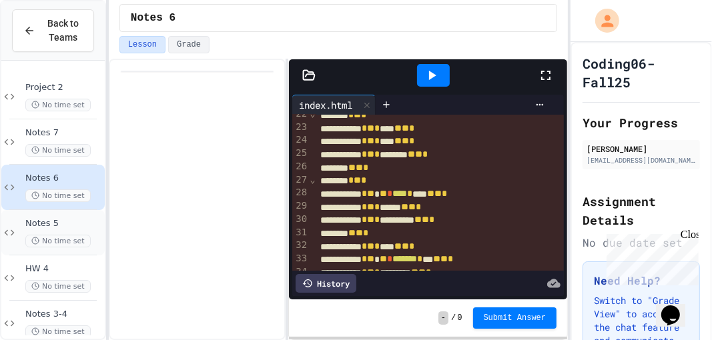
click at [61, 220] on span "Notes 5" at bounding box center [63, 223] width 77 height 11
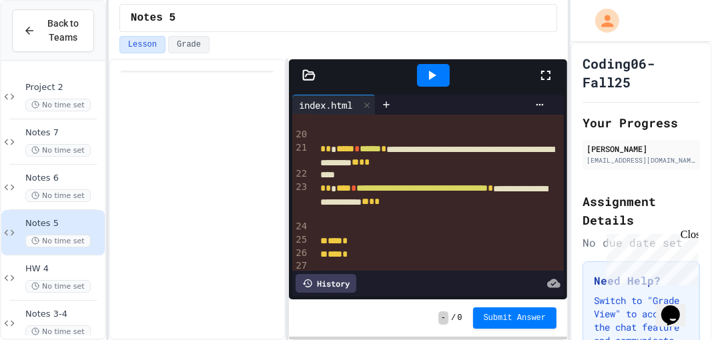
scroll to position [333, 0]
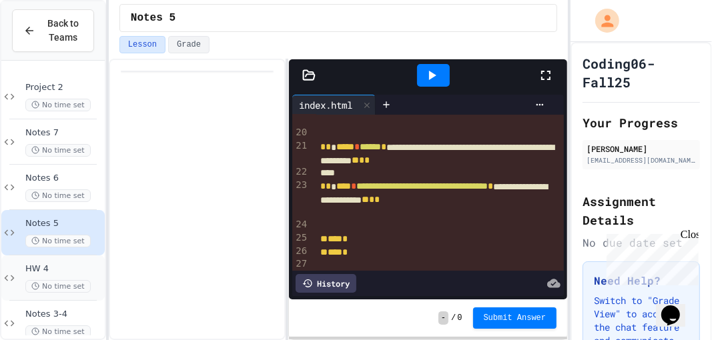
click at [71, 287] on span "No time set" at bounding box center [57, 286] width 65 height 13
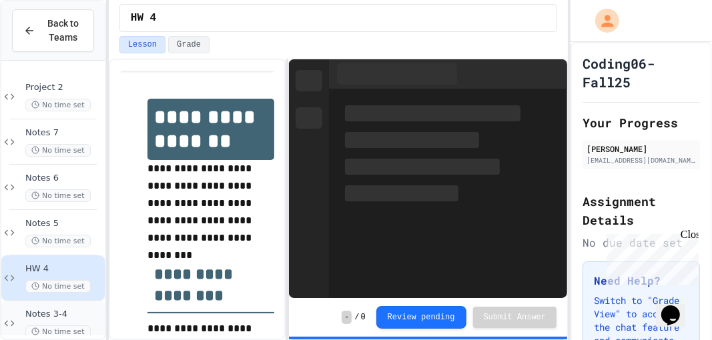
click at [65, 312] on span "Notes 3-4" at bounding box center [63, 314] width 77 height 11
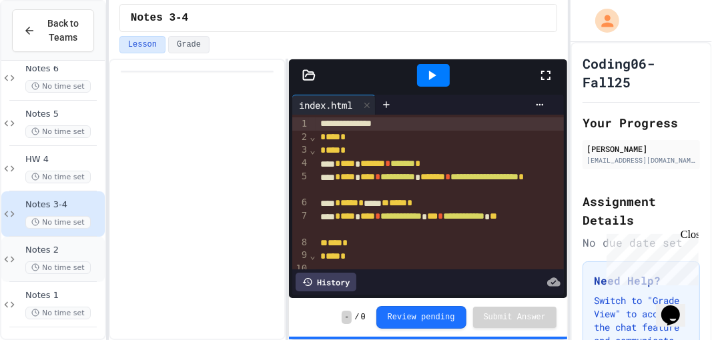
click at [71, 262] on span "No time set" at bounding box center [57, 268] width 65 height 13
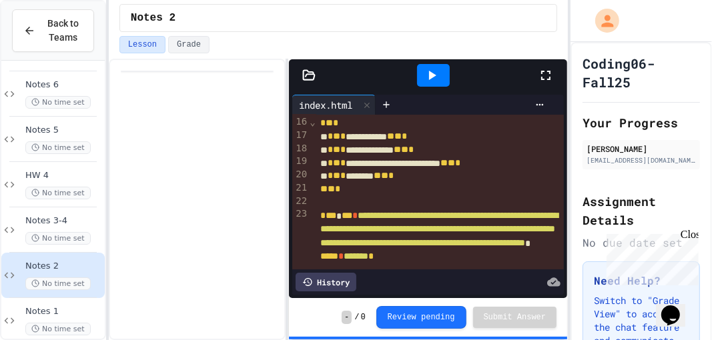
scroll to position [198, 0]
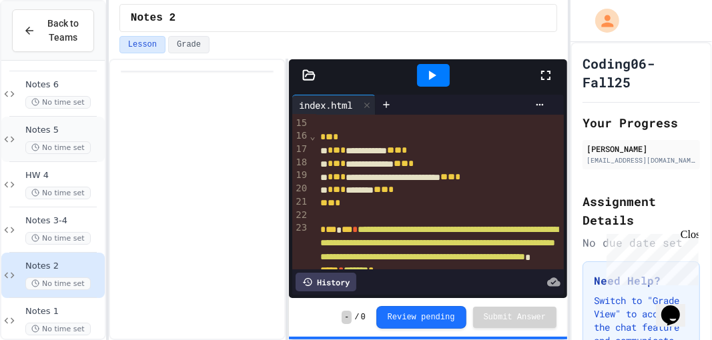
click at [73, 128] on span "Notes 5" at bounding box center [63, 130] width 77 height 11
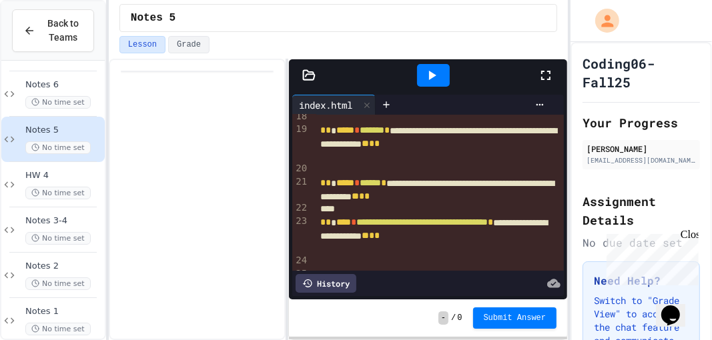
scroll to position [296, 0]
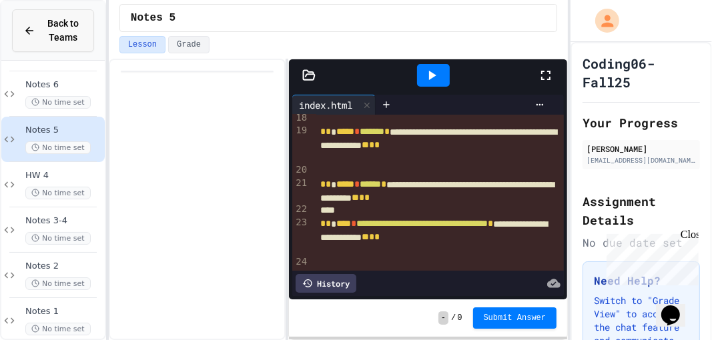
click at [43, 41] on span "Back to Teams" at bounding box center [62, 31] width 39 height 28
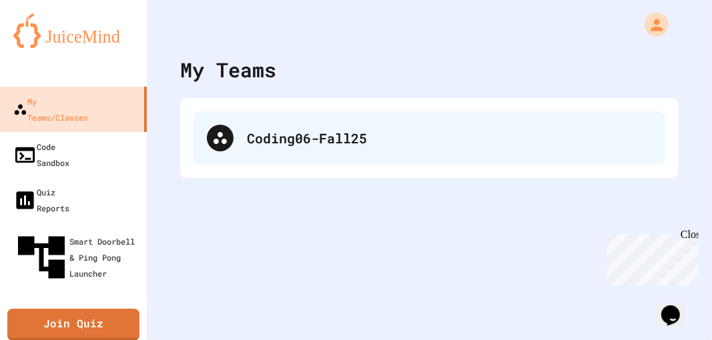
click at [269, 139] on div "Coding06-Fall25" at bounding box center [449, 138] width 405 height 20
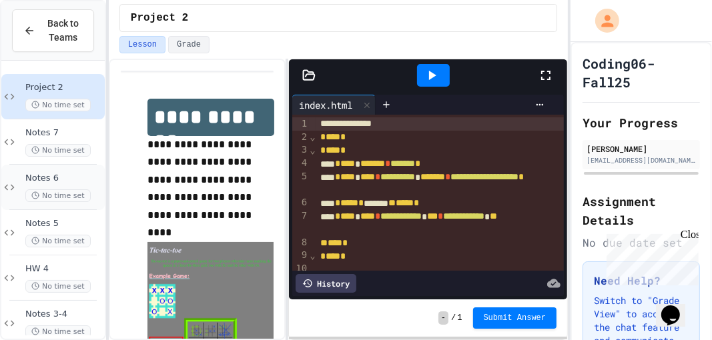
click at [82, 185] on div "Notes 6 No time set" at bounding box center [63, 187] width 77 height 29
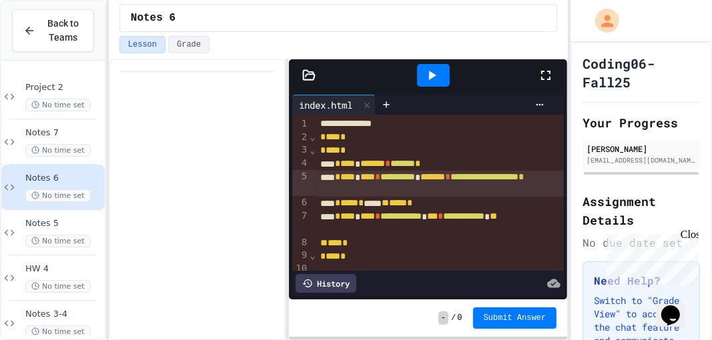
drag, startPoint x: 399, startPoint y: 174, endPoint x: 396, endPoint y: 185, distance: 11.2
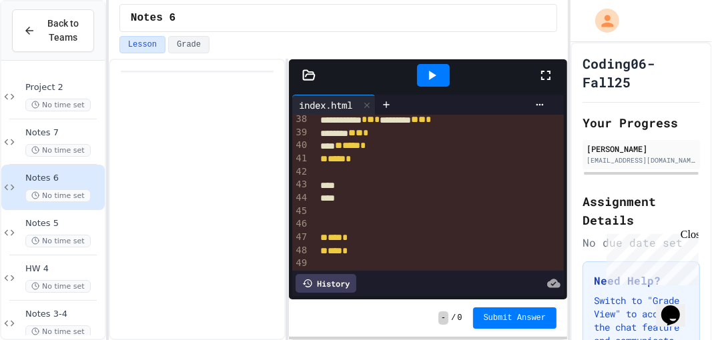
scroll to position [21, 0]
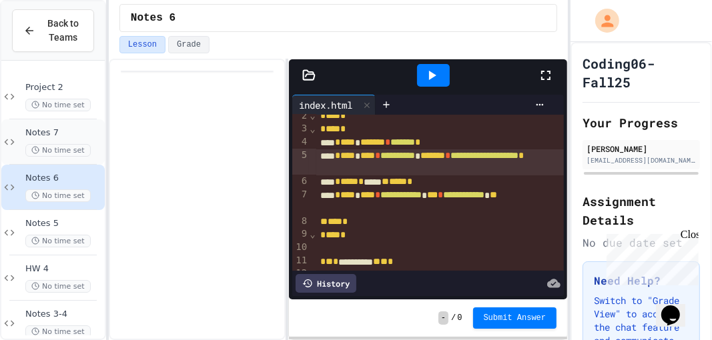
click at [97, 134] on span "Notes 7" at bounding box center [63, 132] width 77 height 11
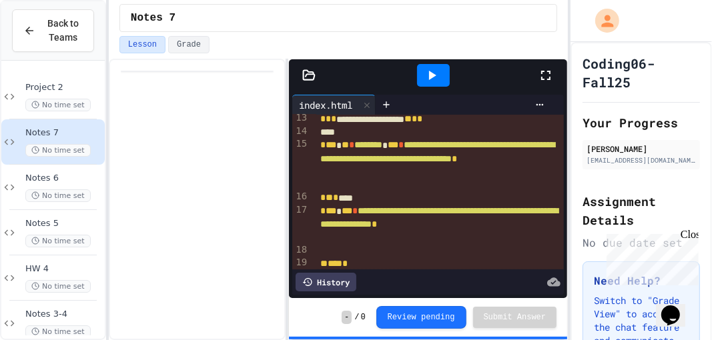
scroll to position [191, 0]
click at [392, 106] on icon at bounding box center [386, 104] width 11 height 11
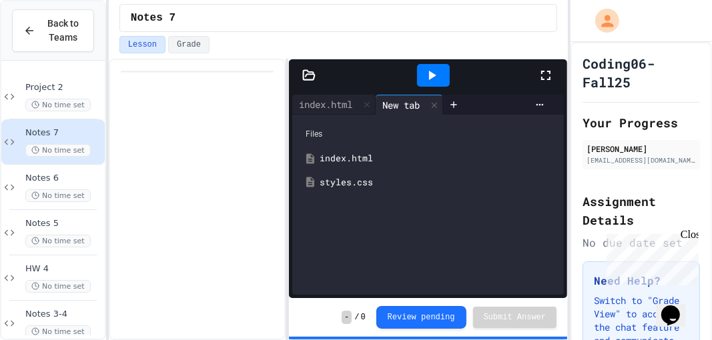
click at [336, 189] on div "styles.css" at bounding box center [428, 183] width 258 height 24
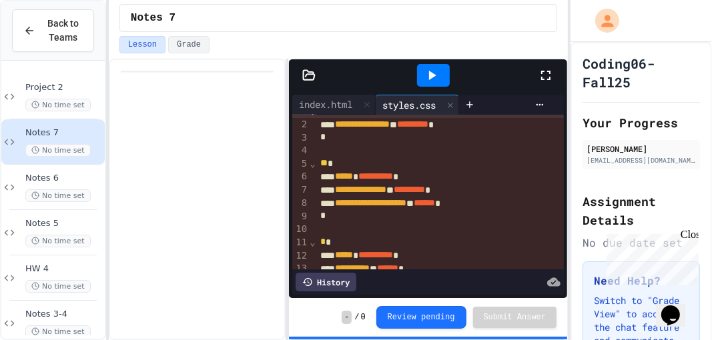
scroll to position [13, 0]
drag, startPoint x: 426, startPoint y: 64, endPoint x: 432, endPoint y: 77, distance: 14.0
click at [426, 64] on div at bounding box center [433, 75] width 33 height 23
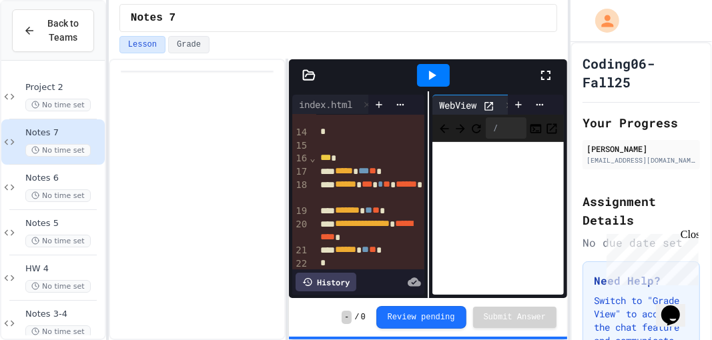
scroll to position [268, 0]
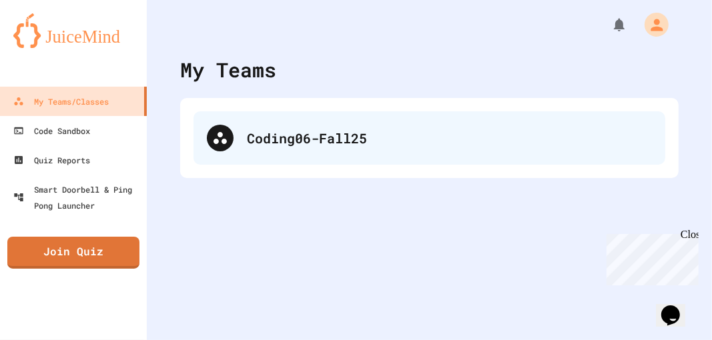
click at [382, 157] on div "Coding06-Fall25" at bounding box center [429, 137] width 472 height 53
